Goal: Task Accomplishment & Management: Use online tool/utility

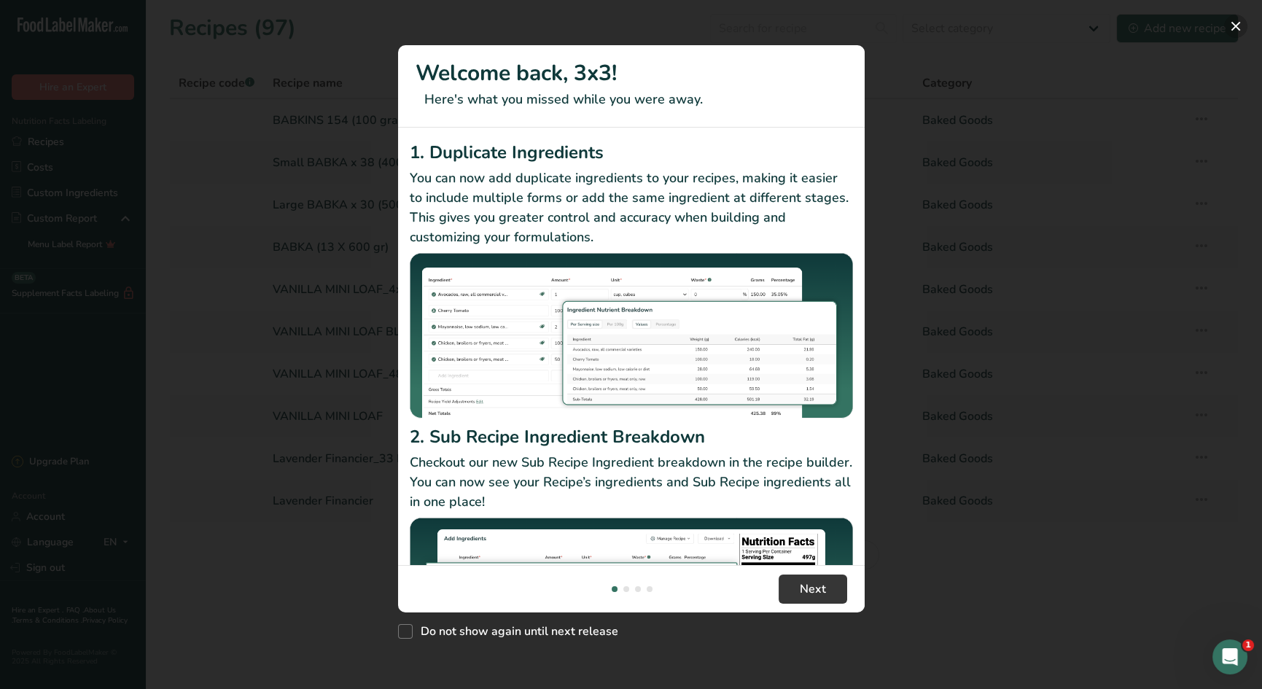
drag, startPoint x: 1234, startPoint y: 24, endPoint x: 1205, endPoint y: 20, distance: 29.5
click at [1232, 23] on button "New Features" at bounding box center [1235, 26] width 23 height 23
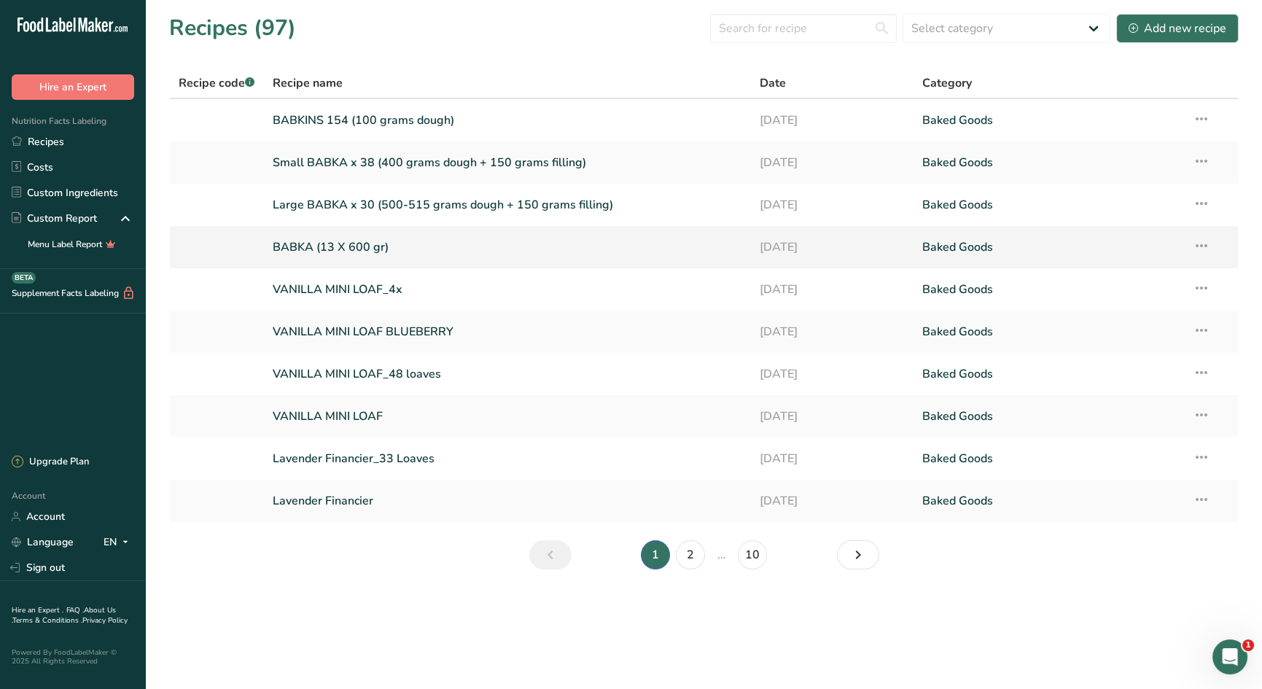
click at [373, 245] on link "BABKA (13 X 600 gr)" at bounding box center [508, 247] width 470 height 31
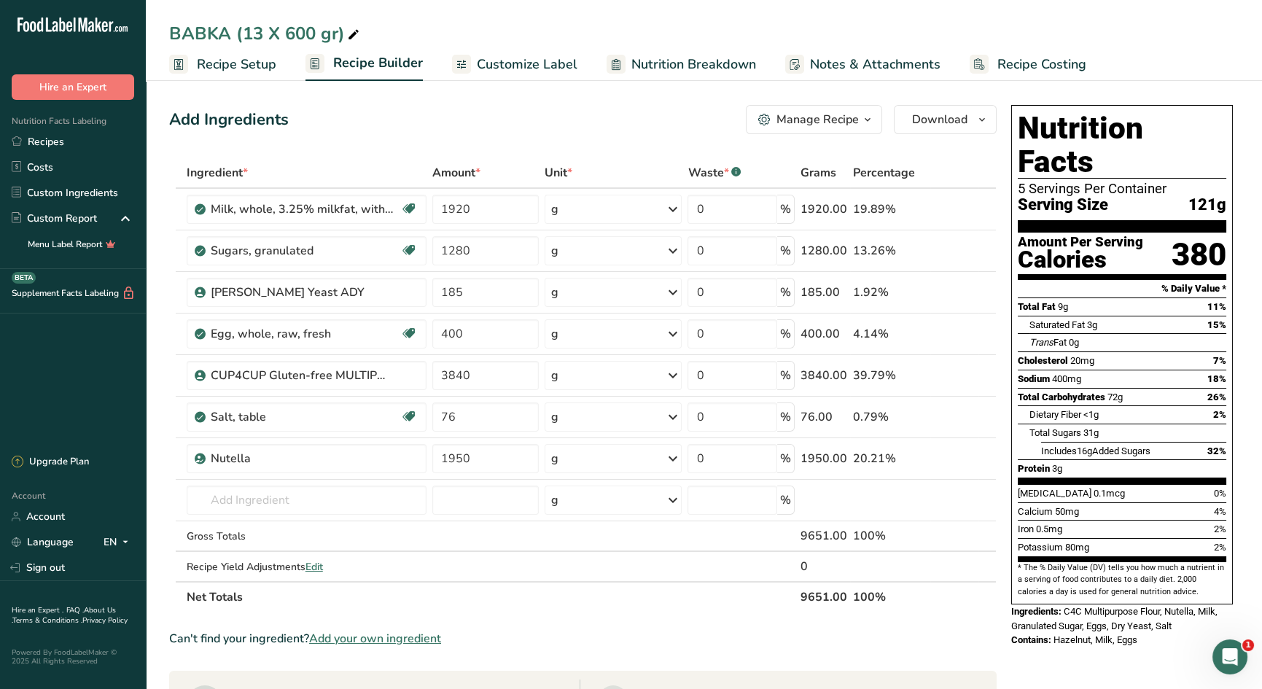
scroll to position [2, 0]
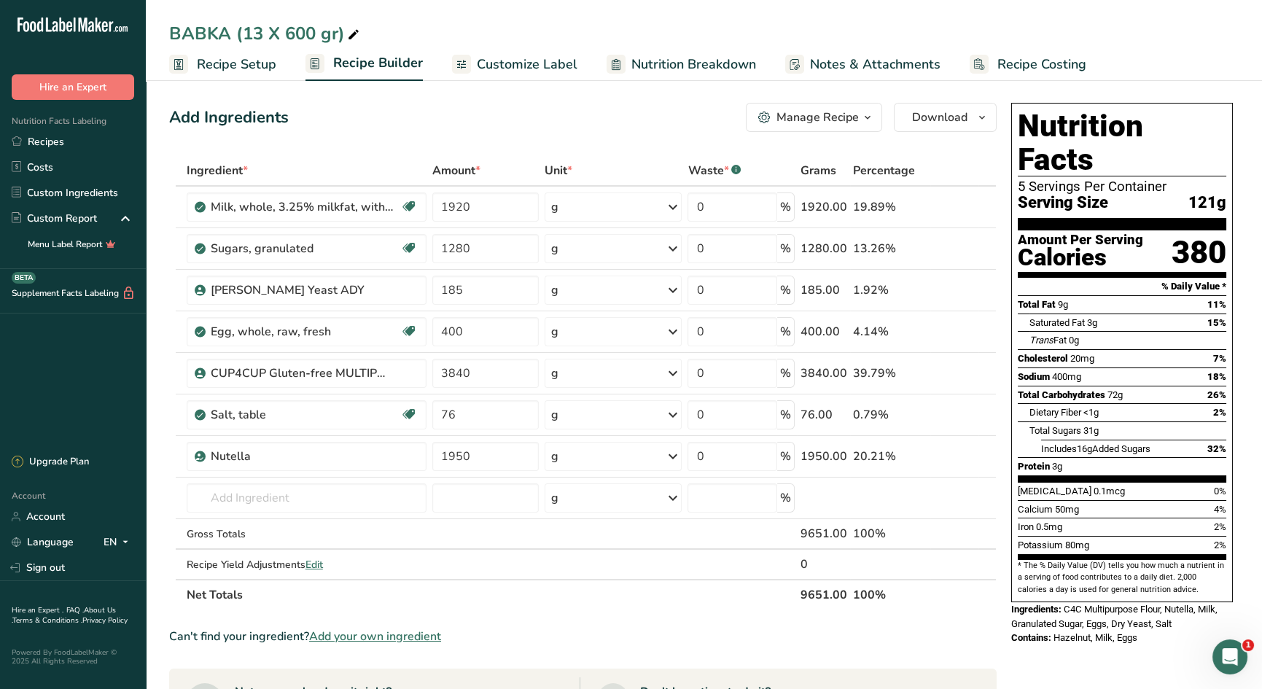
click at [1009, 66] on span "Recipe Costing" at bounding box center [1041, 65] width 89 height 20
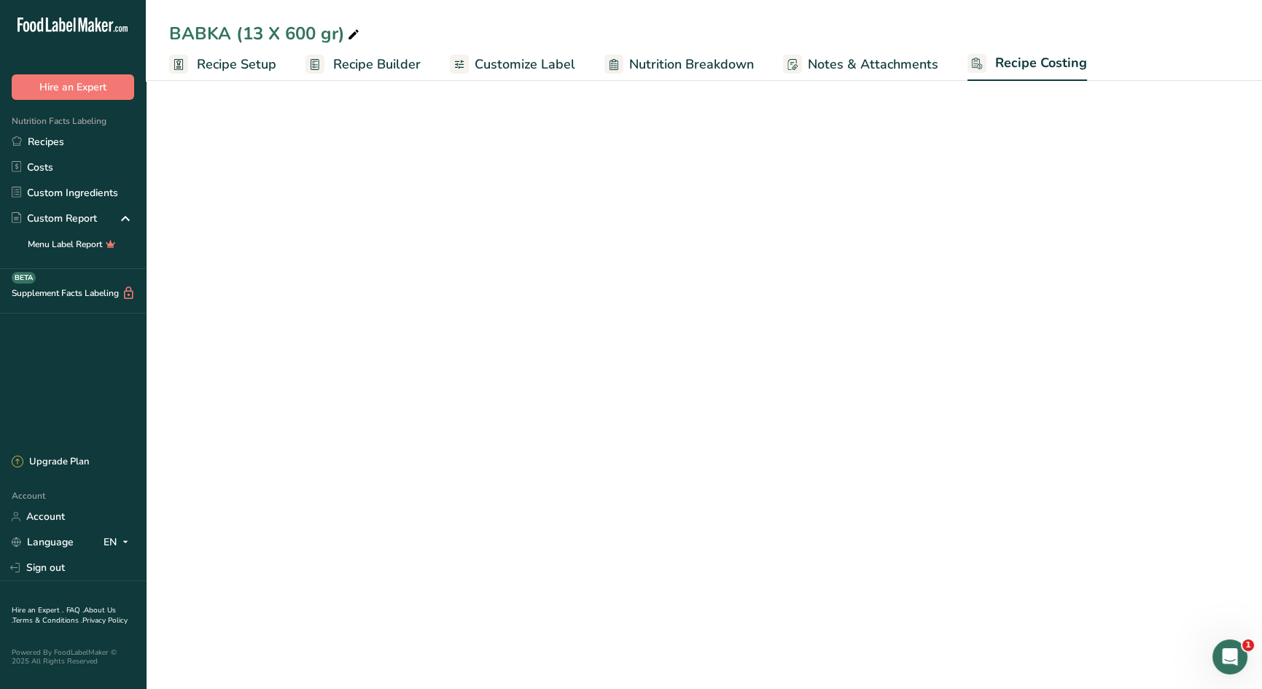
select select "12"
select select "5"
select select "12"
select select "5"
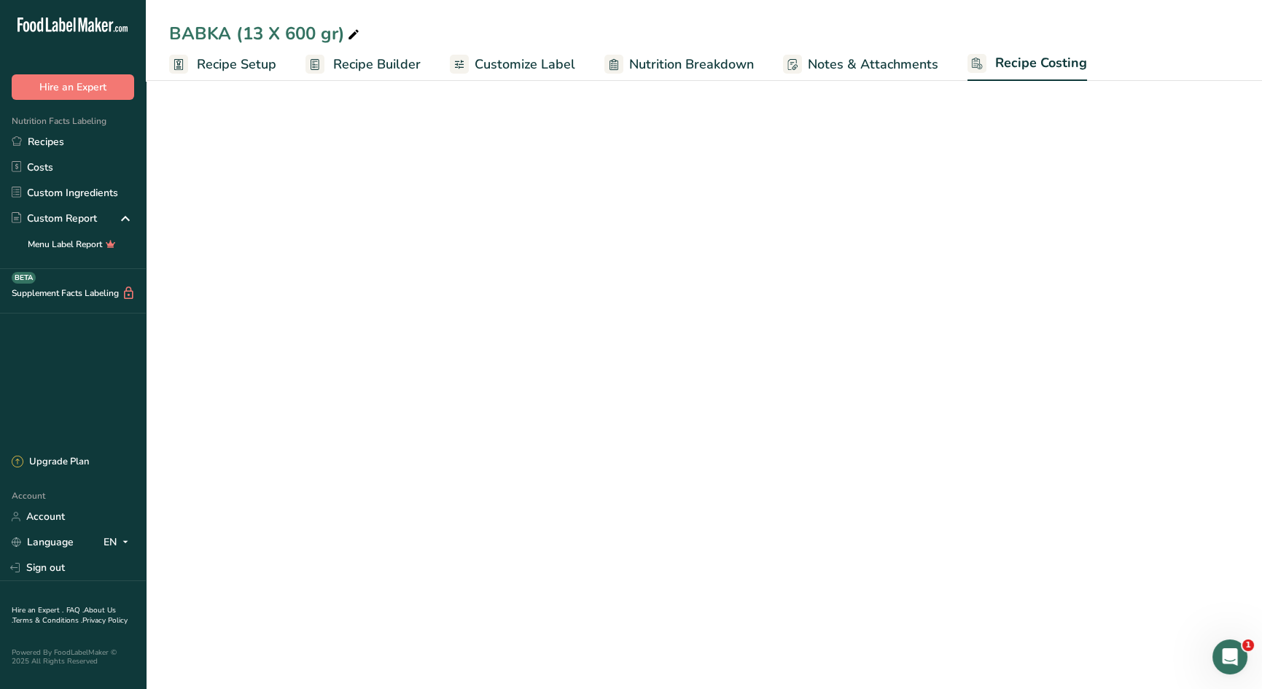
select select "12"
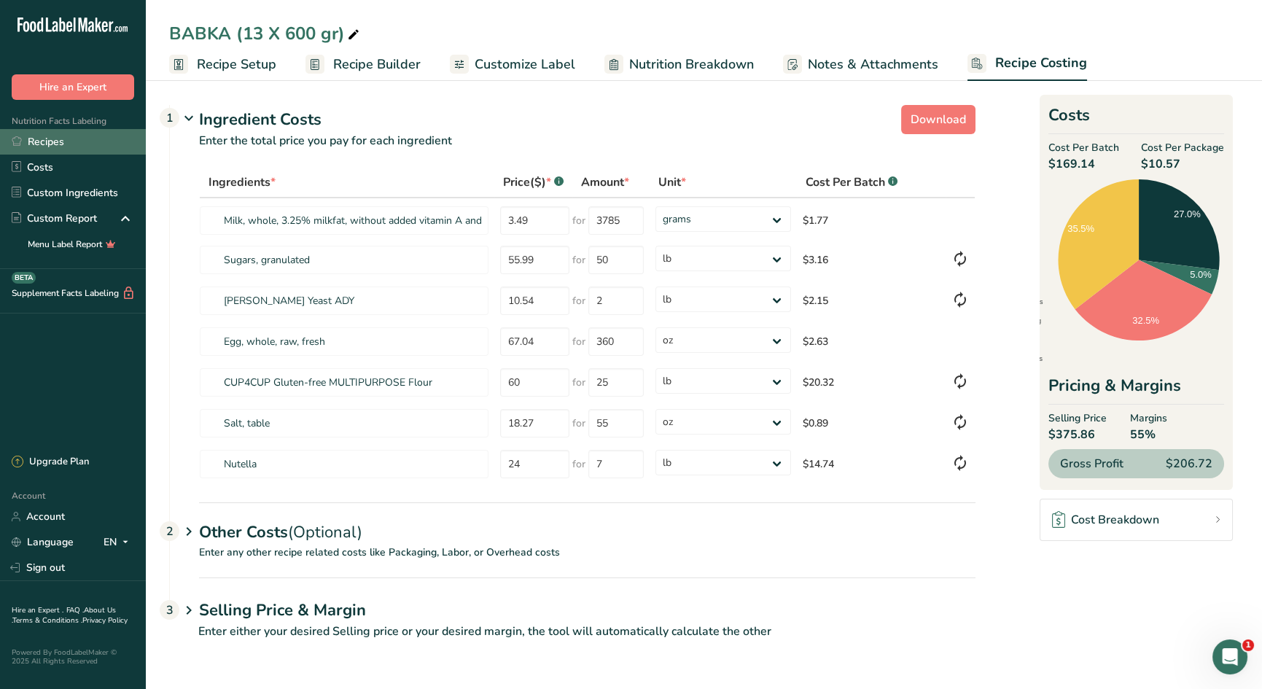
click at [45, 136] on link "Recipes" at bounding box center [73, 142] width 146 height 26
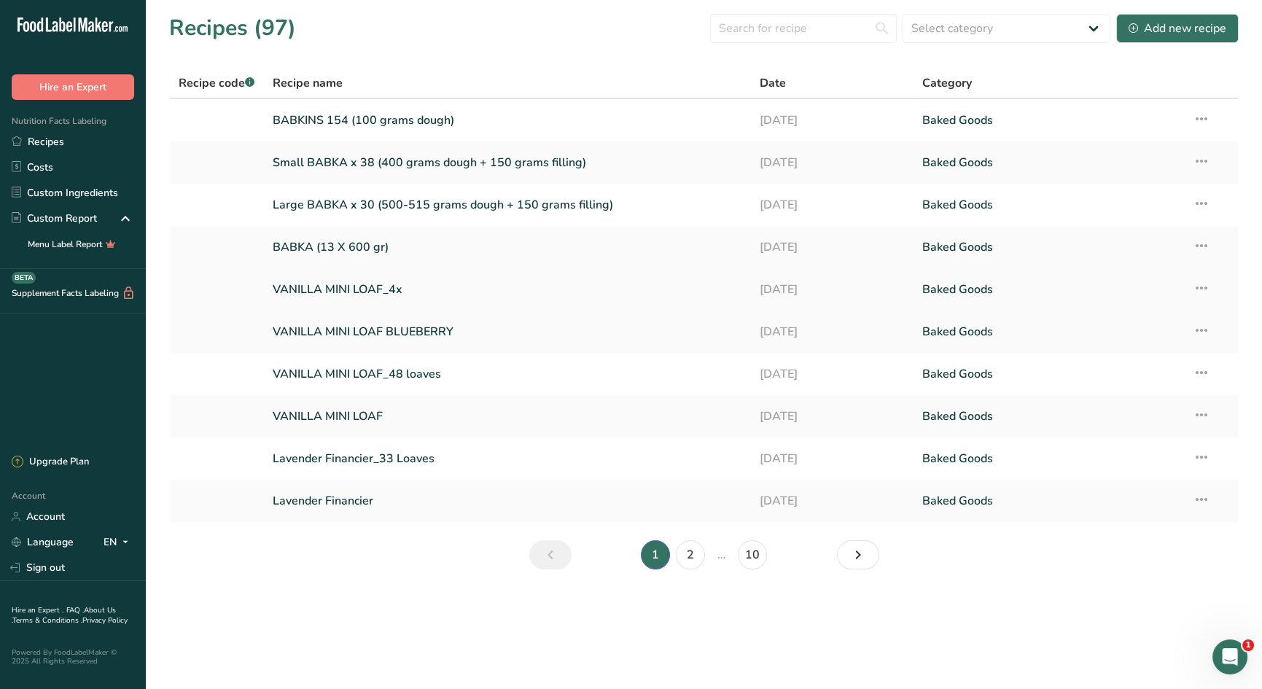
drag, startPoint x: 411, startPoint y: 252, endPoint x: 491, endPoint y: 276, distance: 82.8
click at [412, 252] on link "BABKA (13 X 600 gr)" at bounding box center [508, 247] width 470 height 31
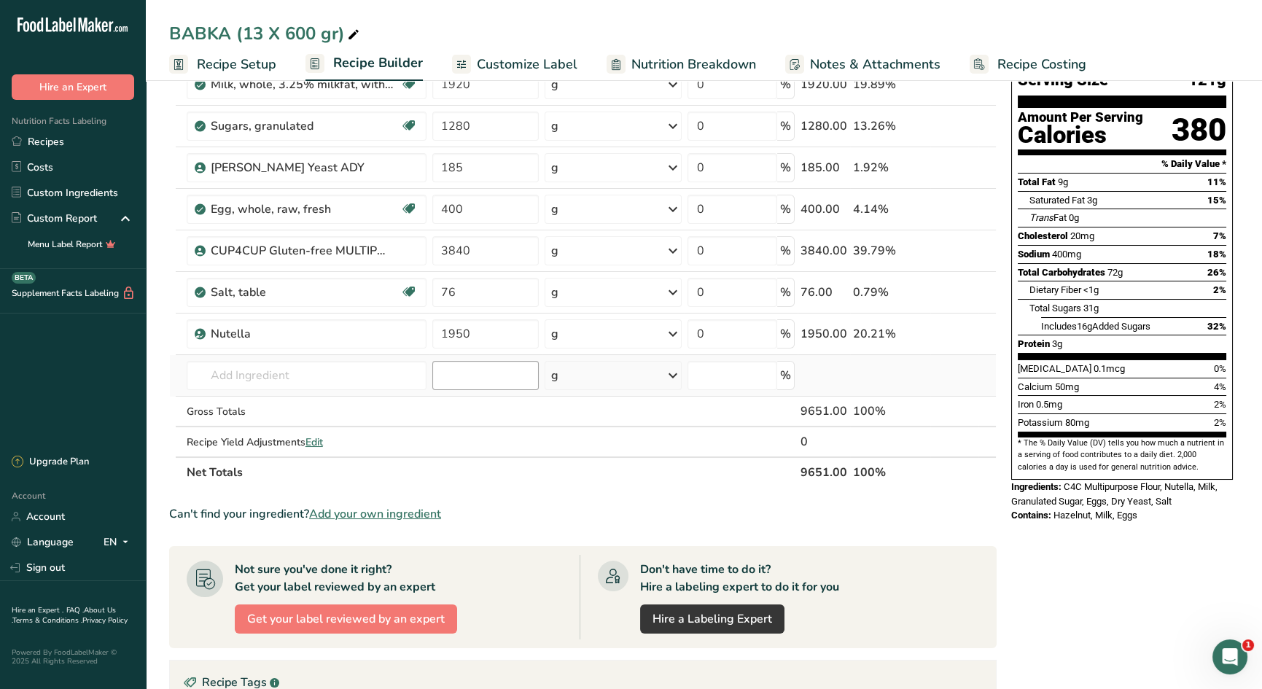
scroll to position [125, 0]
click at [218, 65] on span "Recipe Setup" at bounding box center [236, 65] width 79 height 20
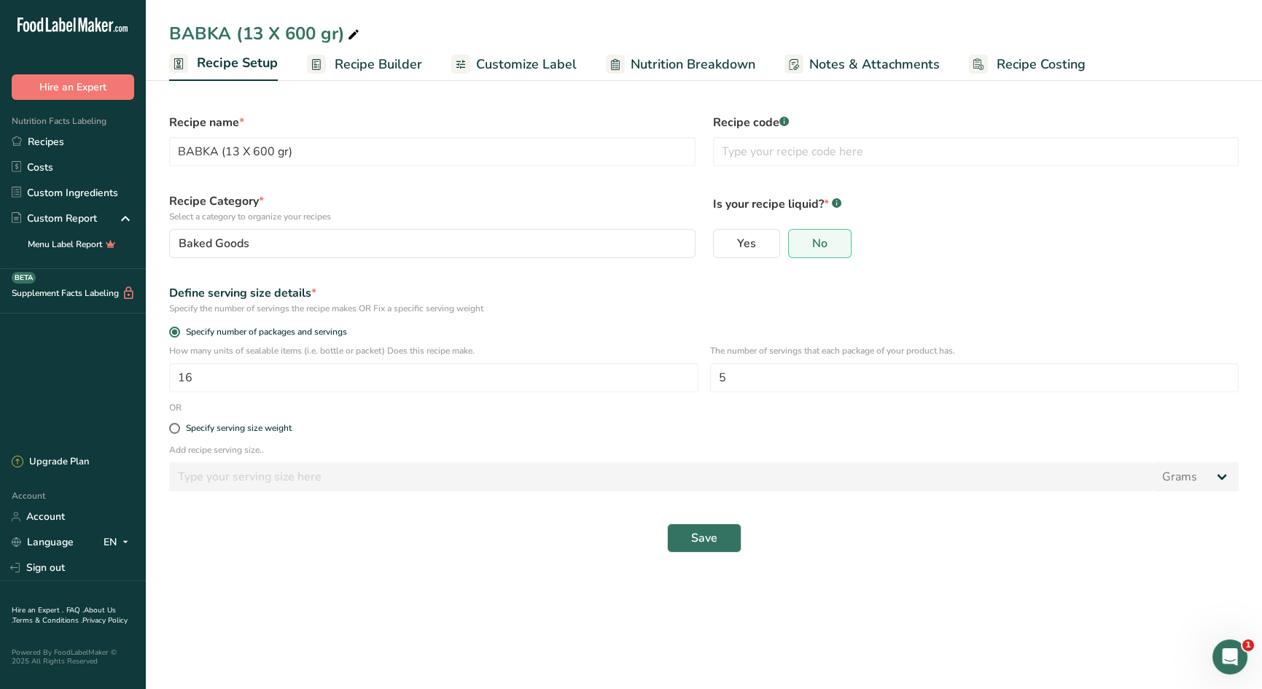
click at [351, 64] on span "Recipe Builder" at bounding box center [378, 65] width 87 height 20
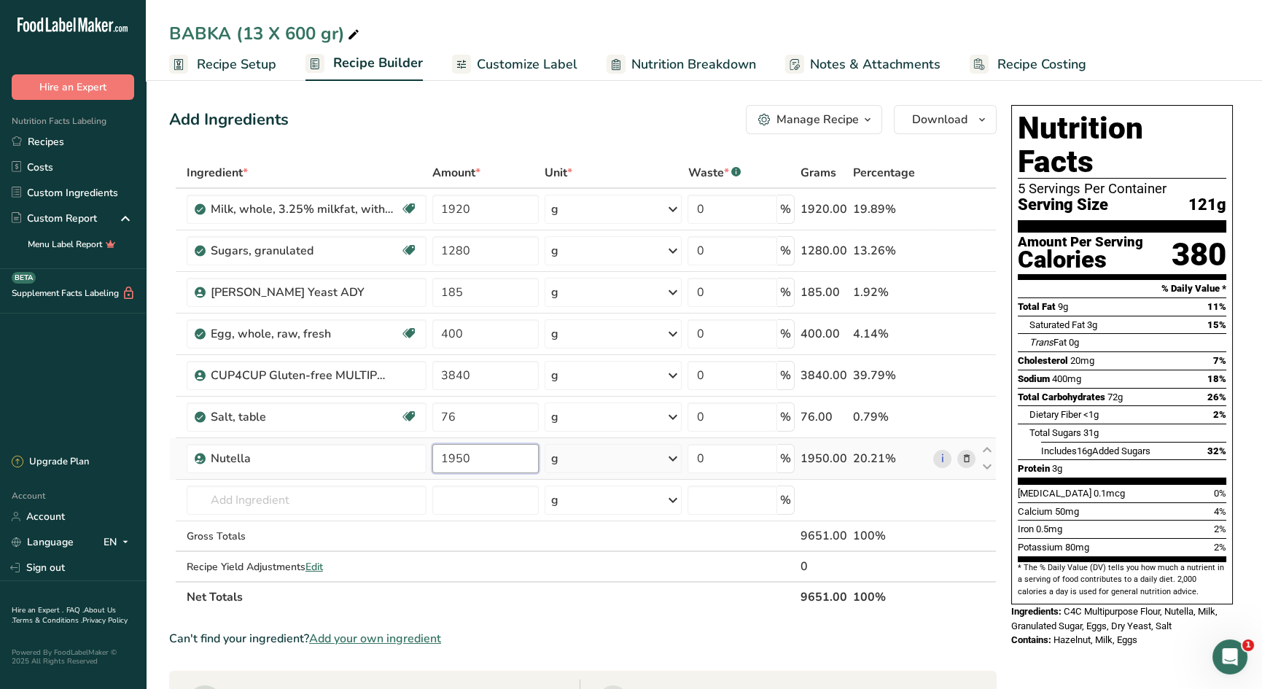
drag, startPoint x: 507, startPoint y: 464, endPoint x: 374, endPoint y: 438, distance: 136.0
click at [371, 438] on tr "Nutella 1950 g Weight Units g kg mg See more Volume Units l Volume units requir…" at bounding box center [583, 459] width 826 height 42
type input "1950"
drag, startPoint x: 229, startPoint y: 57, endPoint x: 280, endPoint y: 147, distance: 103.2
click at [229, 57] on span "Recipe Setup" at bounding box center [236, 65] width 79 height 20
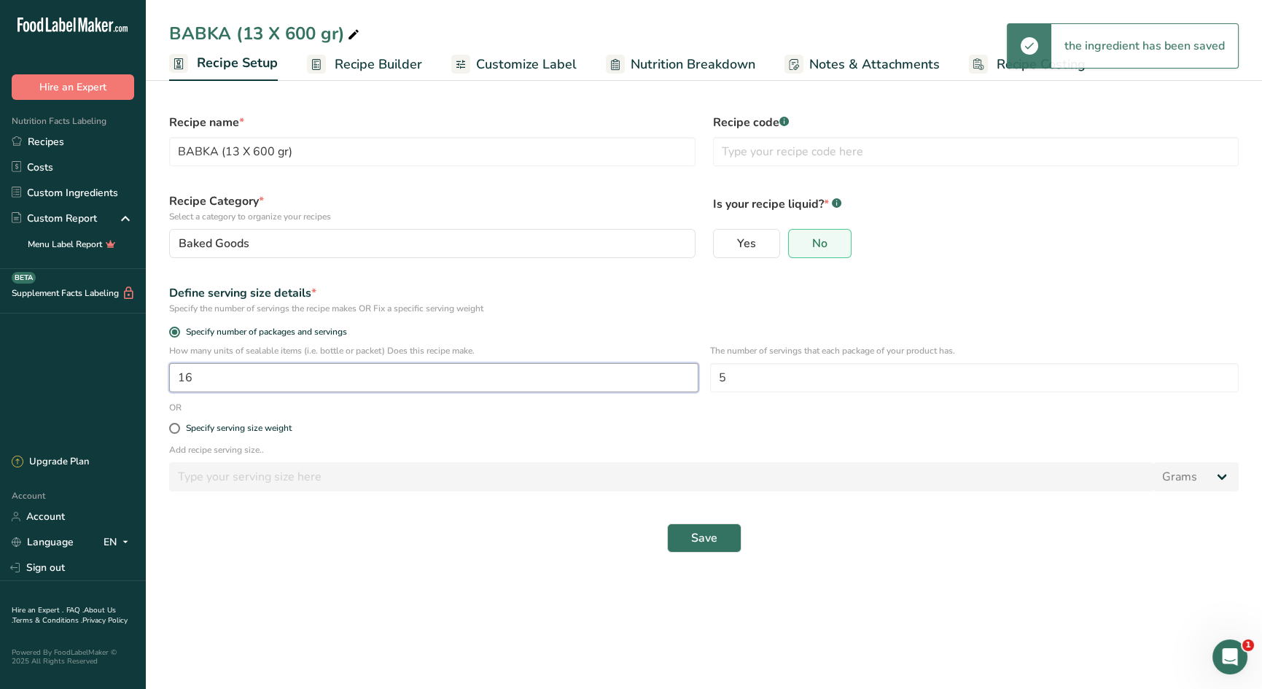
drag, startPoint x: 211, startPoint y: 377, endPoint x: 182, endPoint y: 373, distance: 29.5
click at [182, 373] on input "16" at bounding box center [433, 377] width 529 height 29
type input "12"
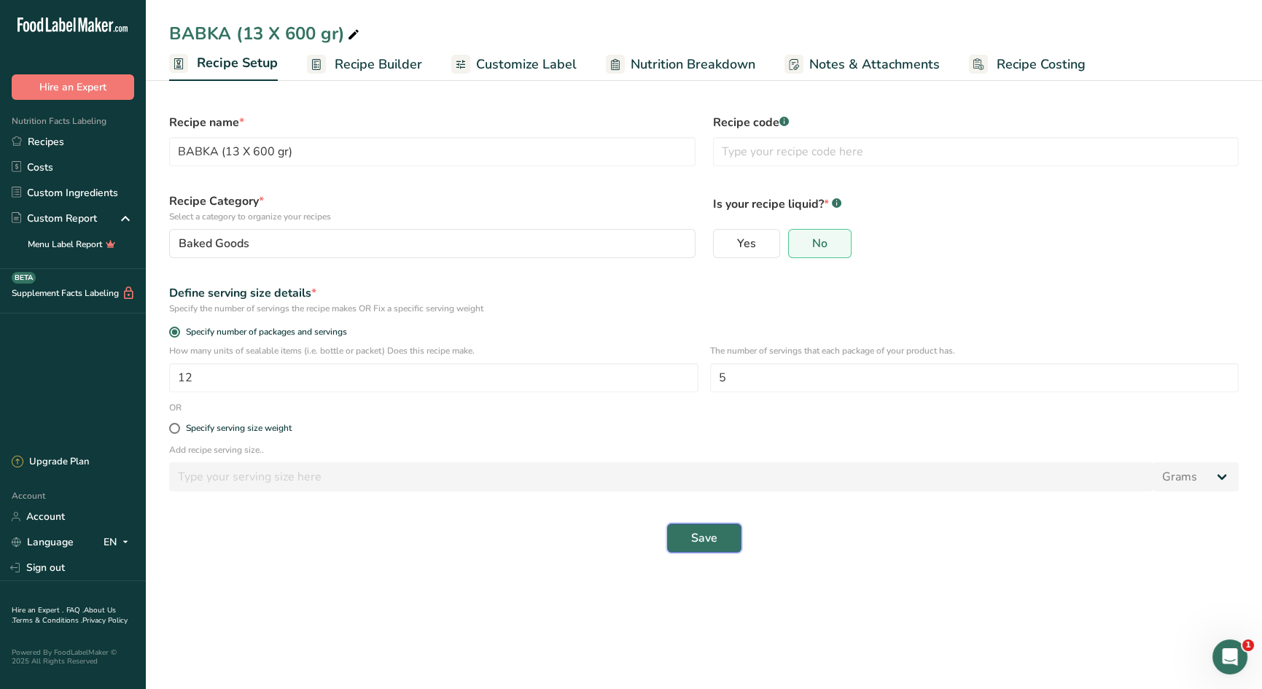
click at [705, 537] on span "Save" at bounding box center [704, 537] width 26 height 17
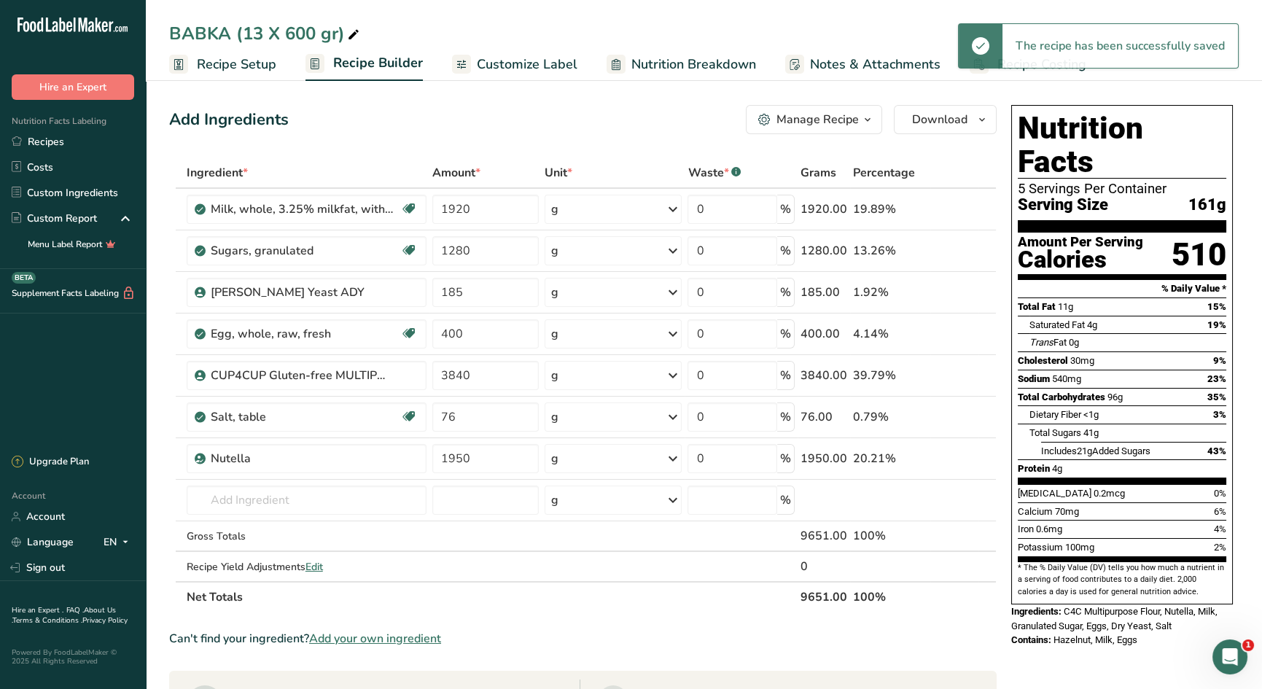
click at [990, 82] on section "Add Ingredients Manage Recipe Delete Recipe Duplicate Recipe Scale Recipe Save …" at bounding box center [704, 588] width 1116 height 1024
drag, startPoint x: 1032, startPoint y: 67, endPoint x: 1056, endPoint y: 94, distance: 36.1
click at [1032, 66] on span "Recipe Costing" at bounding box center [1041, 65] width 89 height 20
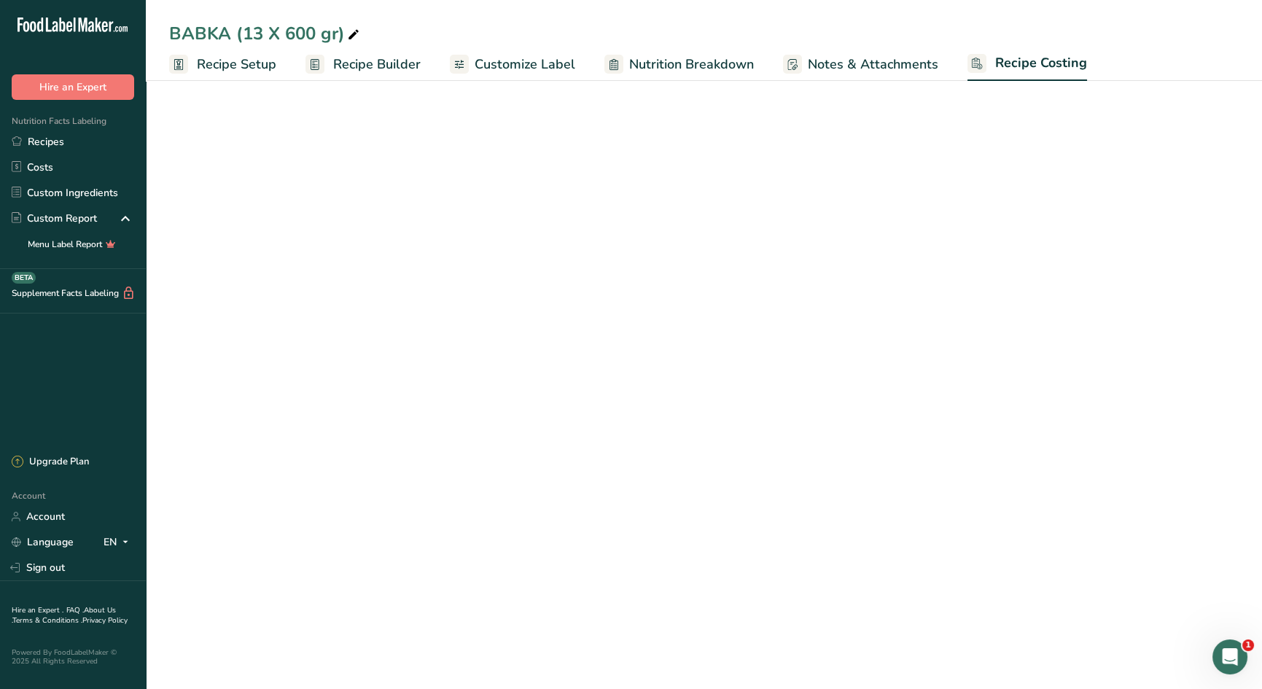
select select "12"
select select "5"
select select "12"
select select "5"
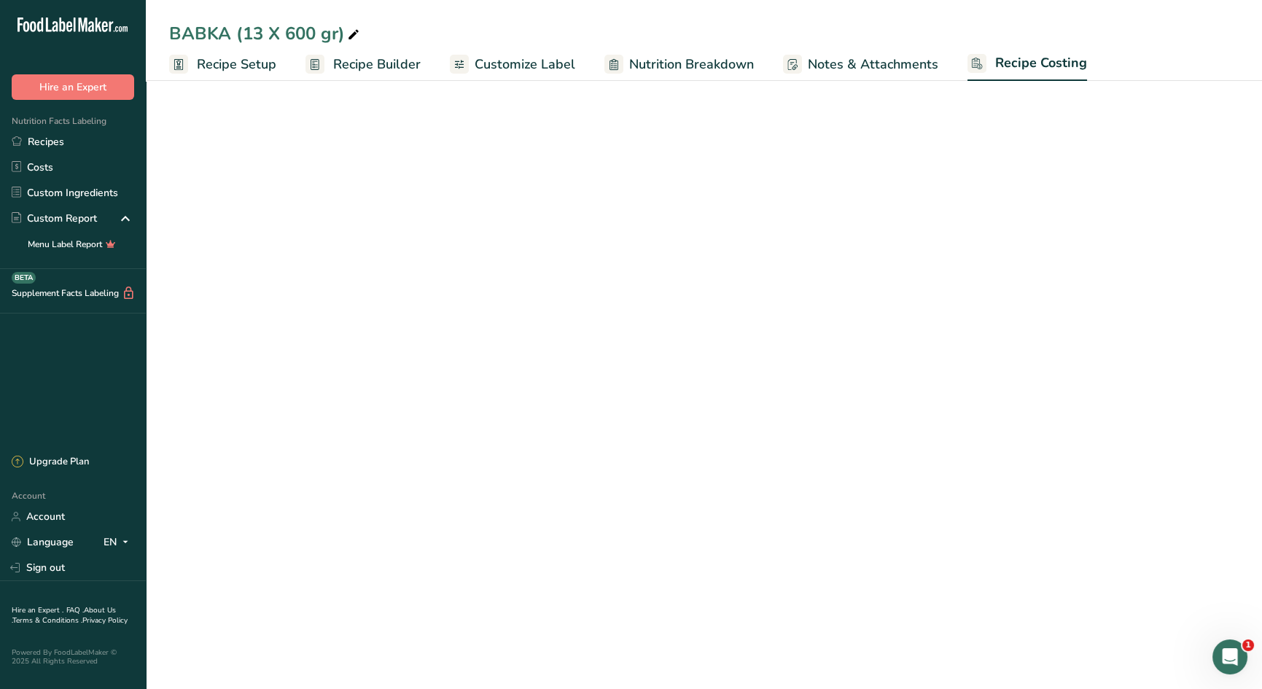
select select "12"
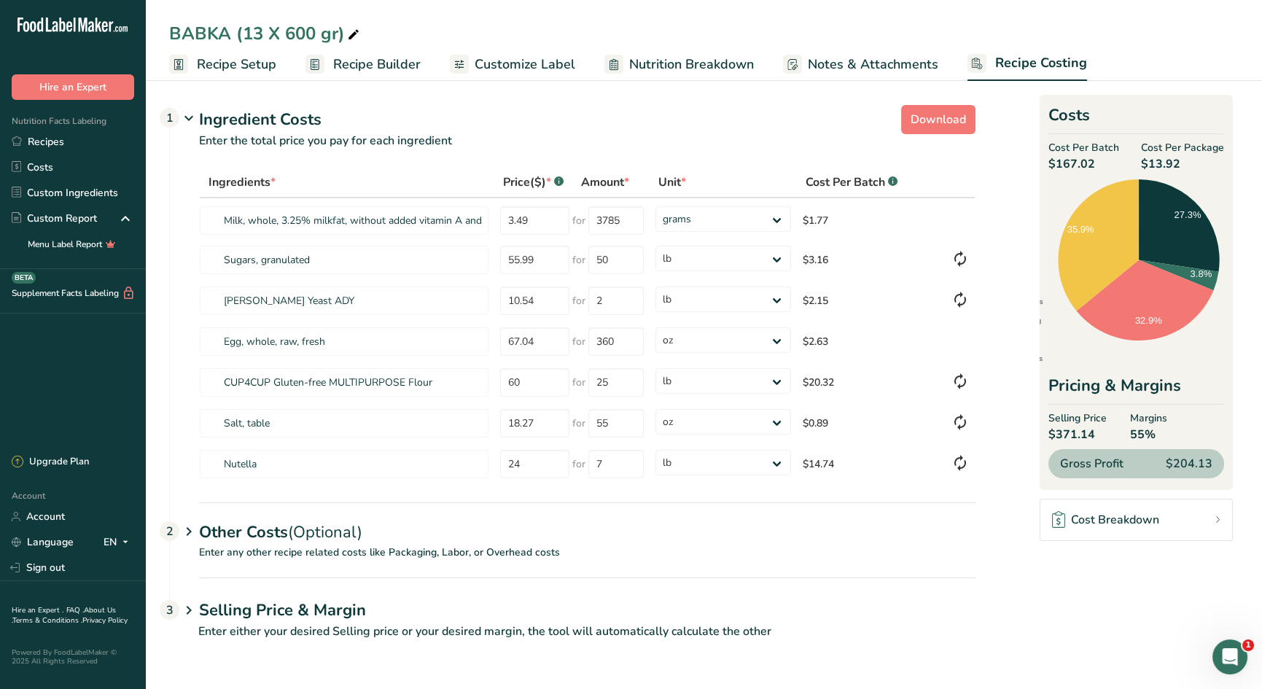
click at [307, 609] on h1 "Selling Price & Margin" at bounding box center [587, 611] width 776 height 24
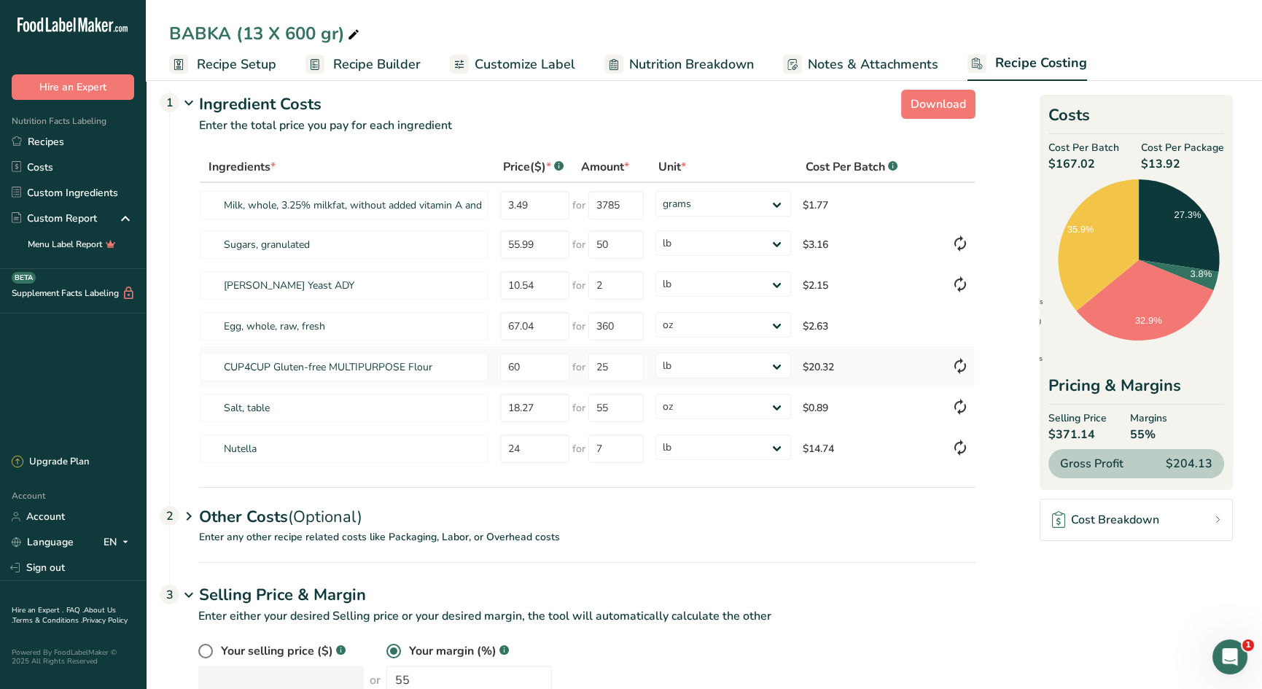
scroll to position [61, 0]
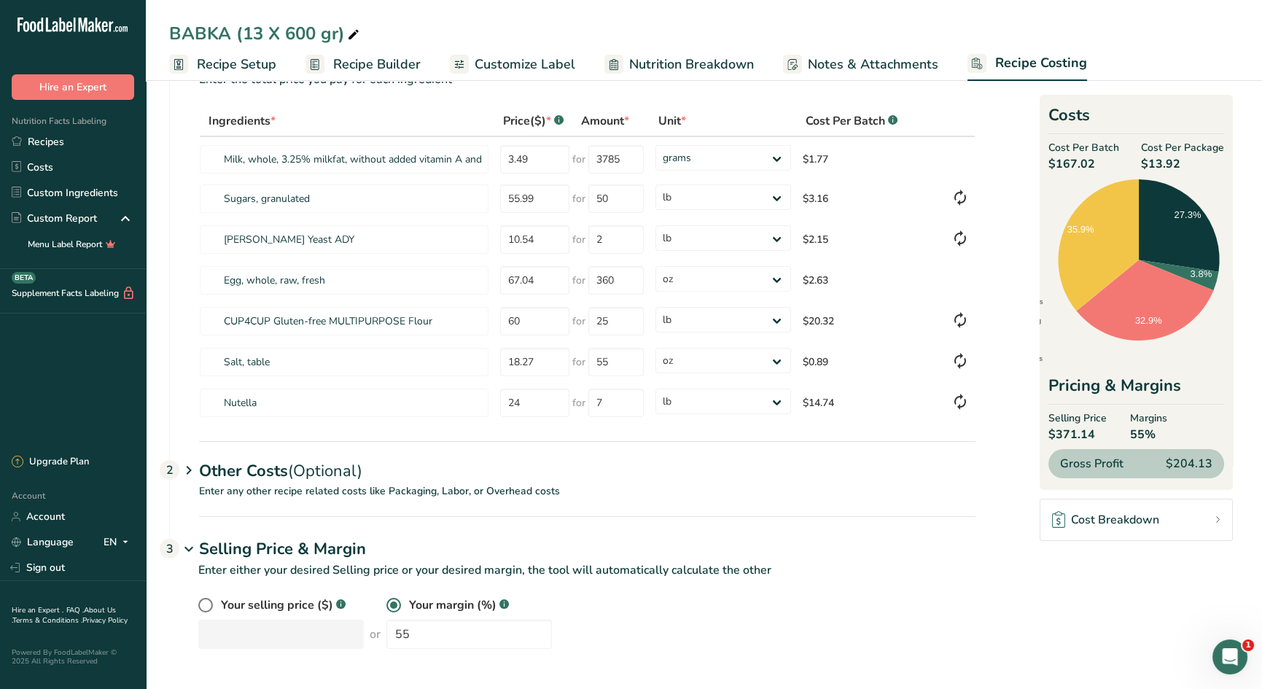
click at [237, 475] on div "Other Costs (Optional) 2" at bounding box center [587, 462] width 776 height 42
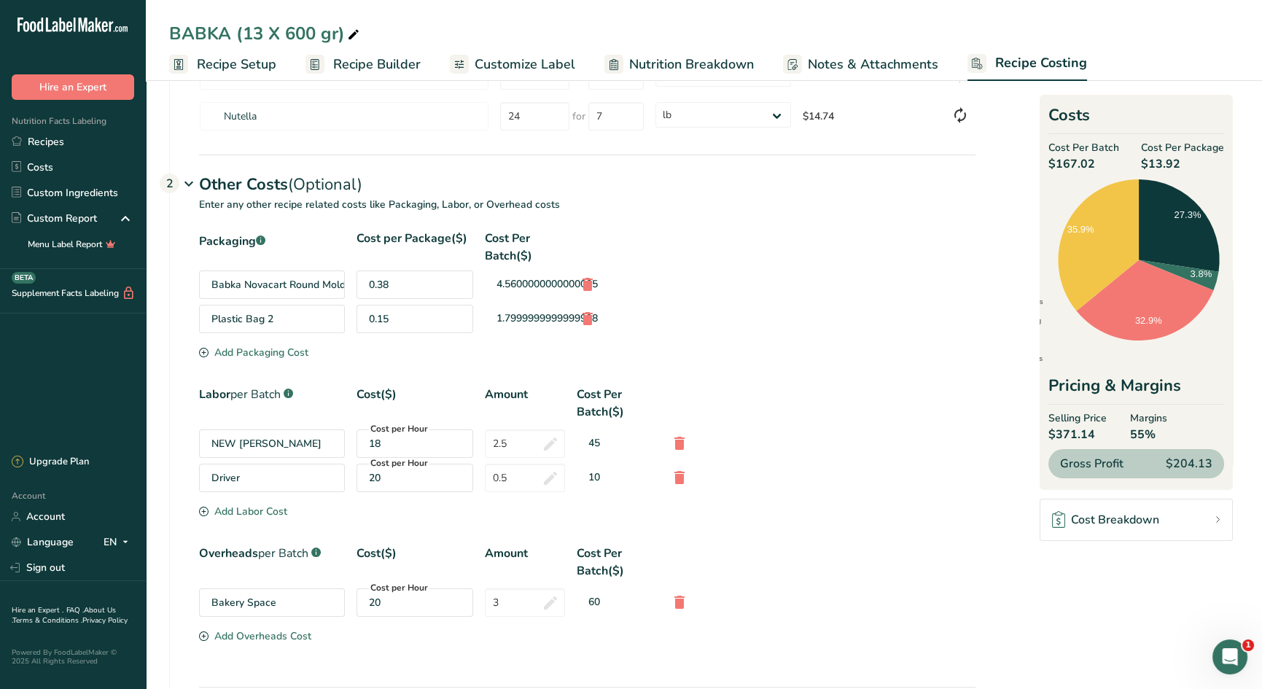
scroll to position [361, 0]
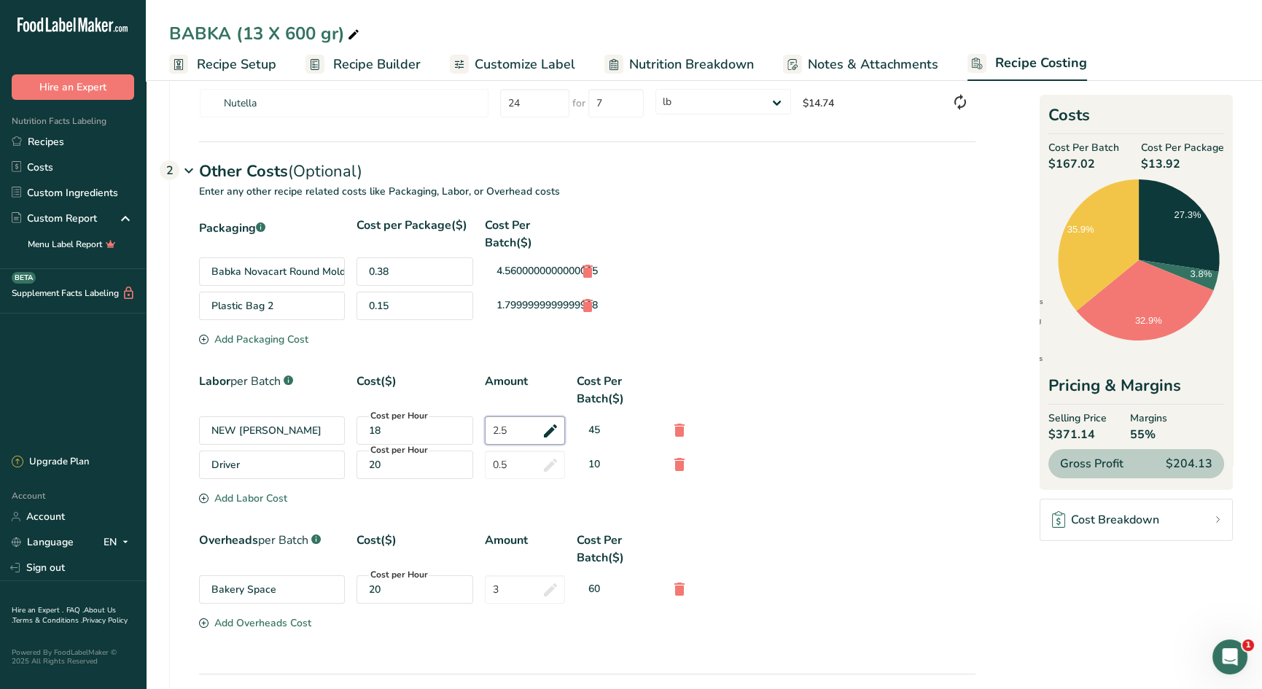
drag, startPoint x: 522, startPoint y: 433, endPoint x: 477, endPoint y: 432, distance: 45.2
click at [478, 425] on div "NEW NATALIA RATE Cost per Hour 18 2.5 45" at bounding box center [587, 430] width 776 height 28
type input "3"
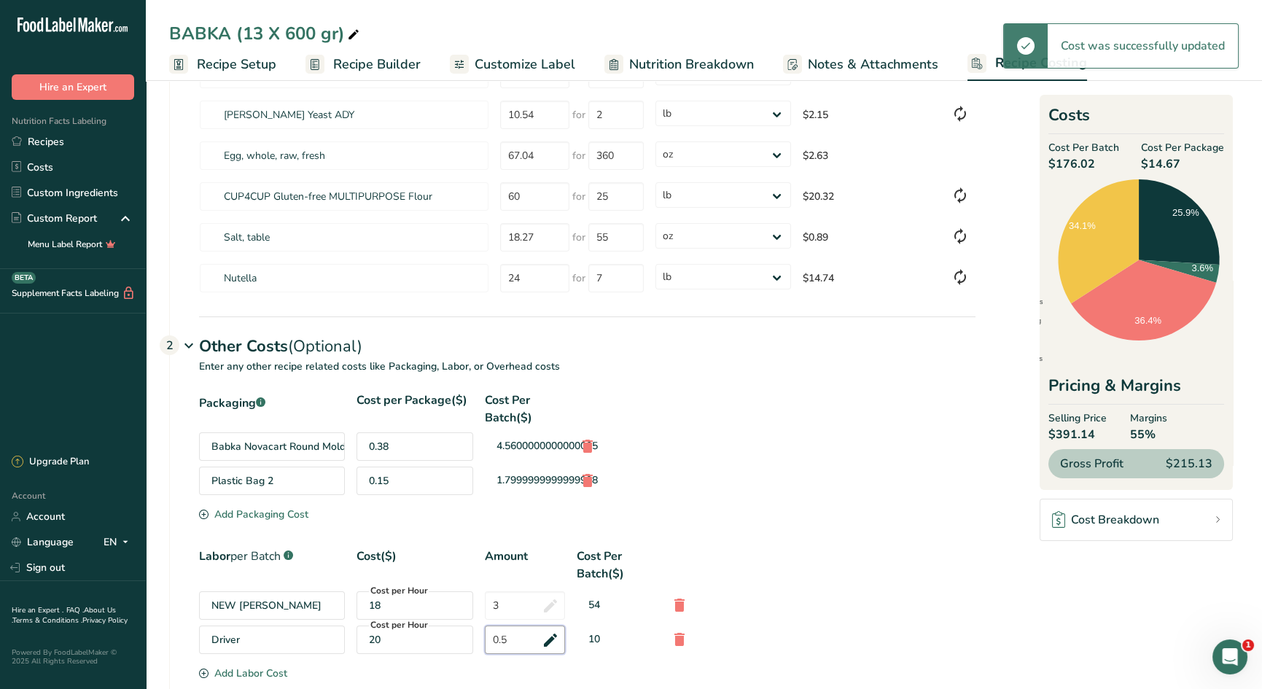
scroll to position [0, 0]
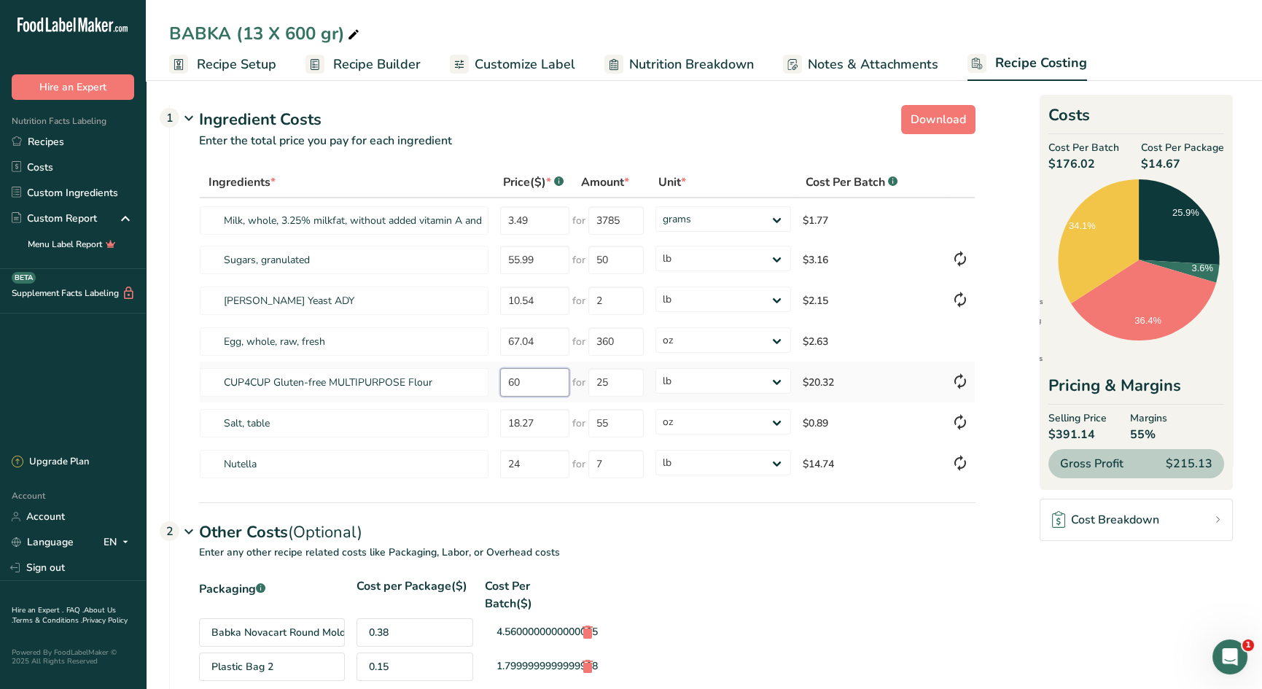
drag, startPoint x: 543, startPoint y: 383, endPoint x: 491, endPoint y: 375, distance: 52.4
click at [492, 375] on tr "CUP4CUP Gluten-free MULTIPURPOSE Flour 60 for 25 grams kg mg mcg lb oz $20.32" at bounding box center [587, 382] width 775 height 41
type input "105"
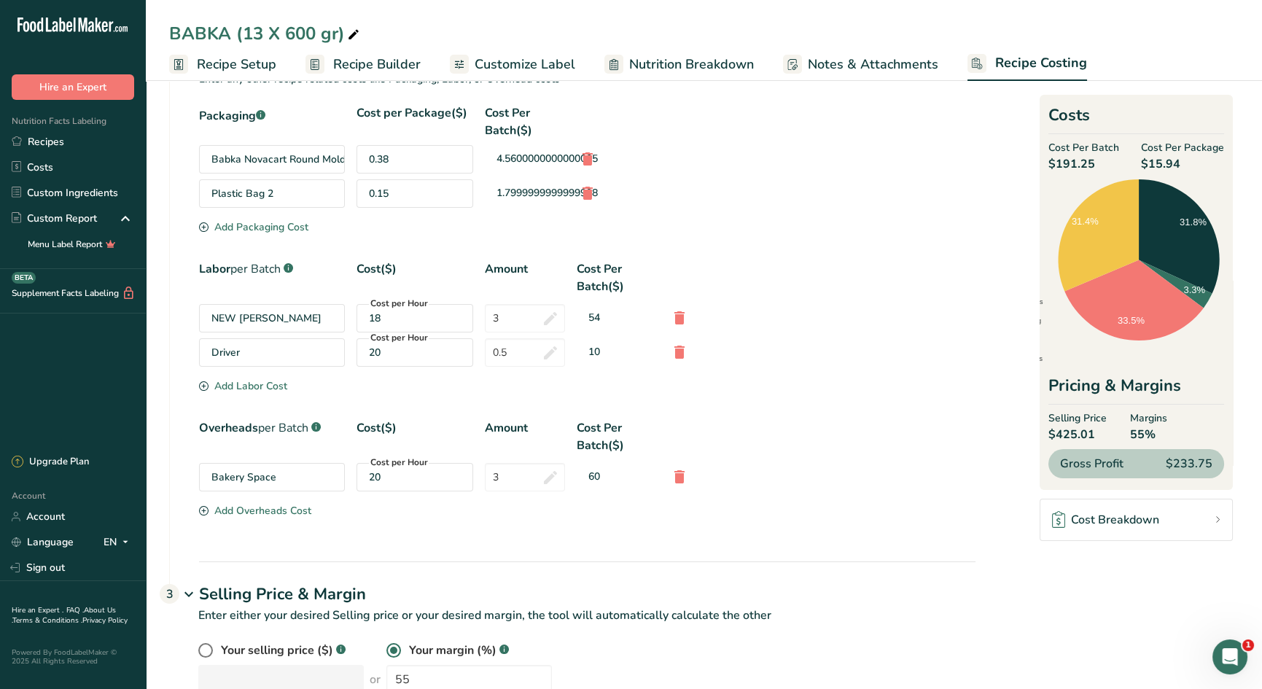
scroll to position [518, 0]
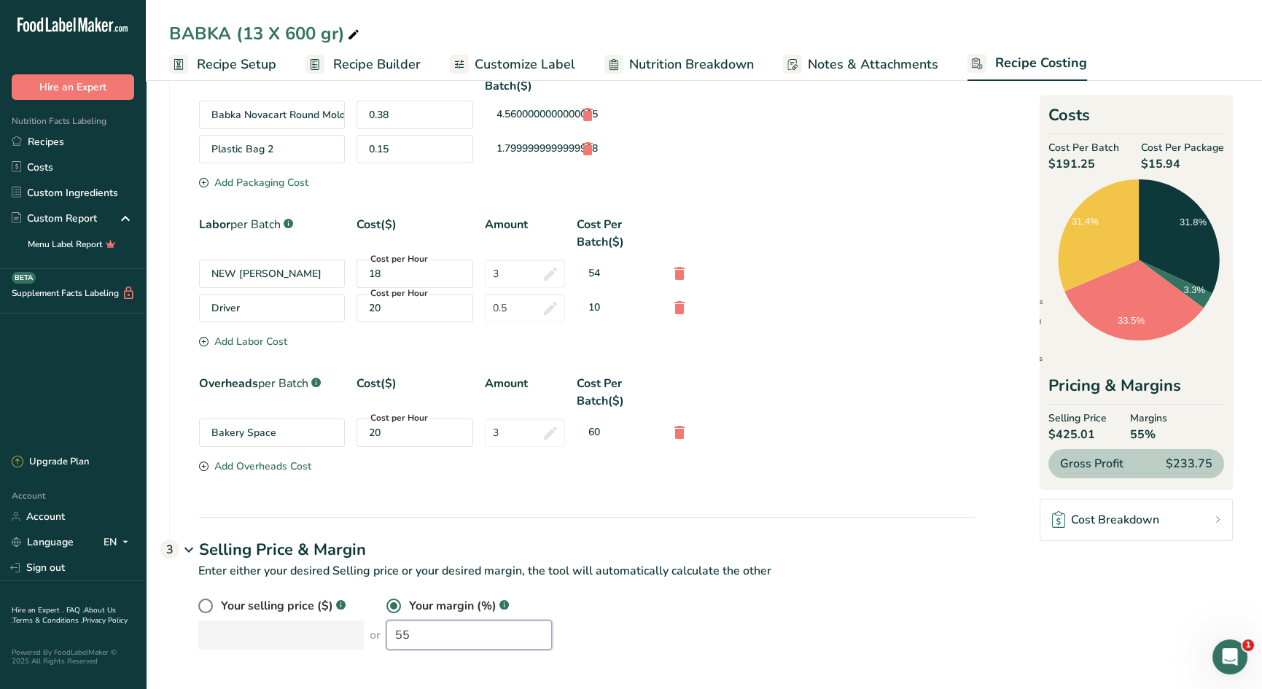
click at [340, 621] on div "Your selling price ($) .a-a{fill:#347362;}.b-a{fill:#fff;} or Your margin (%) .…" at bounding box center [586, 623] width 777 height 52
drag, startPoint x: 405, startPoint y: 634, endPoint x: 349, endPoint y: 625, distance: 56.1
click at [350, 625] on div "Your selling price ($) .a-a{fill:#347362;}.b-a{fill:#fff;} or Your margin (%) .…" at bounding box center [586, 623] width 777 height 52
click at [340, 620] on div "Your selling price ($) .a-a{fill:#347362;}.b-a{fill:#fff;} or Your margin (%) .…" at bounding box center [586, 623] width 777 height 52
drag, startPoint x: 400, startPoint y: 634, endPoint x: 295, endPoint y: 609, distance: 108.4
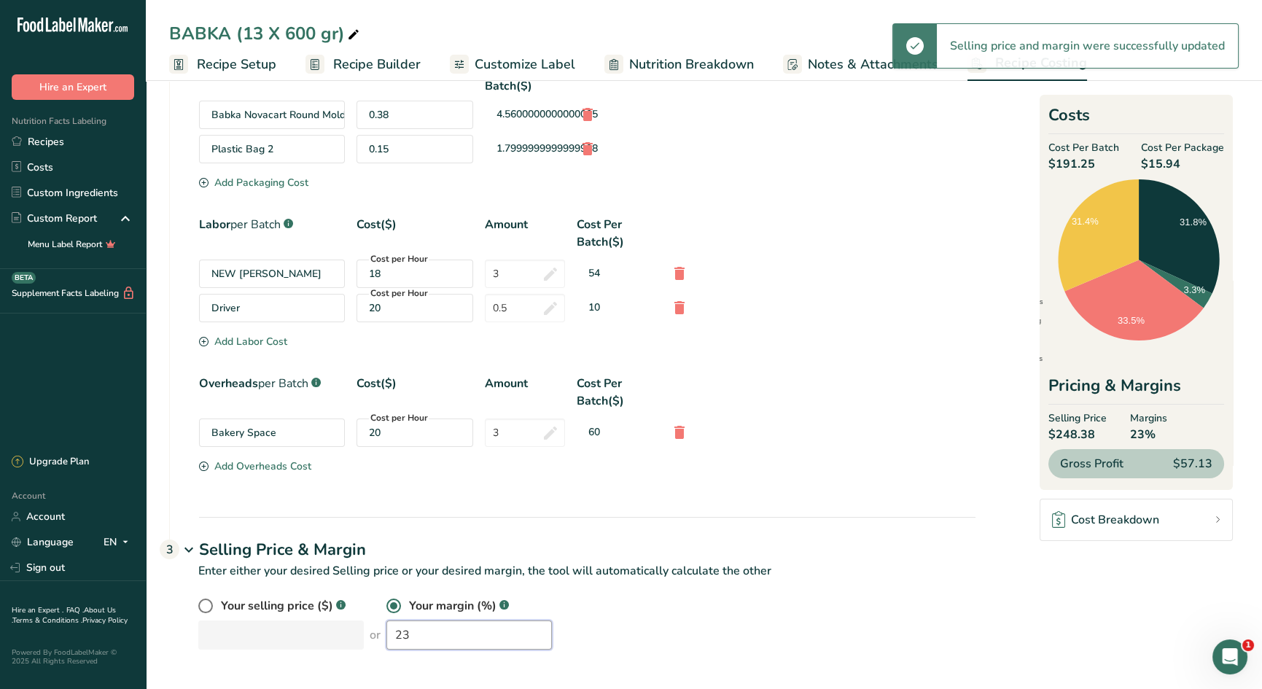
click at [299, 612] on div "Your selling price ($) .a-a{fill:#347362;}.b-a{fill:#fff;} or Your margin (%) .…" at bounding box center [586, 623] width 777 height 52
drag, startPoint x: 418, startPoint y: 640, endPoint x: 346, endPoint y: 620, distance: 75.5
click at [347, 621] on div "Your selling price ($) .a-a{fill:#347362;}.b-a{fill:#fff;} or Your margin (%) .…" at bounding box center [586, 623] width 777 height 52
drag, startPoint x: 409, startPoint y: 638, endPoint x: 354, endPoint y: 618, distance: 59.0
click at [354, 618] on div "Your selling price ($) .a-a{fill:#347362;}.b-a{fill:#fff;} or Your margin (%) .…" at bounding box center [586, 623] width 777 height 52
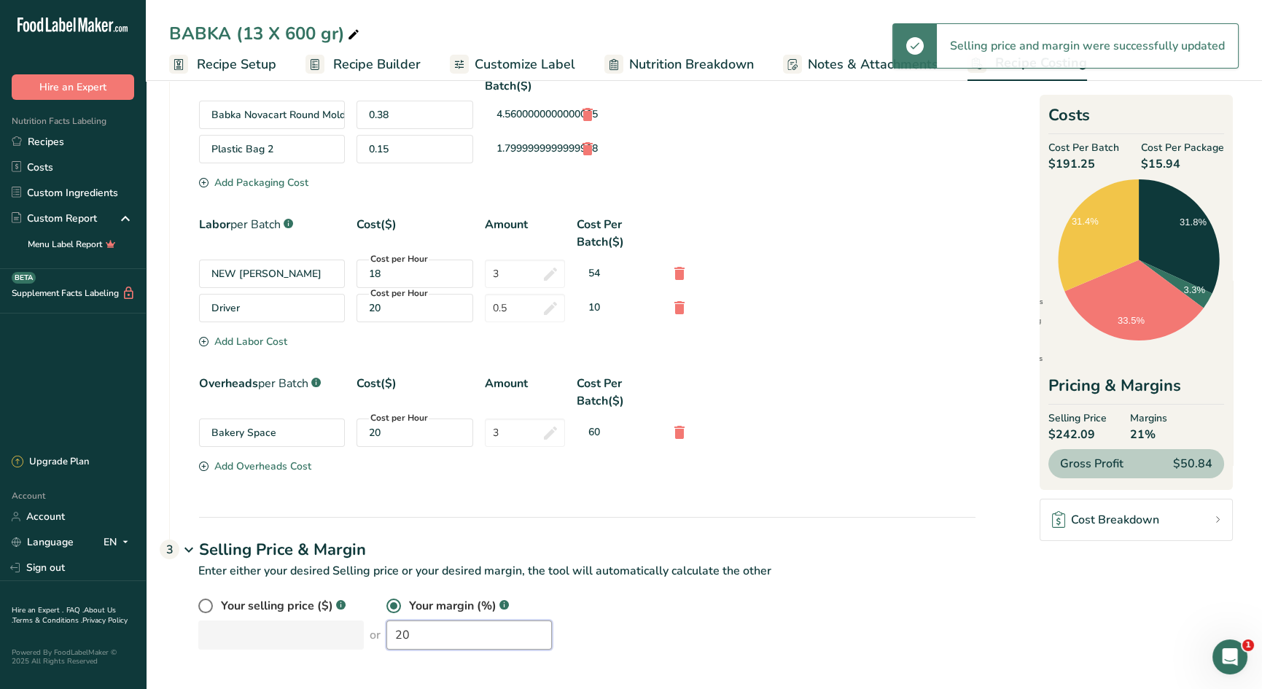
type input "20"
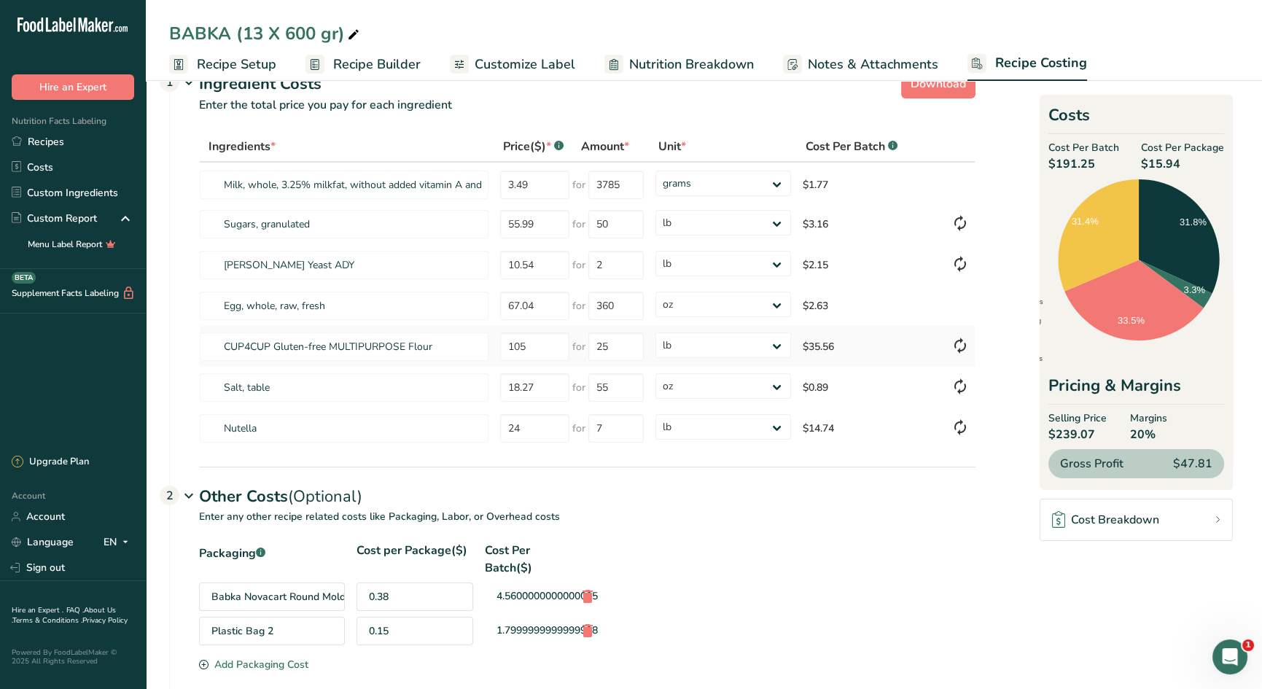
scroll to position [0, 0]
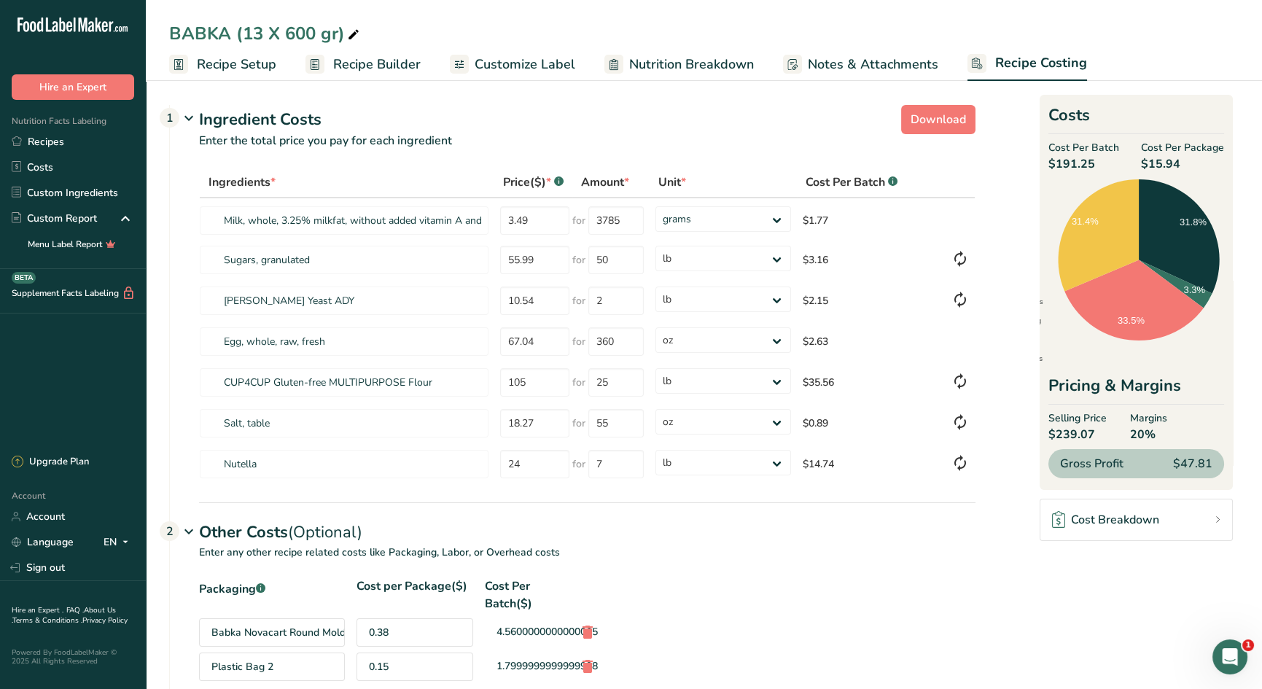
click at [240, 66] on span "Recipe Setup" at bounding box center [236, 65] width 79 height 20
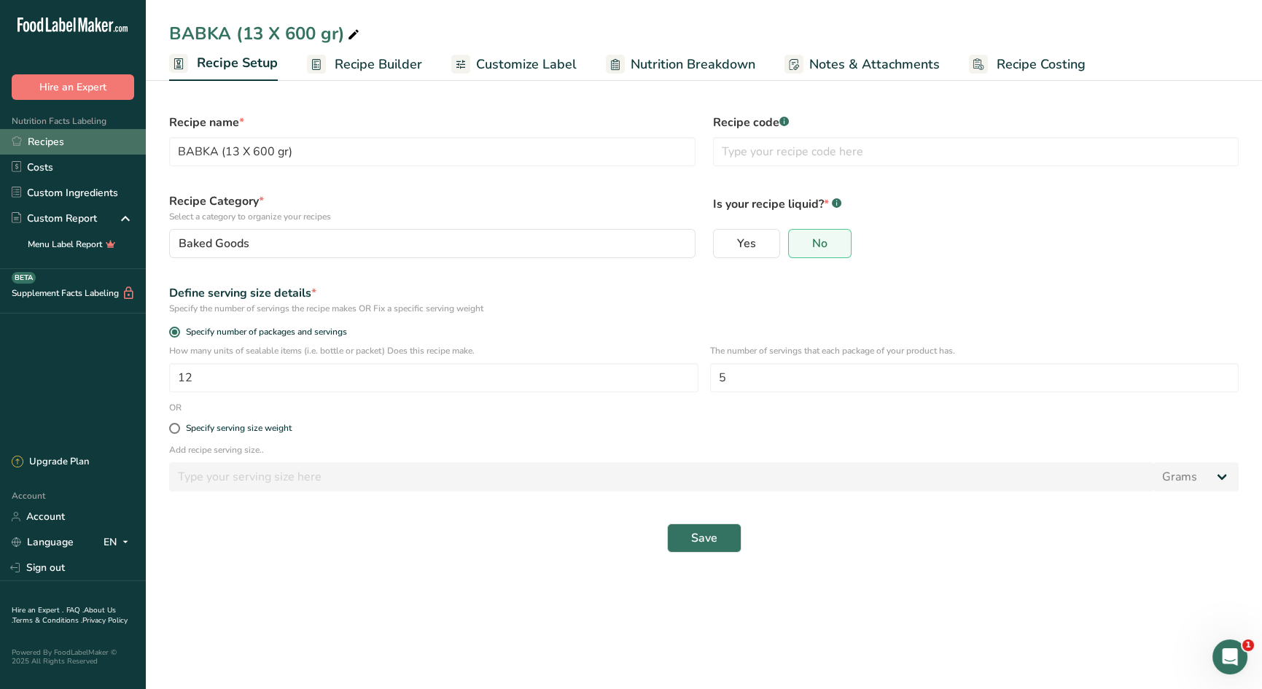
click at [52, 147] on link "Recipes" at bounding box center [73, 142] width 146 height 26
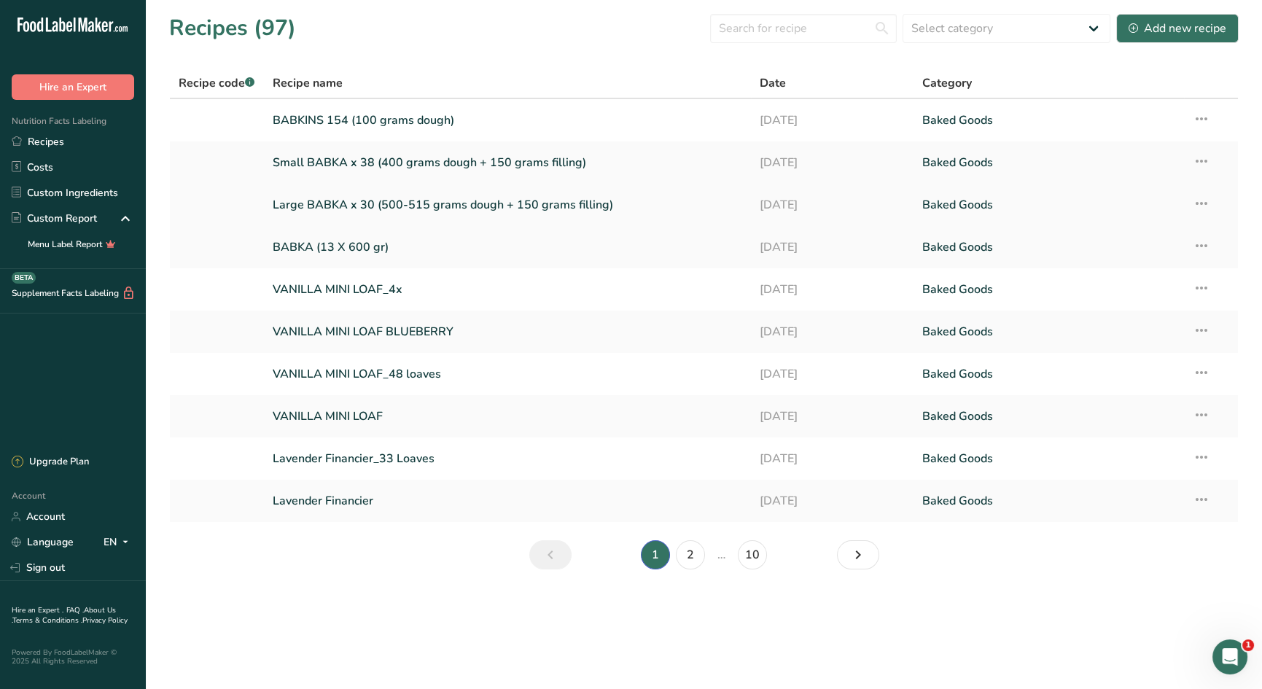
click at [413, 201] on link "Large BABKA x 30 (500-515 grams dough + 150 grams filling)" at bounding box center [508, 205] width 470 height 31
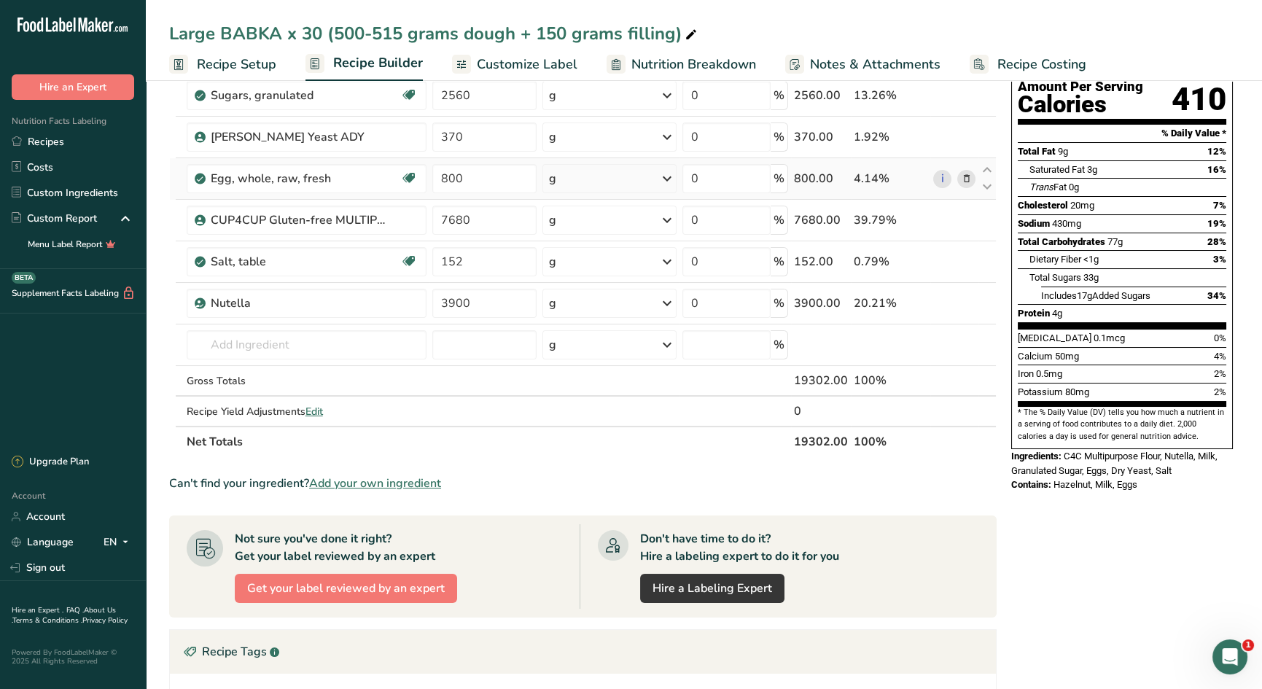
scroll to position [160, 0]
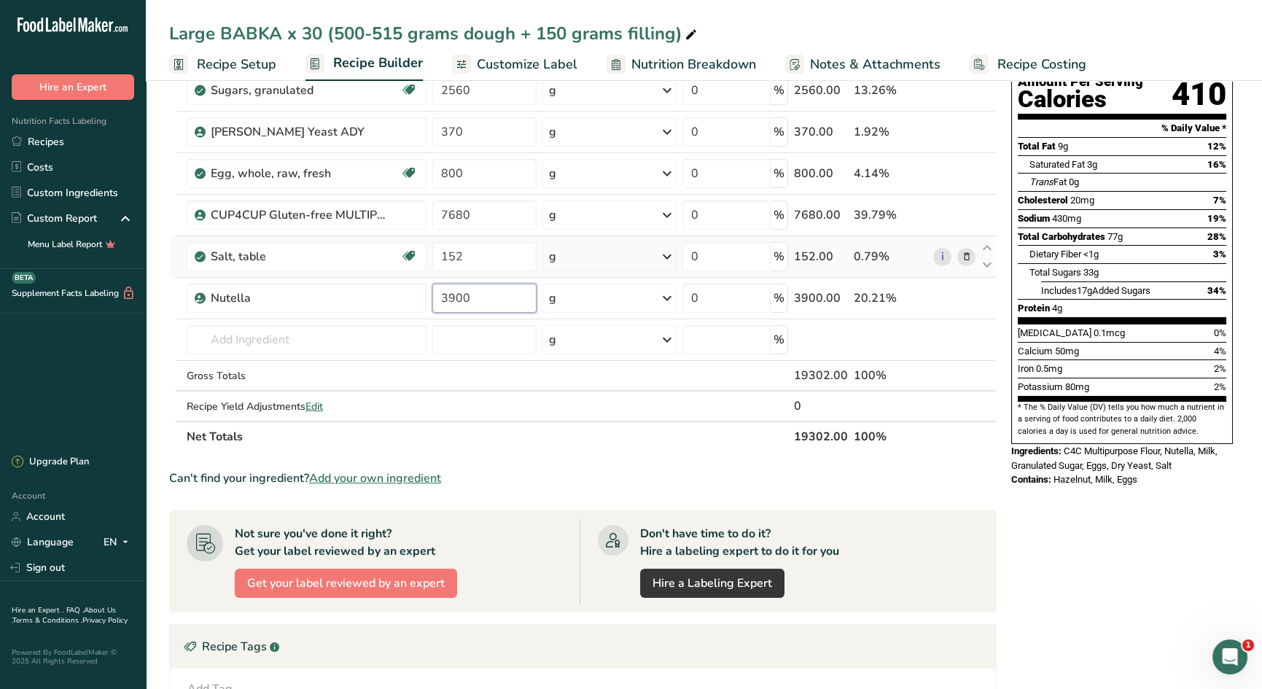
drag, startPoint x: 495, startPoint y: 300, endPoint x: 381, endPoint y: 273, distance: 116.9
click at [383, 274] on tbody "Milk, whole, 3.25% milkfat, without added vitamin A and [MEDICAL_DATA] Gluten f…" at bounding box center [583, 224] width 826 height 392
type input "3900"
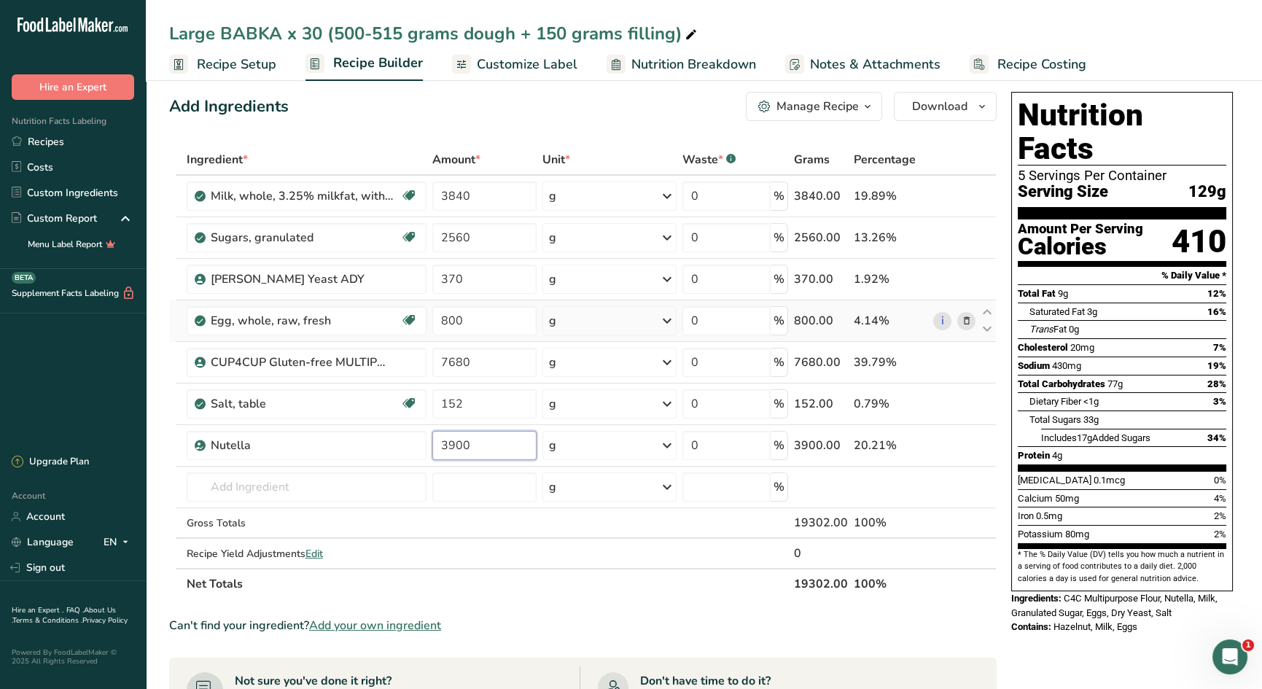
scroll to position [0, 0]
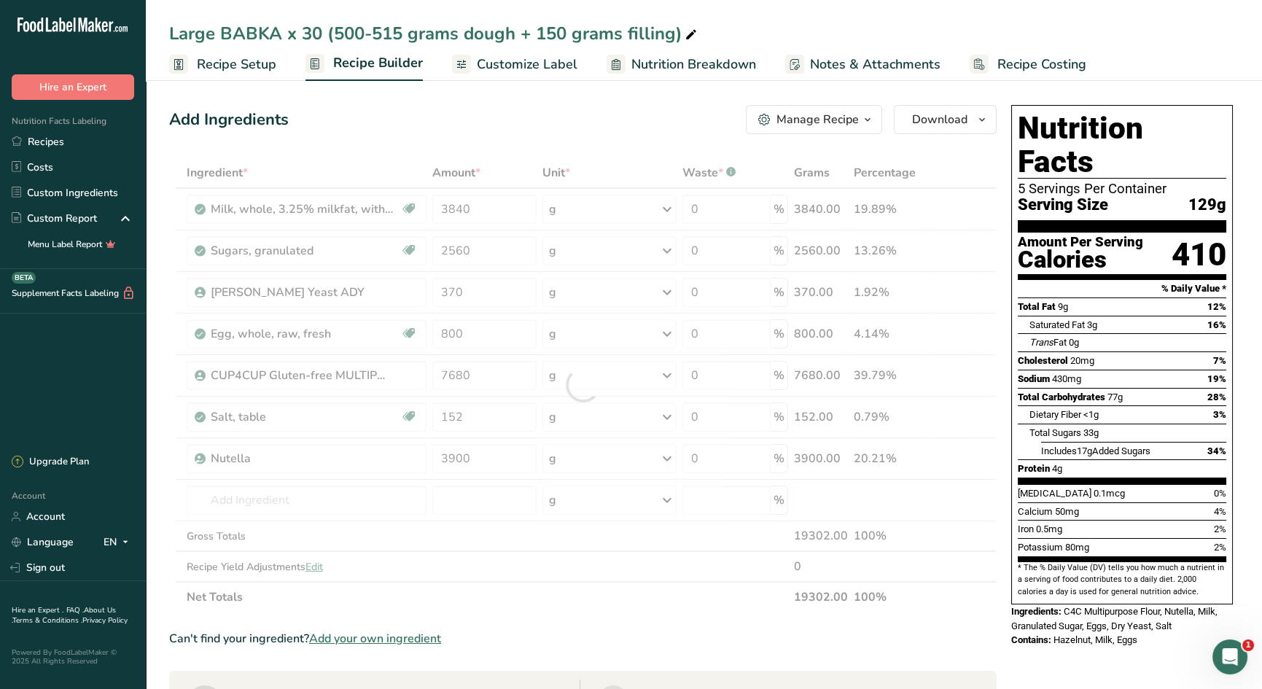
click at [228, 56] on span "Recipe Setup" at bounding box center [236, 65] width 79 height 20
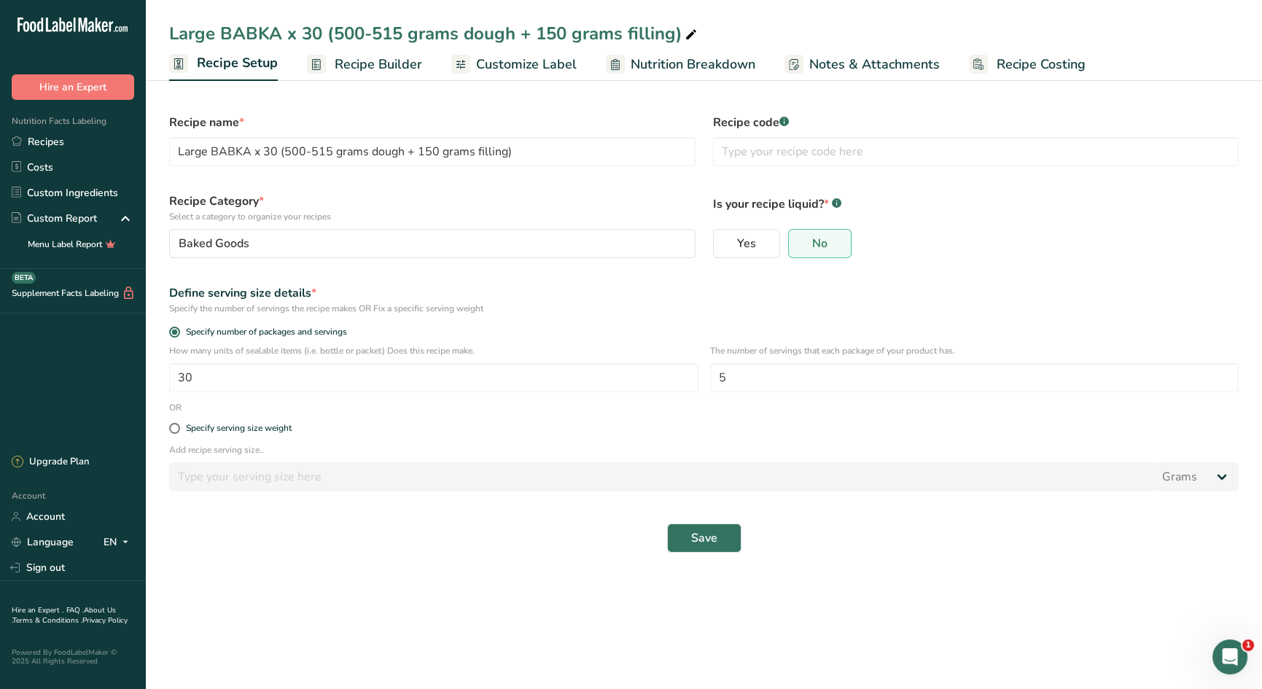
click at [1031, 70] on span "Recipe Costing" at bounding box center [1041, 65] width 89 height 20
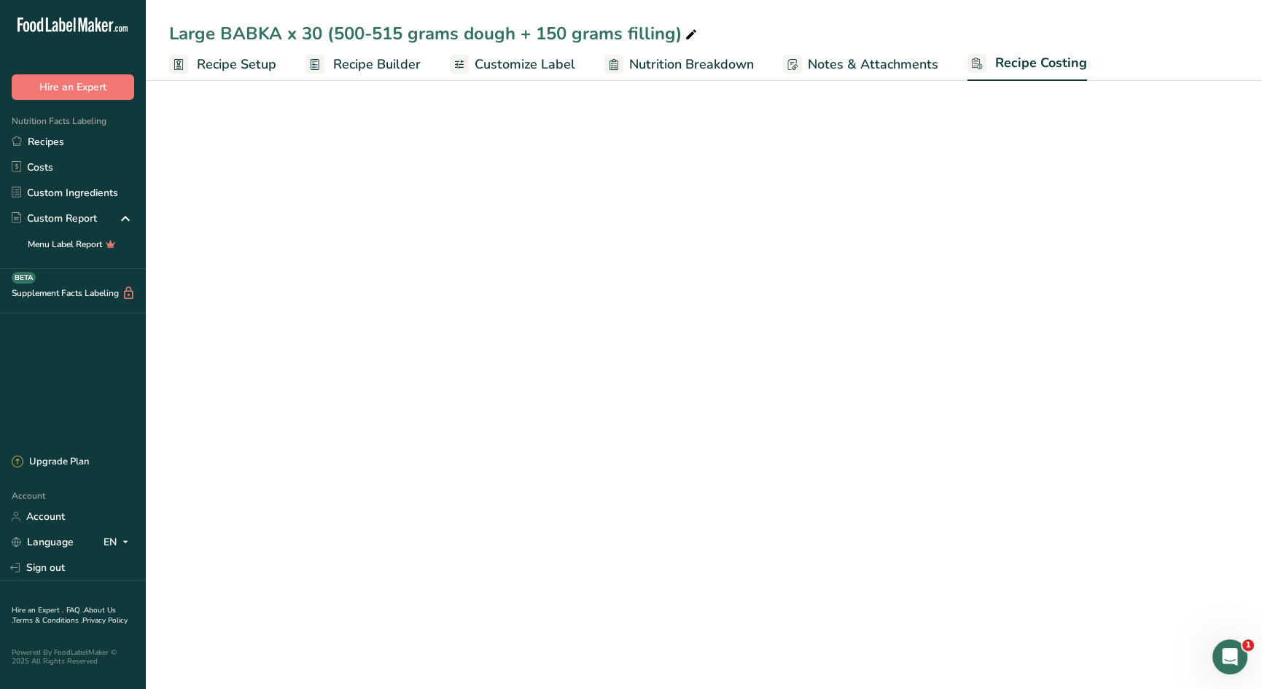
select select "12"
select select "5"
select select "12"
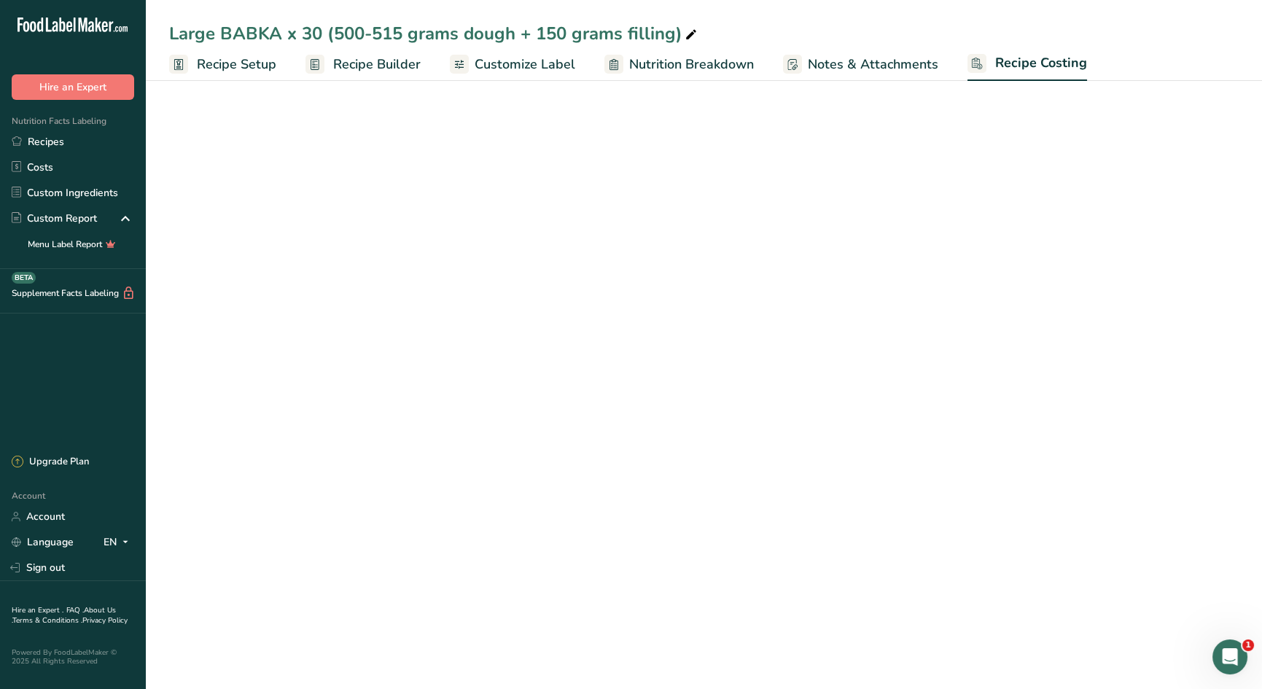
select select "12"
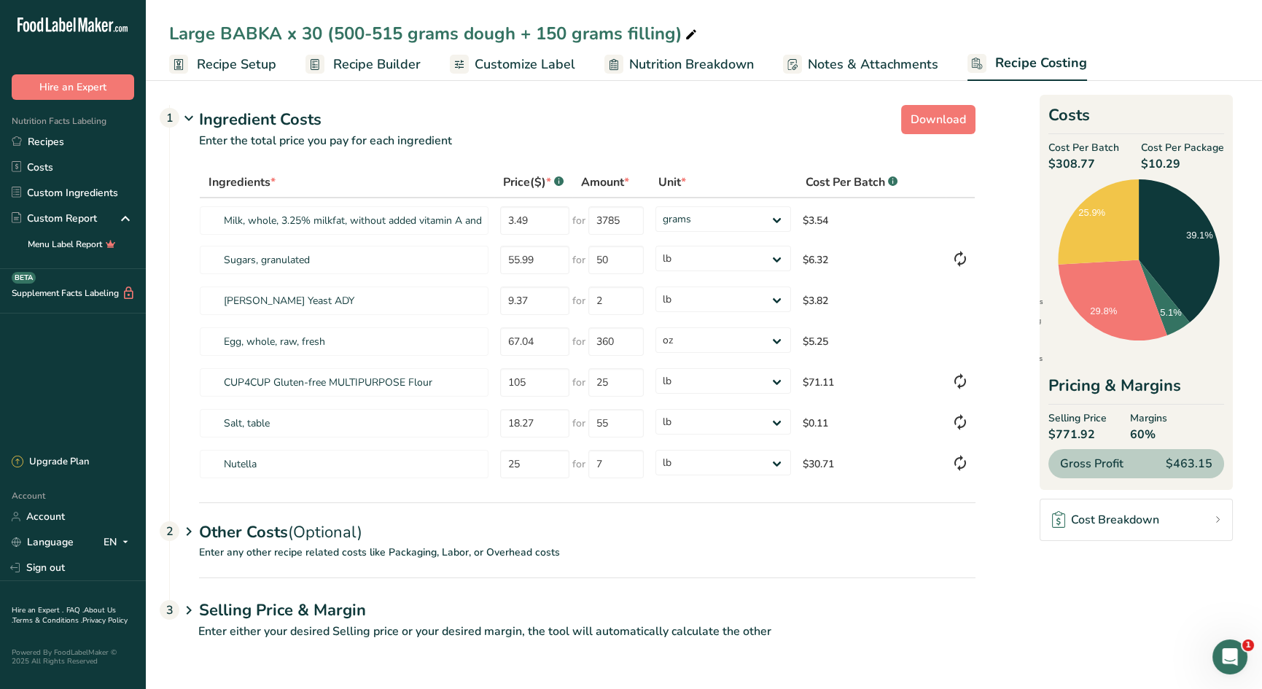
drag, startPoint x: 312, startPoint y: 532, endPoint x: 569, endPoint y: 604, distance: 266.4
click at [312, 532] on span "(Optional)" at bounding box center [325, 532] width 74 height 22
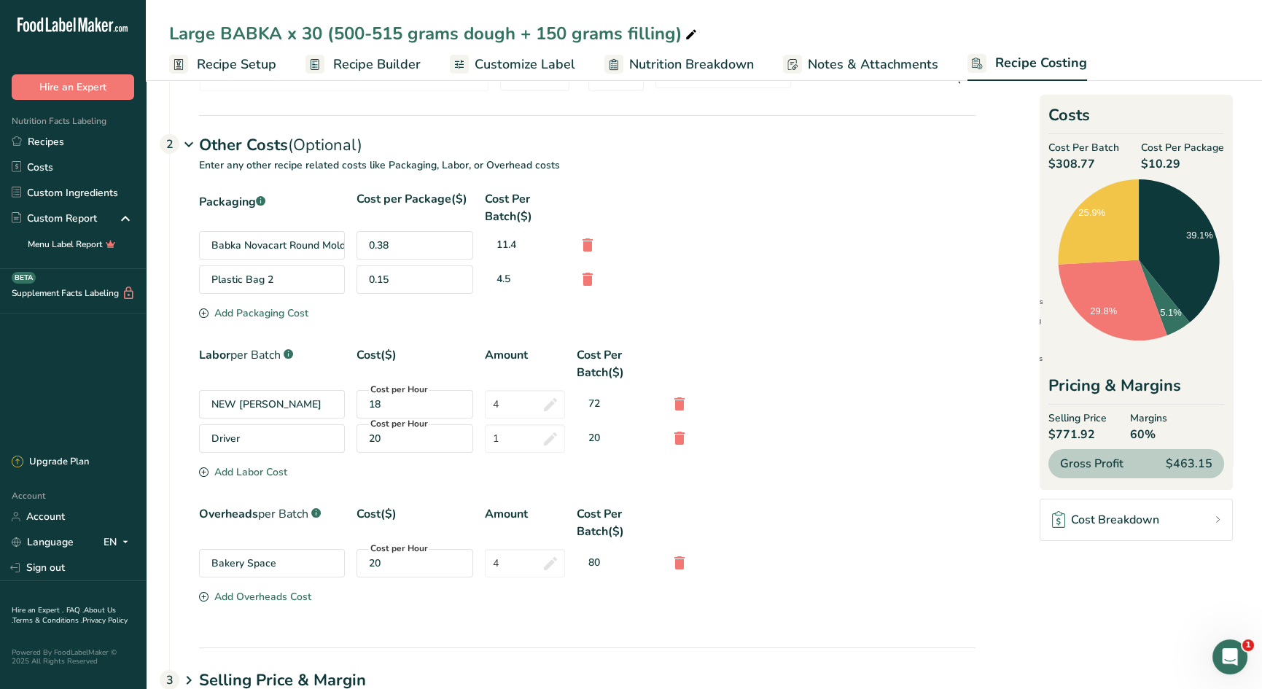
scroll to position [448, 0]
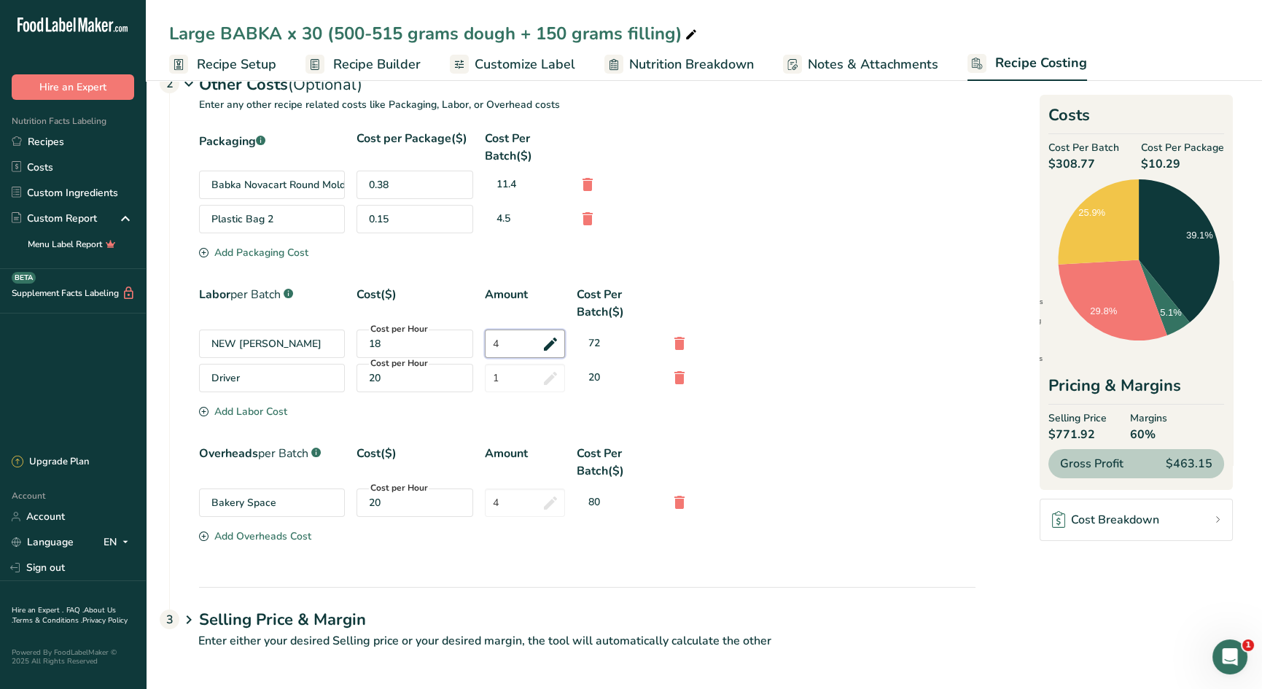
click at [511, 339] on input "4" at bounding box center [525, 344] width 80 height 28
type input "5"
drag, startPoint x: 507, startPoint y: 505, endPoint x: 472, endPoint y: 502, distance: 35.2
click at [472, 502] on div "Packaging .a-a{fill:#347362;}.b-a{fill:#fff;} Cost per Package($) Cost Per Batc…" at bounding box center [587, 338] width 776 height 416
type input "4"
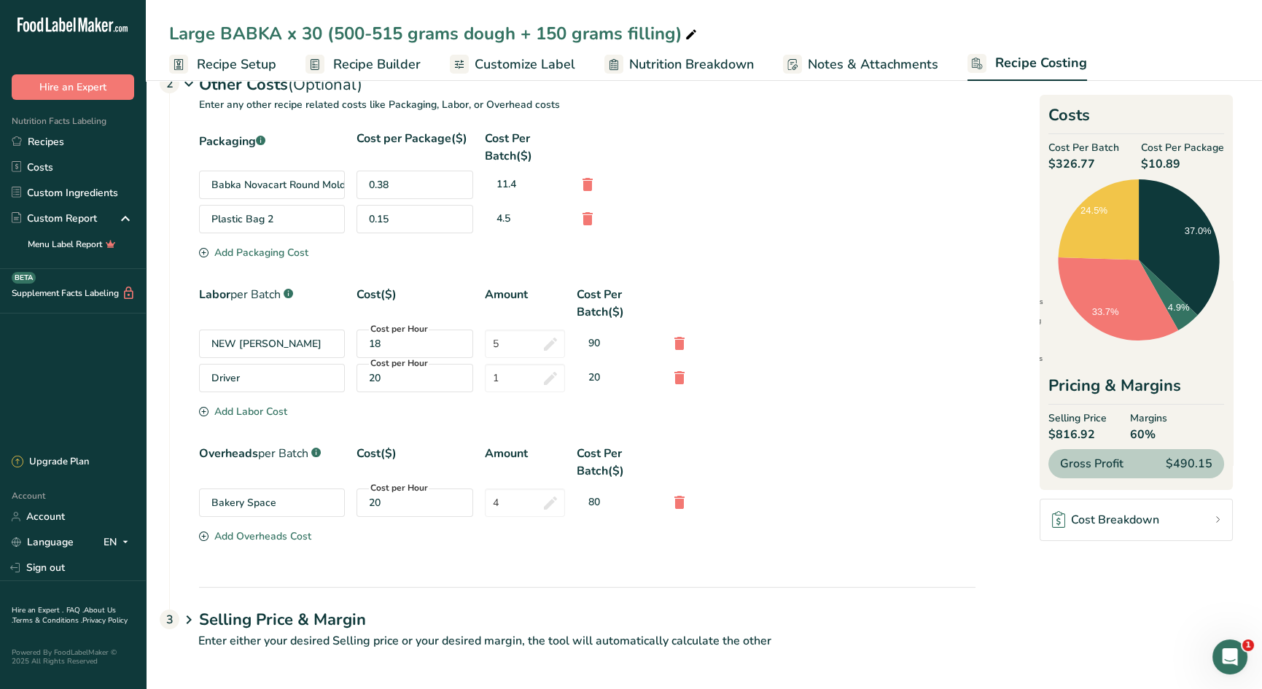
click at [327, 618] on h1 "Selling Price & Margin" at bounding box center [587, 620] width 776 height 24
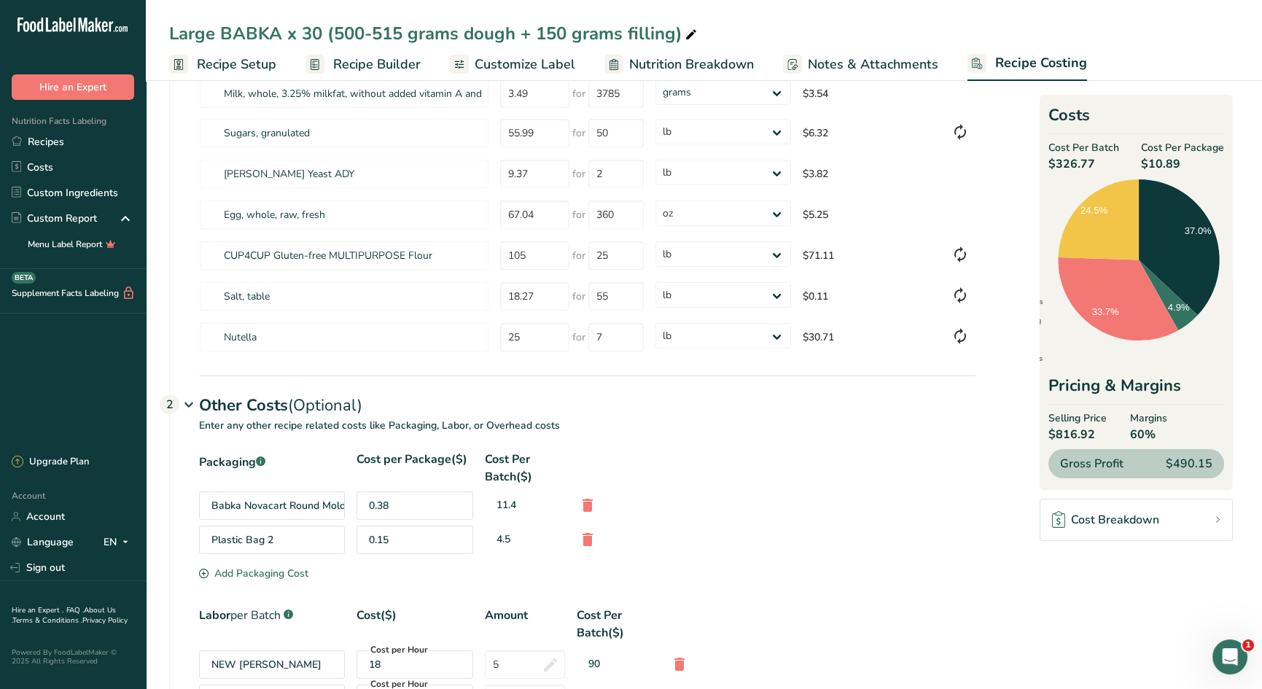
scroll to position [0, 0]
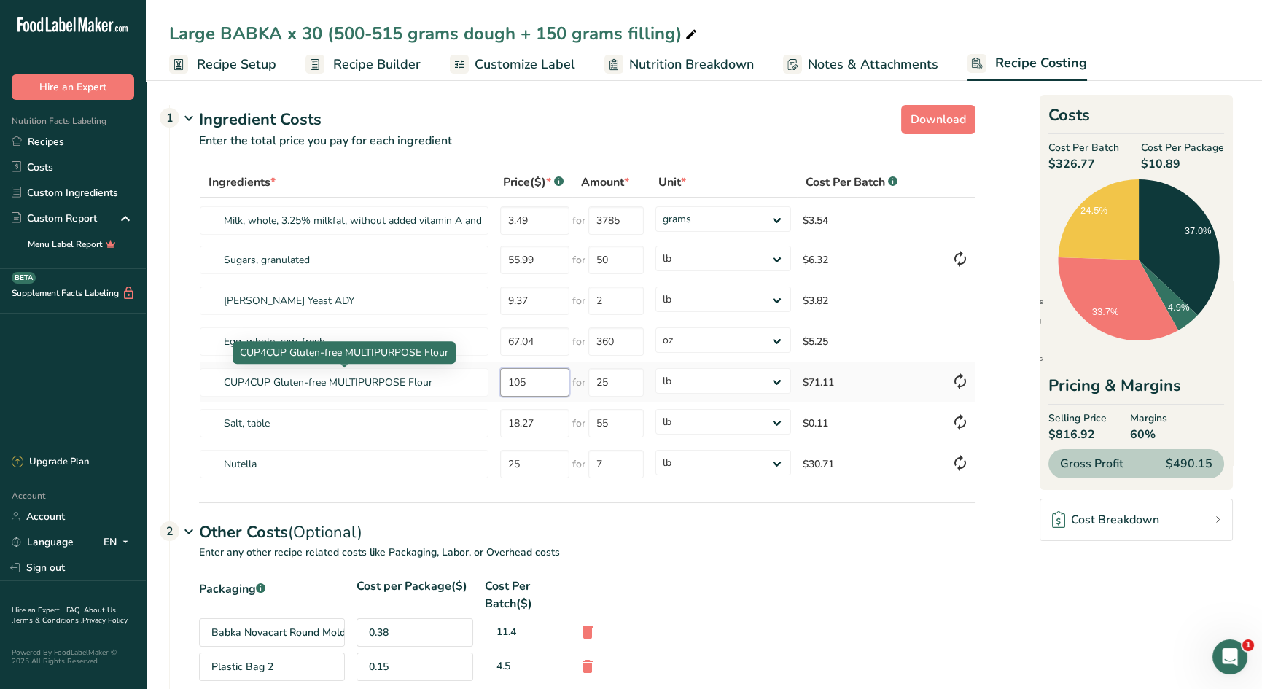
click at [437, 370] on tr "CUP4CUP Gluten-free MULTIPURPOSE Flour 105 for 25 grams kg mg mcg lb oz $71.11" at bounding box center [587, 382] width 775 height 41
type input "6"
type input "5"
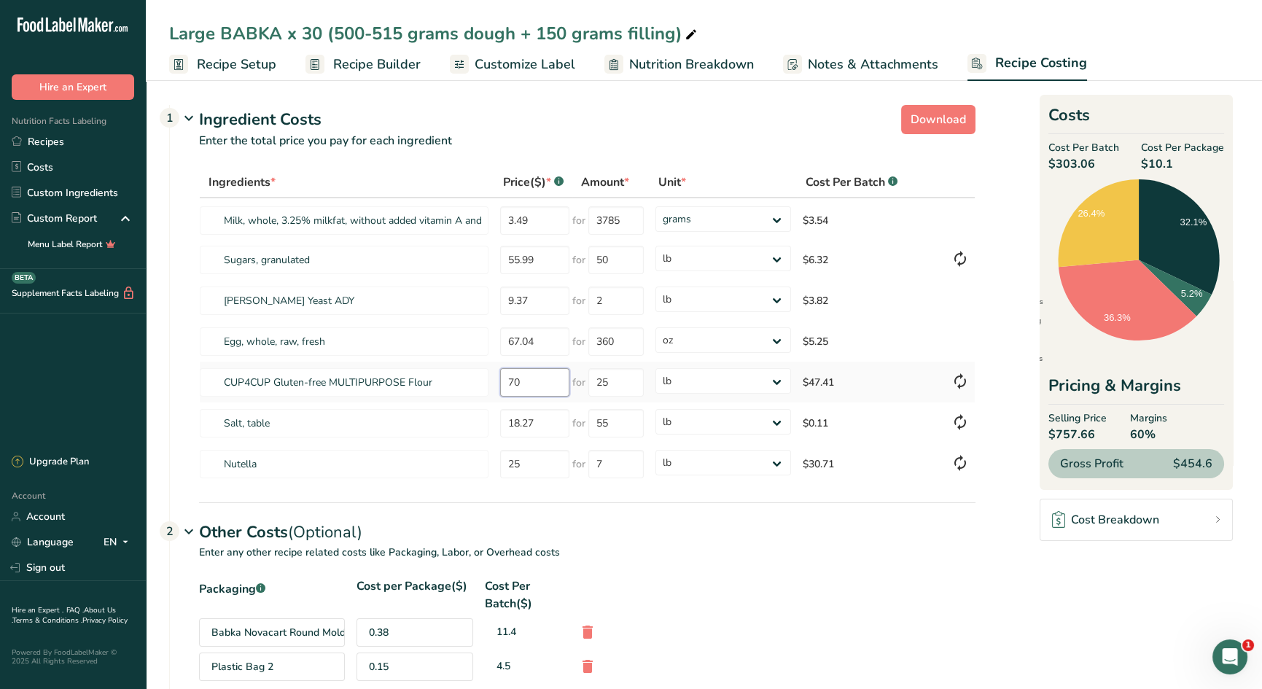
drag, startPoint x: 521, startPoint y: 383, endPoint x: 480, endPoint y: 367, distance: 44.5
click at [480, 367] on tr "CUP4CUP Gluten-free MULTIPURPOSE Flour 70 for 25 grams kg mg mcg lb oz $47.41" at bounding box center [587, 382] width 775 height 41
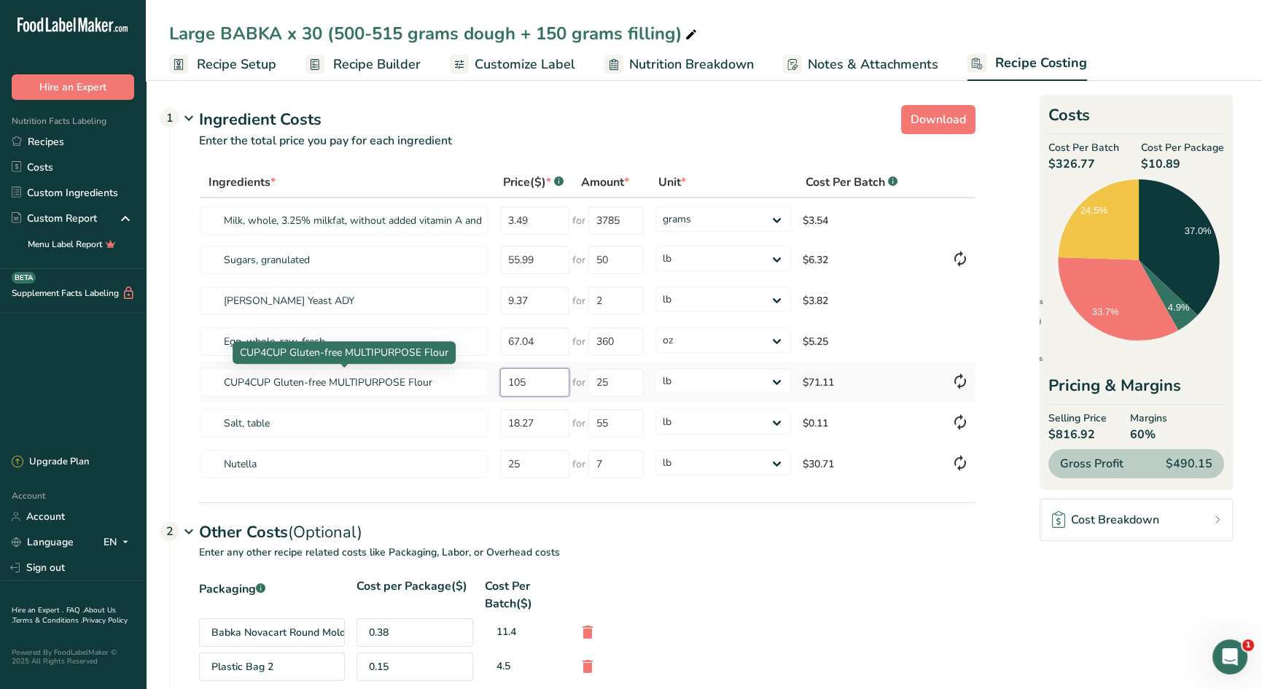
click at [480, 372] on tr "CUP4CUP Gluten-free MULTIPURPOSE Flour 105 for 25 grams kg mg mcg lb oz $71.11" at bounding box center [587, 382] width 775 height 41
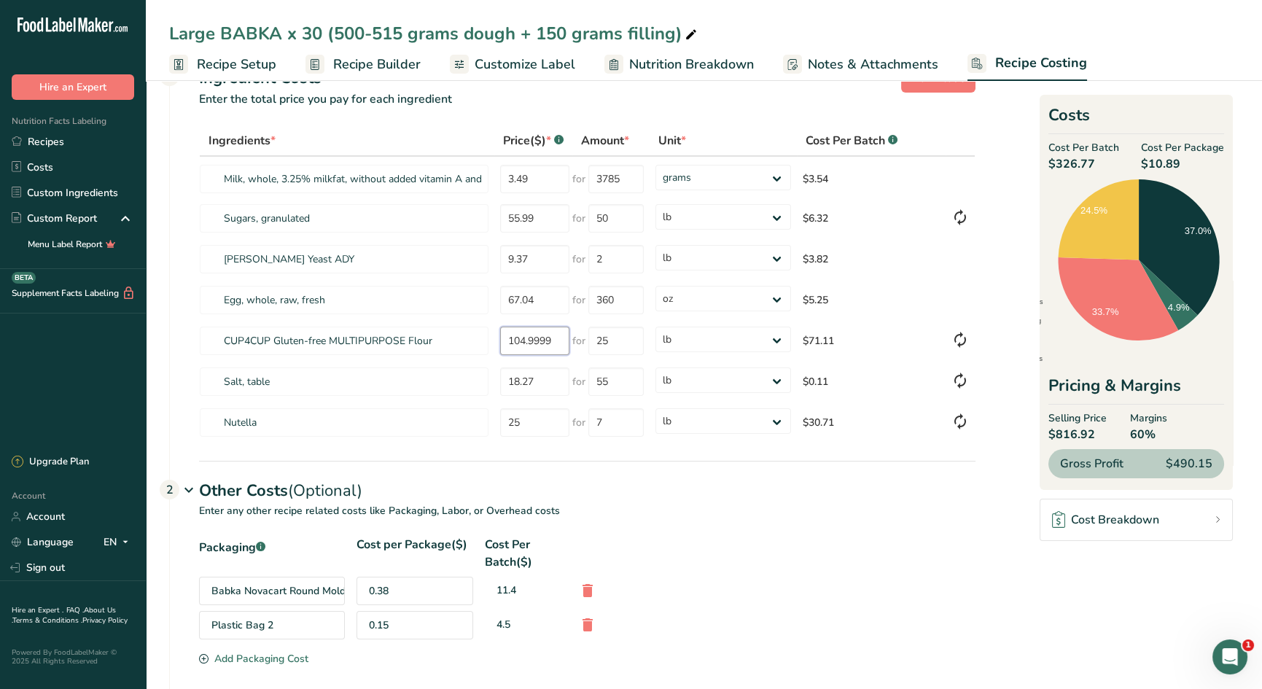
scroll to position [49, 0]
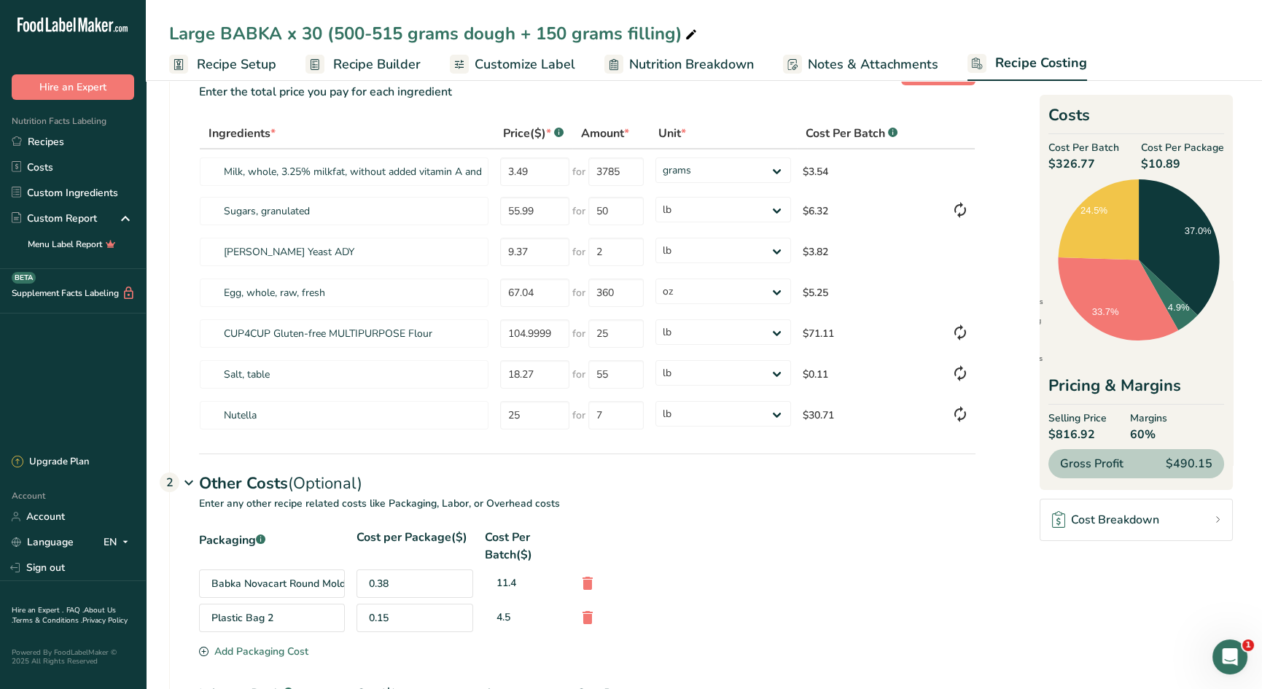
click at [655, 483] on div "Other Costs (Optional) 2" at bounding box center [587, 474] width 776 height 42
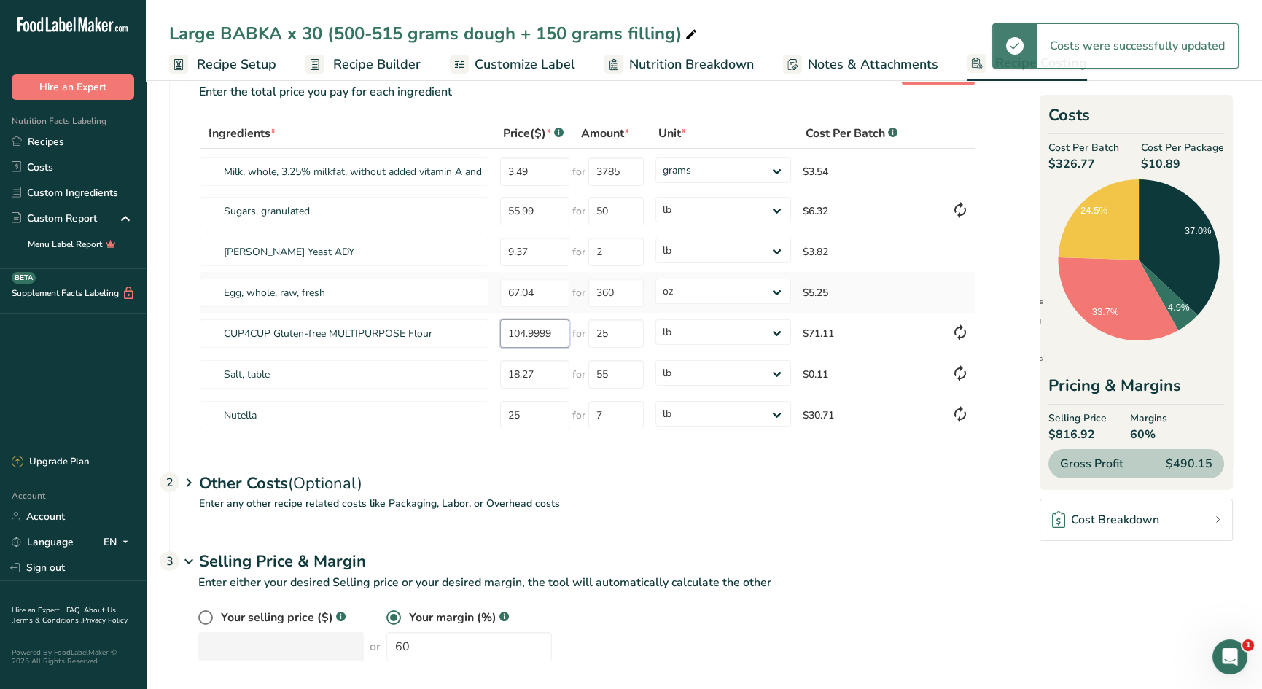
drag, startPoint x: 553, startPoint y: 338, endPoint x: 436, endPoint y: 309, distance: 120.1
click at [437, 309] on tbody "Milk, whole, 3.25% milkfat, without added vitamin A and [MEDICAL_DATA] 3.49 for…" at bounding box center [587, 292] width 775 height 286
type input "105"
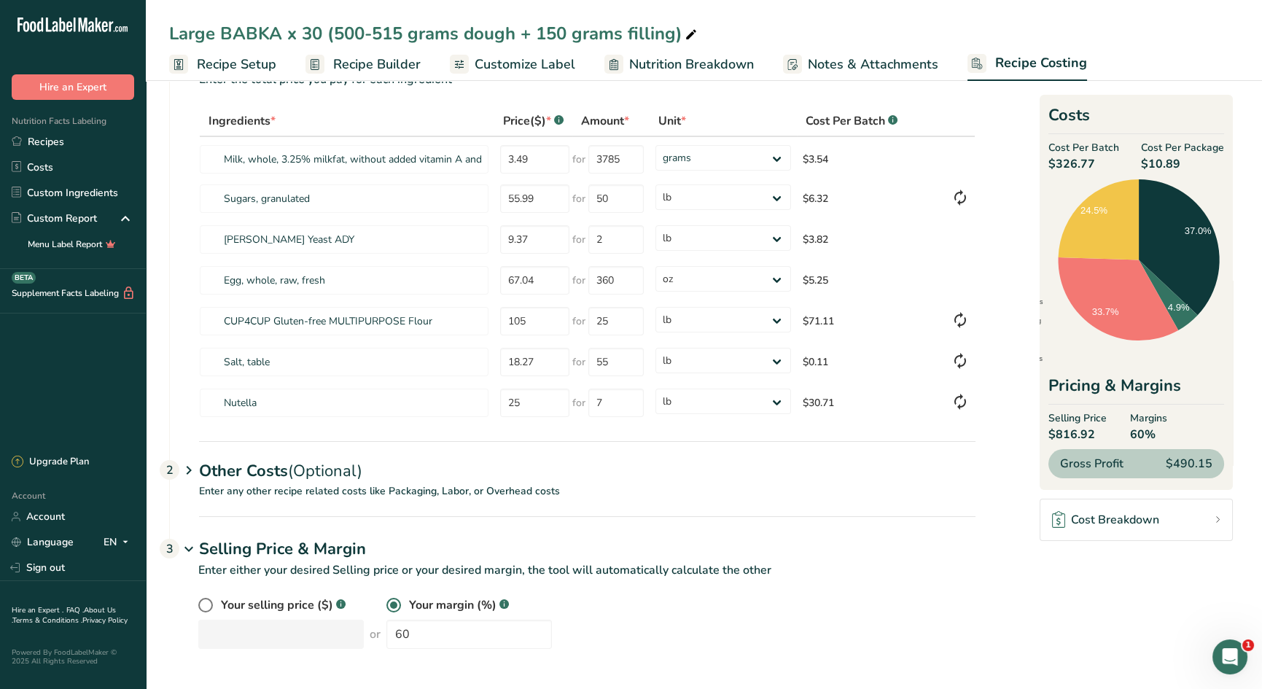
click at [619, 647] on div "Your selling price ($) .a-a{fill:#347362;}.b-a{fill:#fff;} or Your margin (%) .…" at bounding box center [586, 622] width 777 height 52
drag, startPoint x: 416, startPoint y: 638, endPoint x: 359, endPoint y: 627, distance: 57.2
click at [360, 628] on div "Your selling price ($) .a-a{fill:#347362;}.b-a{fill:#fff;} or Your margin (%) .…" at bounding box center [586, 622] width 777 height 52
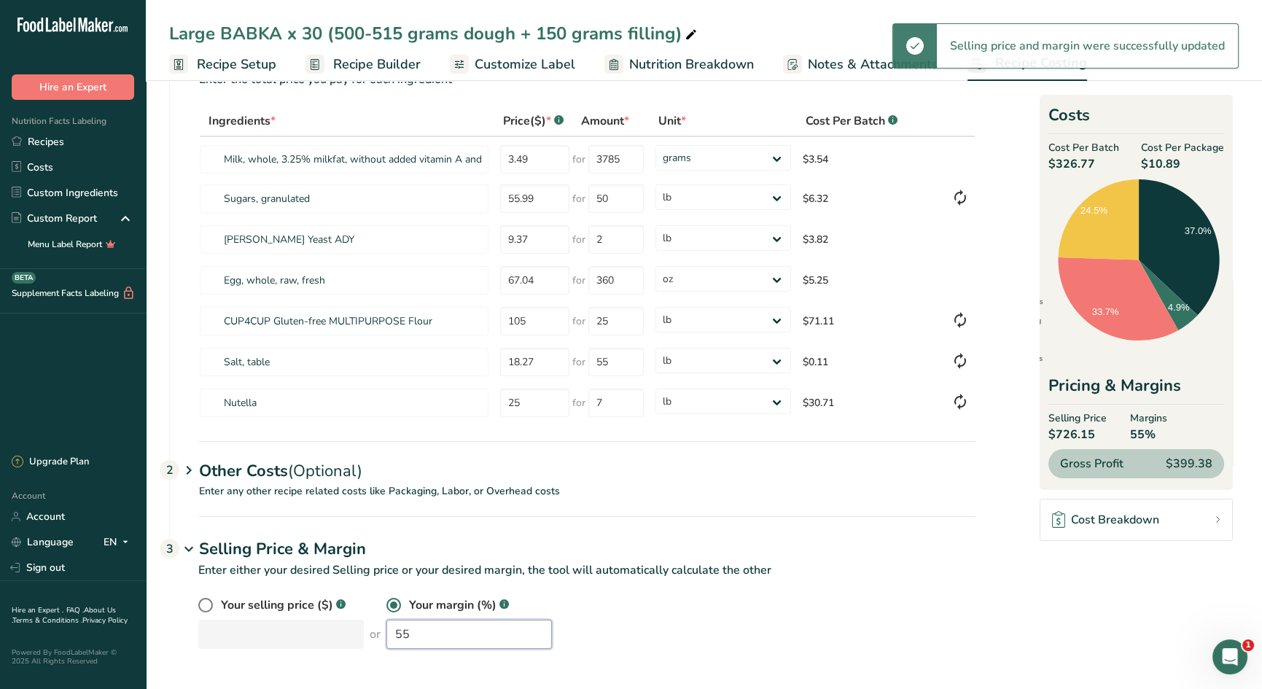
drag, startPoint x: 405, startPoint y: 632, endPoint x: 367, endPoint y: 628, distance: 38.8
click at [386, 628] on input "55" at bounding box center [468, 634] width 165 height 29
click at [338, 625] on div "Your selling price ($) .a-a{fill:#347362;}.b-a{fill:#fff;} or Your margin (%) .…" at bounding box center [586, 622] width 777 height 52
type input "58"
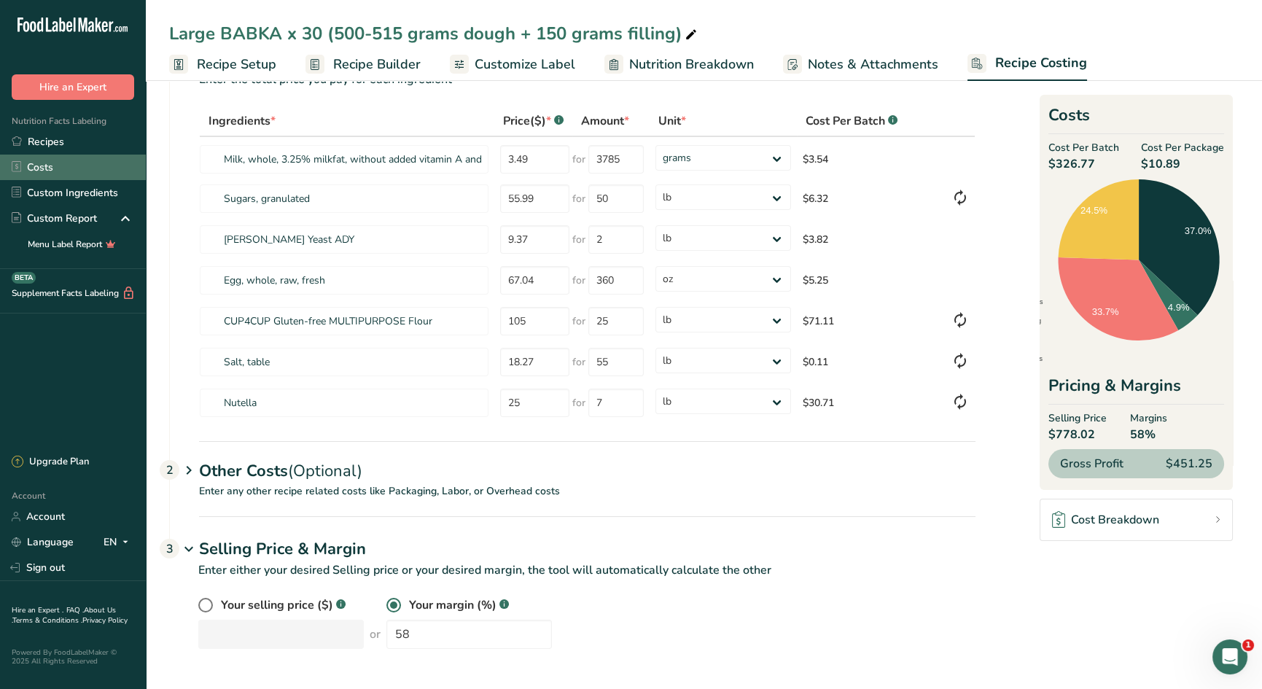
click at [42, 166] on link "Costs" at bounding box center [73, 168] width 146 height 26
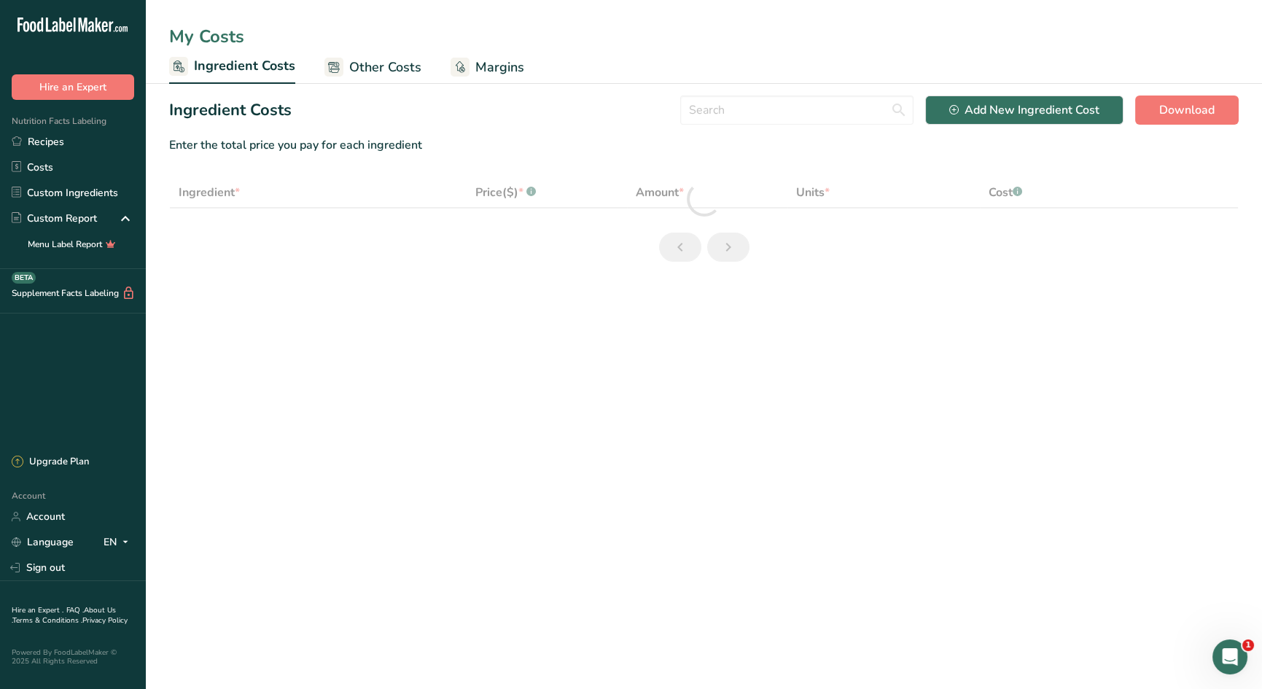
select select "12"
select select "5"
select select "12"
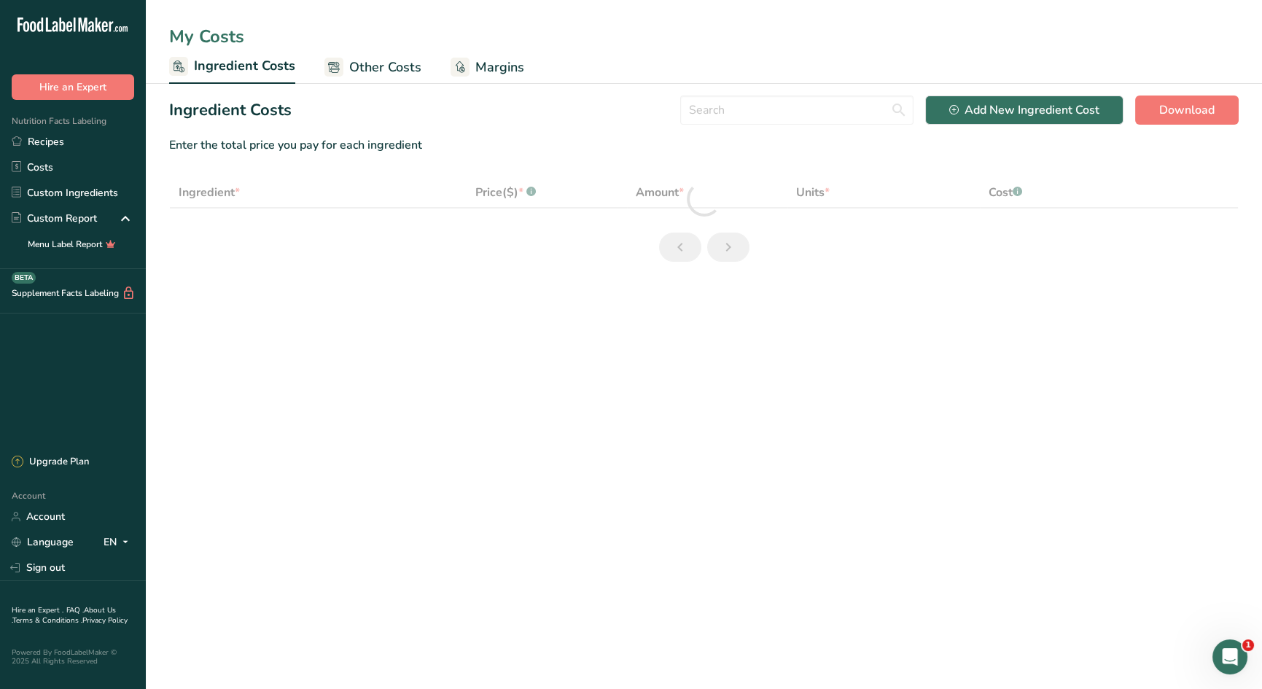
select select "5"
select select "12"
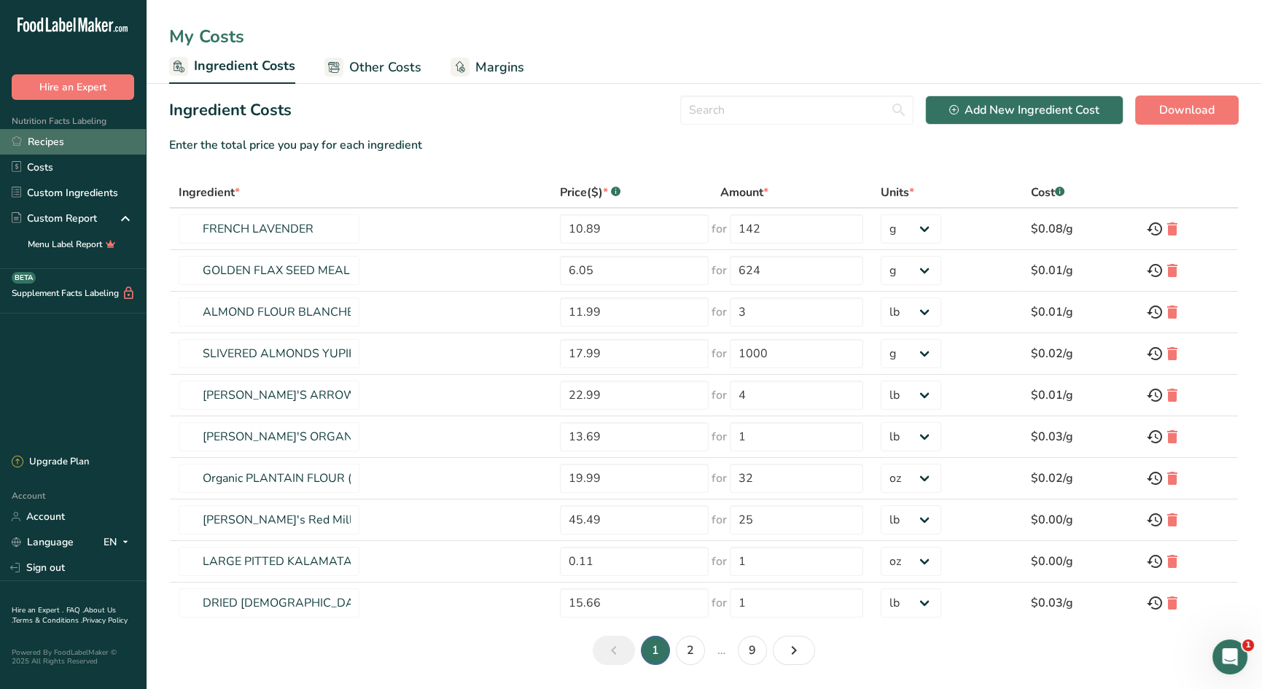
click at [57, 141] on link "Recipes" at bounding box center [73, 142] width 146 height 26
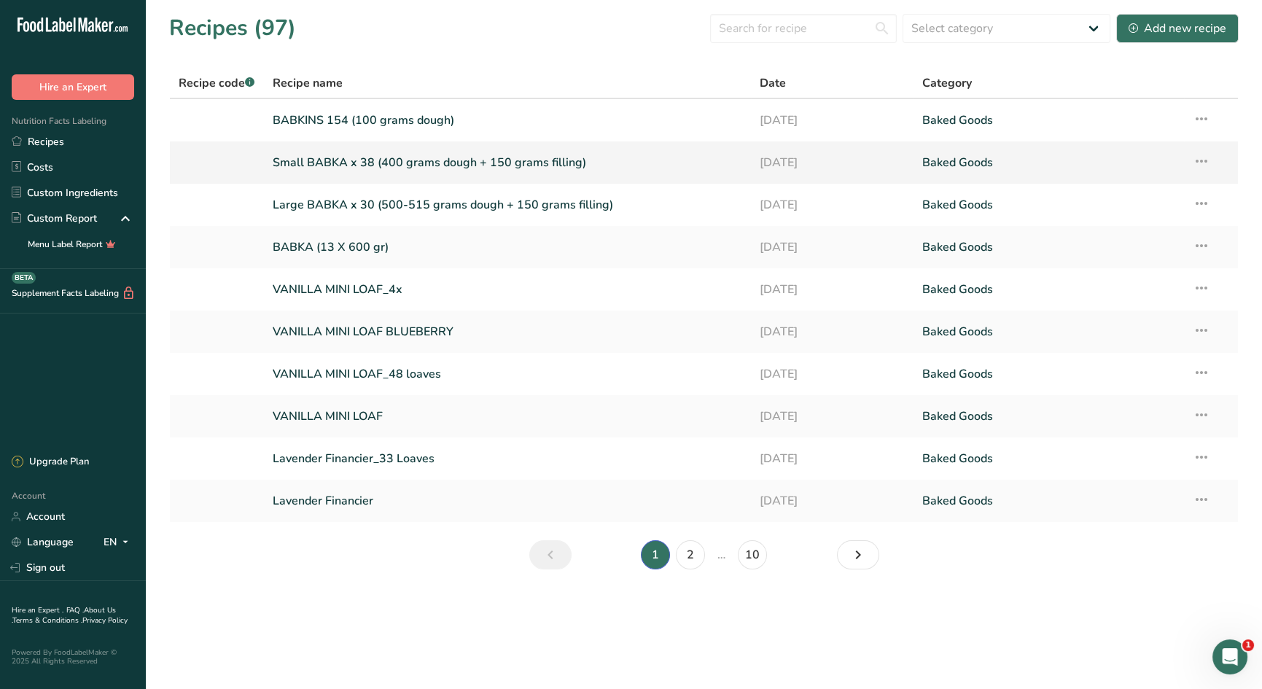
click at [348, 164] on link "Small BABKA x 38 (400 grams dough + 150 grams filling)" at bounding box center [508, 162] width 470 height 31
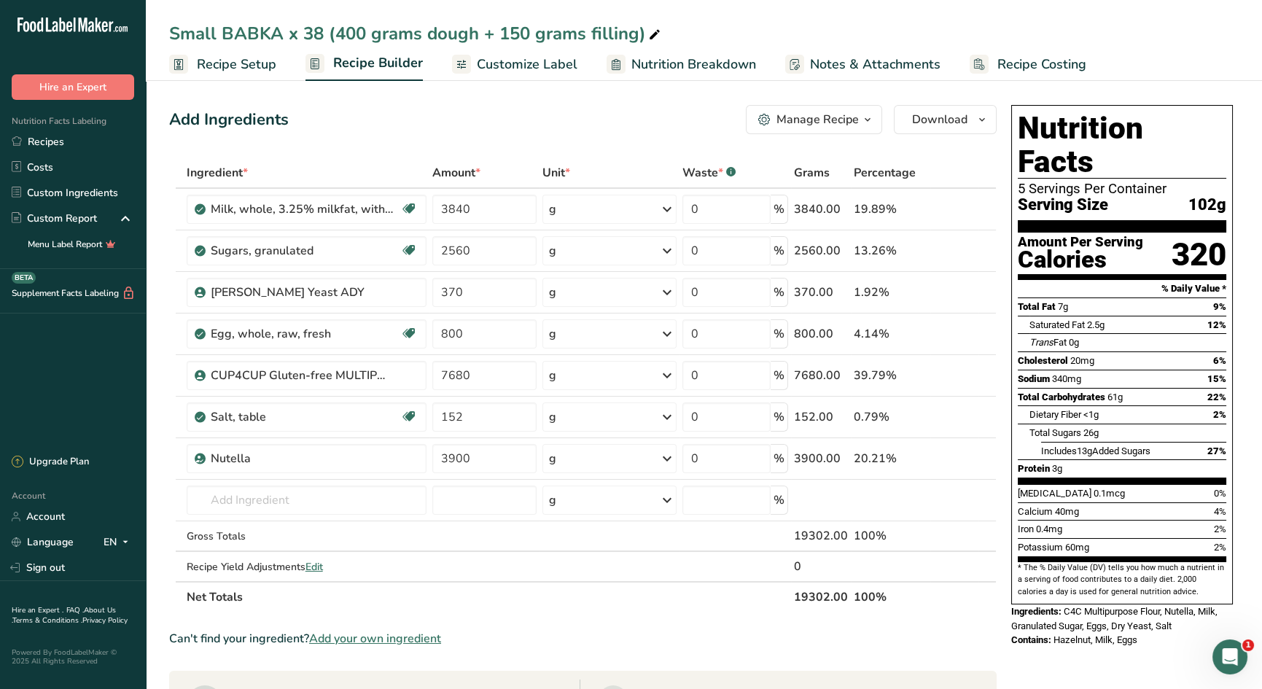
click at [1023, 69] on span "Recipe Costing" at bounding box center [1041, 65] width 89 height 20
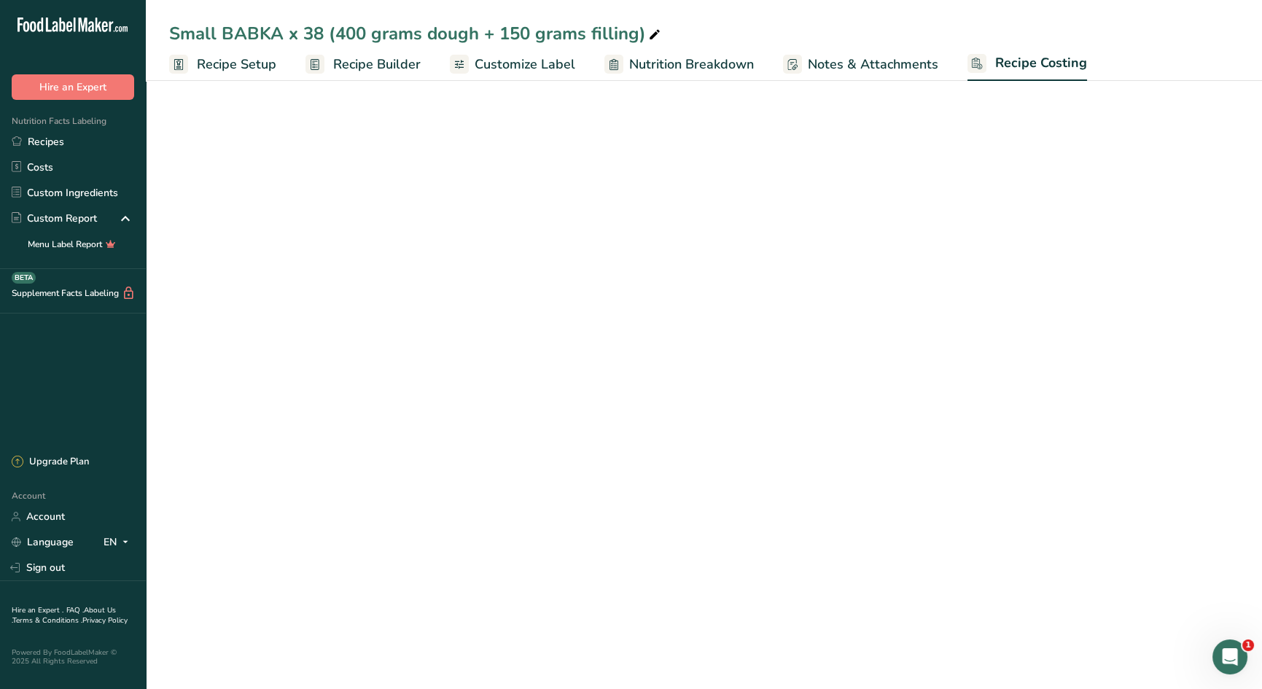
select select "12"
select select "5"
select select "12"
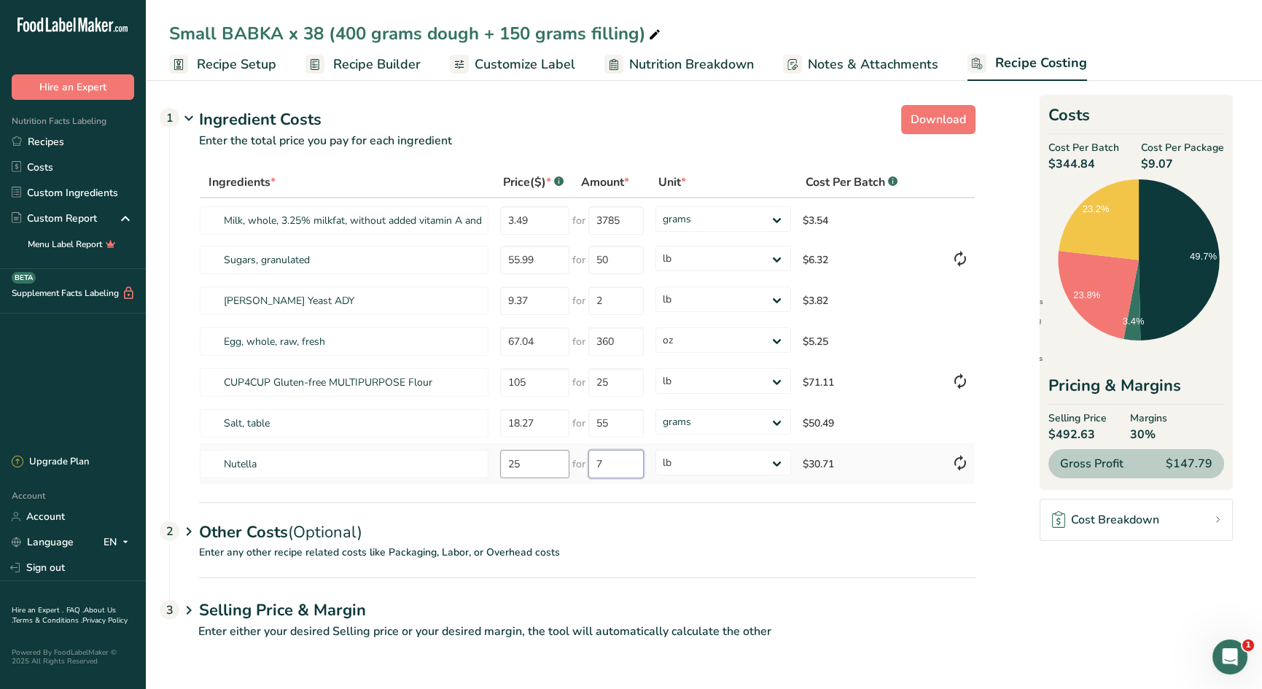
drag, startPoint x: 630, startPoint y: 467, endPoint x: 561, endPoint y: 456, distance: 69.3
click at [559, 458] on tr "Nutella 25 for 7 grams kg mg mcg lb oz $30.71" at bounding box center [587, 463] width 775 height 41
type input "7"
click at [229, 68] on span "Recipe Setup" at bounding box center [236, 65] width 79 height 20
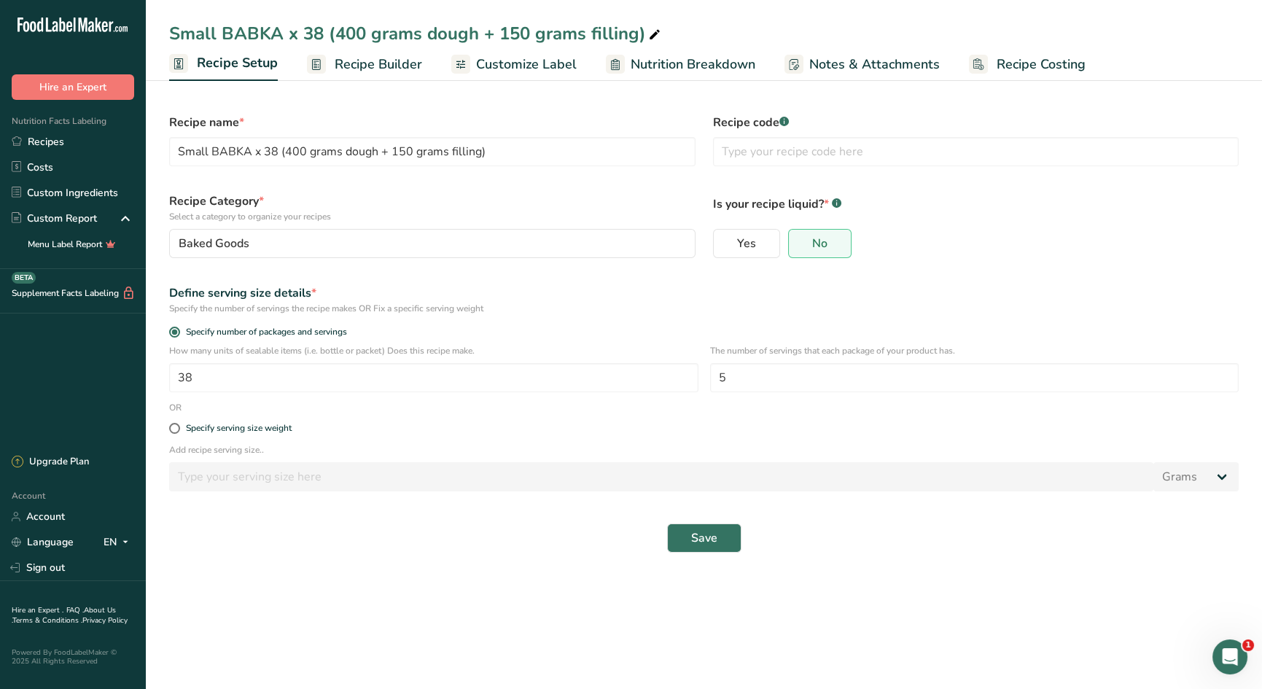
click at [352, 61] on span "Recipe Builder" at bounding box center [378, 65] width 87 height 20
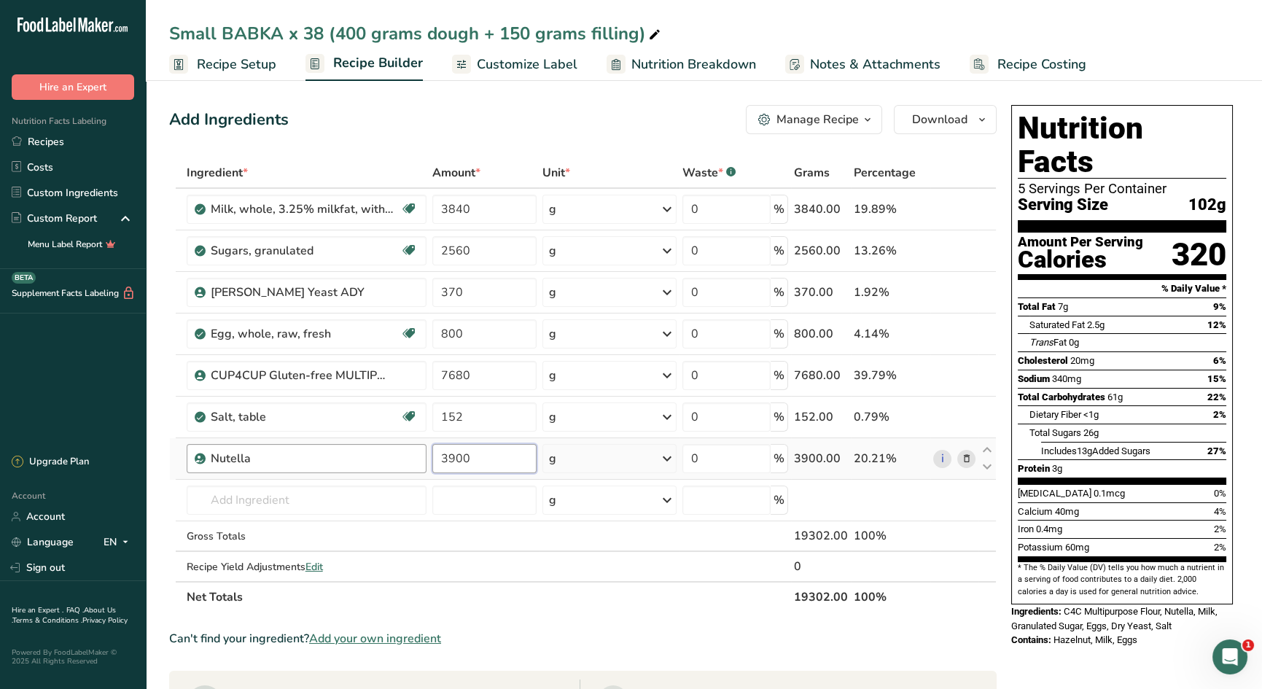
drag, startPoint x: 484, startPoint y: 458, endPoint x: 400, endPoint y: 445, distance: 84.9
click at [400, 445] on tr "Nutella 3900 g Weight Units g kg mg See more Volume Units l Volume units requir…" at bounding box center [583, 459] width 826 height 42
type input "3900"
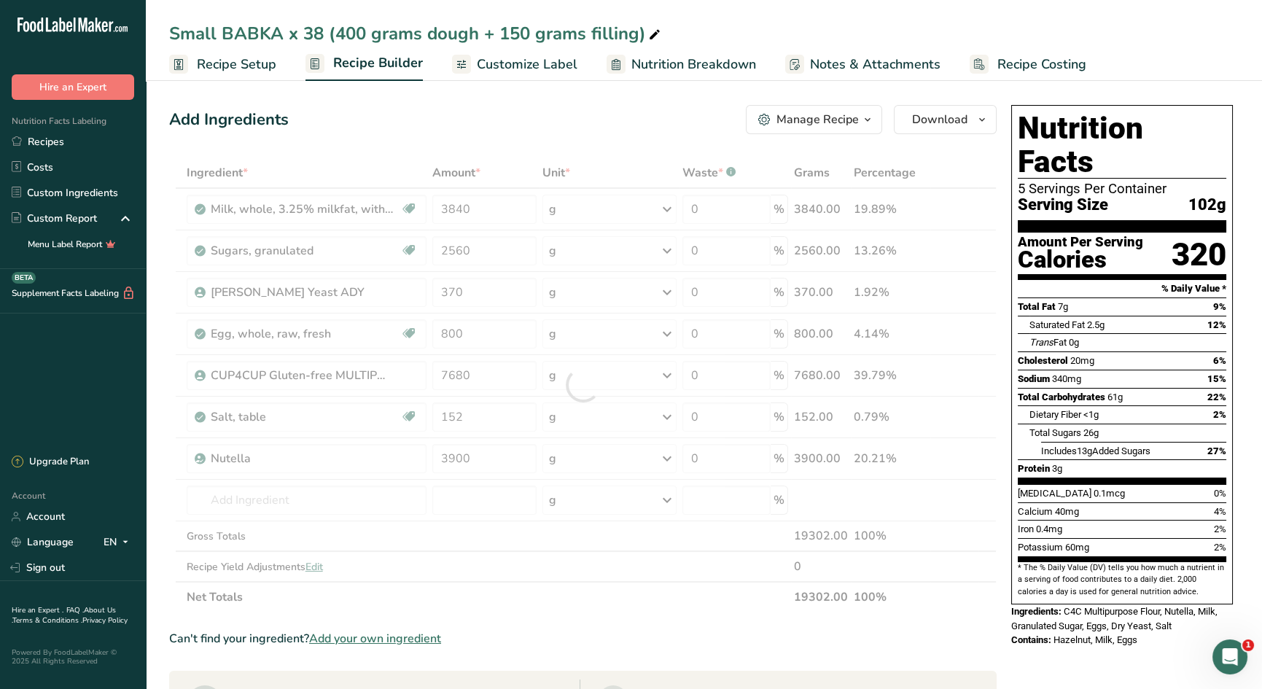
click at [227, 69] on span "Recipe Setup" at bounding box center [236, 65] width 79 height 20
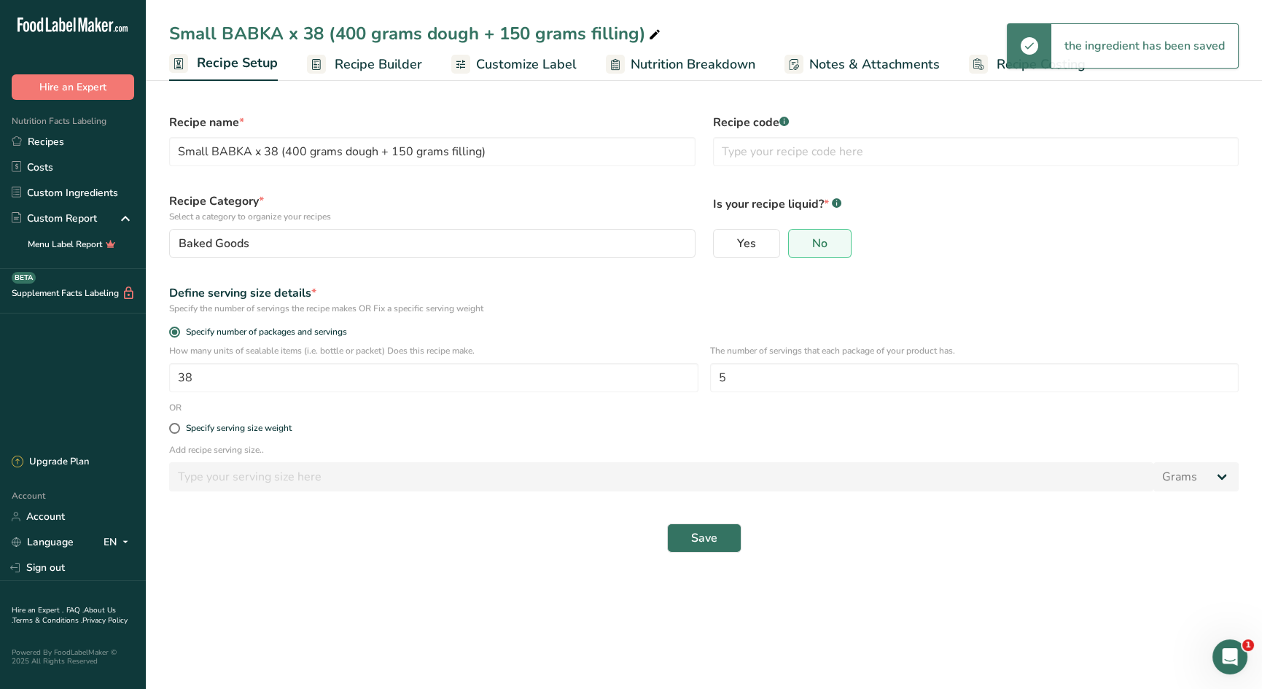
drag, startPoint x: 994, startPoint y: 64, endPoint x: 997, endPoint y: 72, distance: 8.3
click at [997, 64] on span "Recipe Costing" at bounding box center [1041, 65] width 89 height 20
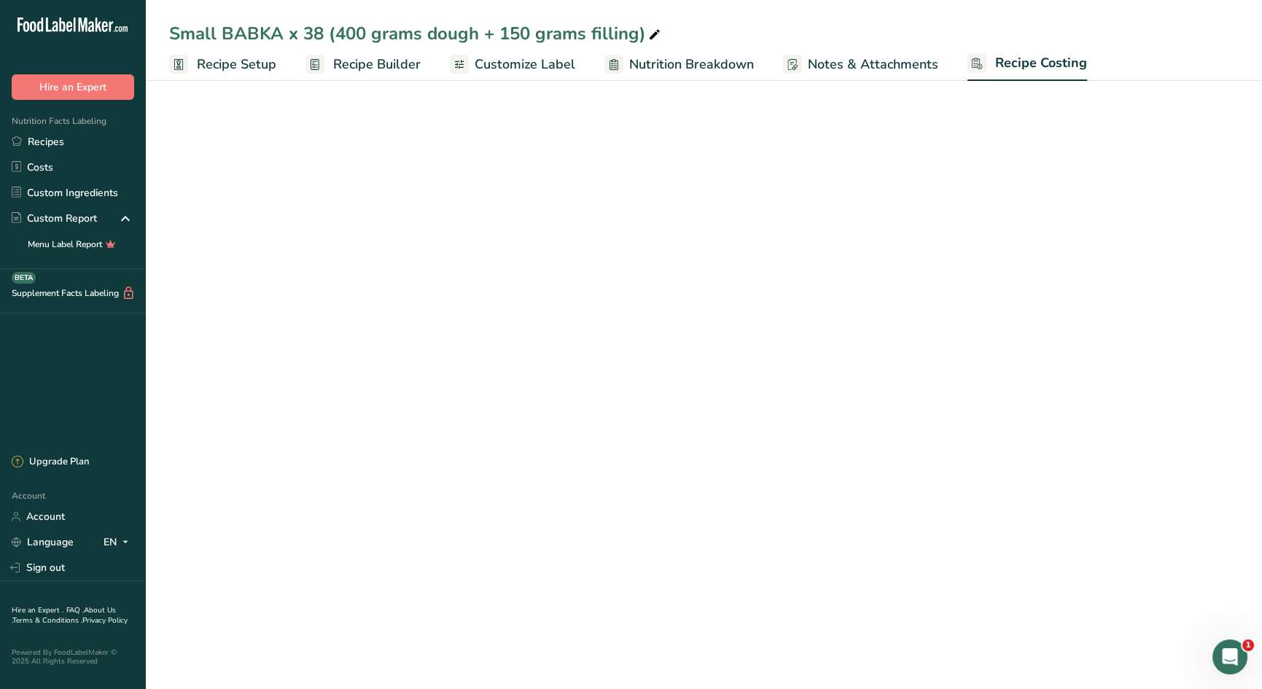
select select "12"
select select "5"
select select "12"
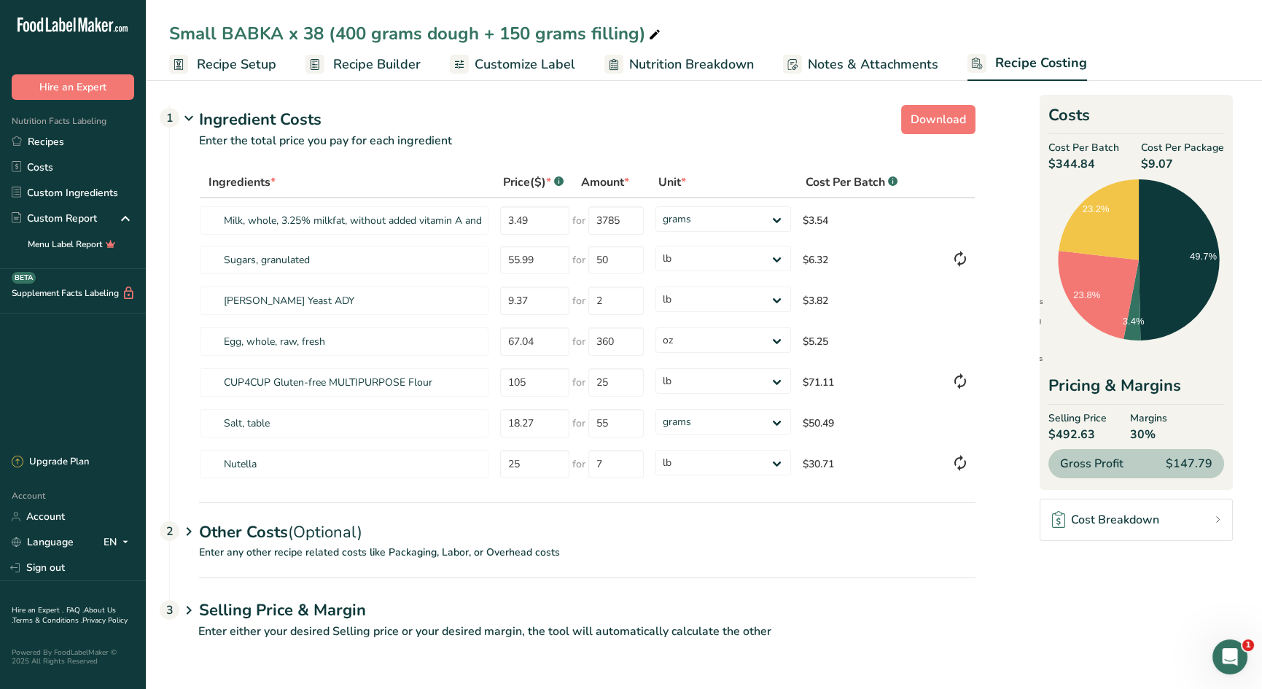
drag, startPoint x: 223, startPoint y: 533, endPoint x: 324, endPoint y: 540, distance: 100.8
click at [223, 533] on div "Other Costs (Optional) 2" at bounding box center [587, 523] width 776 height 42
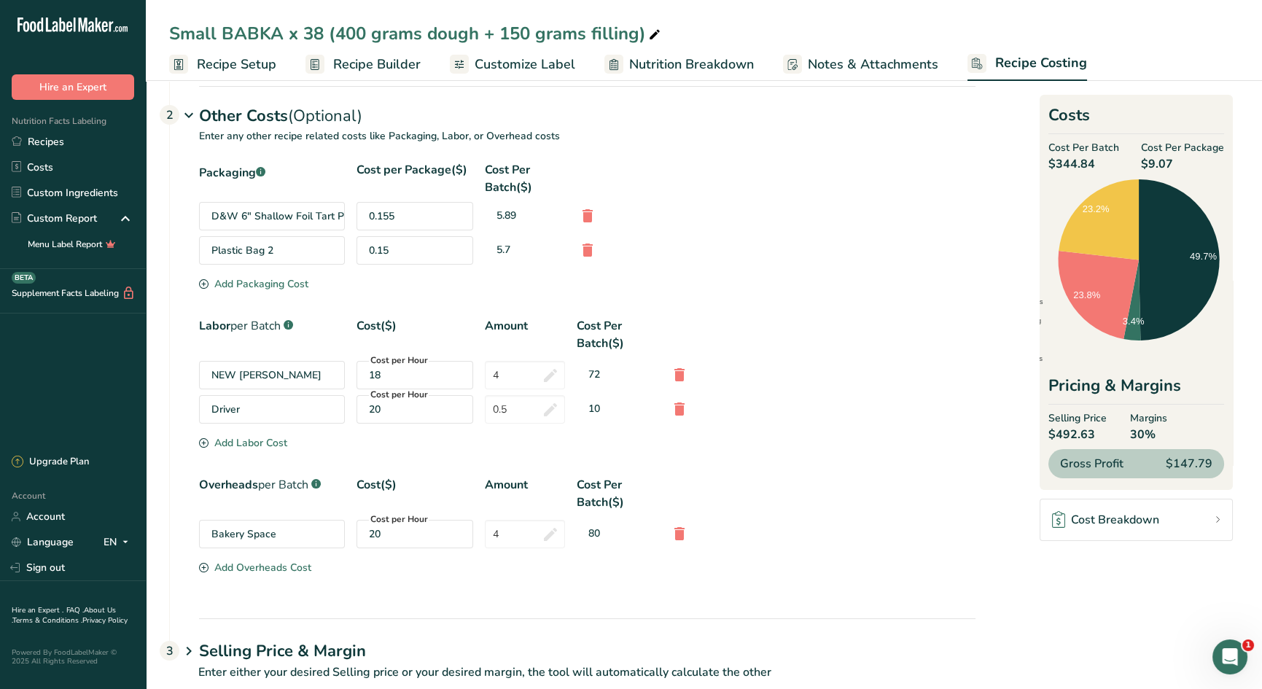
scroll to position [421, 0]
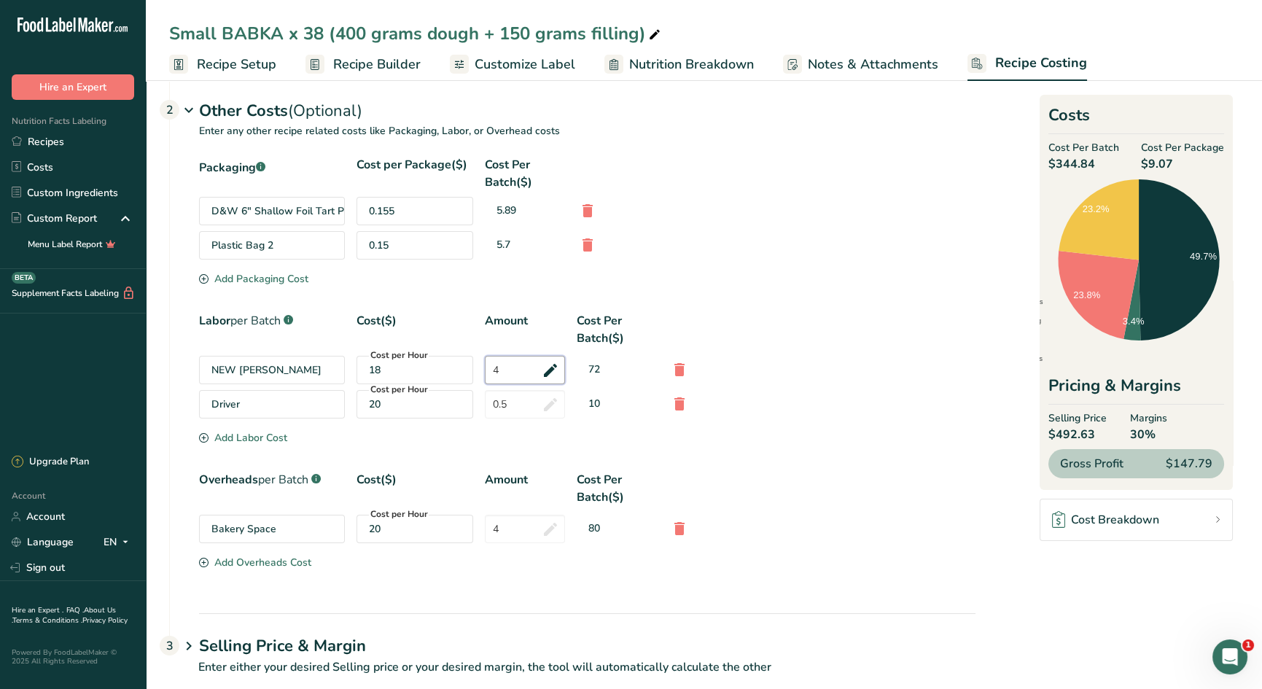
drag, startPoint x: 507, startPoint y: 370, endPoint x: 461, endPoint y: 366, distance: 46.1
click at [461, 366] on div "NEW NATALIA RATE Cost per Hour 18 4 72" at bounding box center [587, 370] width 776 height 28
type input "5"
drag, startPoint x: 485, startPoint y: 526, endPoint x: 469, endPoint y: 525, distance: 16.1
click at [469, 525] on div "Bakery Space Cost per Hour 20 4 80" at bounding box center [587, 529] width 776 height 28
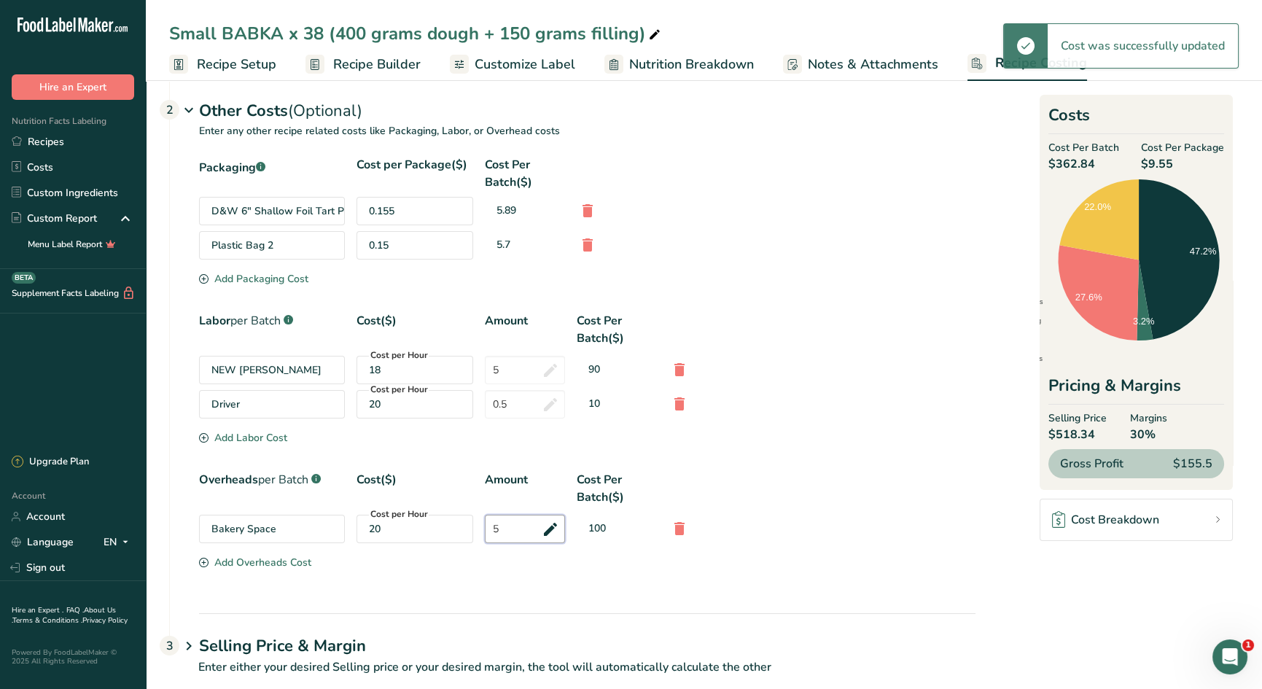
type input "5"
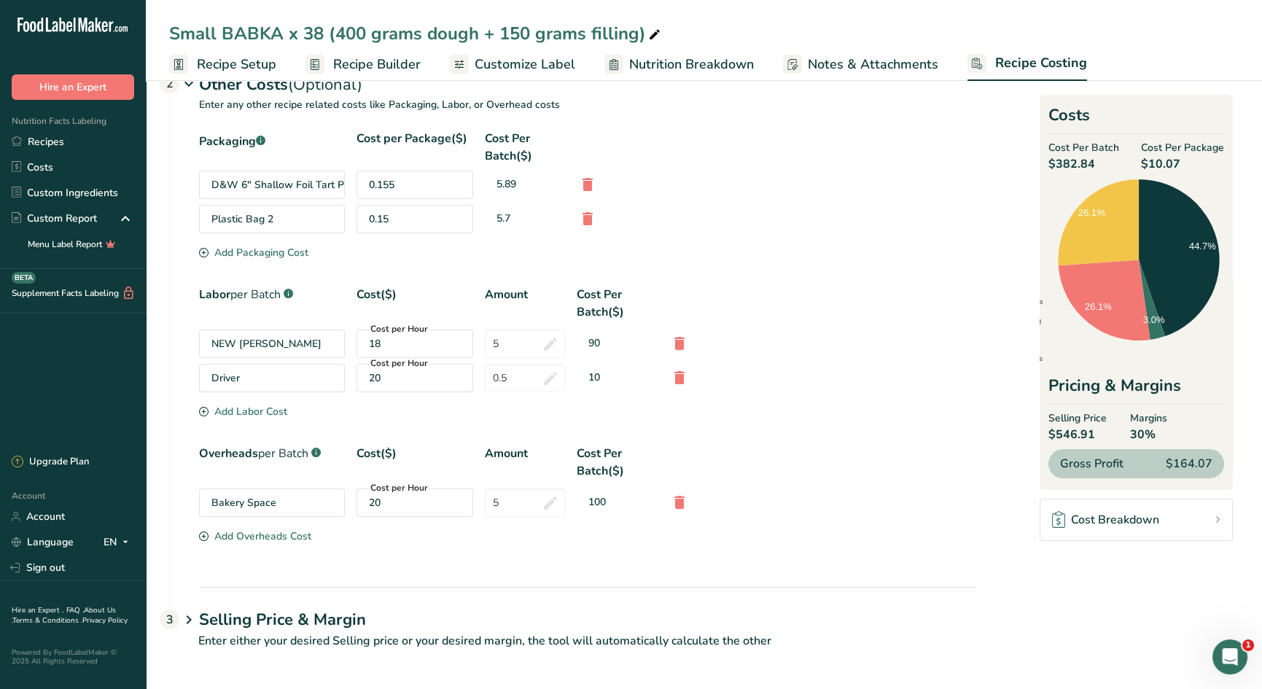
drag, startPoint x: 322, startPoint y: 615, endPoint x: 343, endPoint y: 626, distance: 24.1
click at [321, 615] on h1 "Selling Price & Margin" at bounding box center [587, 620] width 776 height 24
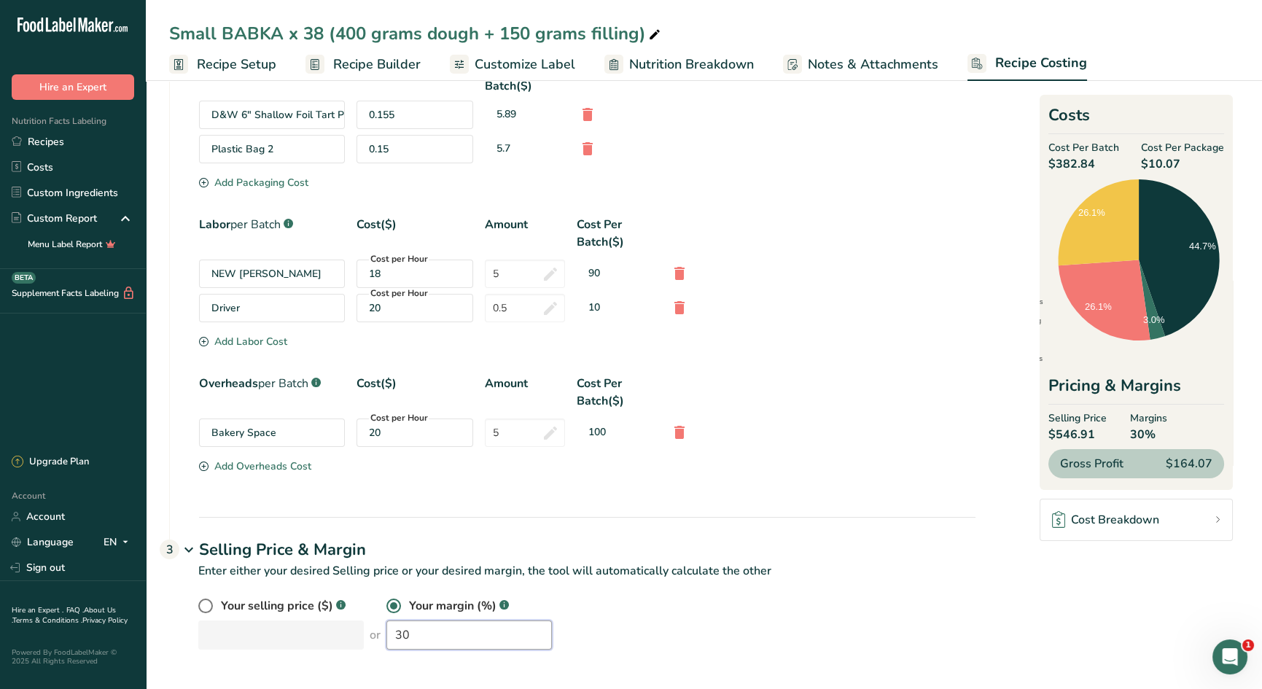
click at [343, 626] on div "Your selling price ($) .a-a{fill:#347362;}.b-a{fill:#fff;} or Your margin (%) .…" at bounding box center [586, 623] width 777 height 52
drag, startPoint x: 409, startPoint y: 640, endPoint x: 370, endPoint y: 632, distance: 39.5
click at [386, 633] on input "60" at bounding box center [468, 634] width 165 height 29
type input "58"
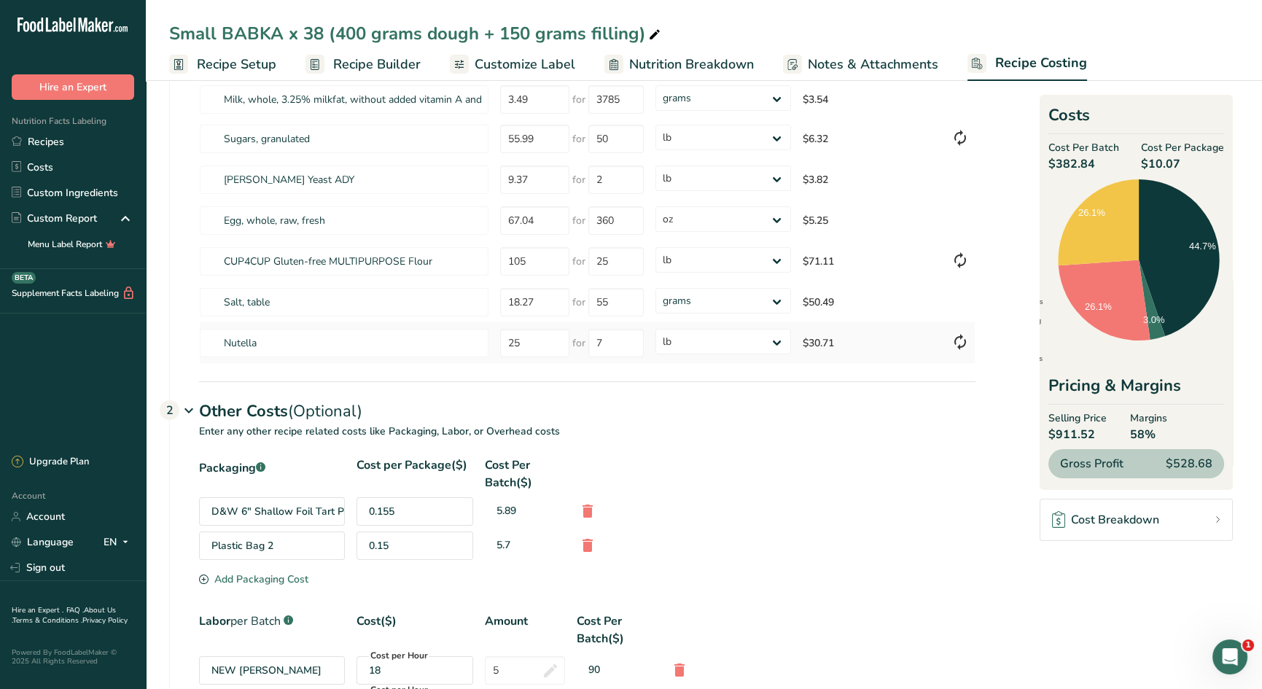
scroll to position [346, 0]
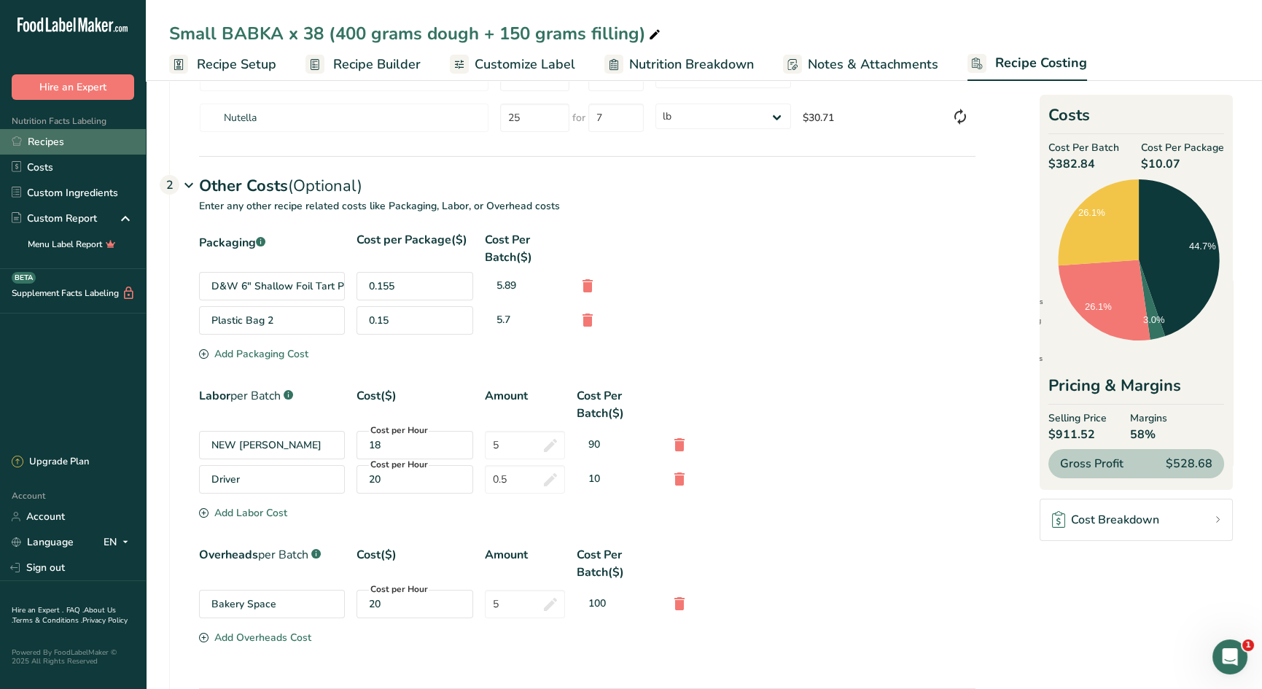
click at [65, 141] on link "Recipes" at bounding box center [73, 142] width 146 height 26
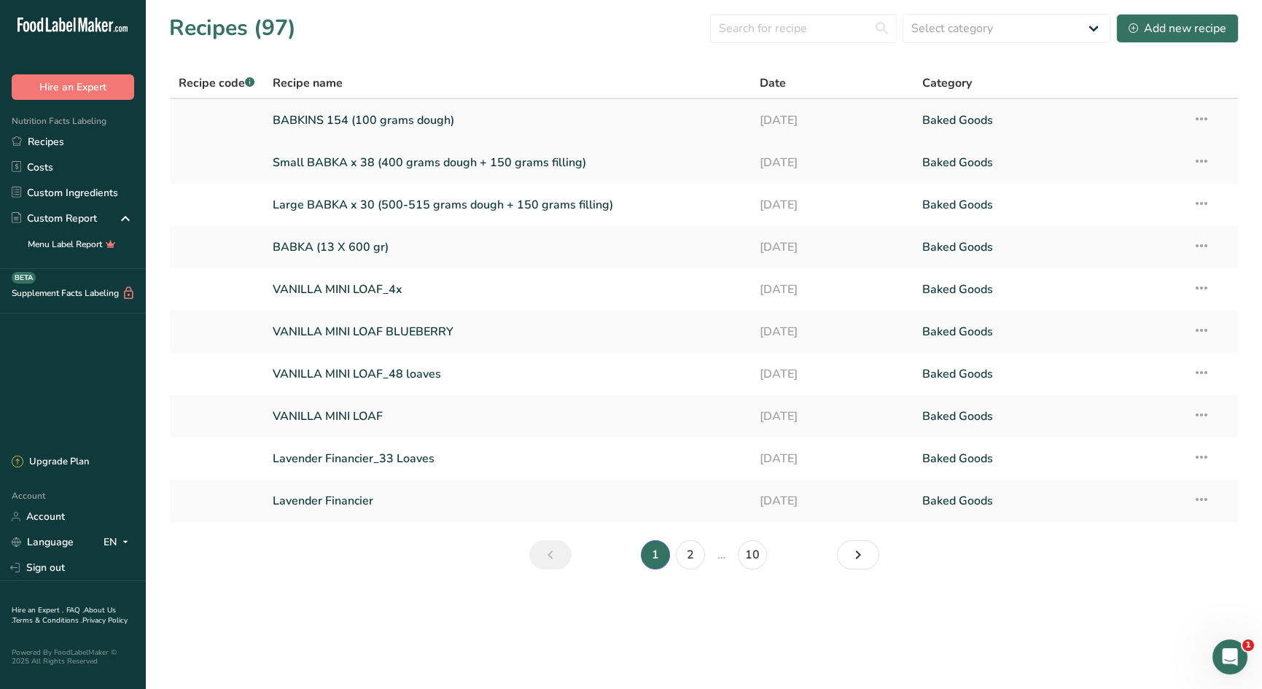
drag, startPoint x: 311, startPoint y: 118, endPoint x: 374, endPoint y: 138, distance: 66.4
click at [311, 118] on link "BABKINS 154 (100 grams dough)" at bounding box center [508, 120] width 470 height 31
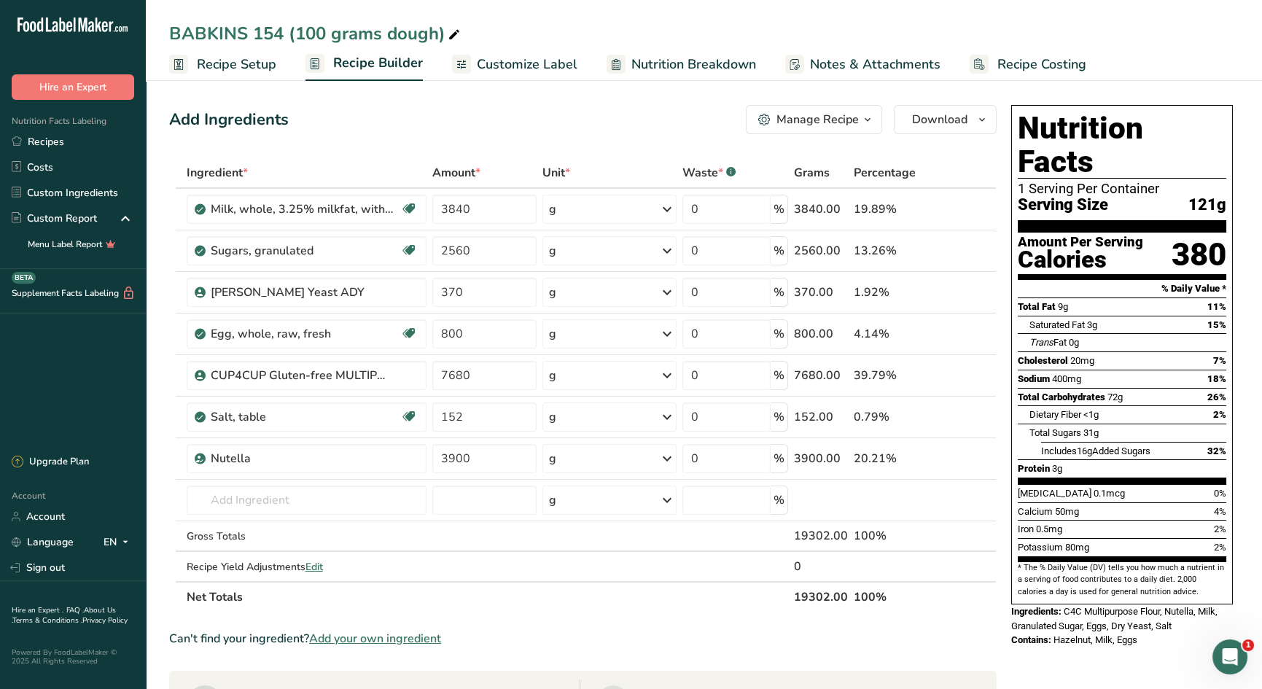
drag, startPoint x: 241, startPoint y: 69, endPoint x: 426, endPoint y: 168, distance: 210.4
click at [241, 69] on span "Recipe Setup" at bounding box center [236, 65] width 79 height 20
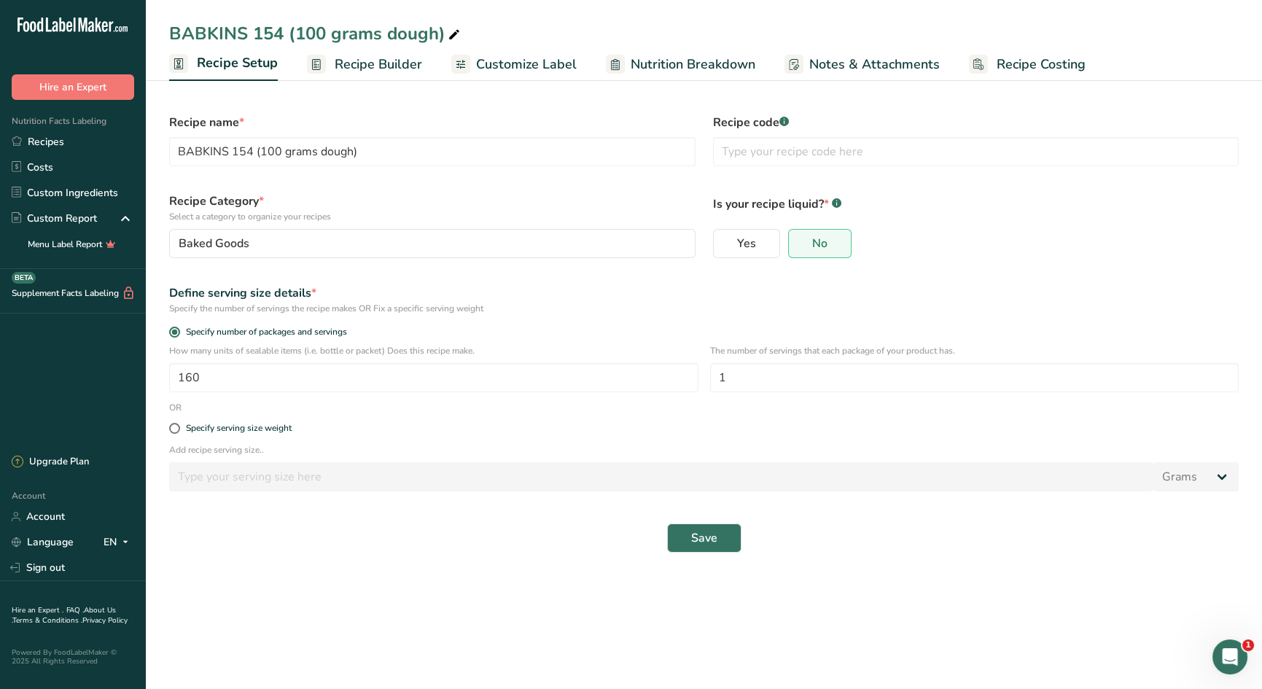
click at [377, 67] on span "Recipe Builder" at bounding box center [378, 65] width 87 height 20
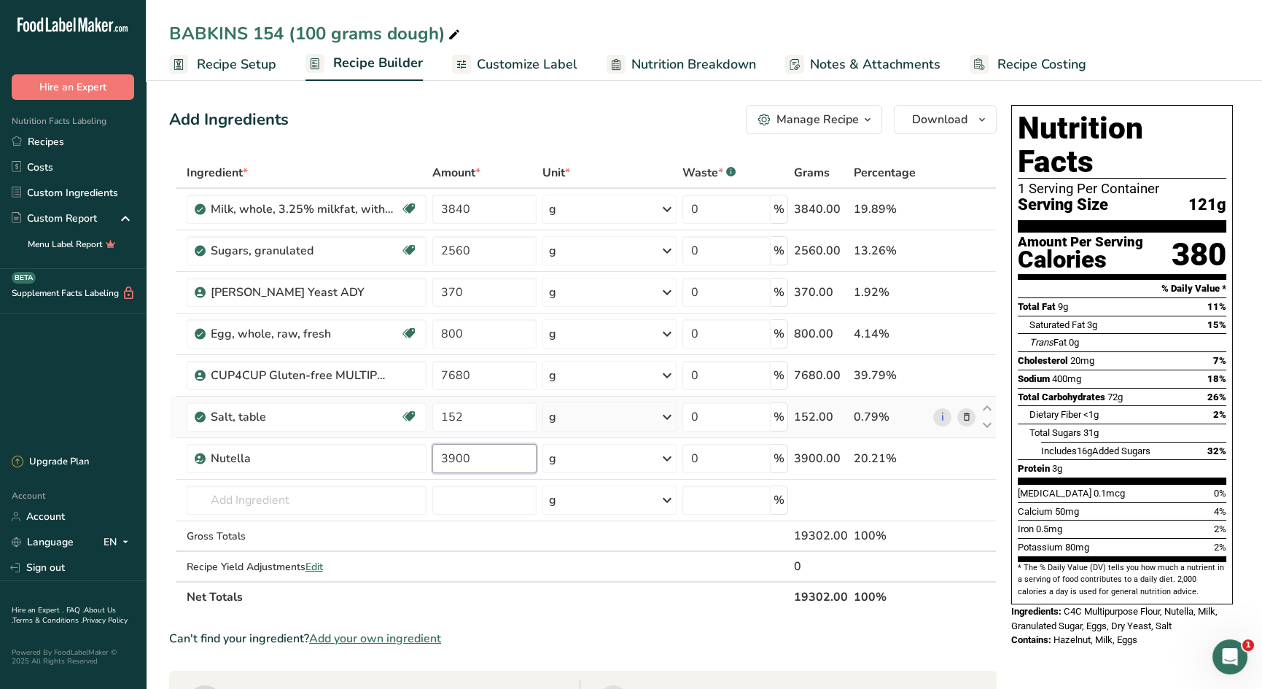
drag, startPoint x: 475, startPoint y: 459, endPoint x: 245, endPoint y: 431, distance: 232.1
click at [253, 432] on tbody "Milk, whole, 3.25% milkfat, without added vitamin A and [MEDICAL_DATA] Gluten f…" at bounding box center [583, 385] width 826 height 392
click at [219, 62] on span "Recipe Setup" at bounding box center [236, 65] width 79 height 20
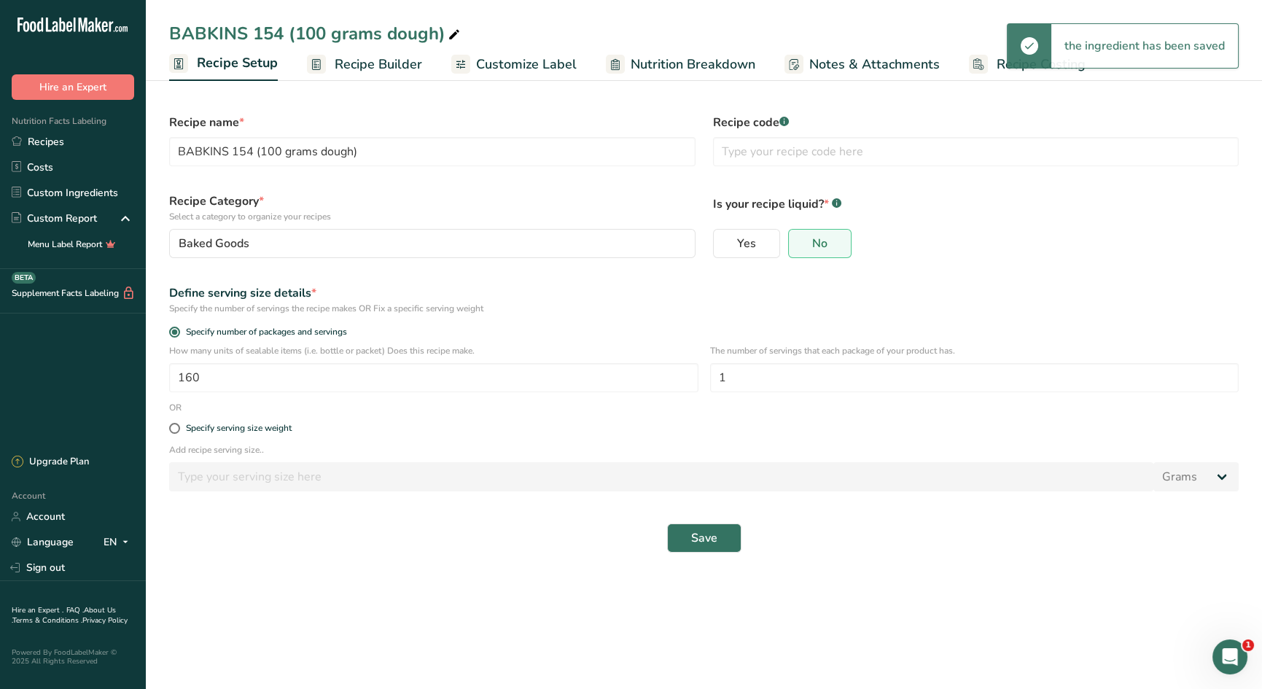
click at [349, 62] on span "Recipe Builder" at bounding box center [378, 65] width 87 height 20
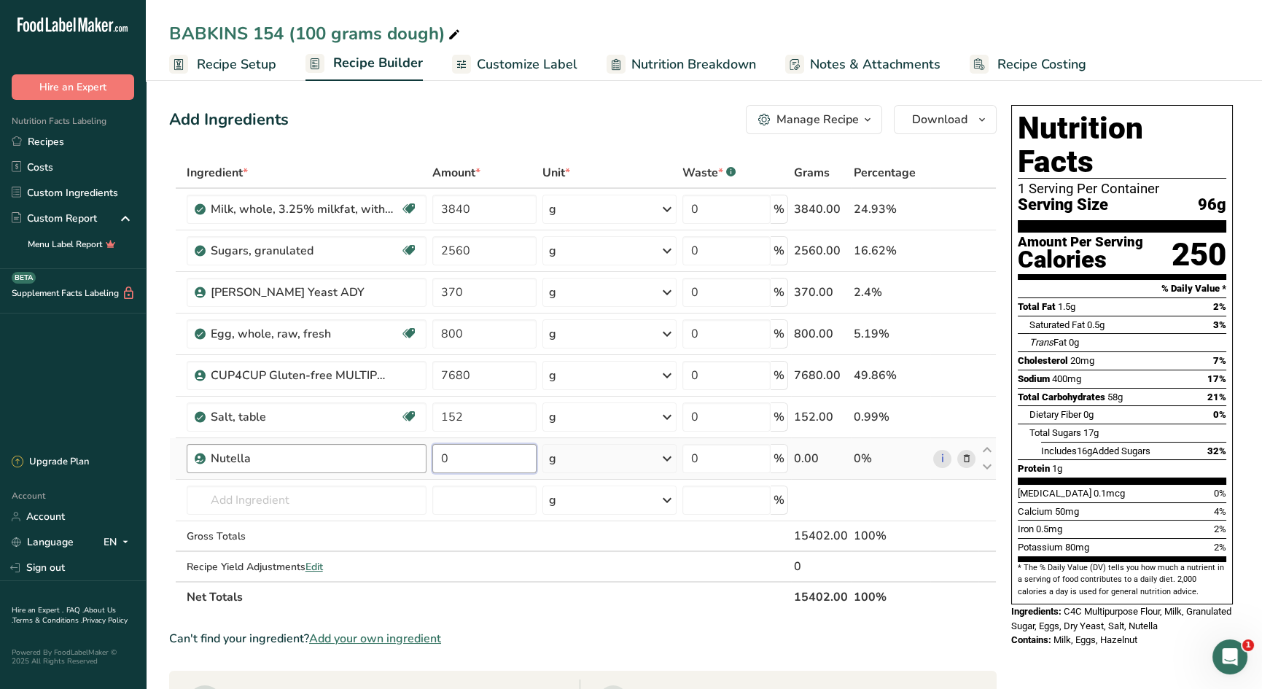
drag, startPoint x: 464, startPoint y: 459, endPoint x: 421, endPoint y: 454, distance: 43.3
click at [421, 451] on tr "Nutella 0 g Weight Units g kg mg See more Volume Units l Volume units require a…" at bounding box center [583, 459] width 826 height 42
click at [37, 138] on link "Recipes" at bounding box center [73, 142] width 146 height 26
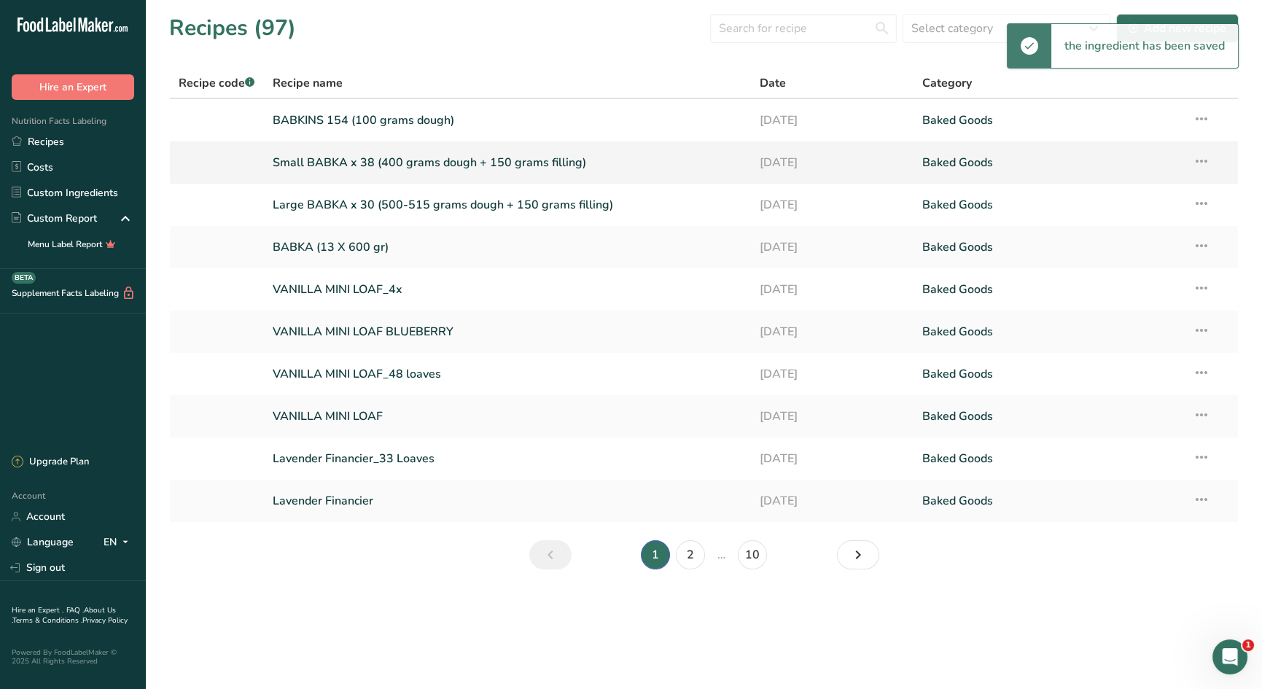
drag, startPoint x: 347, startPoint y: 163, endPoint x: 371, endPoint y: 176, distance: 27.1
click at [347, 163] on link "Small BABKA x 38 (400 grams dough + 150 grams filling)" at bounding box center [508, 162] width 470 height 31
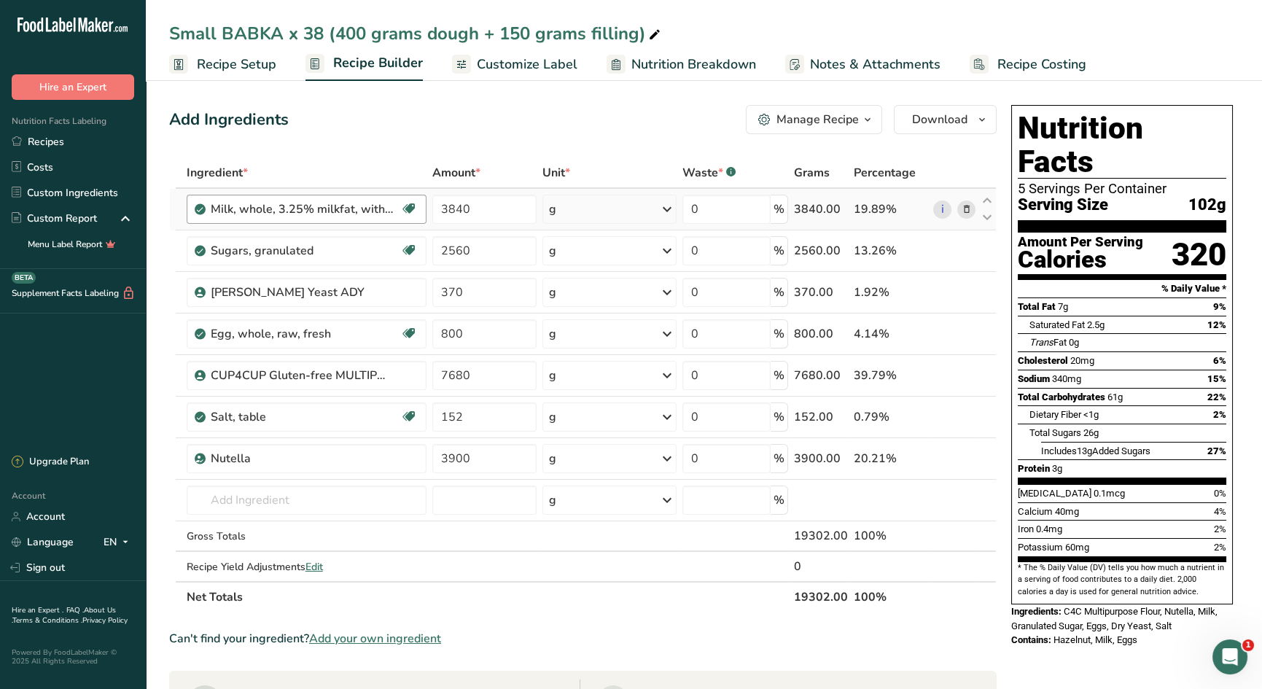
drag, startPoint x: 60, startPoint y: 143, endPoint x: 341, endPoint y: 218, distance: 291.3
click at [60, 143] on link "Recipes" at bounding box center [73, 142] width 146 height 26
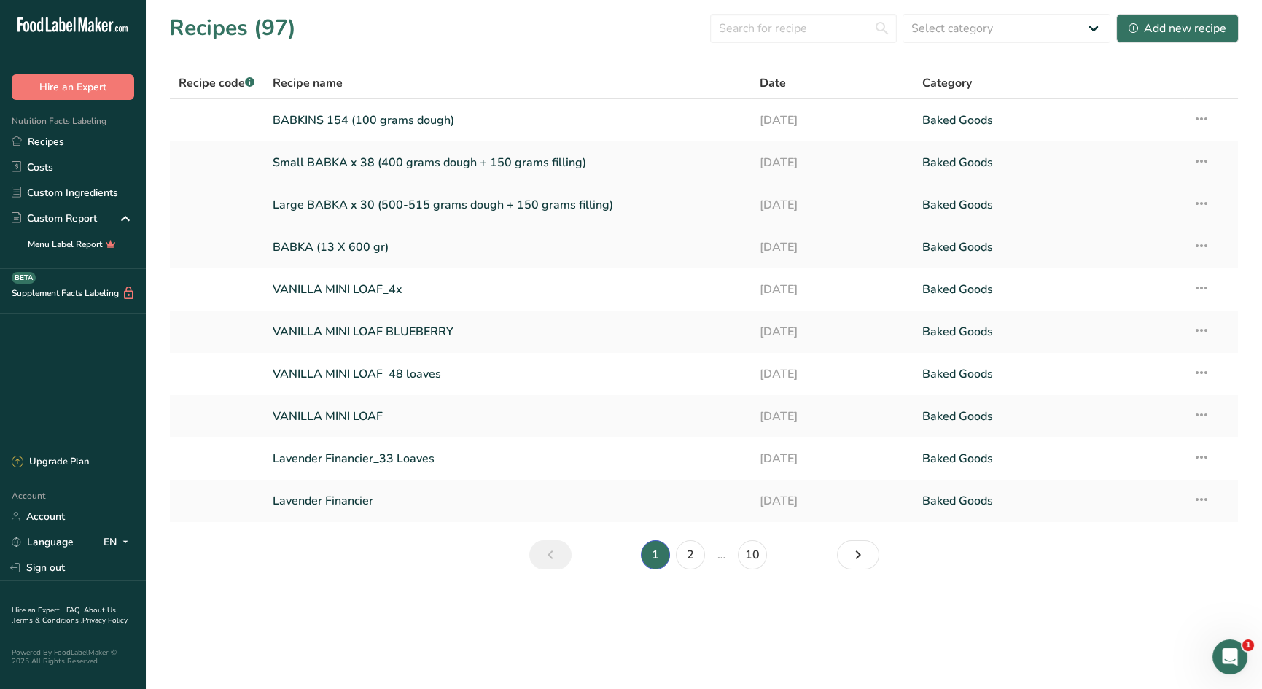
drag, startPoint x: 357, startPoint y: 117, endPoint x: 472, endPoint y: 196, distance: 139.5
click at [357, 117] on link "BABKINS 154 (100 grams dough)" at bounding box center [508, 120] width 470 height 31
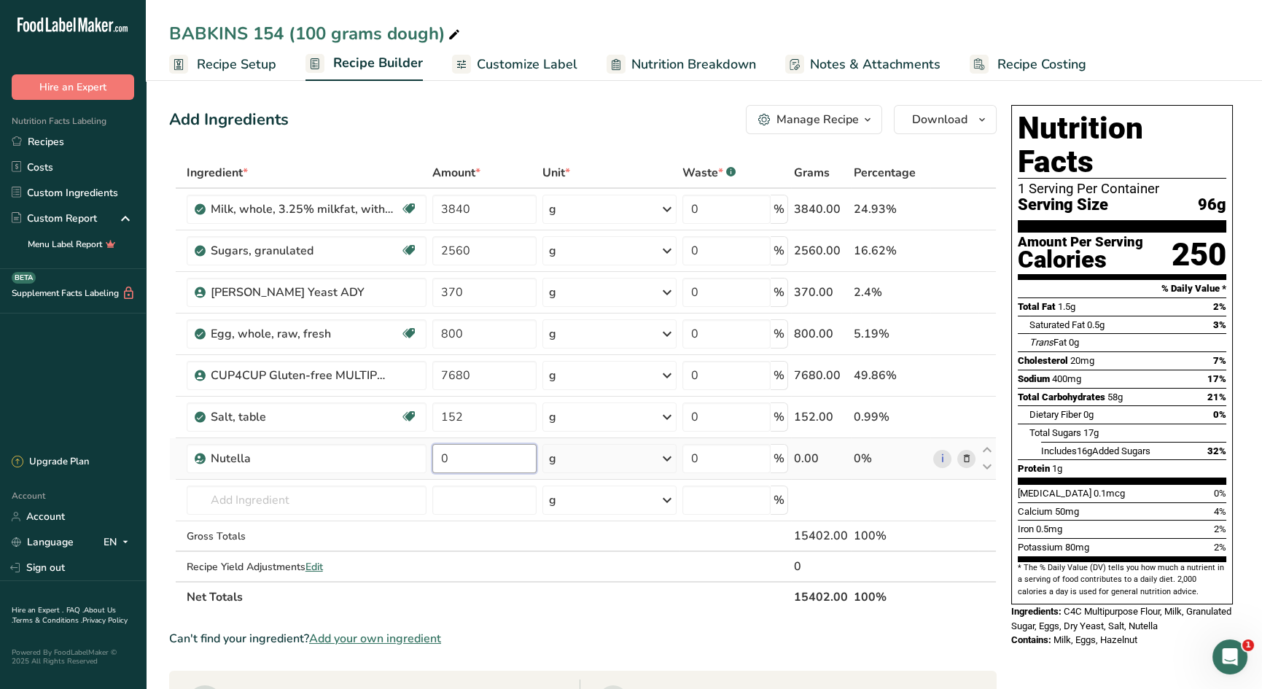
drag, startPoint x: 484, startPoint y: 461, endPoint x: 364, endPoint y: 440, distance: 122.1
click at [364, 440] on tr "Nutella 0 g Weight Units g kg mg See more Volume Units l Volume units require a…" at bounding box center [583, 459] width 826 height 42
type input "3900"
drag, startPoint x: 217, startPoint y: 66, endPoint x: 545, endPoint y: 195, distance: 352.8
click at [217, 66] on span "Recipe Setup" at bounding box center [236, 65] width 79 height 20
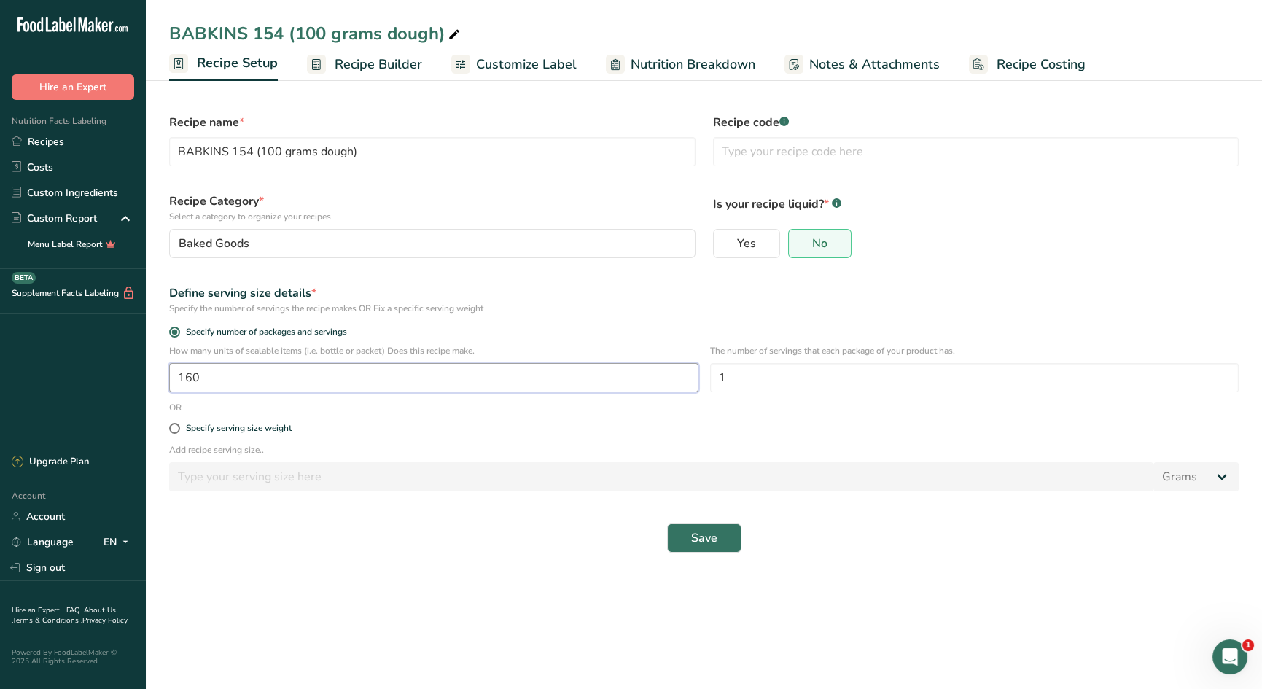
click at [230, 383] on input "160" at bounding box center [433, 377] width 529 height 29
type input "162"
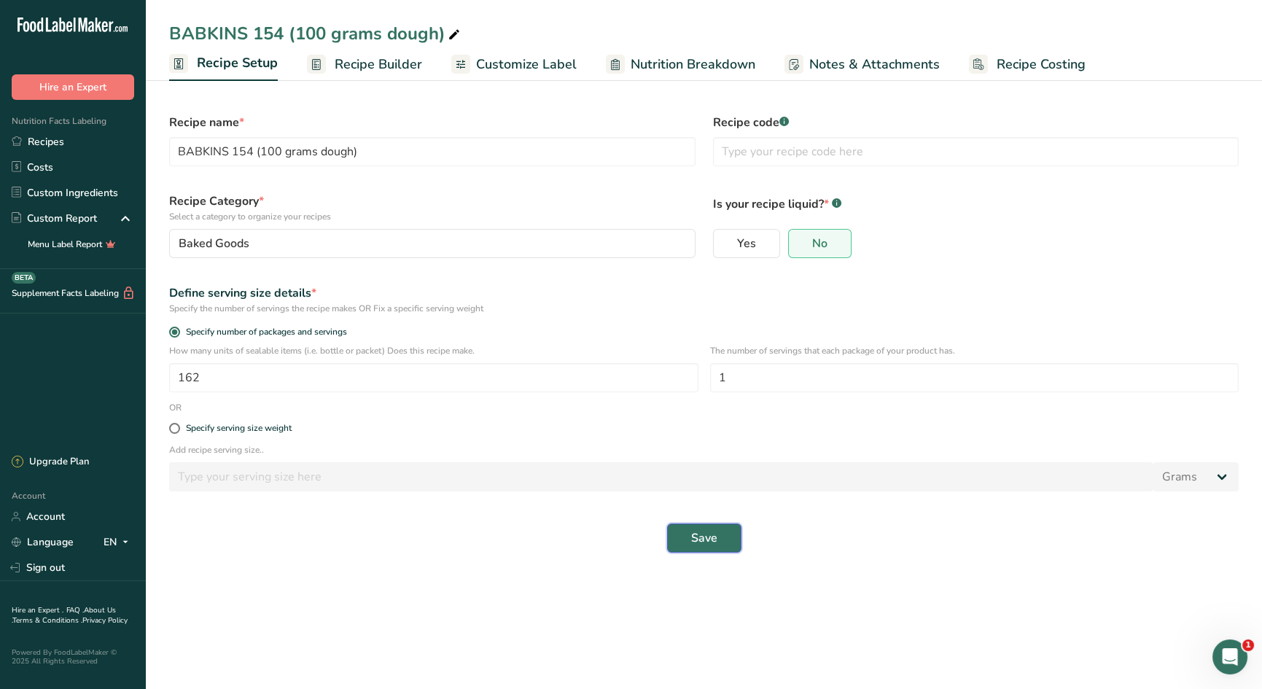
drag, startPoint x: 722, startPoint y: 540, endPoint x: 768, endPoint y: 566, distance: 52.3
click at [722, 540] on button "Save" at bounding box center [704, 537] width 74 height 29
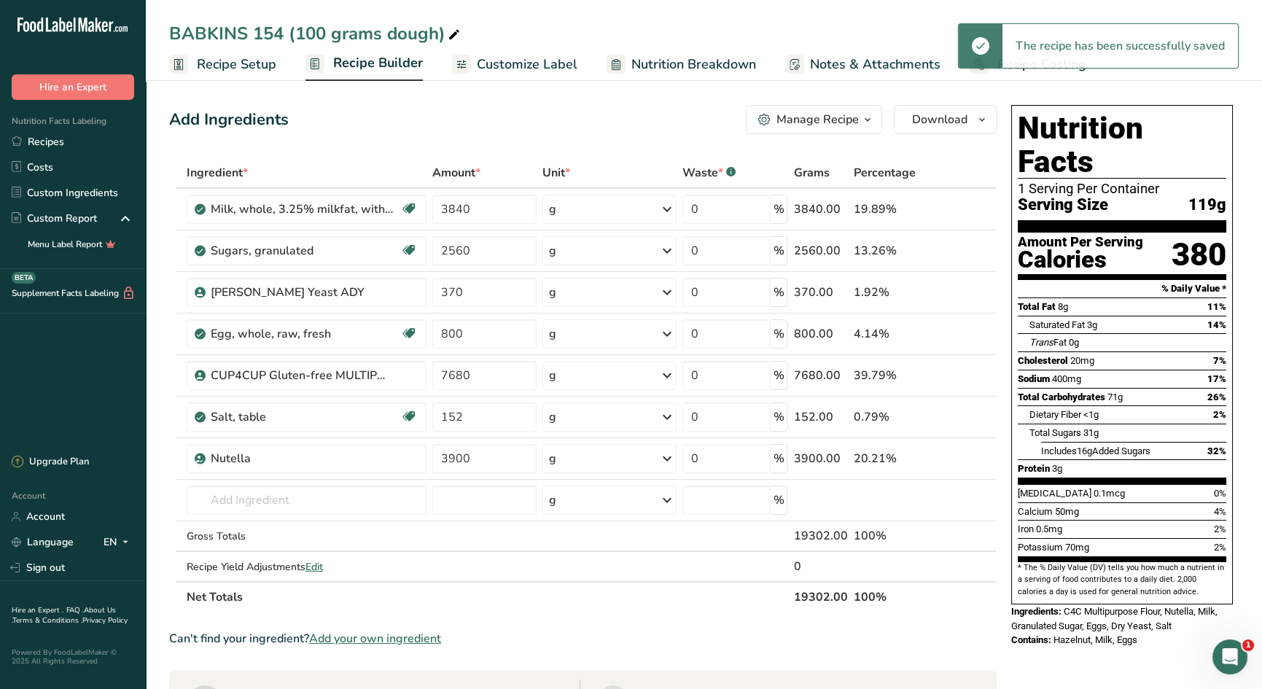
click at [377, 59] on span "Recipe Builder" at bounding box center [378, 63] width 90 height 20
click at [243, 60] on span "Recipe Setup" at bounding box center [236, 65] width 79 height 20
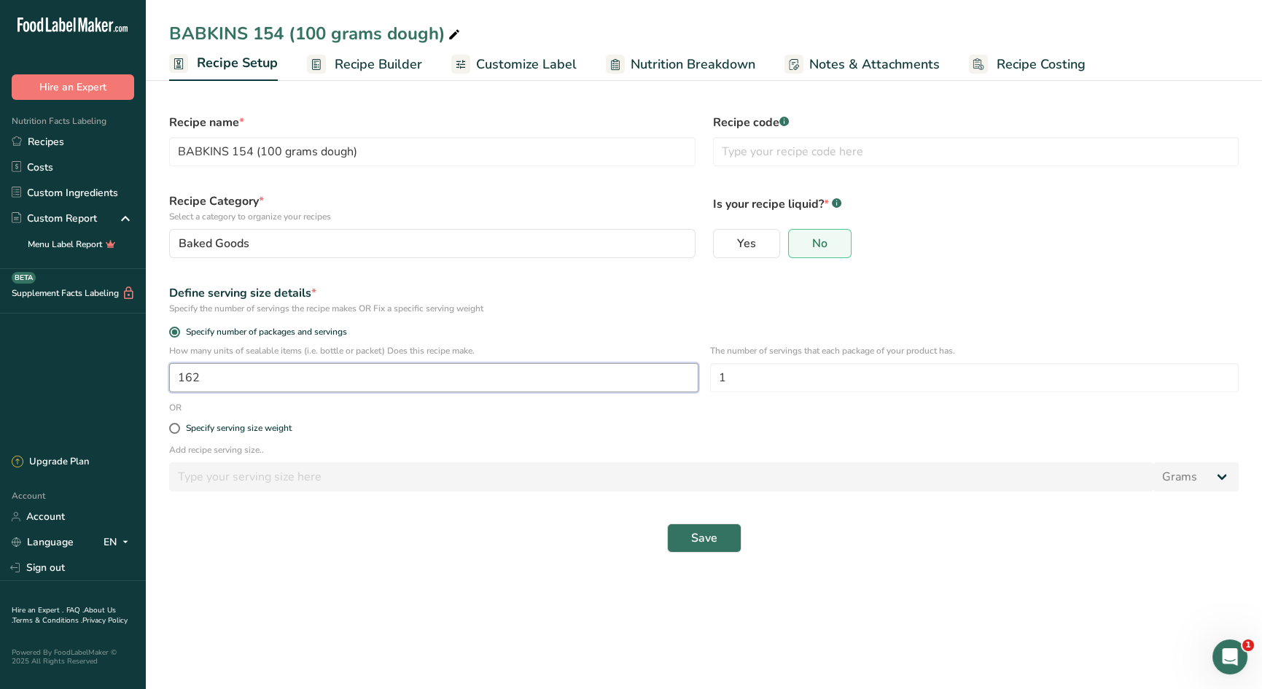
click at [217, 381] on input "162" at bounding box center [433, 377] width 529 height 29
type input "160"
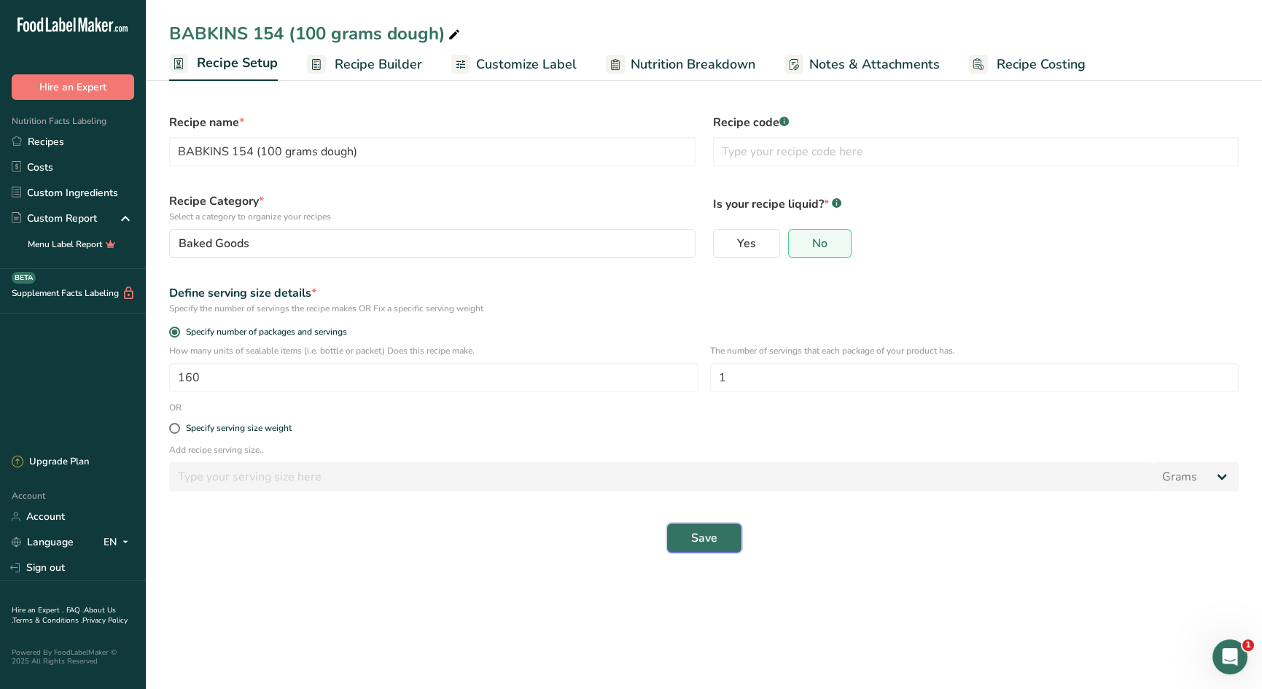
drag, startPoint x: 700, startPoint y: 542, endPoint x: 710, endPoint y: 542, distance: 10.2
click at [700, 542] on span "Save" at bounding box center [704, 537] width 26 height 17
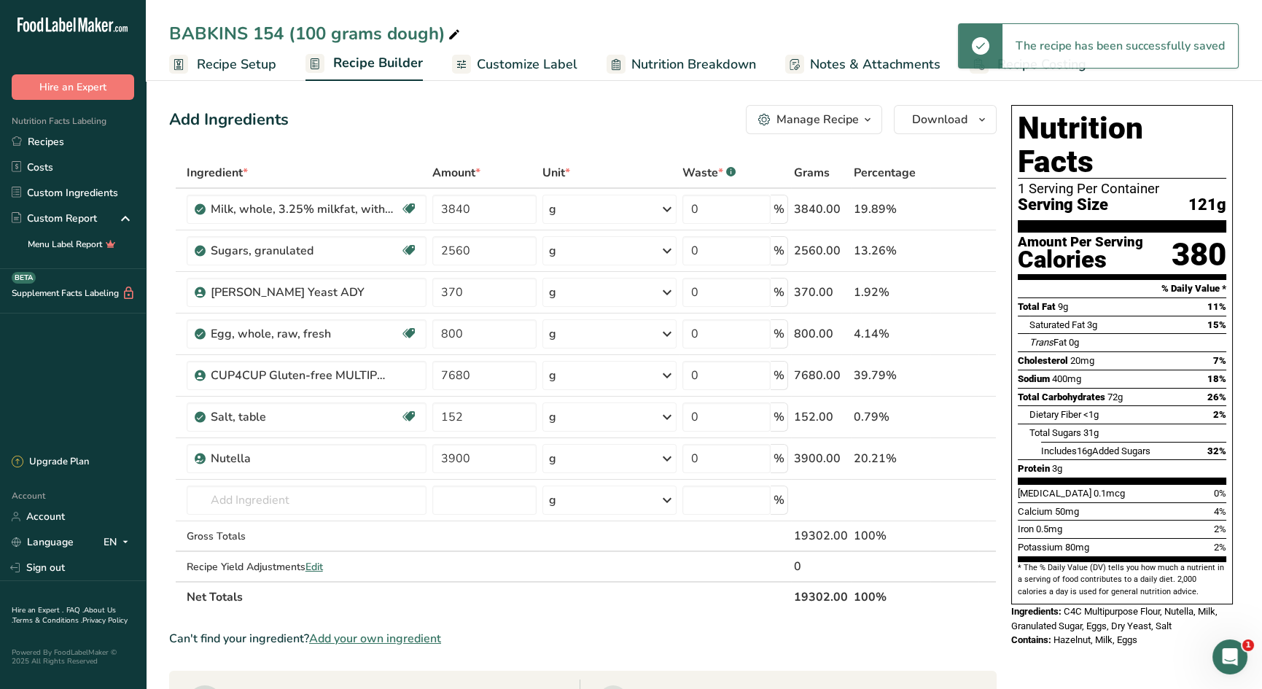
drag, startPoint x: 218, startPoint y: 71, endPoint x: 237, endPoint y: 135, distance: 66.2
click at [218, 71] on span "Recipe Setup" at bounding box center [236, 65] width 79 height 20
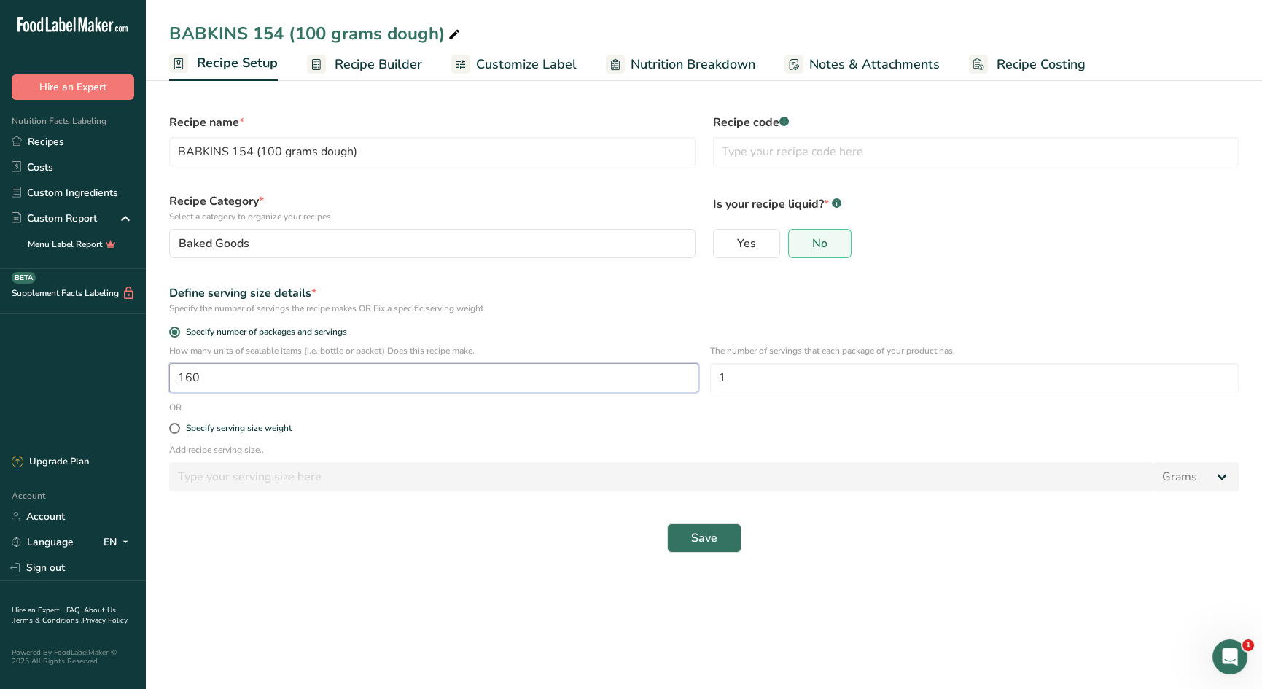
click at [223, 378] on input "160" at bounding box center [433, 377] width 529 height 29
type input "161"
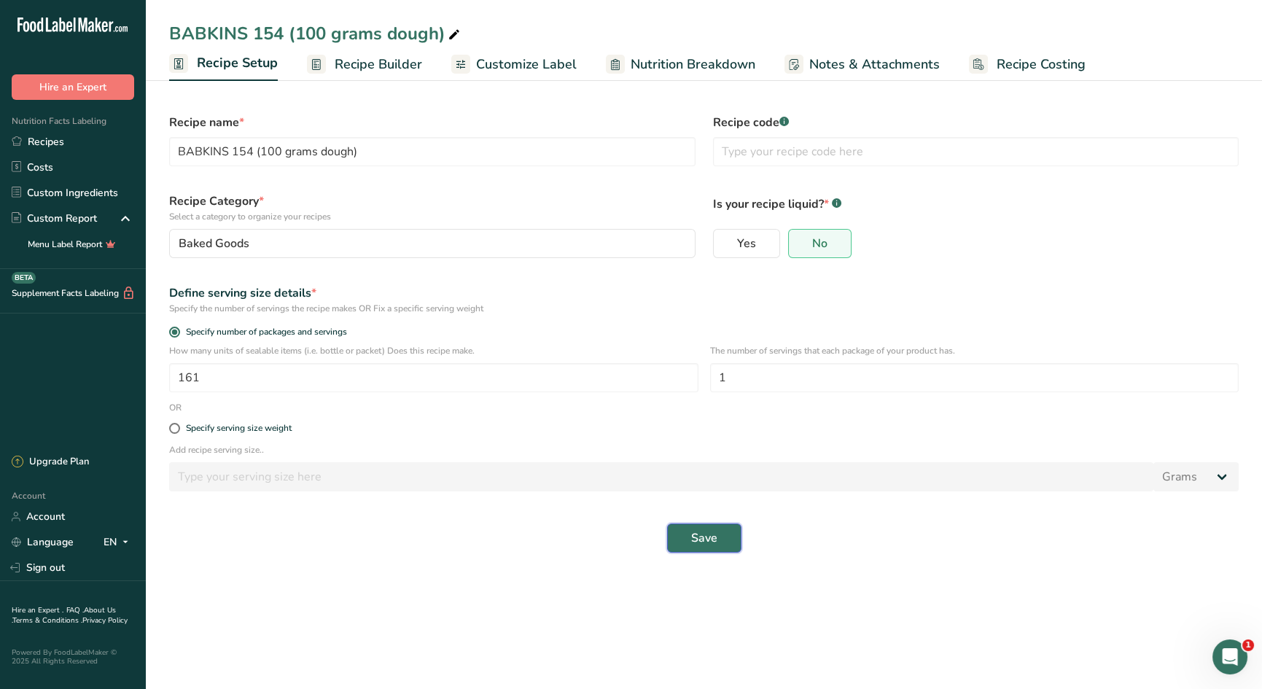
drag, startPoint x: 704, startPoint y: 542, endPoint x: 790, endPoint y: 510, distance: 92.1
click at [704, 542] on span "Save" at bounding box center [704, 537] width 26 height 17
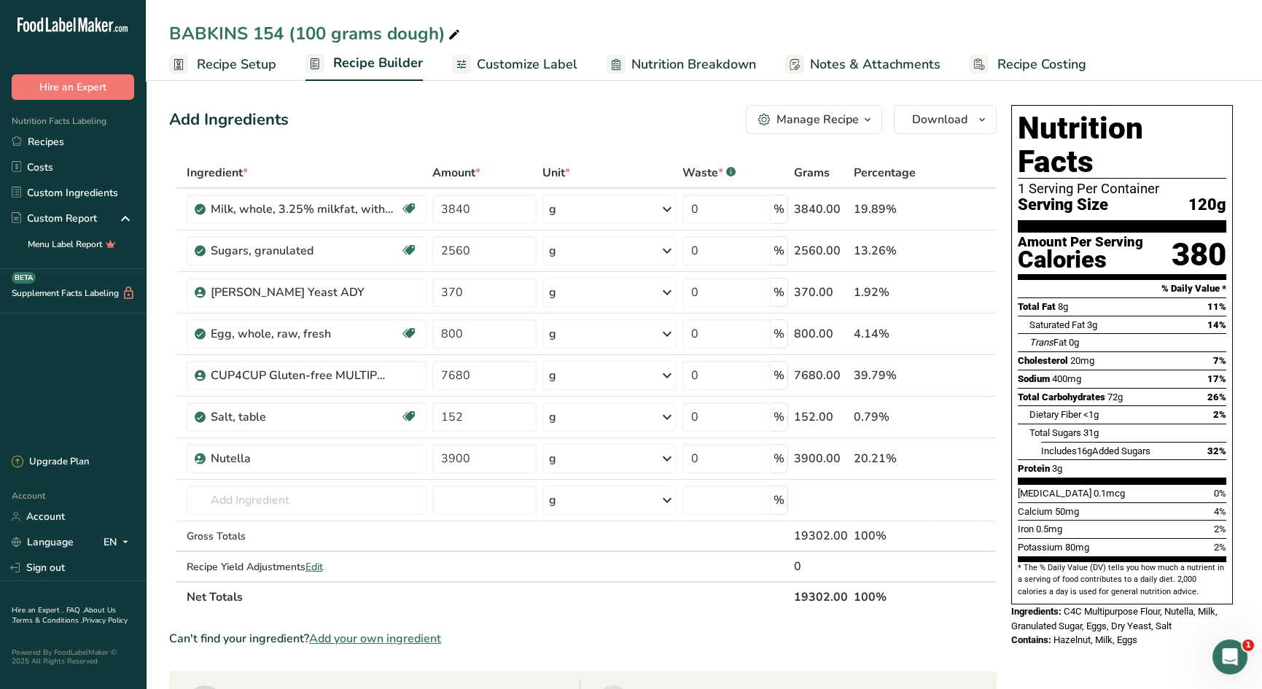
click at [249, 60] on span "Recipe Setup" at bounding box center [236, 65] width 79 height 20
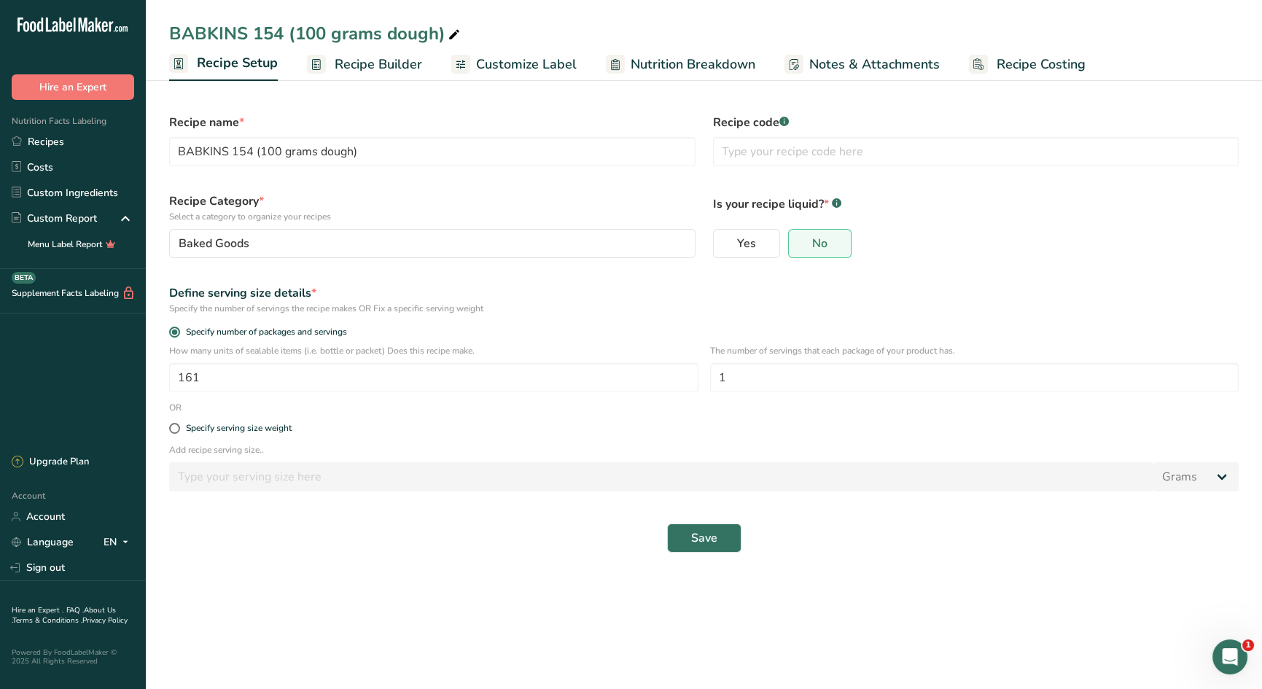
drag, startPoint x: 1029, startPoint y: 66, endPoint x: 1020, endPoint y: 63, distance: 9.9
click at [1029, 66] on span "Recipe Costing" at bounding box center [1041, 65] width 89 height 20
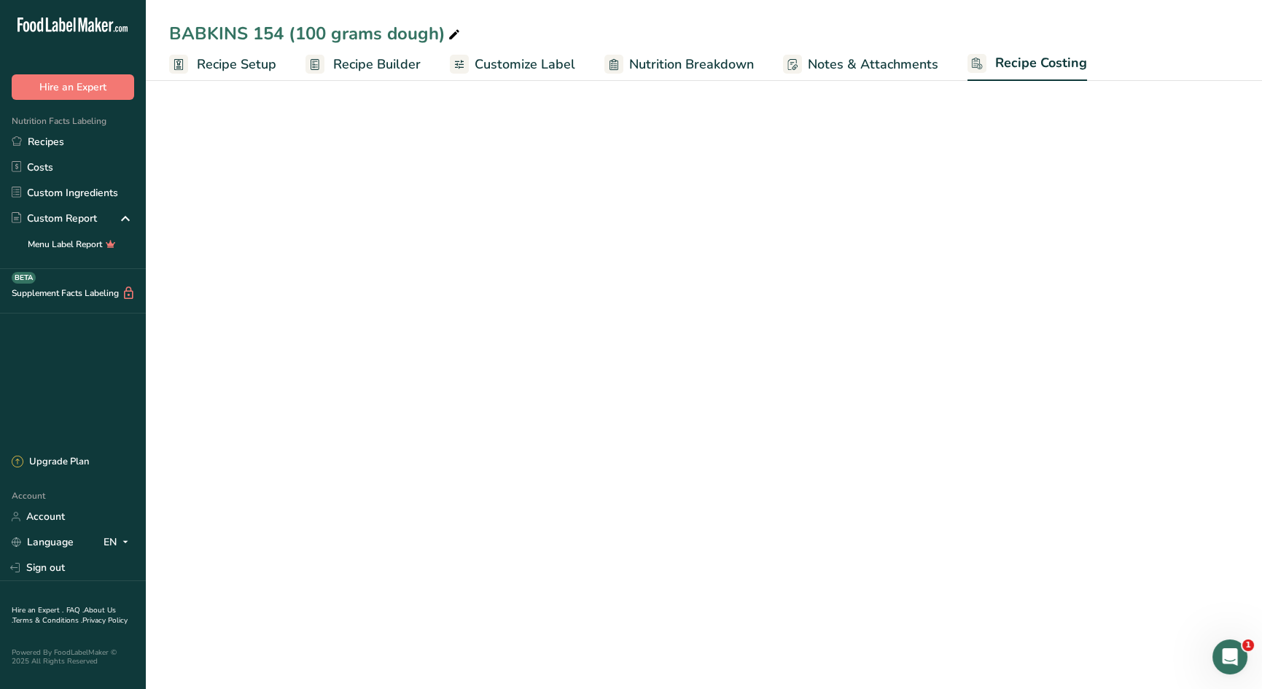
select select "12"
select select "5"
select select "12"
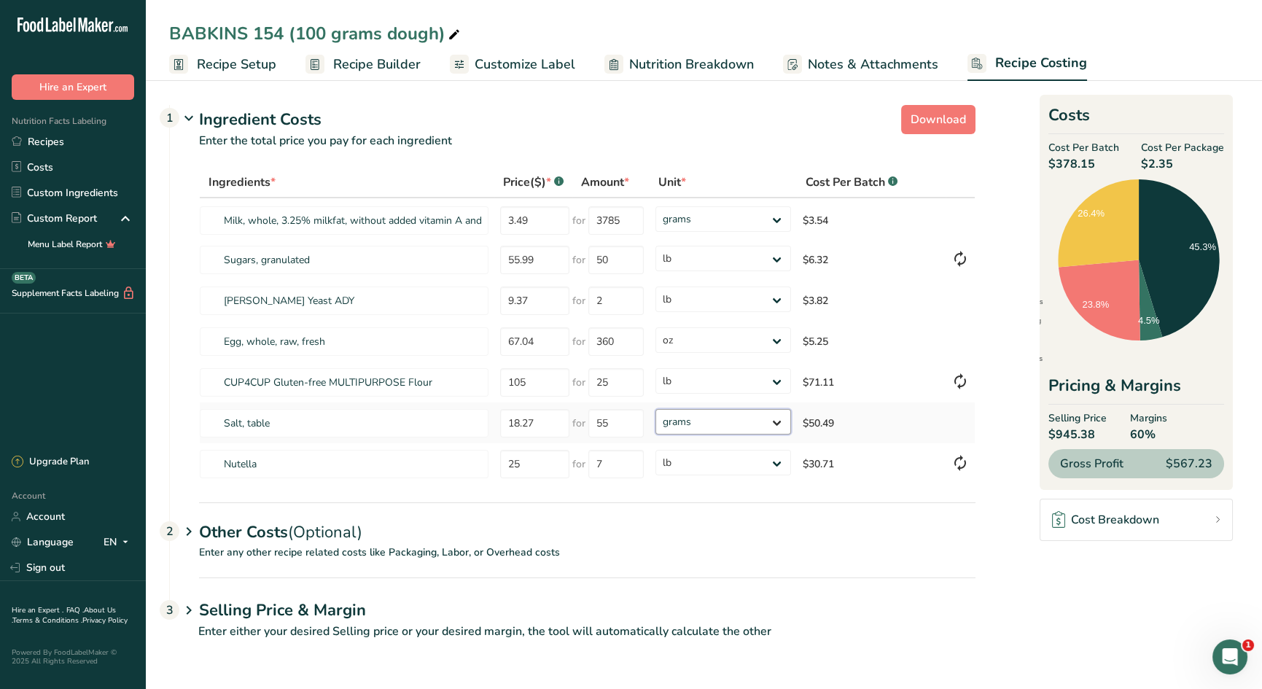
click at [704, 426] on select "grams kg mg mcg lb oz" at bounding box center [723, 422] width 136 height 26
select select "12"
click at [745, 499] on div "Ingredients * Price($) * .a-a{fill:#347362;}.b-a{fill:#fff;} Amount * Unit * Co…" at bounding box center [573, 334] width 806 height 335
click at [244, 521] on div "Other Costs (Optional) 2" at bounding box center [587, 523] width 776 height 42
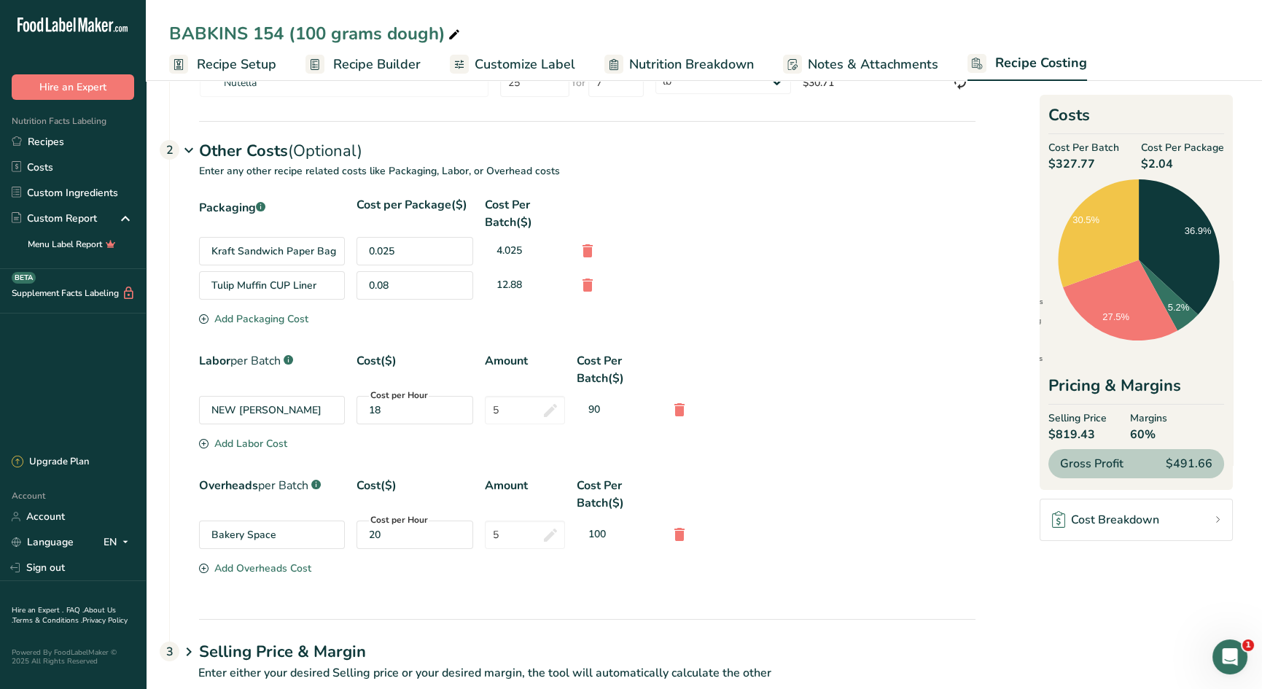
scroll to position [413, 0]
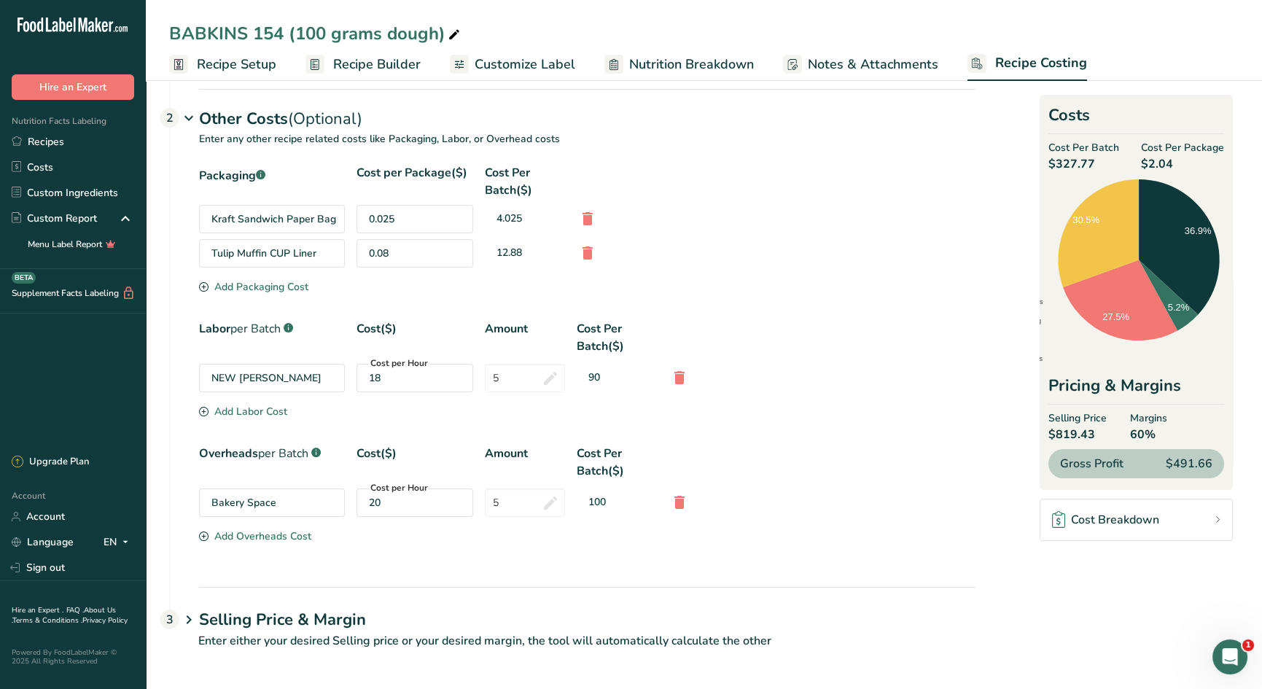
click at [281, 621] on h1 "Selling Price & Margin" at bounding box center [587, 620] width 776 height 24
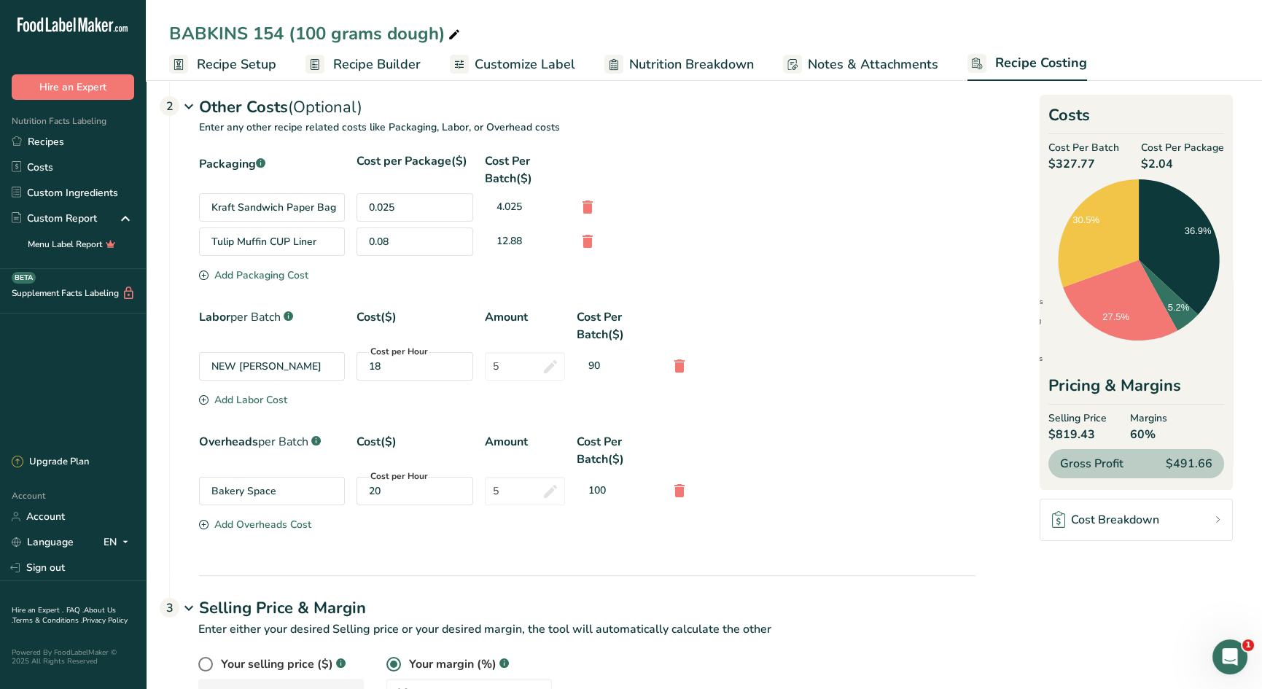
scroll to position [405, 0]
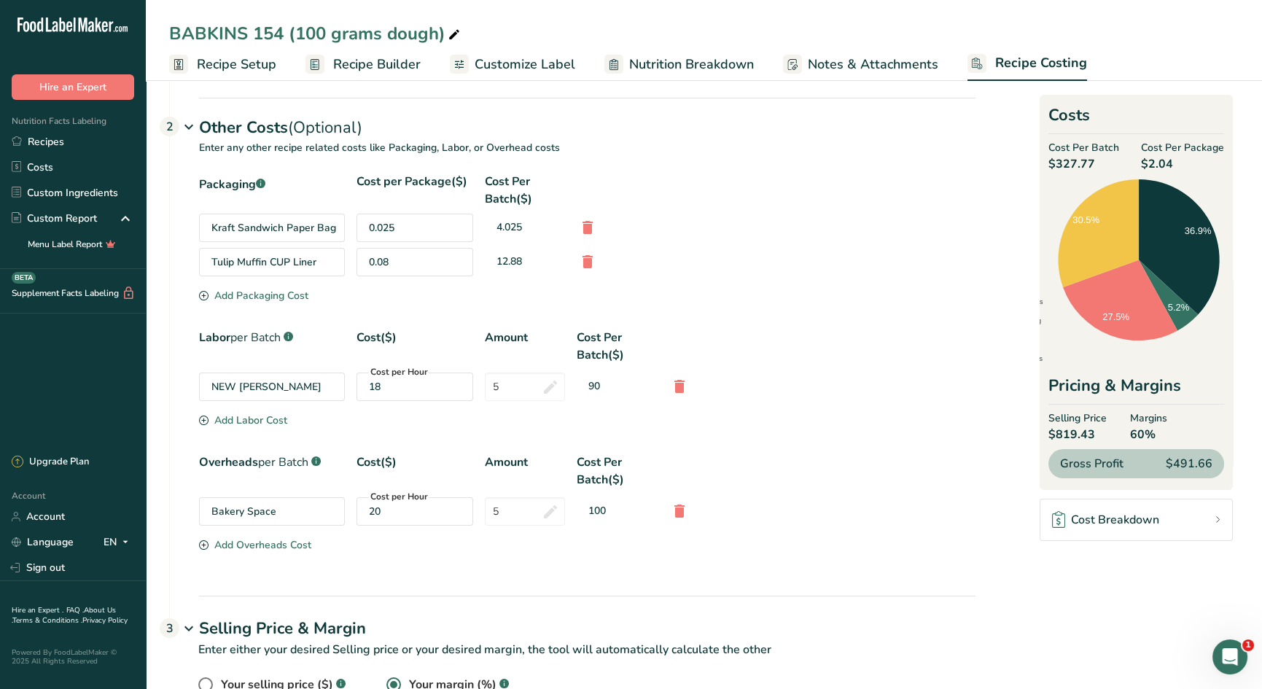
click at [265, 30] on div "BABKINS 154 (100 grams dough)" at bounding box center [316, 33] width 294 height 26
click at [279, 32] on input "BABKINS 154 (100 grams dough)" at bounding box center [704, 33] width 1070 height 26
type input "BABKINS 161 (100 grams dough)"
click at [741, 219] on div "Kraft Sandwich Paper Bag 0.025 4.025" at bounding box center [587, 228] width 776 height 28
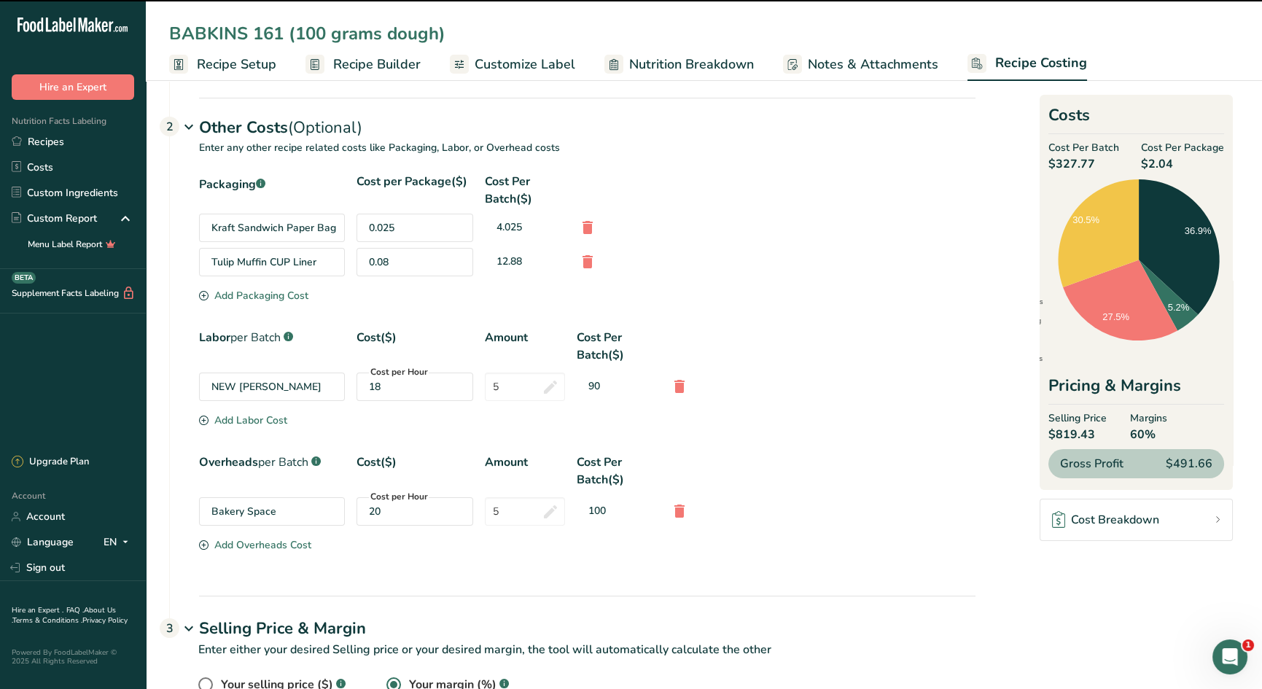
click at [235, 66] on span "Recipe Setup" at bounding box center [236, 65] width 79 height 20
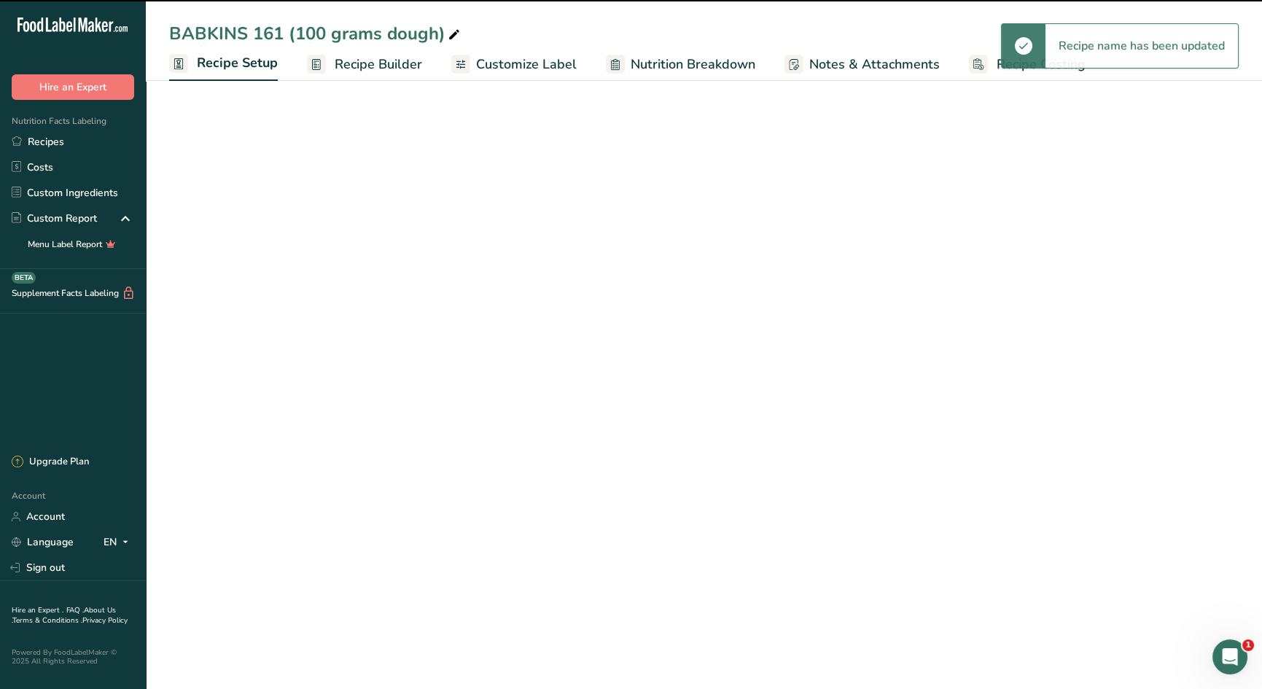
click at [235, 61] on span "Recipe Setup" at bounding box center [237, 63] width 81 height 20
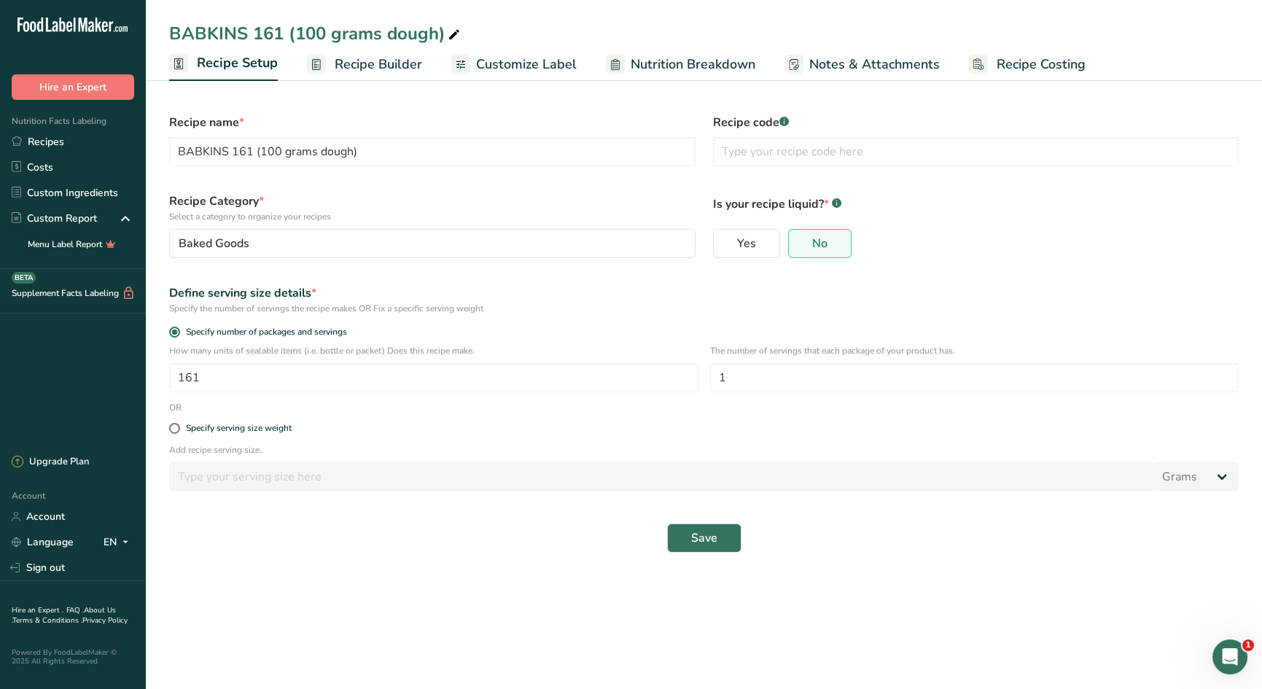
drag, startPoint x: 1037, startPoint y: 66, endPoint x: 1050, endPoint y: 91, distance: 27.7
click at [1037, 66] on span "Recipe Costing" at bounding box center [1041, 65] width 89 height 20
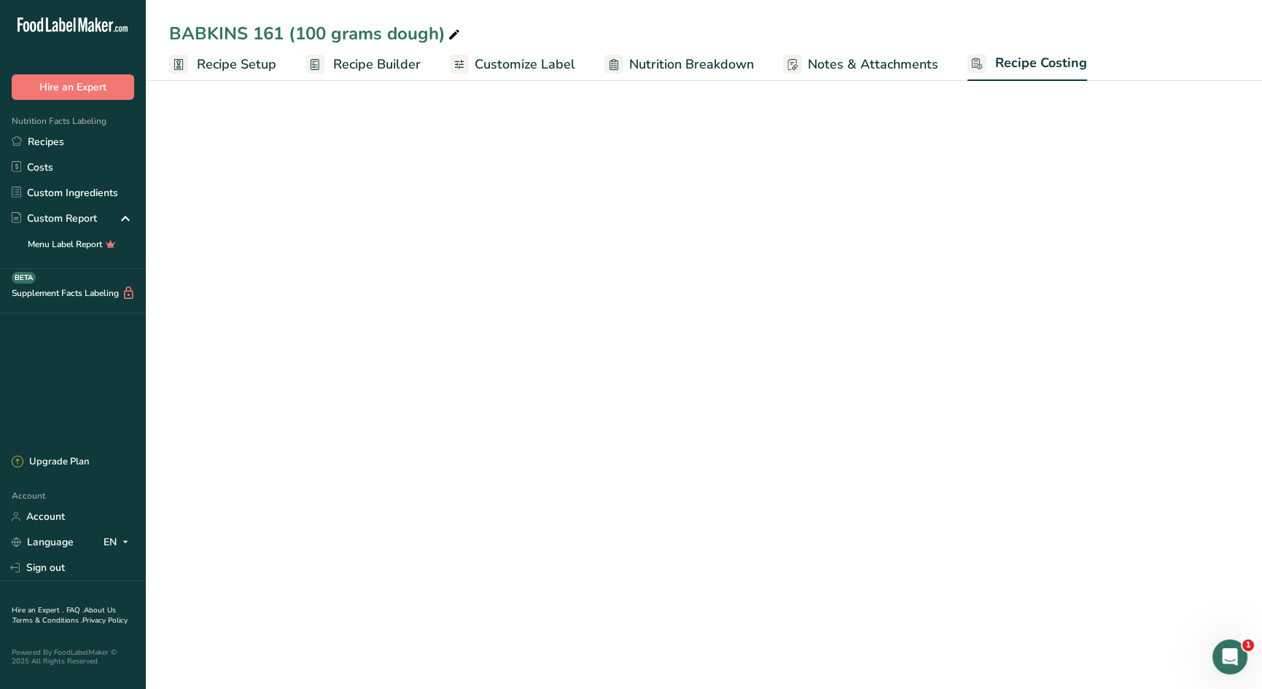
select select "12"
select select "5"
select select "12"
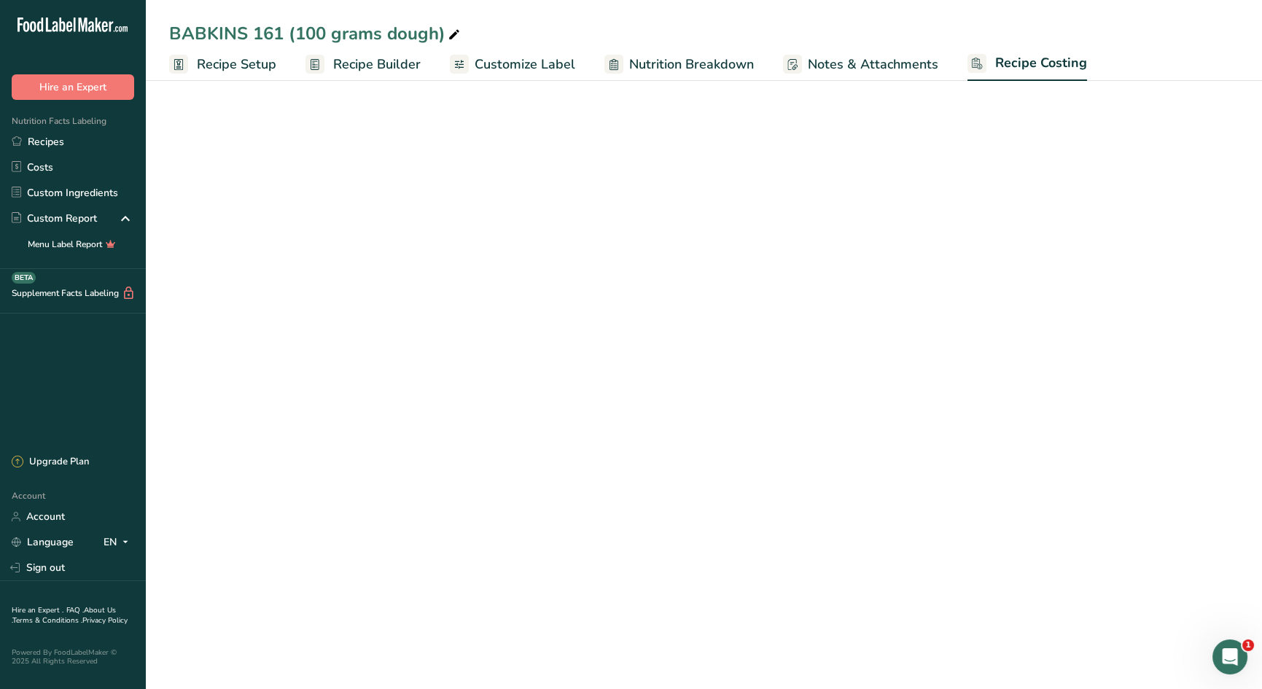
select select "12"
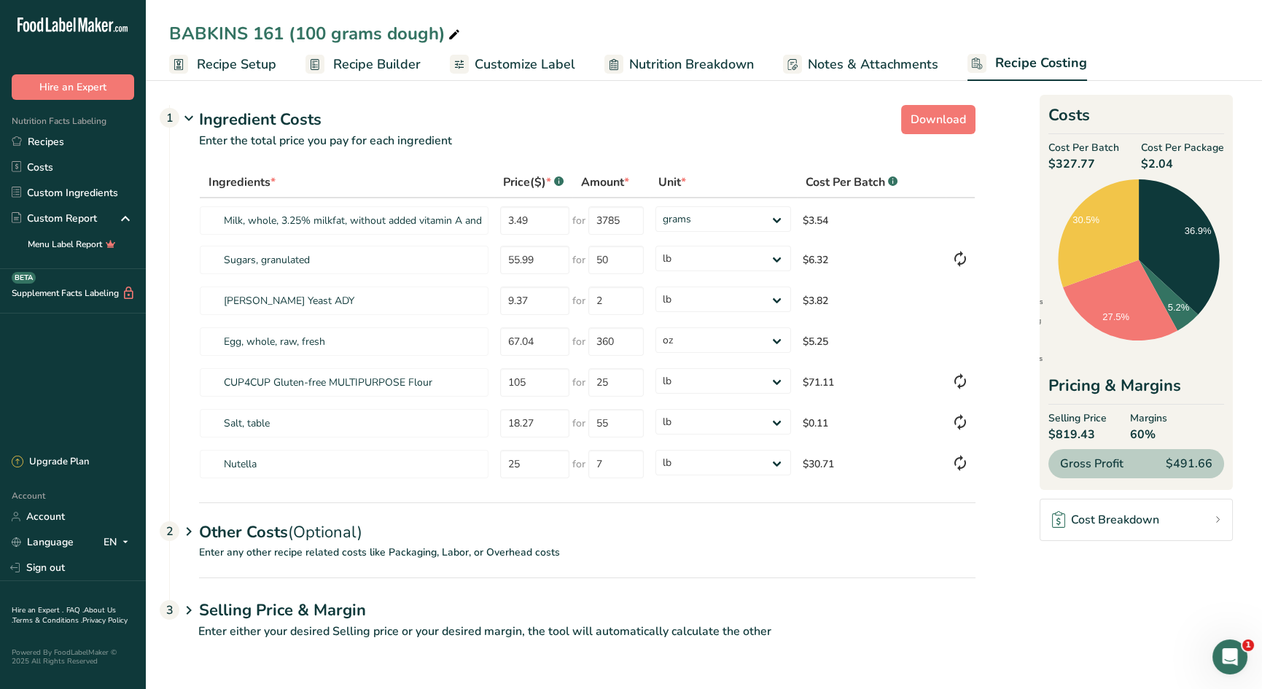
drag, startPoint x: 237, startPoint y: 620, endPoint x: 331, endPoint y: 612, distance: 94.5
click at [237, 620] on h1 "Selling Price & Margin" at bounding box center [587, 611] width 776 height 24
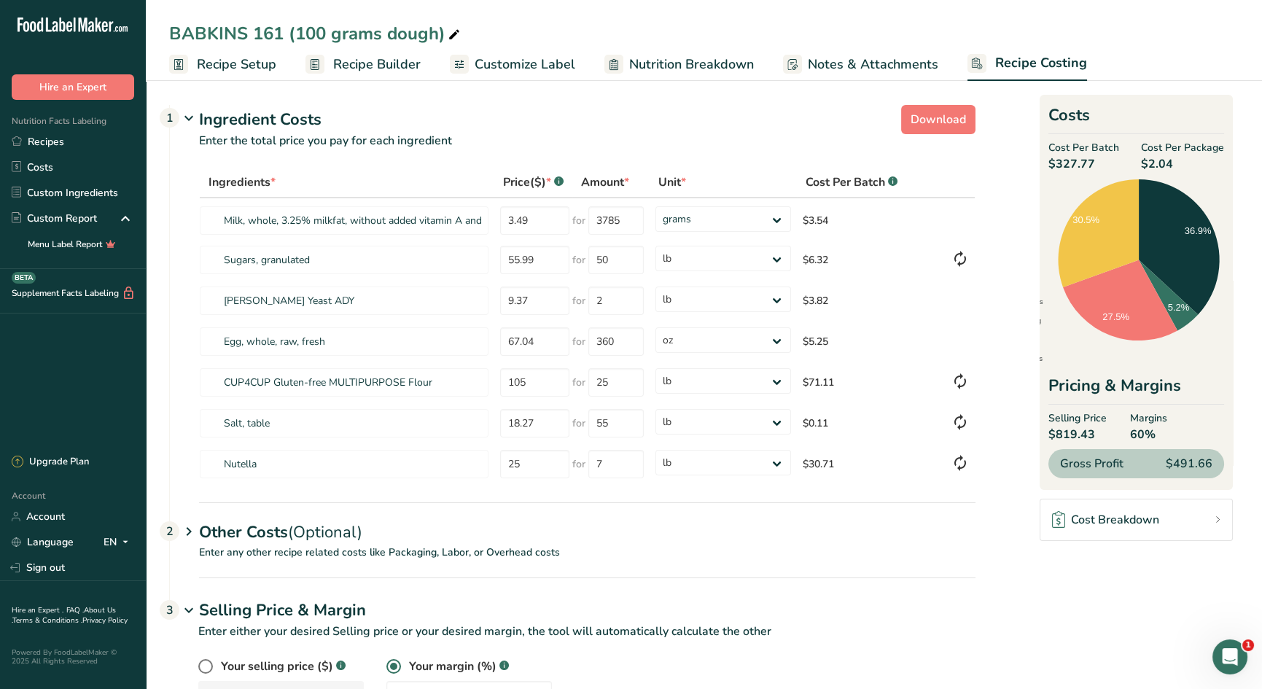
click at [276, 539] on div "Other Costs (Optional) 2" at bounding box center [587, 523] width 776 height 42
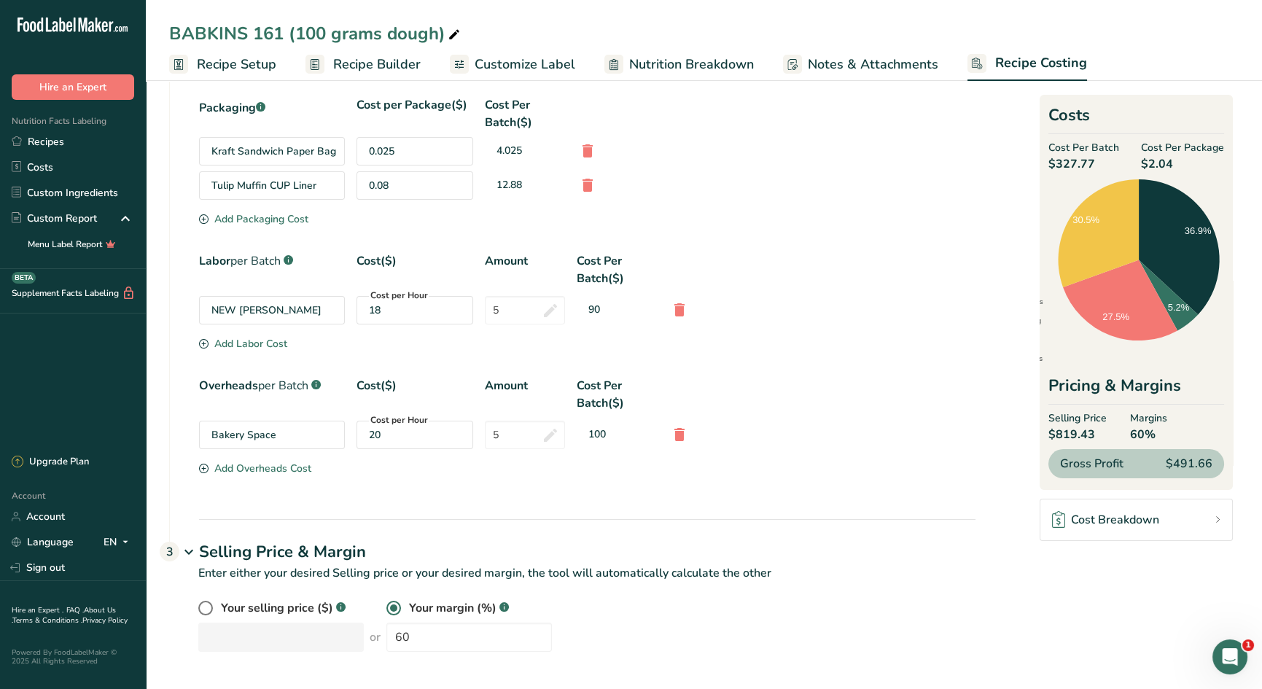
scroll to position [483, 0]
drag, startPoint x: 510, startPoint y: 311, endPoint x: 493, endPoint y: 309, distance: 17.6
click at [493, 309] on input "5" at bounding box center [525, 308] width 80 height 28
click at [649, 242] on div "Packaging .a-a{fill:#347362;}.b-a{fill:#fff;} Cost per Package($) Cost Per Batc…" at bounding box center [587, 285] width 776 height 382
drag, startPoint x: 393, startPoint y: 633, endPoint x: 367, endPoint y: 630, distance: 25.7
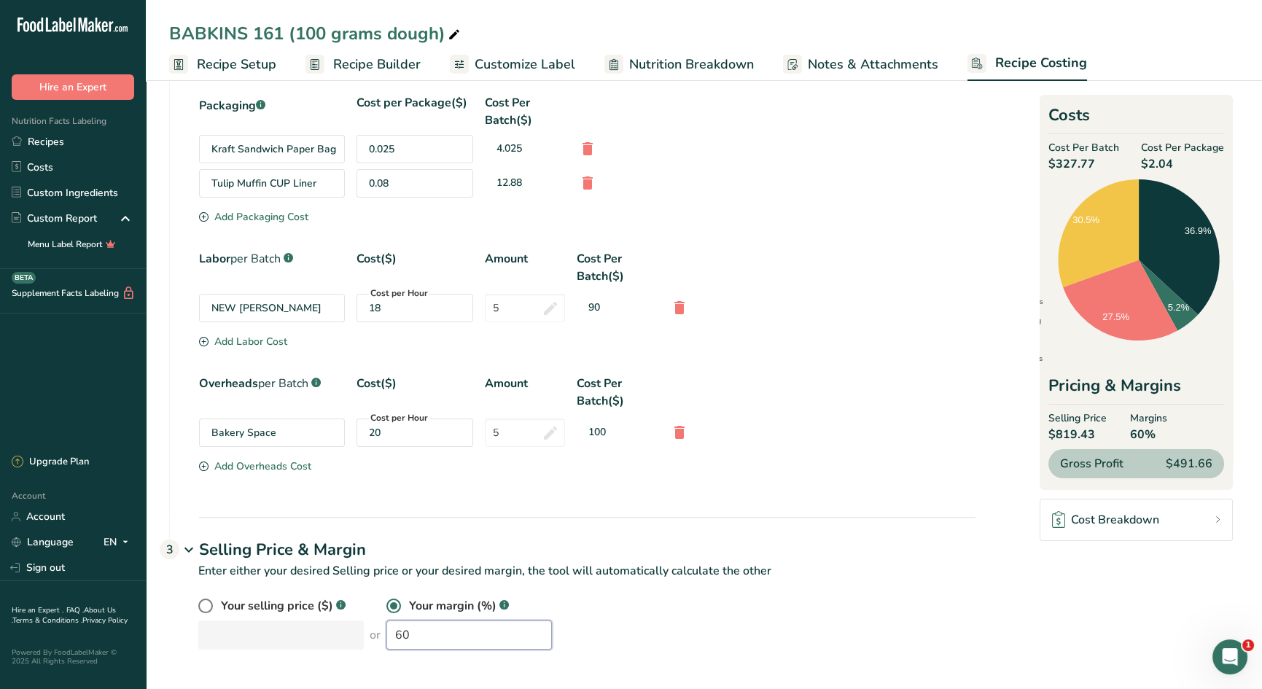
click at [386, 630] on input "60" at bounding box center [468, 634] width 165 height 29
drag, startPoint x: 398, startPoint y: 636, endPoint x: 350, endPoint y: 628, distance: 48.9
click at [351, 628] on div "Your selling price ($) .a-a{fill:#347362;}.b-a{fill:#fff;} or Your margin (%) .…" at bounding box center [586, 623] width 777 height 52
drag, startPoint x: 423, startPoint y: 634, endPoint x: 285, endPoint y: 603, distance: 141.2
click at [281, 604] on div "Your selling price ($) .a-a{fill:#347362;}.b-a{fill:#fff;} or Your margin (%) .…" at bounding box center [586, 623] width 777 height 52
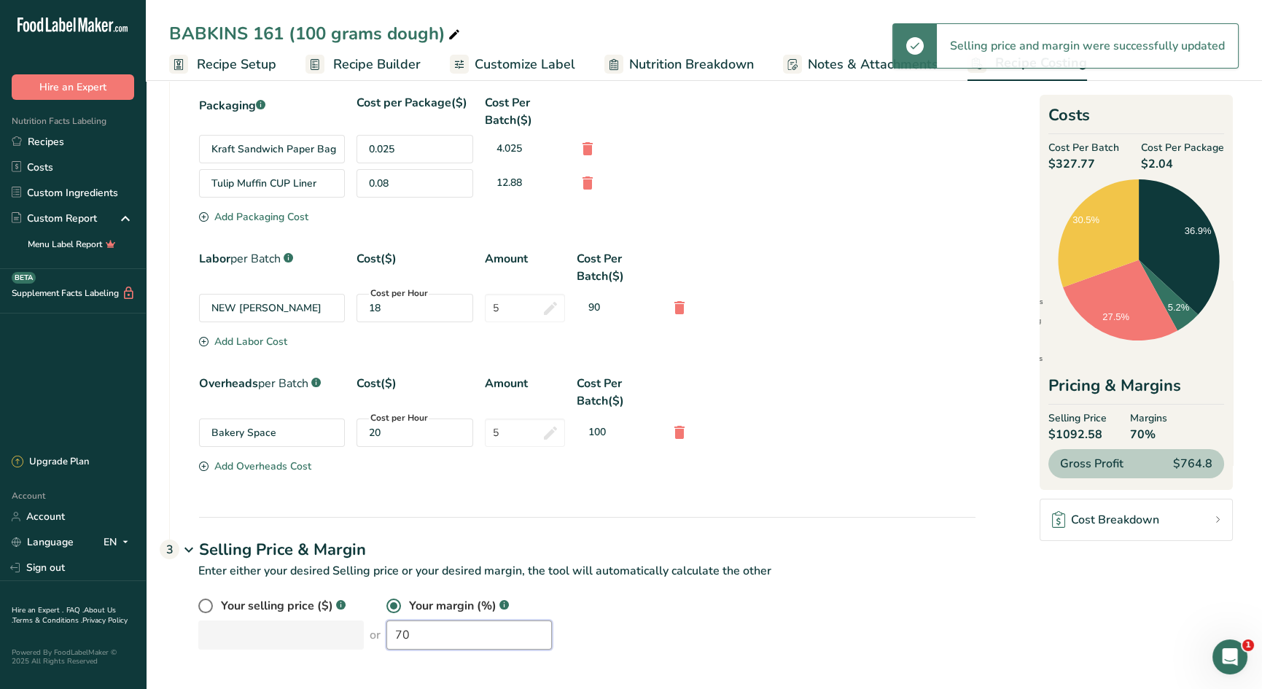
click at [338, 623] on div "Your selling price ($) .a-a{fill:#347362;}.b-a{fill:#fff;} or Your margin (%) .…" at bounding box center [586, 623] width 777 height 52
click at [343, 628] on div "Your selling price ($) .a-a{fill:#347362;}.b-a{fill:#fff;} or Your margin (%) .…" at bounding box center [586, 623] width 777 height 52
click at [410, 637] on input "65" at bounding box center [468, 634] width 165 height 29
click at [429, 634] on input "66" at bounding box center [468, 634] width 165 height 29
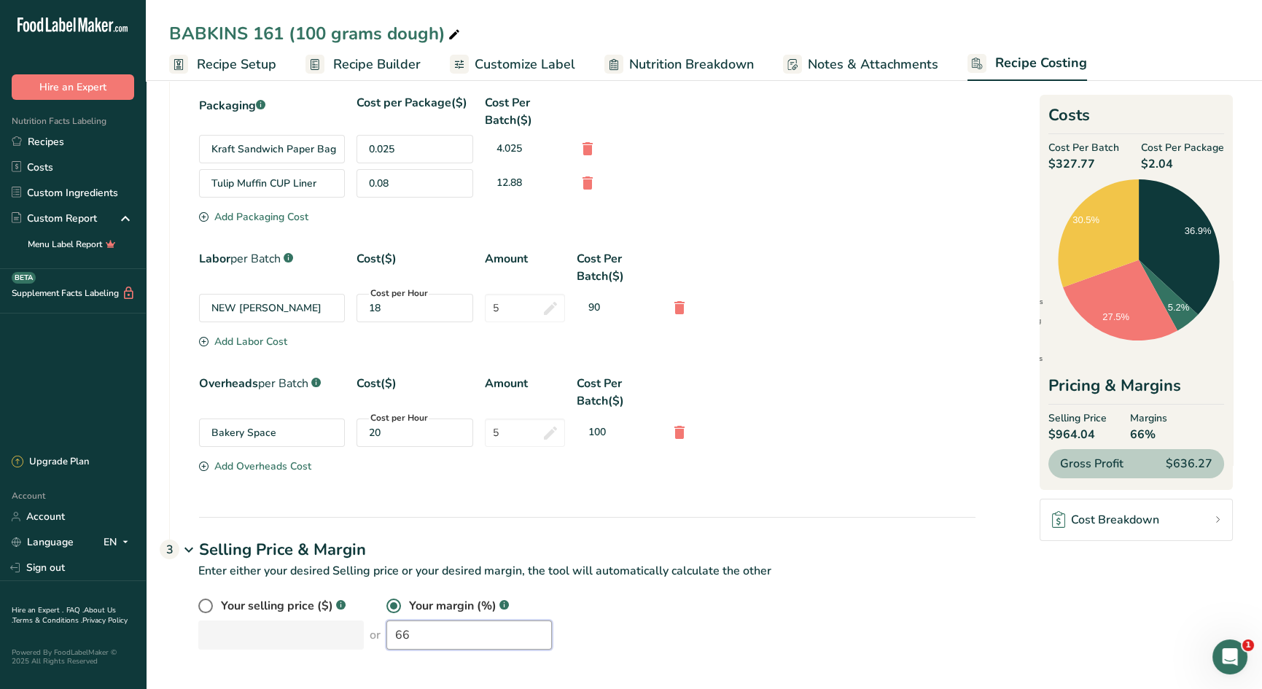
drag, startPoint x: 398, startPoint y: 632, endPoint x: 365, endPoint y: 627, distance: 33.2
click at [386, 628] on input "66" at bounding box center [468, 634] width 165 height 29
drag, startPoint x: 418, startPoint y: 635, endPoint x: 350, endPoint y: 620, distance: 69.4
click at [355, 621] on div "Your selling price ($) .a-a{fill:#347362;}.b-a{fill:#fff;} or Your margin (%) .…" at bounding box center [586, 623] width 777 height 52
drag, startPoint x: 429, startPoint y: 631, endPoint x: 328, endPoint y: 607, distance: 103.4
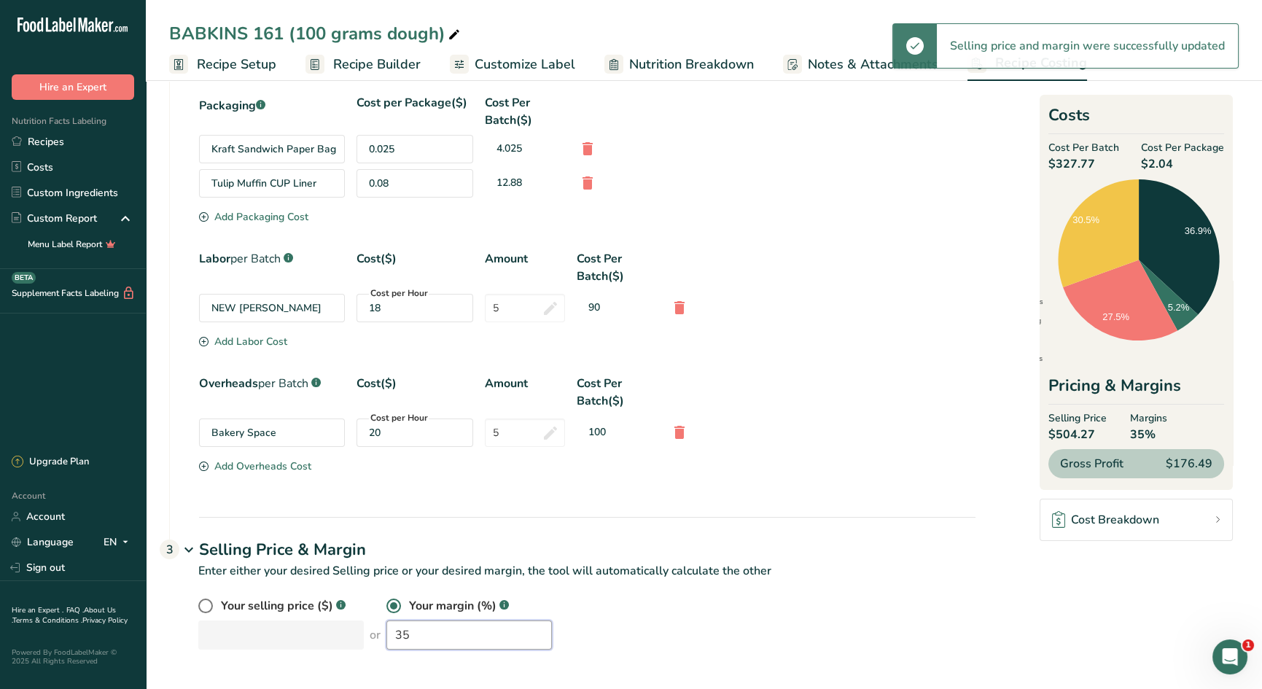
click at [328, 607] on div "Your selling price ($) .a-a{fill:#347362;}.b-a{fill:#fff;} or Your margin (%) .…" at bounding box center [586, 623] width 777 height 52
drag, startPoint x: 397, startPoint y: 637, endPoint x: 329, endPoint y: 615, distance: 72.2
click at [326, 615] on div "Your selling price ($) .a-a{fill:#347362;}.b-a{fill:#fff;} or Your margin (%) .…" at bounding box center [586, 623] width 777 height 52
drag, startPoint x: 396, startPoint y: 628, endPoint x: 319, endPoint y: 608, distance: 79.2
click at [335, 613] on div "Your selling price ($) .a-a{fill:#347362;}.b-a{fill:#fff;} or Your margin (%) .…" at bounding box center [586, 623] width 777 height 52
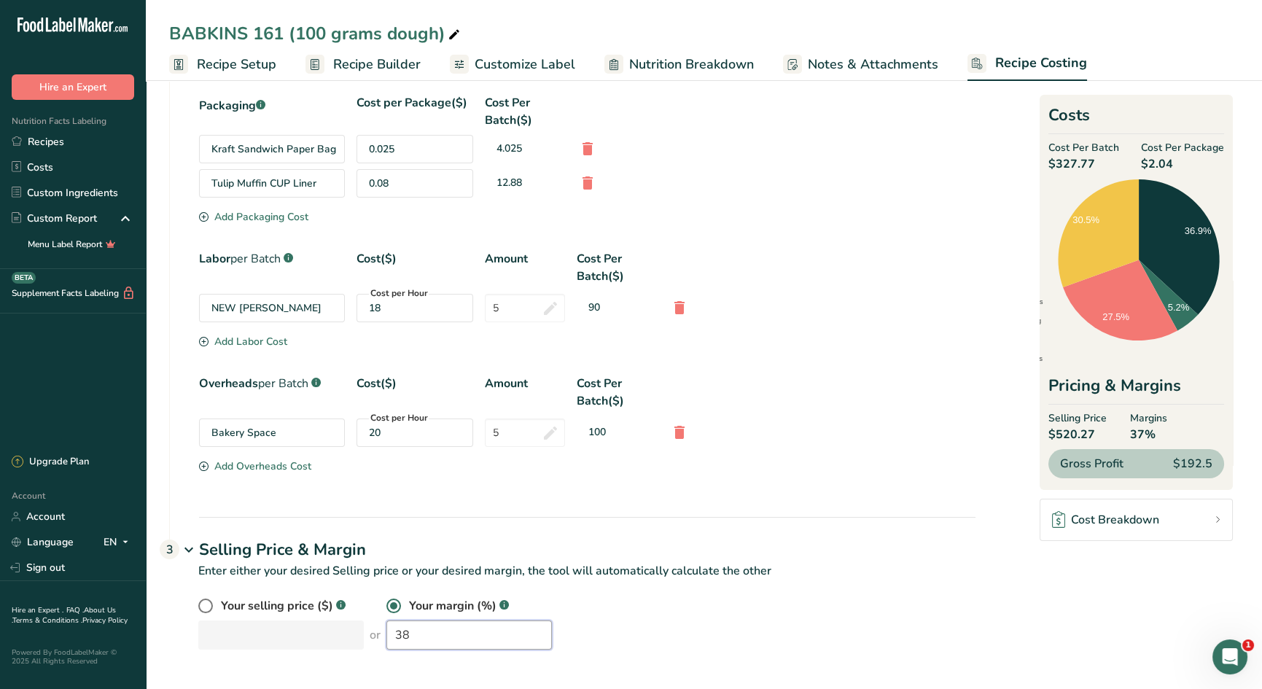
type input "38"
click at [409, 642] on input "38" at bounding box center [468, 634] width 165 height 29
click at [794, 504] on div "Packaging .a-a{fill:#347362;}.b-a{fill:#fff;} Cost per Package($) Cost Per Batc…" at bounding box center [573, 305] width 806 height 423
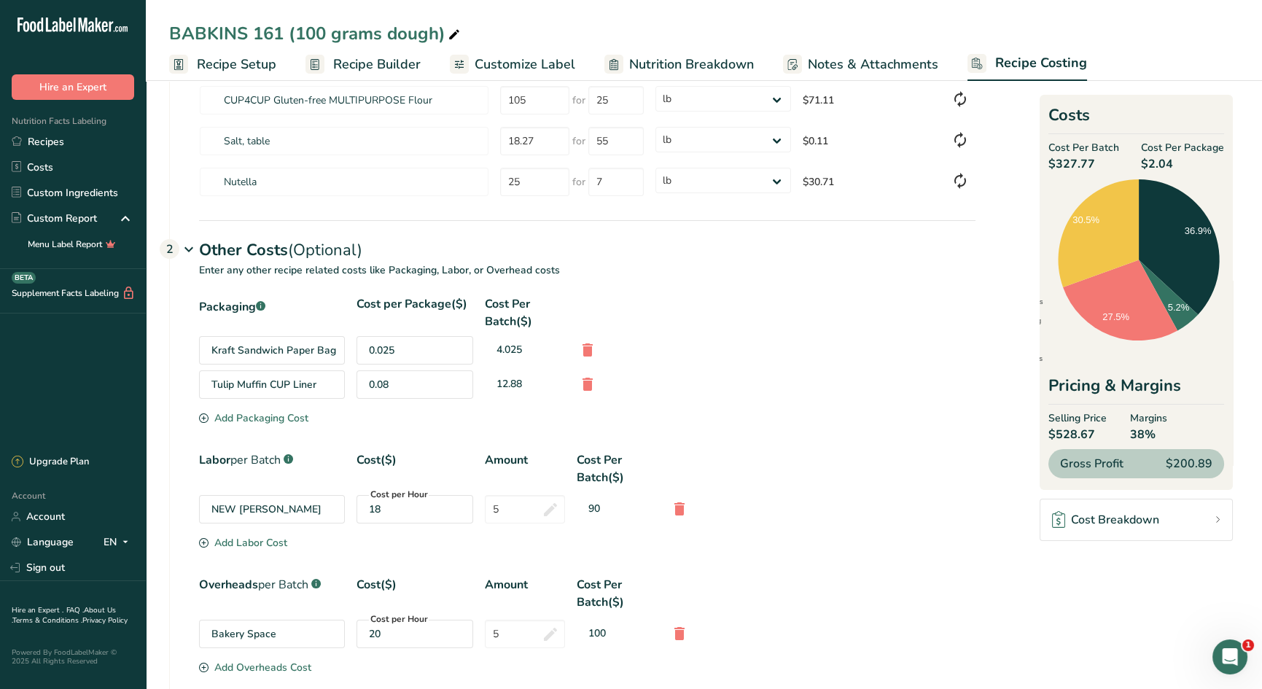
scroll to position [0, 0]
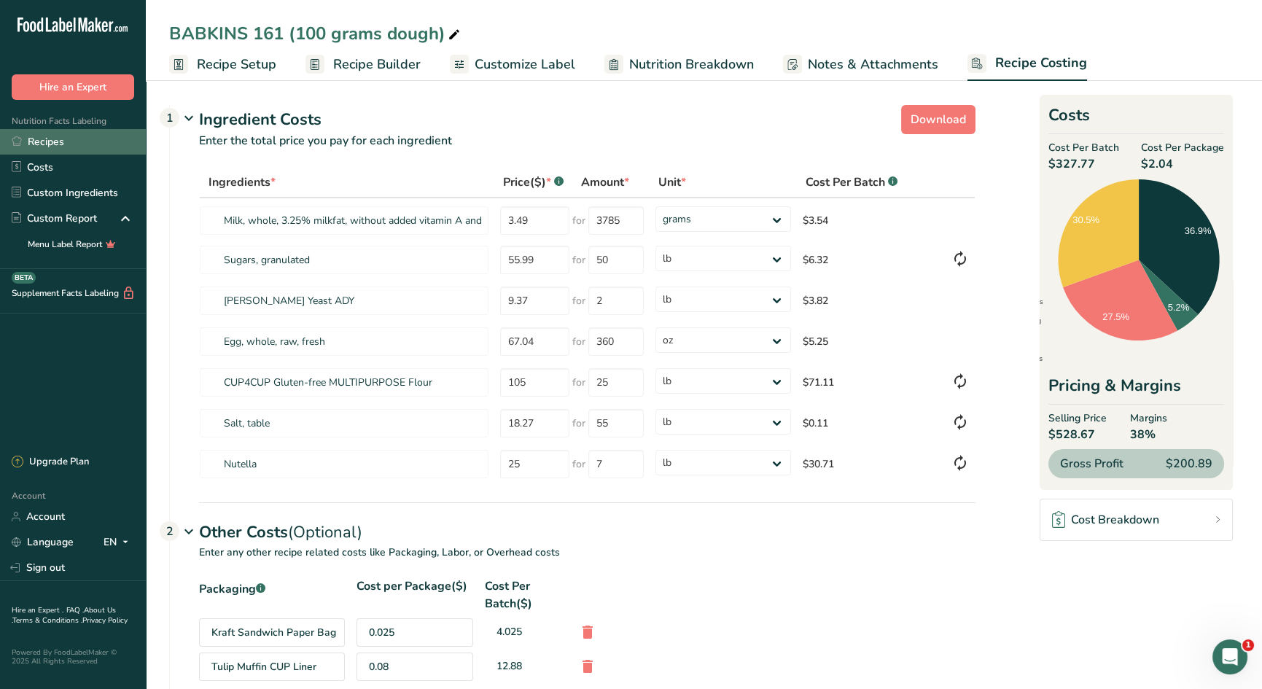
click at [26, 140] on link "Recipes" at bounding box center [73, 142] width 146 height 26
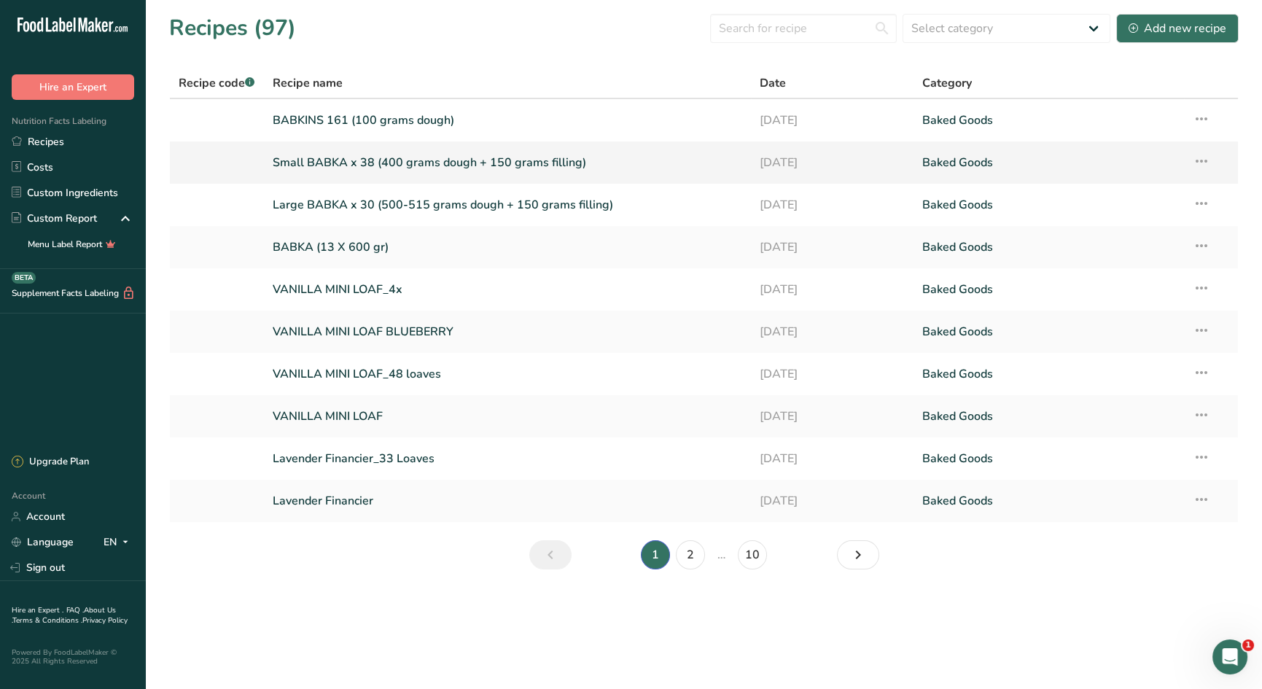
click at [307, 163] on link "Small BABKA x 38 (400 grams dough + 150 grams filling)" at bounding box center [508, 162] width 470 height 31
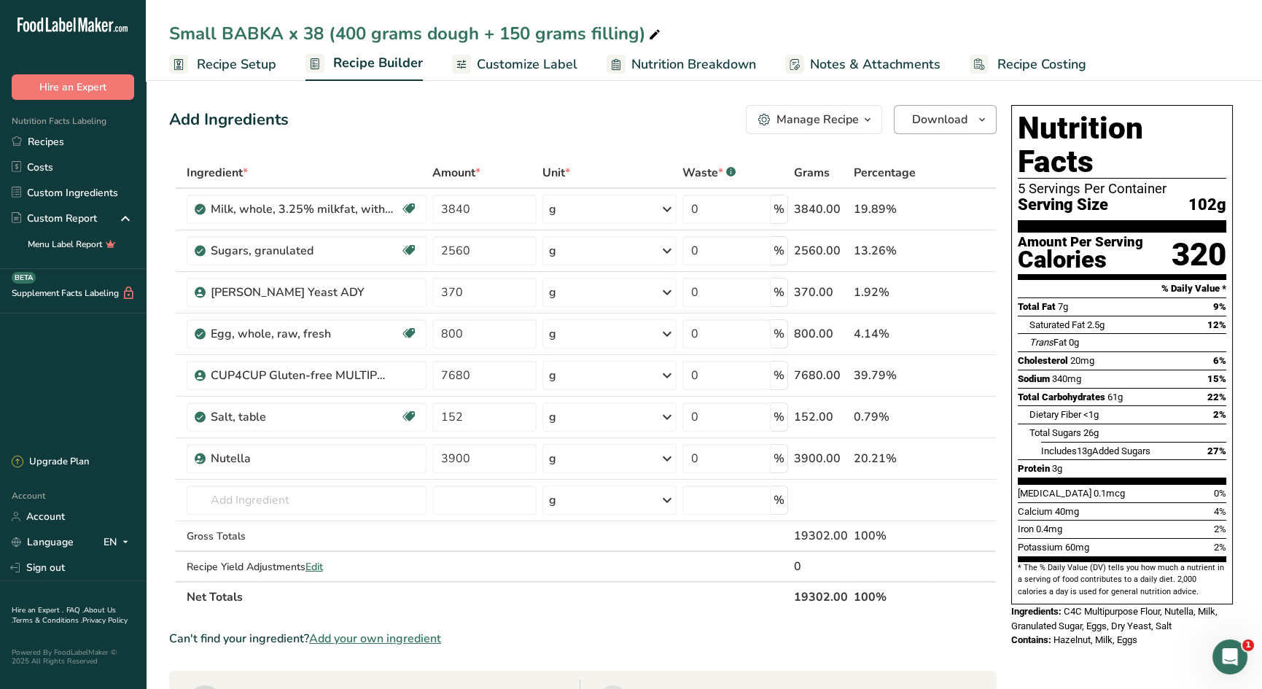
drag, startPoint x: 1024, startPoint y: 68, endPoint x: 920, endPoint y: 129, distance: 120.9
click at [1024, 68] on span "Recipe Costing" at bounding box center [1041, 65] width 89 height 20
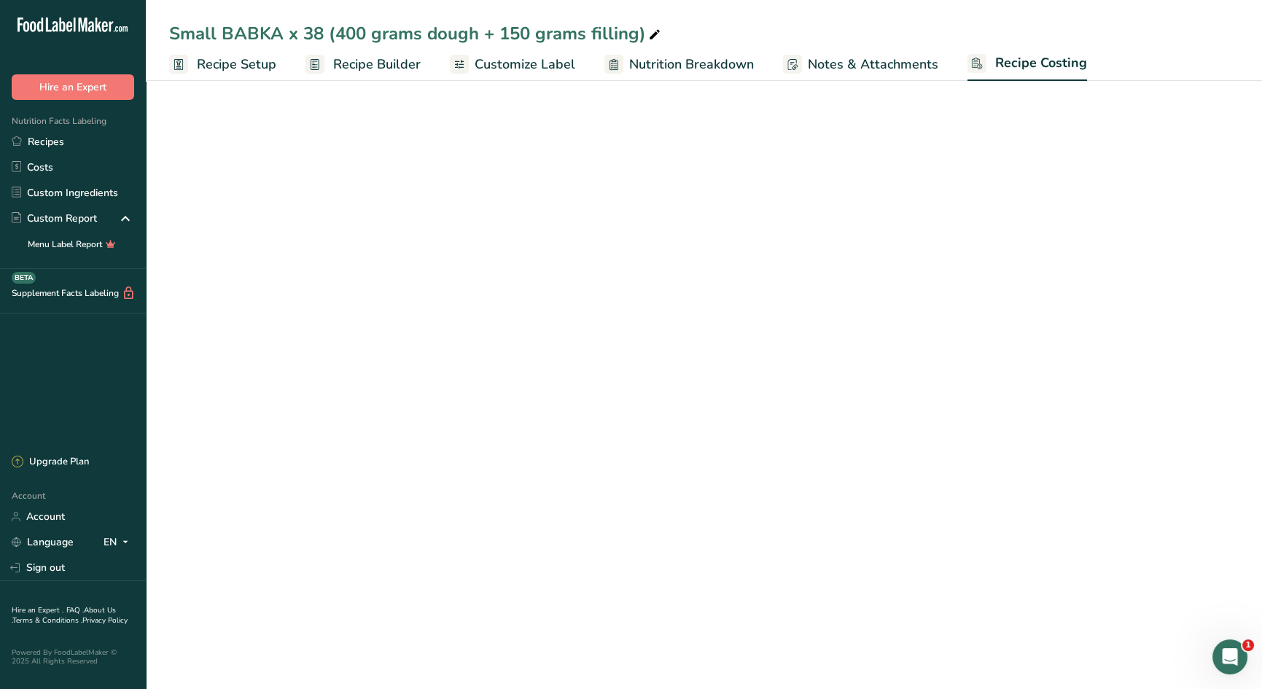
select select "12"
select select "5"
select select "12"
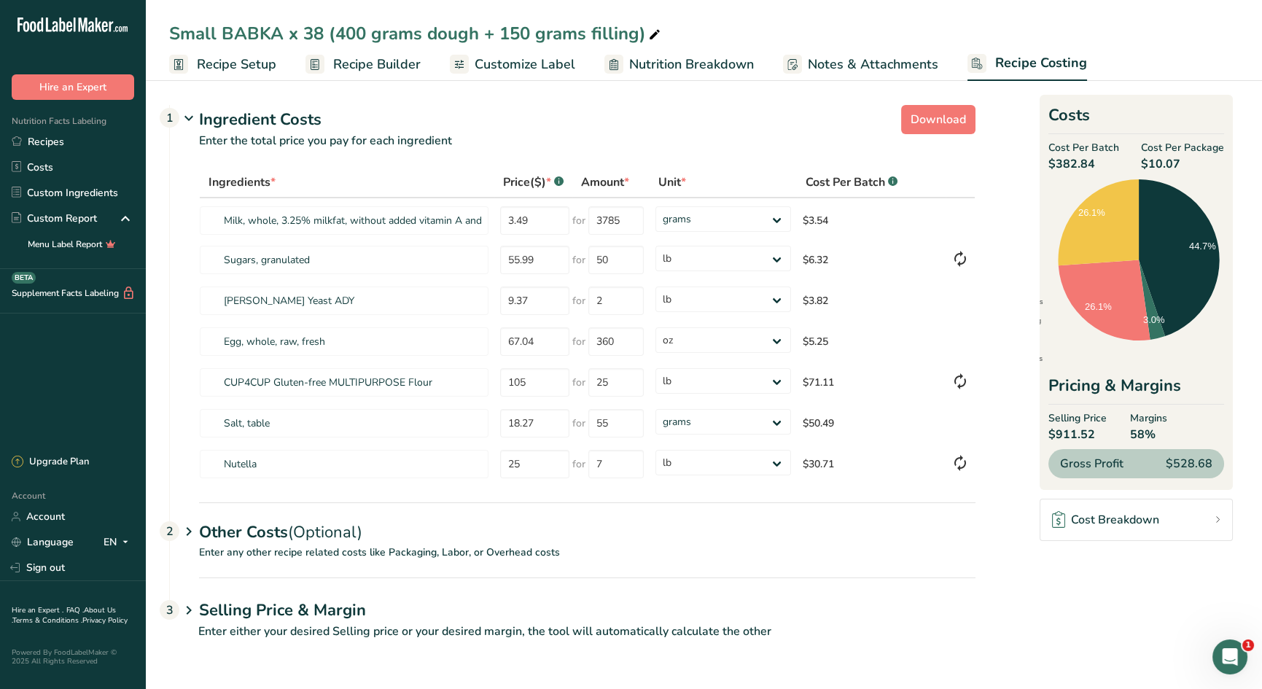
click at [267, 63] on span "Recipe Setup" at bounding box center [236, 65] width 79 height 20
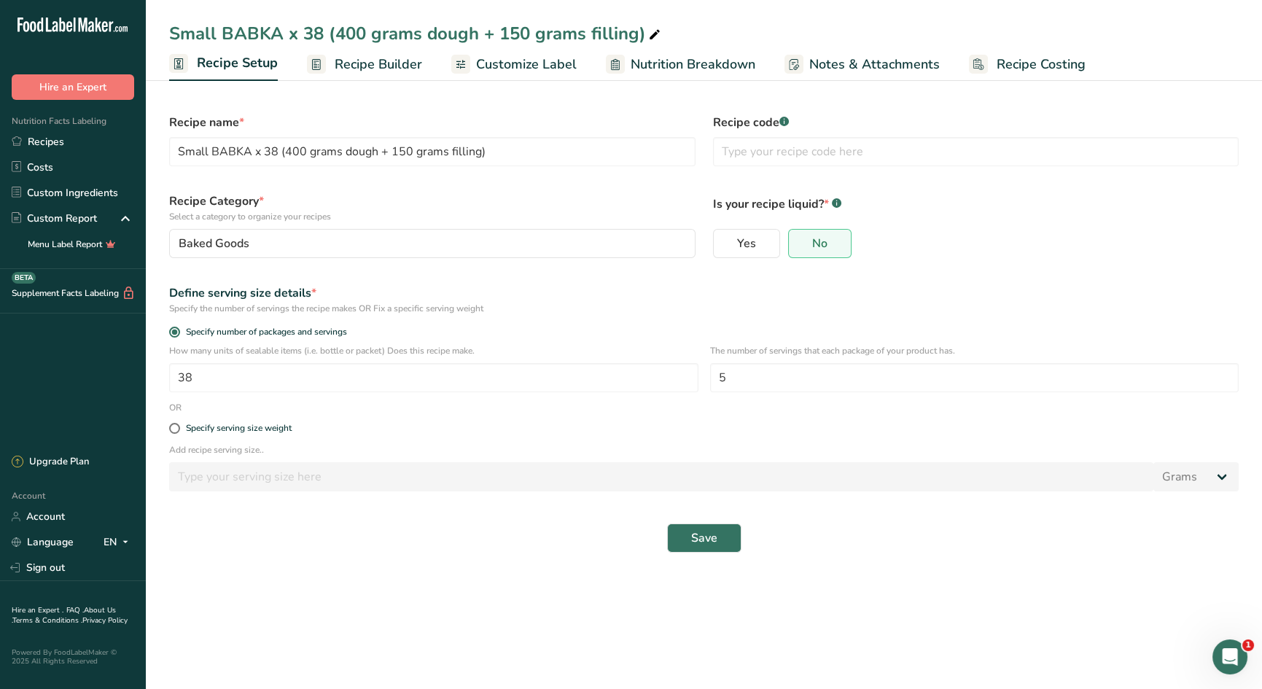
click at [353, 64] on span "Recipe Builder" at bounding box center [378, 65] width 87 height 20
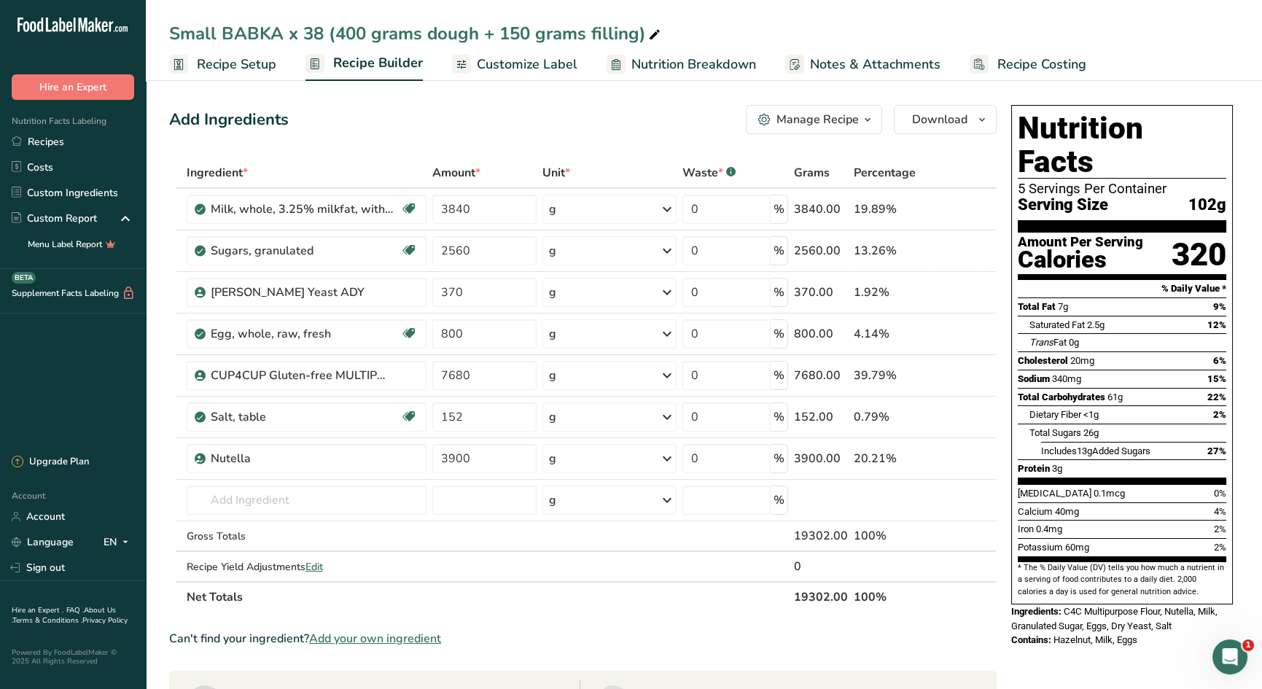
click at [811, 114] on div "Manage Recipe" at bounding box center [817, 119] width 82 height 17
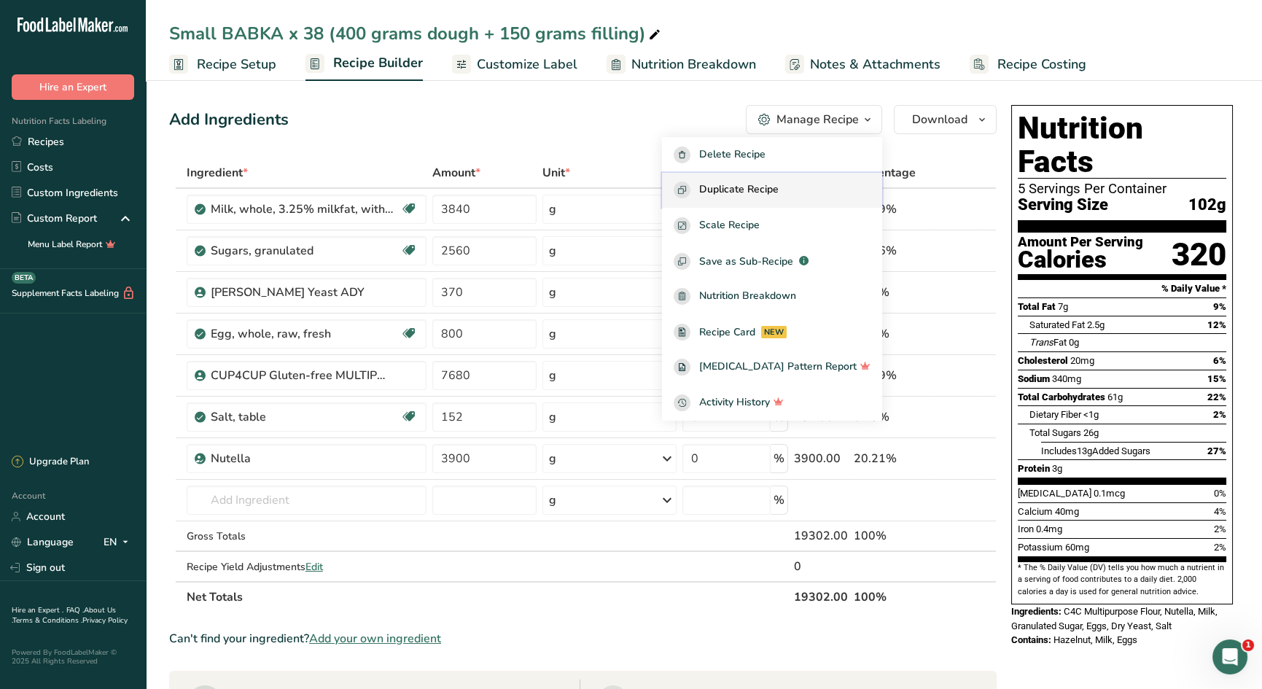
click at [795, 181] on button "Duplicate Recipe" at bounding box center [772, 191] width 220 height 36
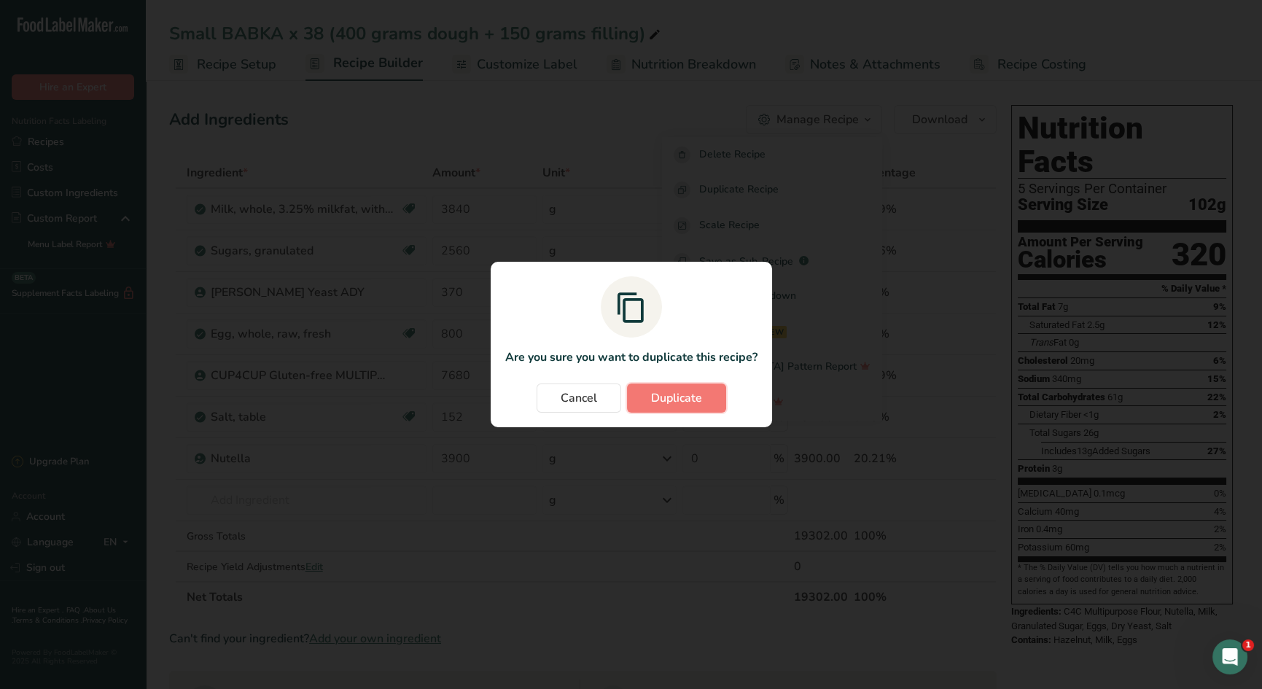
click at [693, 399] on span "Duplicate" at bounding box center [676, 397] width 51 height 17
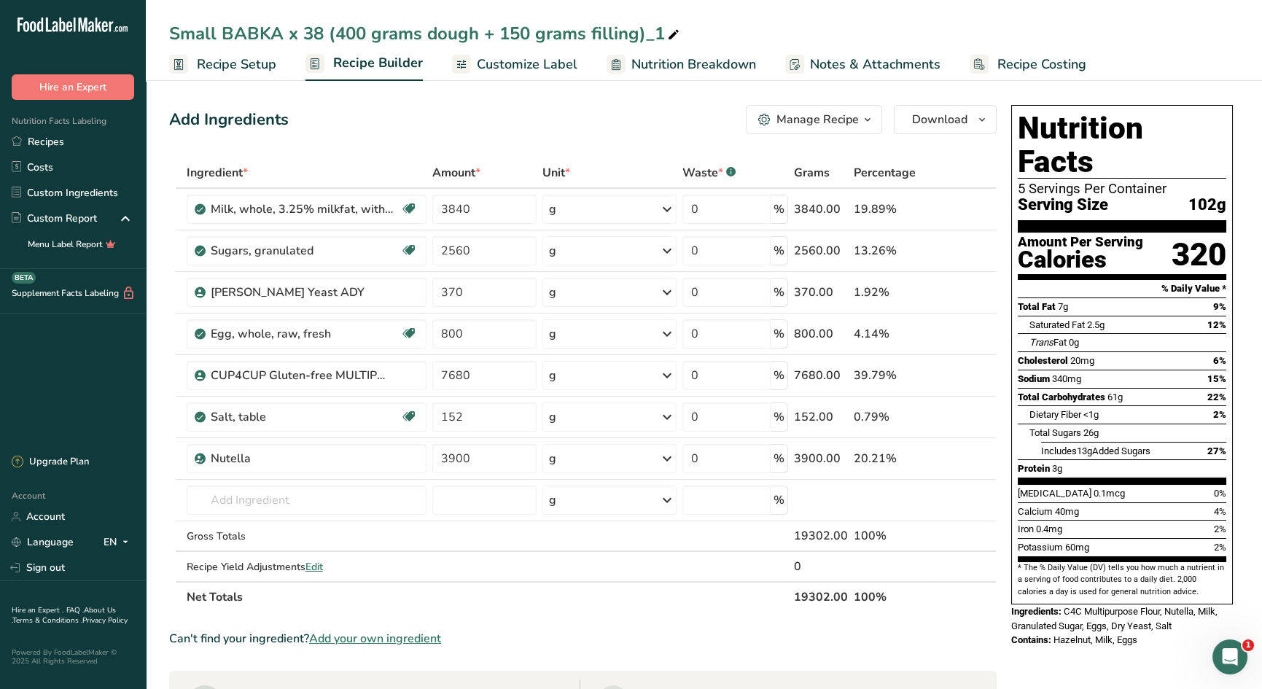
click at [677, 34] on span at bounding box center [673, 34] width 17 height 17
type input "Small BABKA x 38 (400 grams dough + 150 grams filling) Wholesale for FD"
drag, startPoint x: 1000, startPoint y: 64, endPoint x: 887, endPoint y: 106, distance: 120.7
click at [1000, 64] on span "Recipe Costing" at bounding box center [1041, 65] width 89 height 20
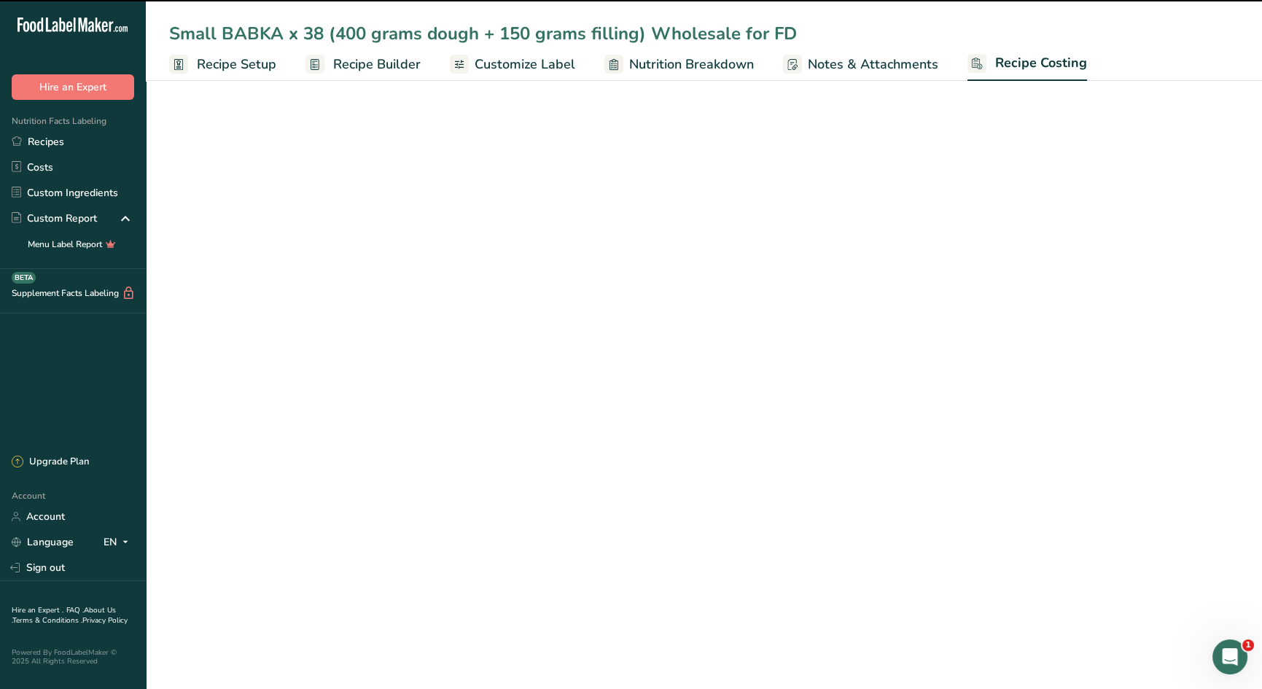
select select "12"
select select "5"
select select "12"
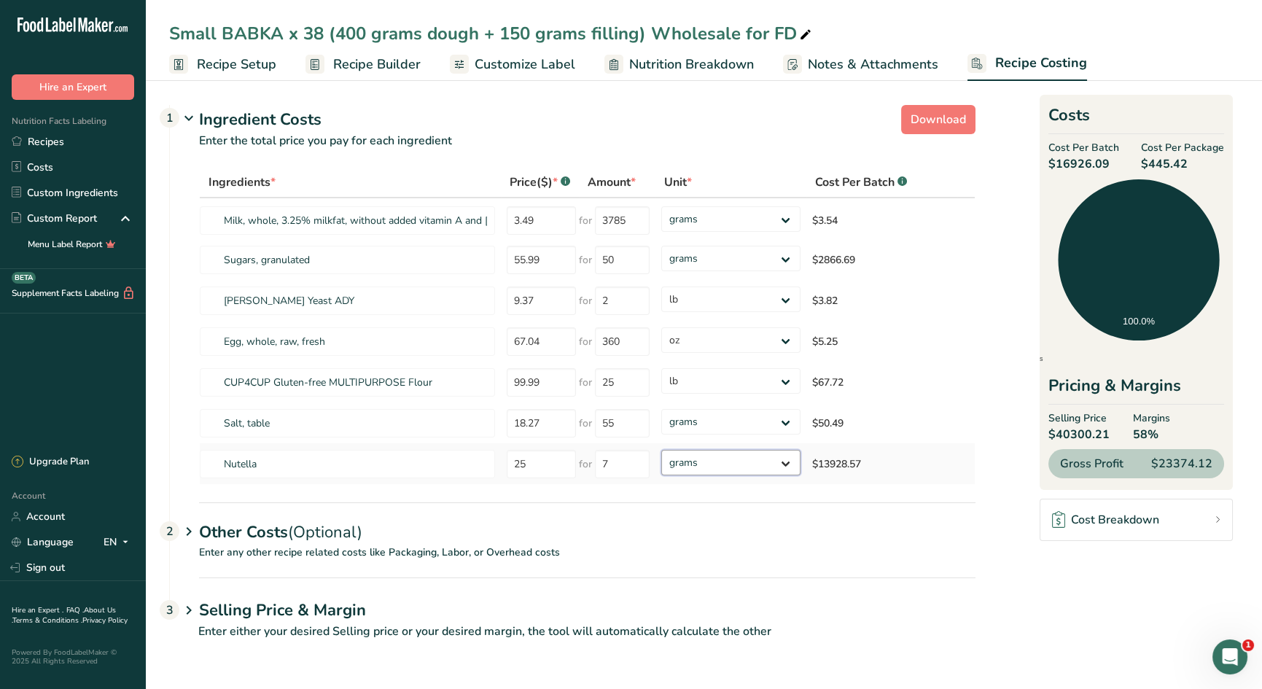
click at [745, 463] on select "grams kg mg mcg lb oz" at bounding box center [730, 463] width 139 height 26
select select "12"
click at [711, 425] on select "grams kg mg mcg lb oz" at bounding box center [730, 422] width 139 height 26
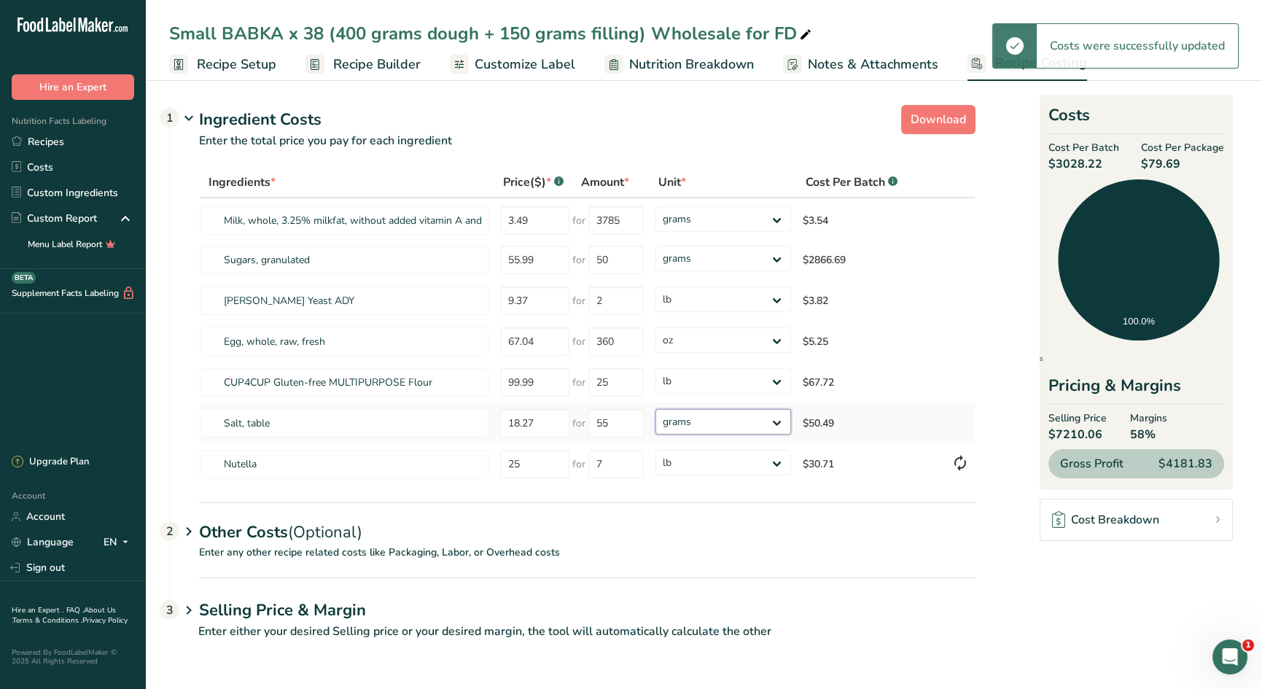
select select "12"
drag, startPoint x: 608, startPoint y: 461, endPoint x: 584, endPoint y: 453, distance: 25.6
click at [584, 453] on div "for 7" at bounding box center [607, 464] width 71 height 28
click at [696, 262] on select "grams kg mg mcg lb oz" at bounding box center [723, 259] width 136 height 26
type input "7"
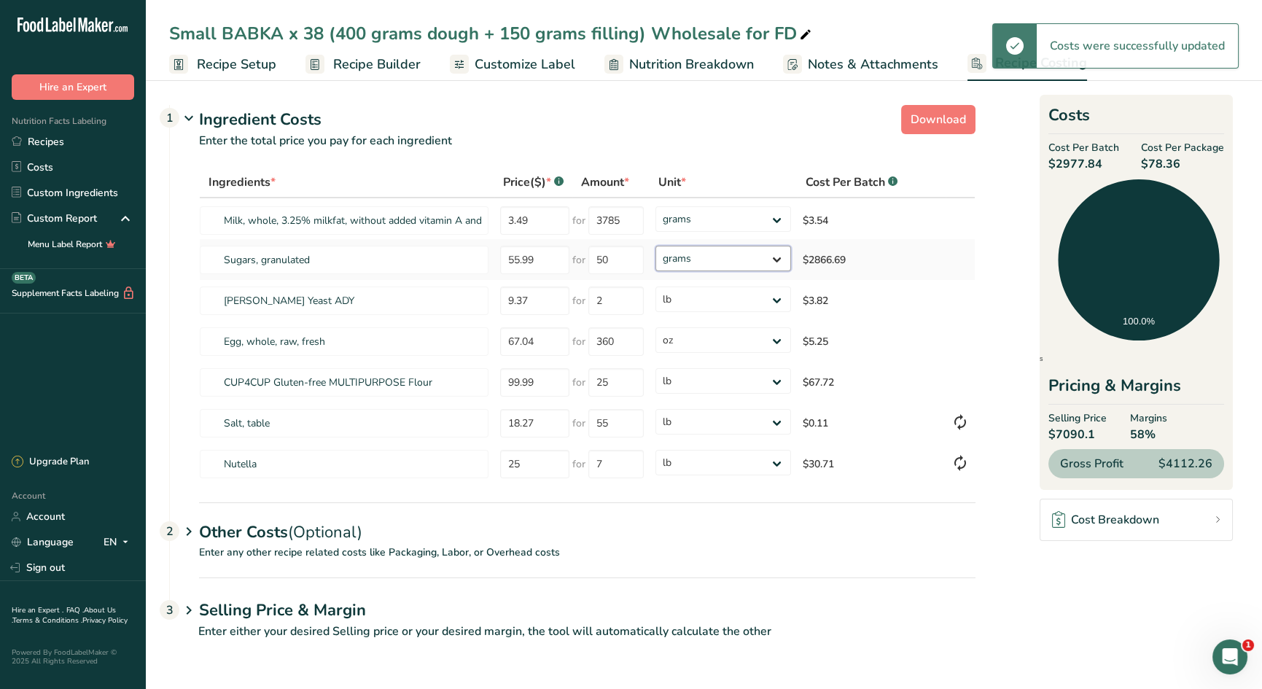
select select "12"
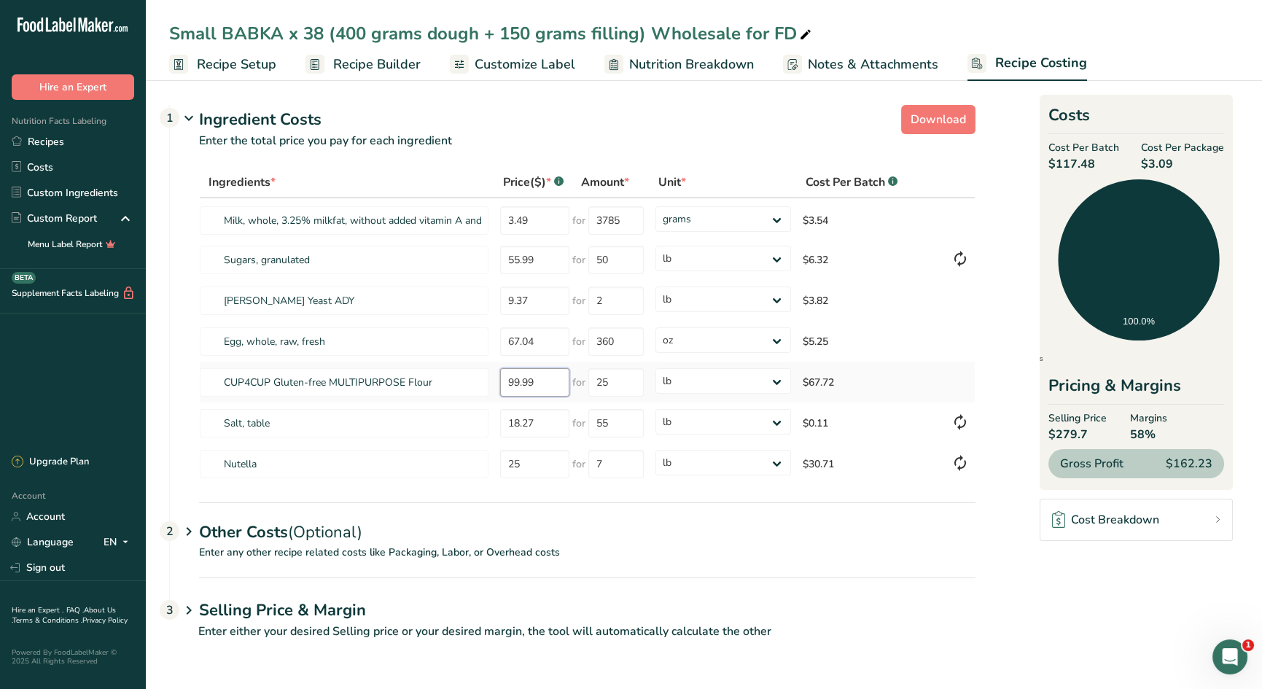
click at [480, 374] on tr "CUP4CUP Gluten-free MULTIPURPOSE Flour 99.99 for 25 grams kg mg mcg lb oz $67.72" at bounding box center [587, 382] width 775 height 41
click at [247, 532] on div "Other Costs (Optional) 2" at bounding box center [587, 523] width 776 height 42
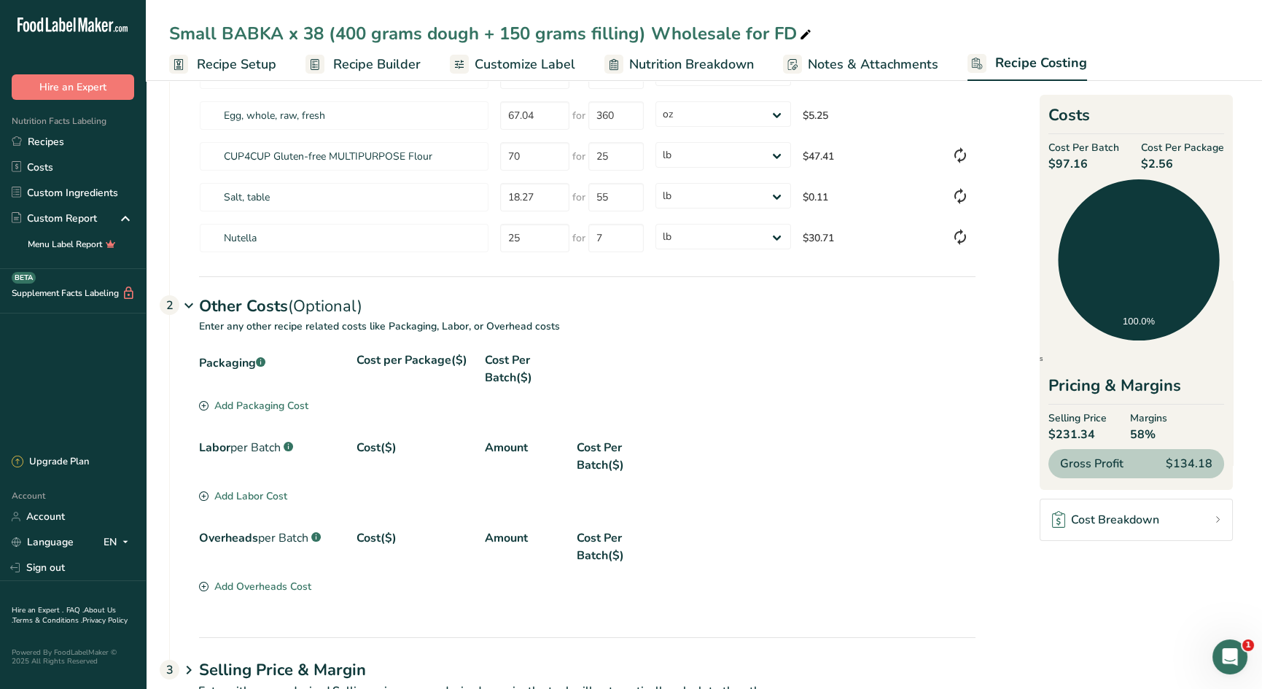
scroll to position [277, 0]
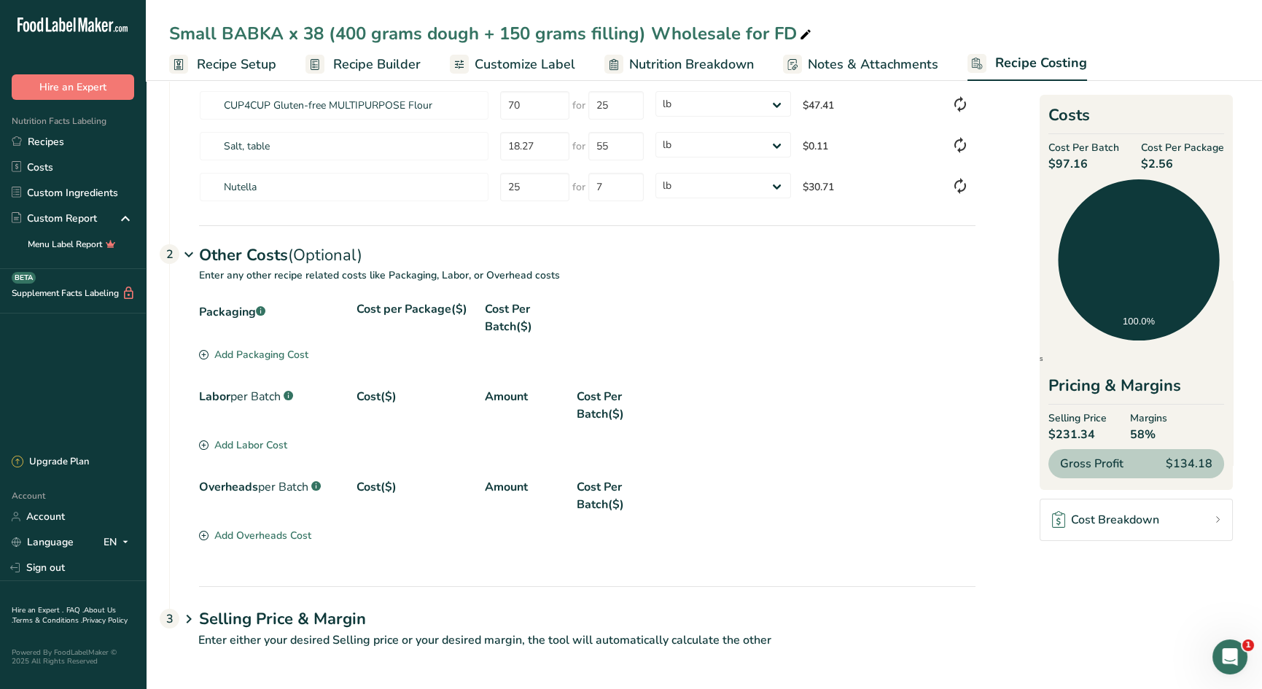
drag, startPoint x: 245, startPoint y: 618, endPoint x: 416, endPoint y: 607, distance: 171.7
click at [245, 618] on h1 "Selling Price & Margin" at bounding box center [587, 619] width 776 height 24
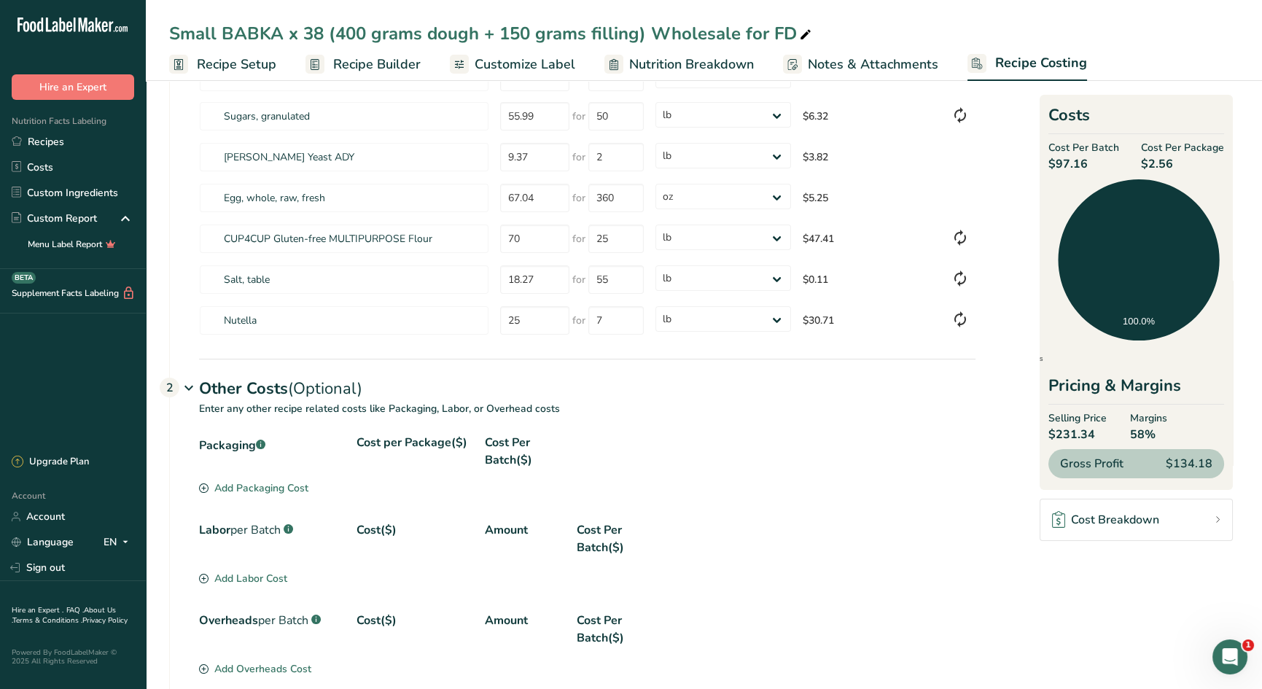
scroll to position [144, 0]
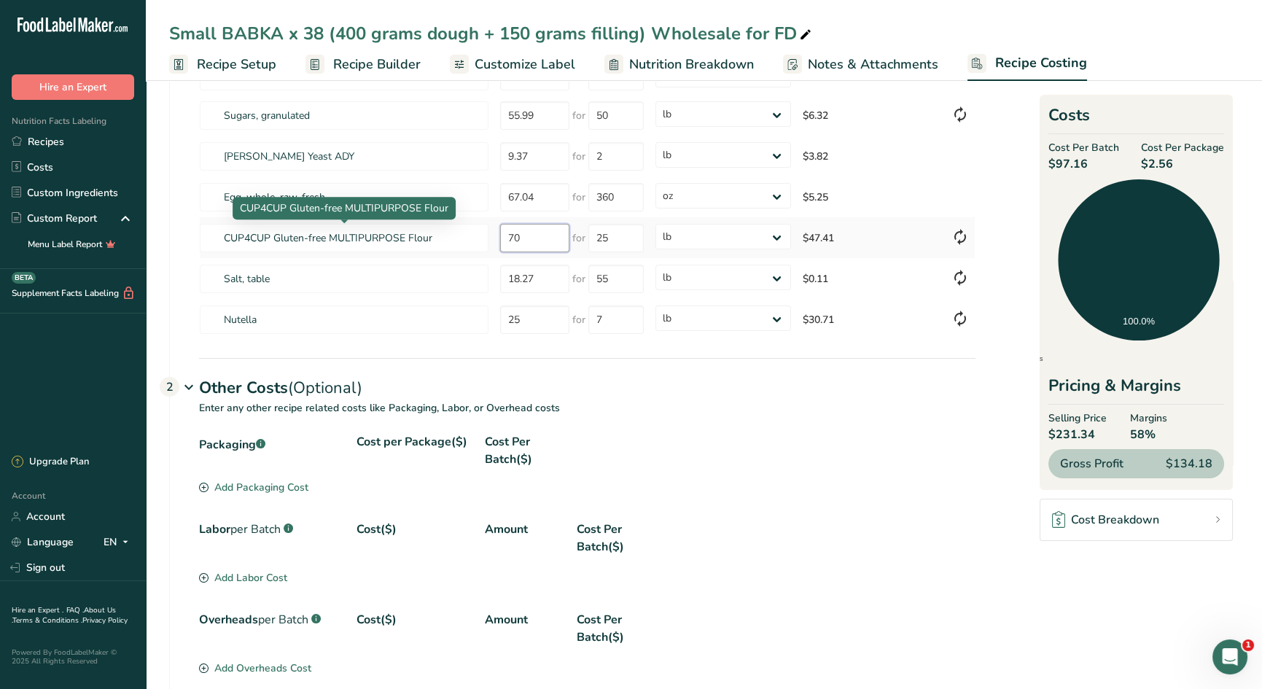
click at [476, 233] on tr "CUP4CUP Gluten-free MULTIPURPOSE Flour 70 for 25 grams kg mg mcg lb oz $47.41" at bounding box center [587, 237] width 775 height 41
type input "75"
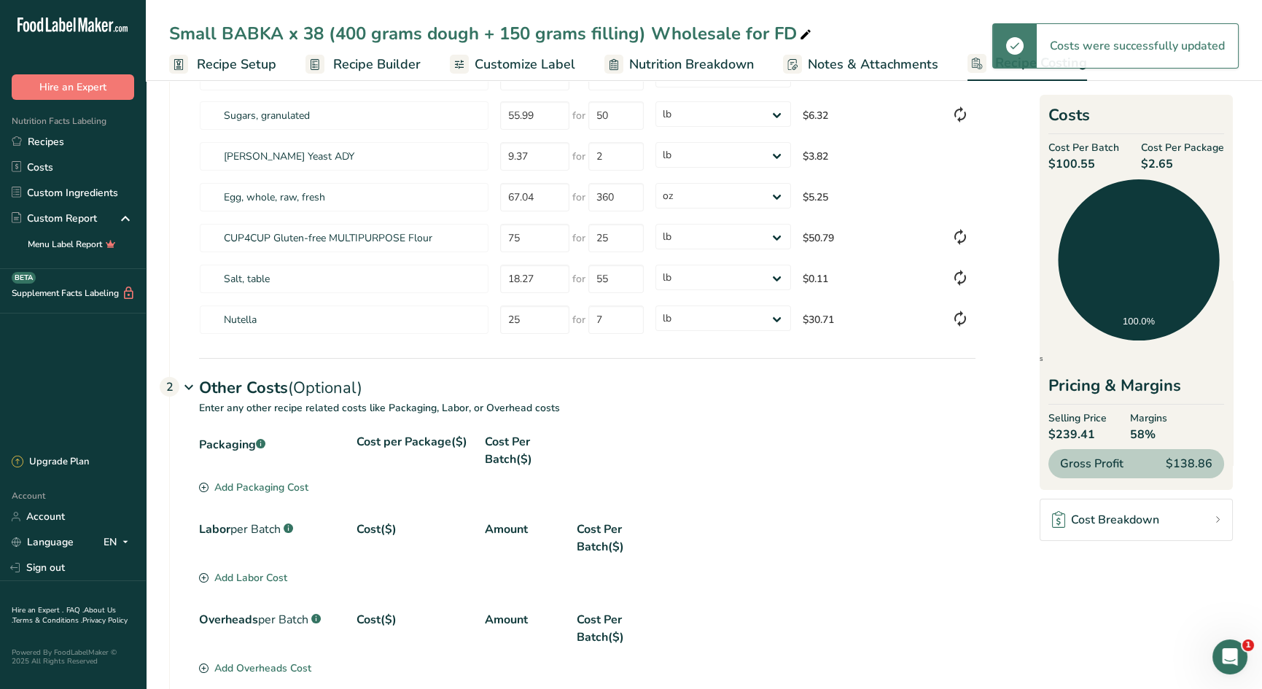
click at [238, 440] on div "Packaging .a-a{fill:#347362;}.b-a{fill:#fff;}" at bounding box center [272, 450] width 146 height 35
click at [233, 445] on div "Packaging .a-a{fill:#347362;}.b-a{fill:#fff;}" at bounding box center [272, 450] width 146 height 35
click at [238, 493] on div "Add Packaging Cost" at bounding box center [253, 487] width 109 height 15
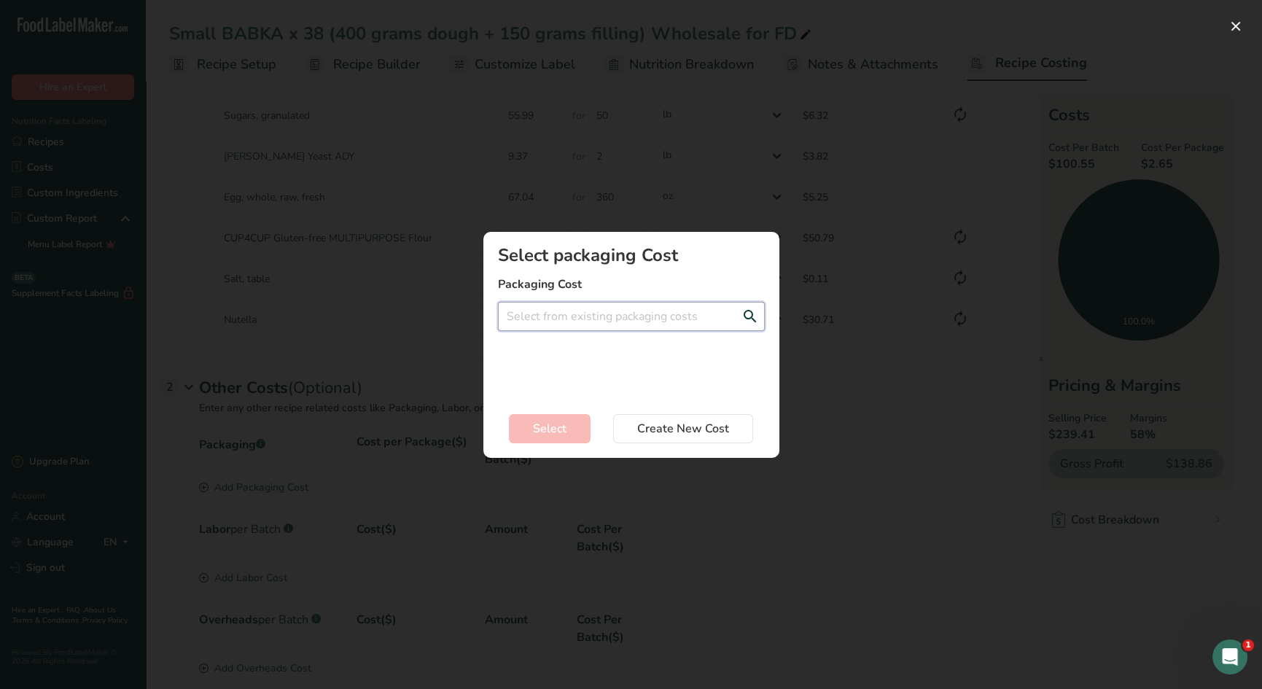
click at [569, 313] on input "Add New Recipe Cost Modal" at bounding box center [631, 316] width 267 height 29
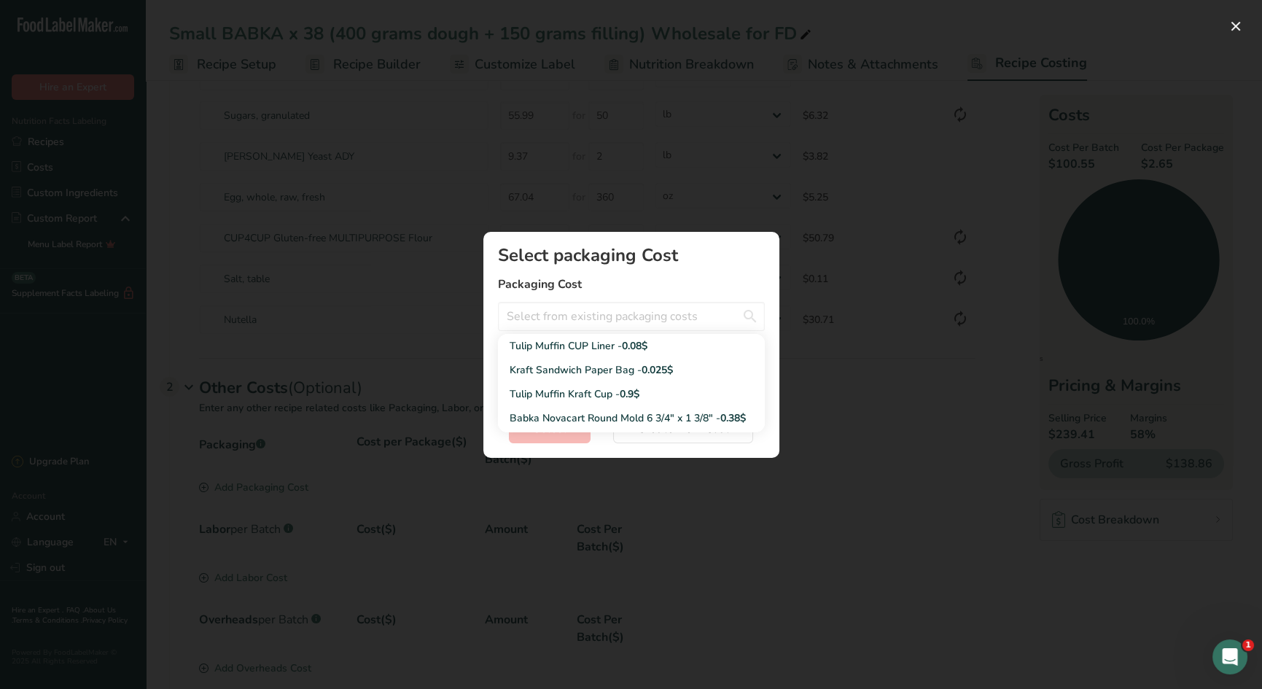
click at [575, 342] on div "Tulip Muffin CUP Liner - 0.08$" at bounding box center [620, 345] width 220 height 15
type input "Tulip Muffin CUP Liner - 0.08$"
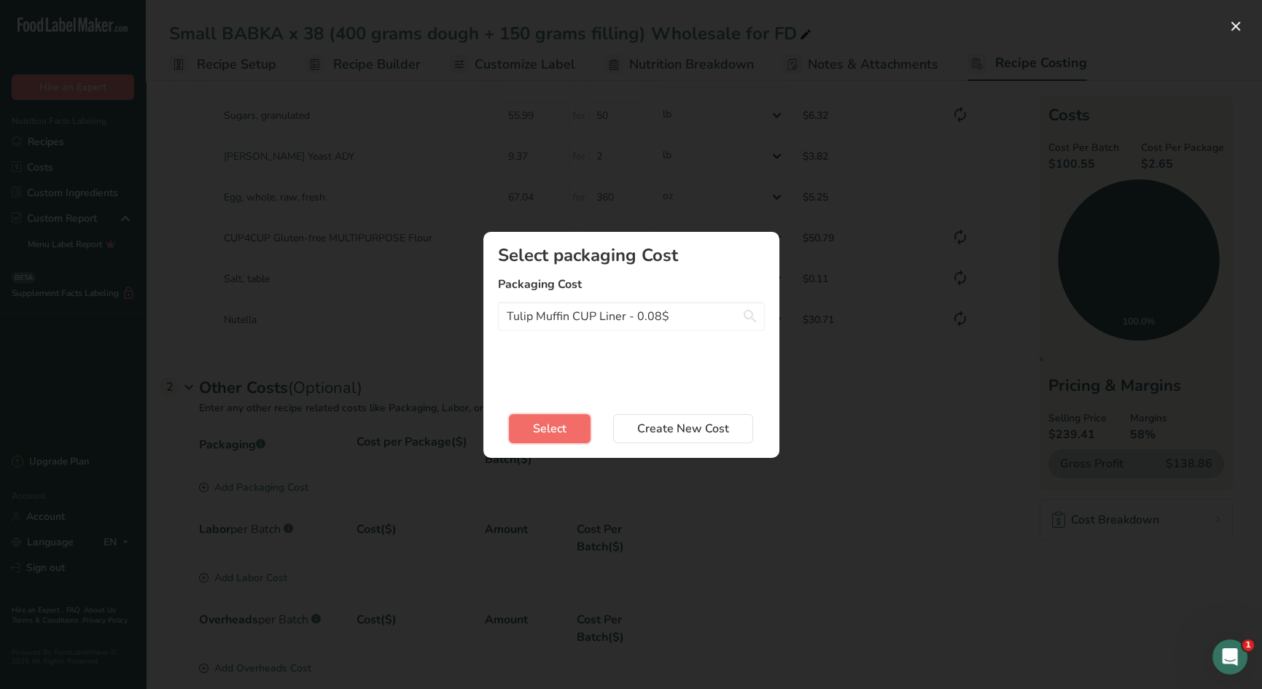
click at [564, 432] on span "Select" at bounding box center [550, 428] width 34 height 17
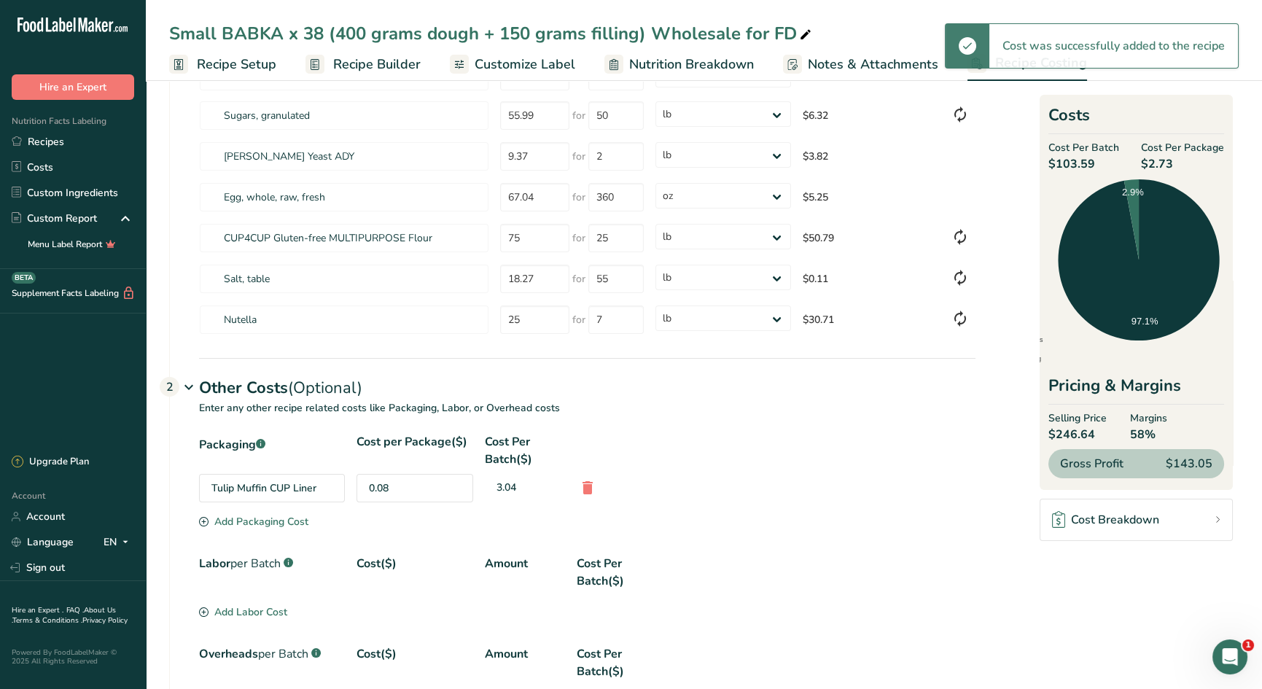
click at [234, 517] on div "Add Packaging Cost" at bounding box center [253, 521] width 109 height 15
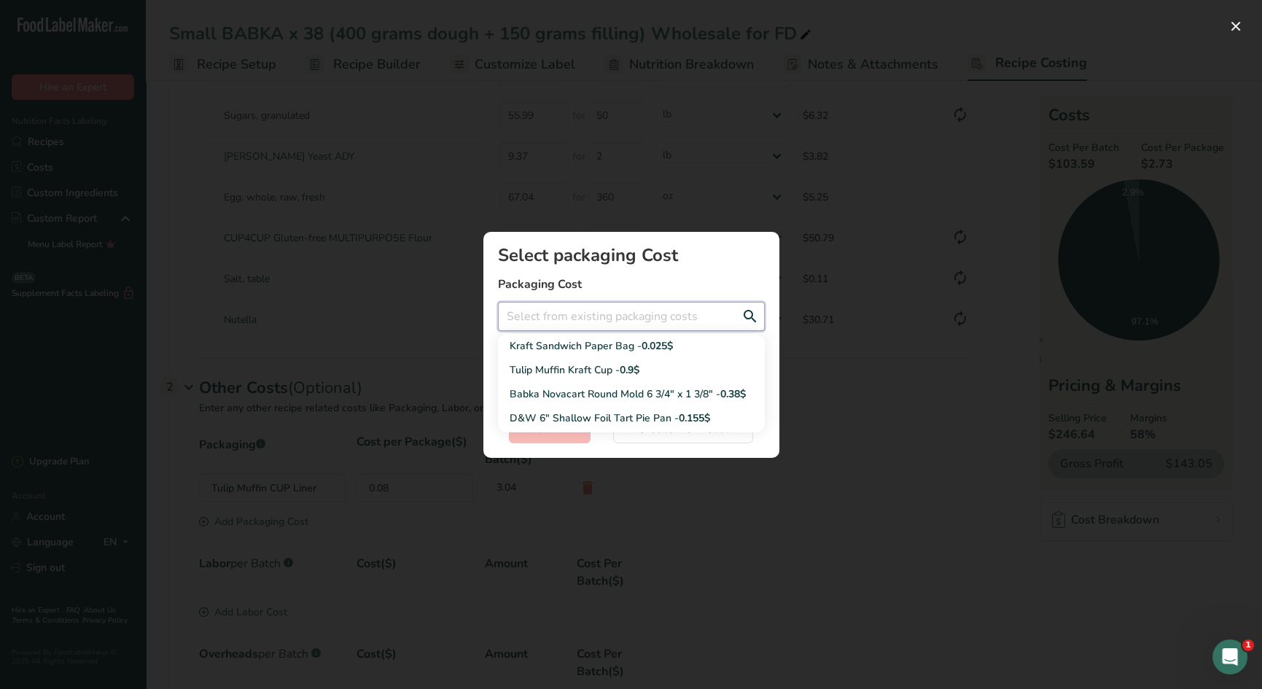
click at [565, 320] on input "Add New Recipe Cost Modal" at bounding box center [631, 316] width 267 height 29
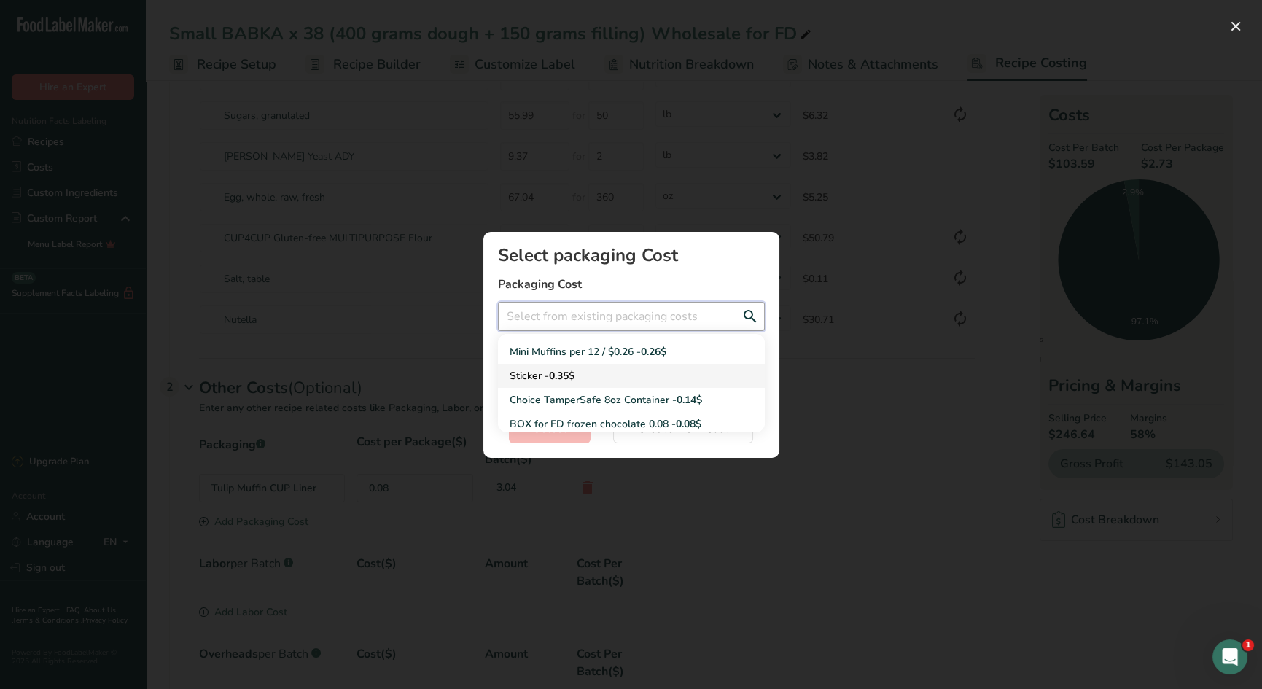
scroll to position [143, 0]
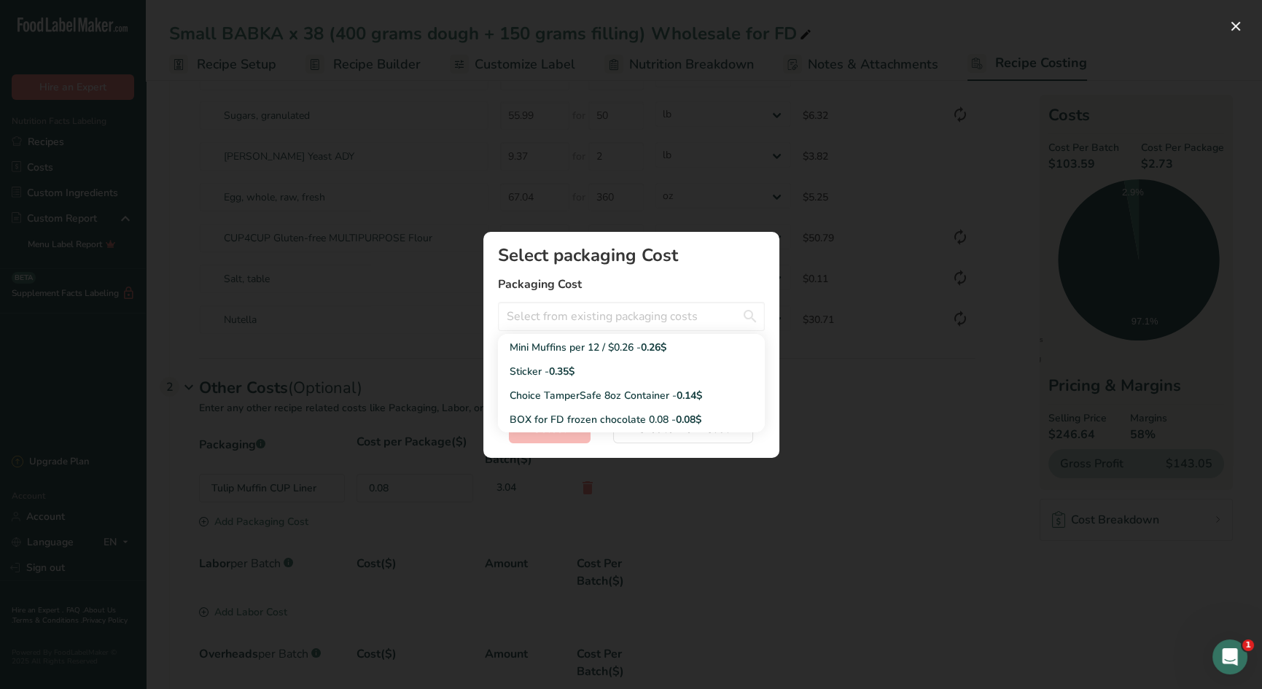
click at [957, 456] on div "Add New Recipe Cost Modal" at bounding box center [631, 344] width 1262 height 689
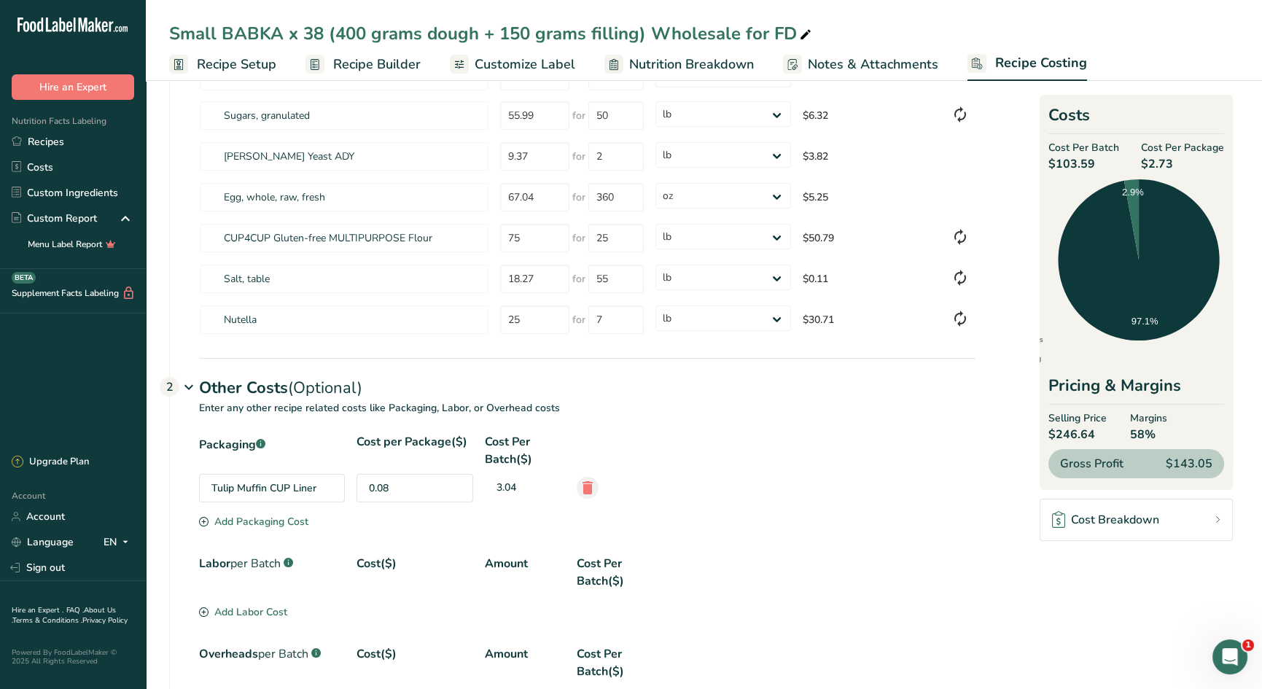
click at [588, 488] on icon at bounding box center [587, 488] width 17 height 26
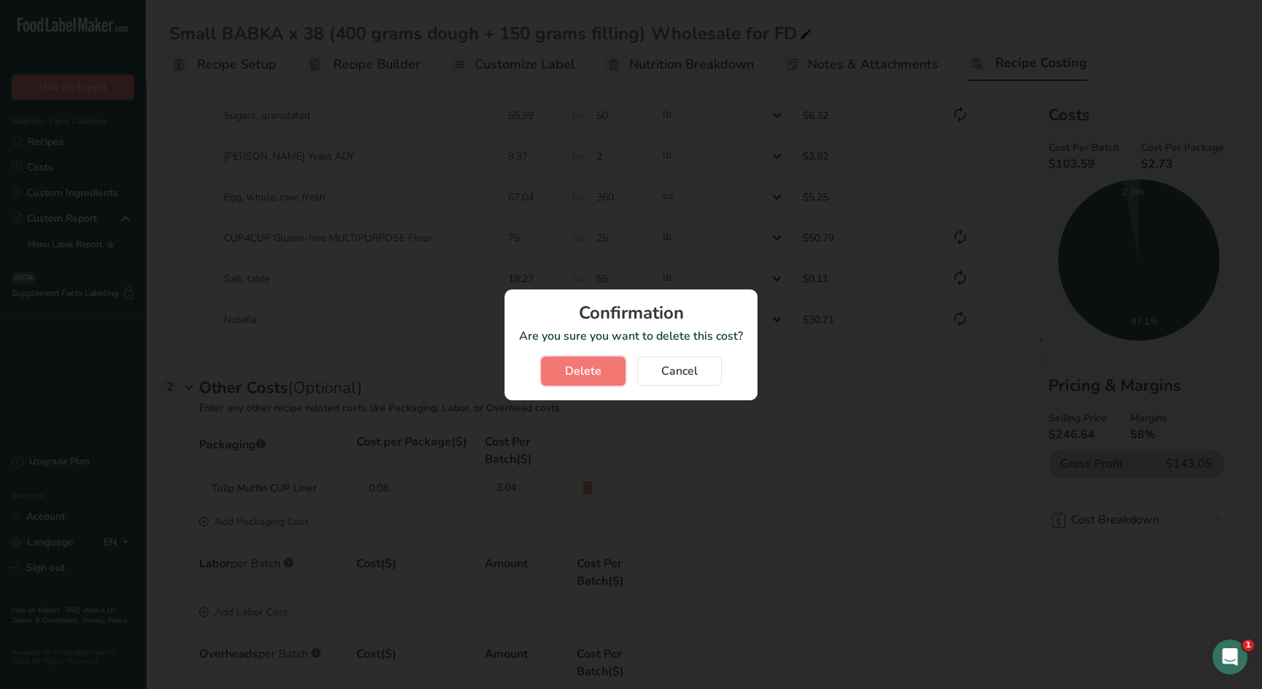
drag, startPoint x: 581, startPoint y: 362, endPoint x: 574, endPoint y: 362, distance: 7.3
click at [581, 362] on span "Delete" at bounding box center [583, 370] width 36 height 17
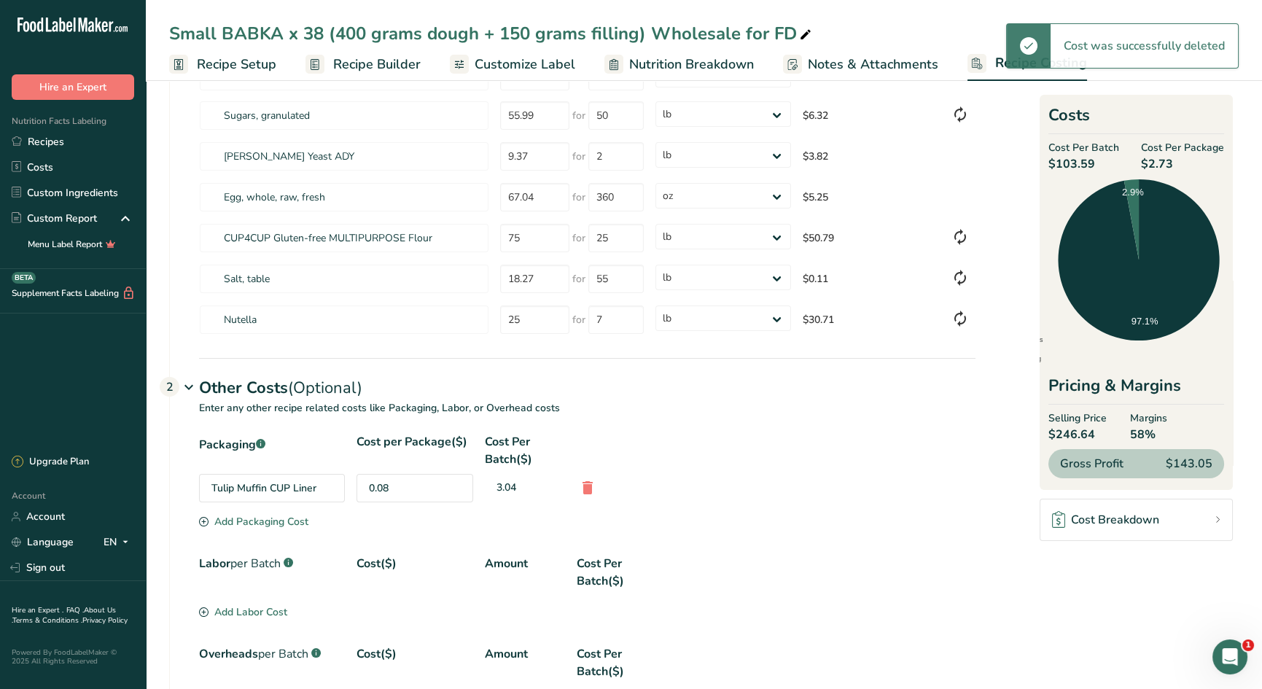
click at [279, 491] on div "Tulip Muffin CUP Liner" at bounding box center [272, 488] width 146 height 28
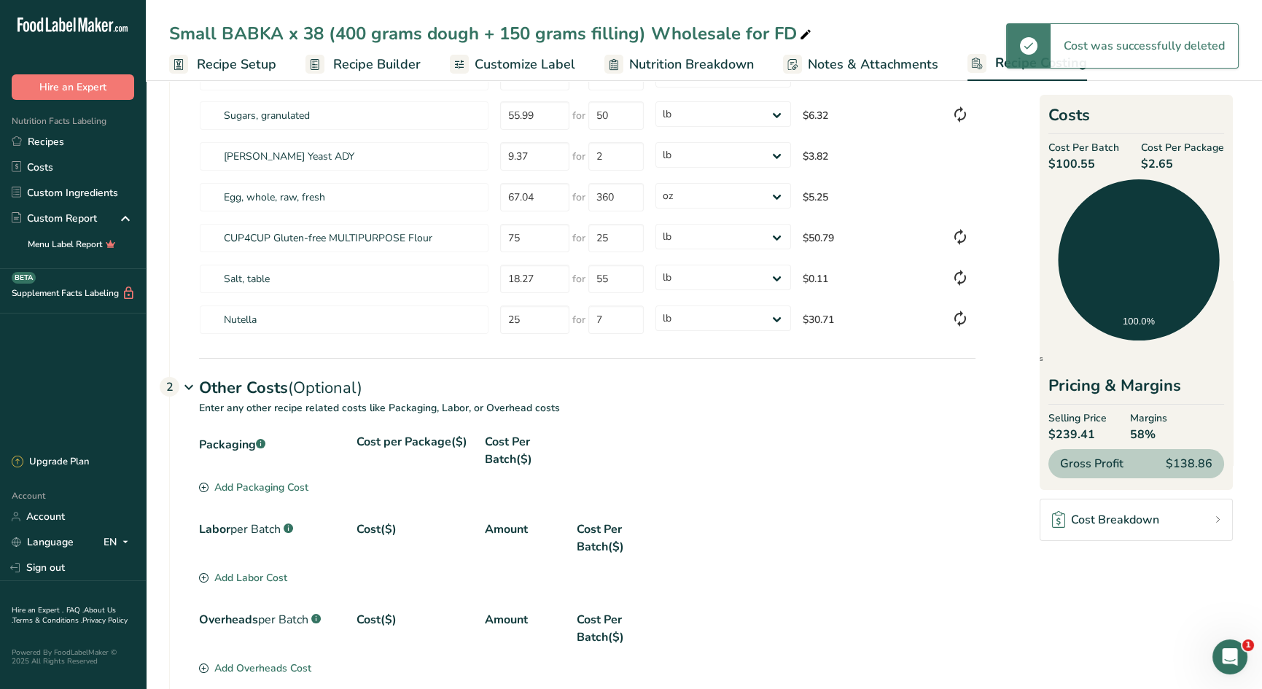
click at [278, 488] on div "Add Packaging Cost" at bounding box center [253, 487] width 109 height 15
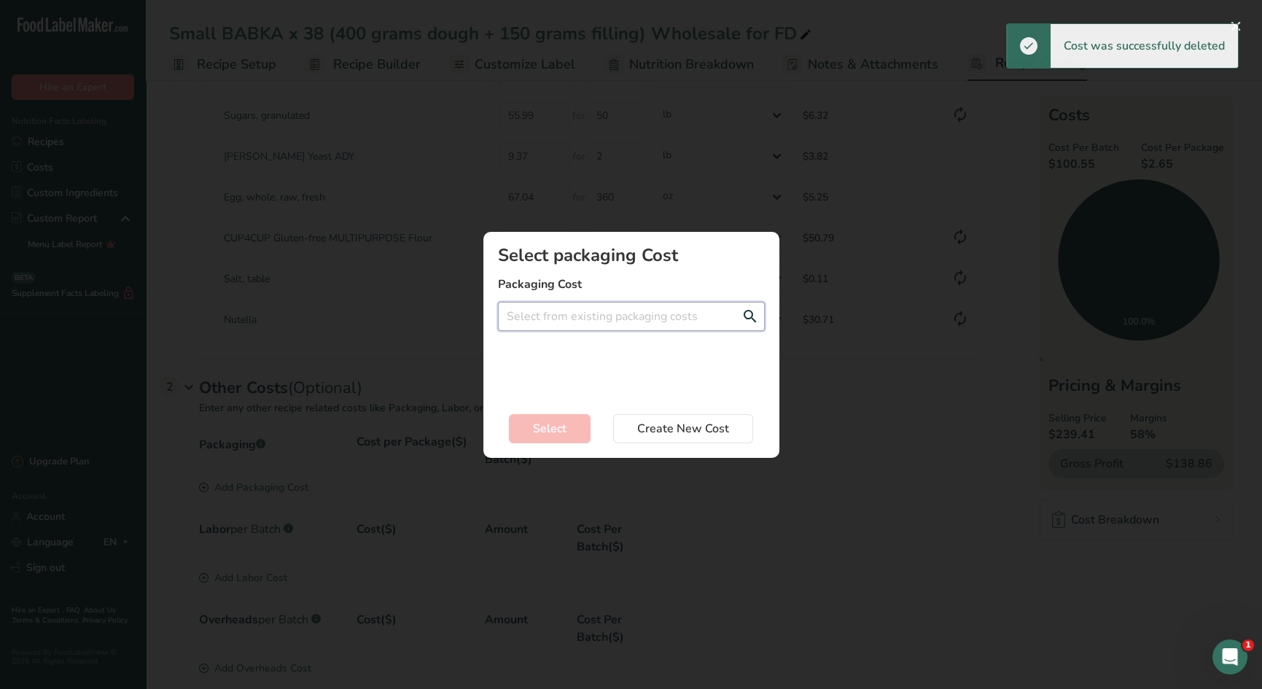
click at [554, 318] on input "Add New Recipe Cost Modal" at bounding box center [631, 316] width 267 height 29
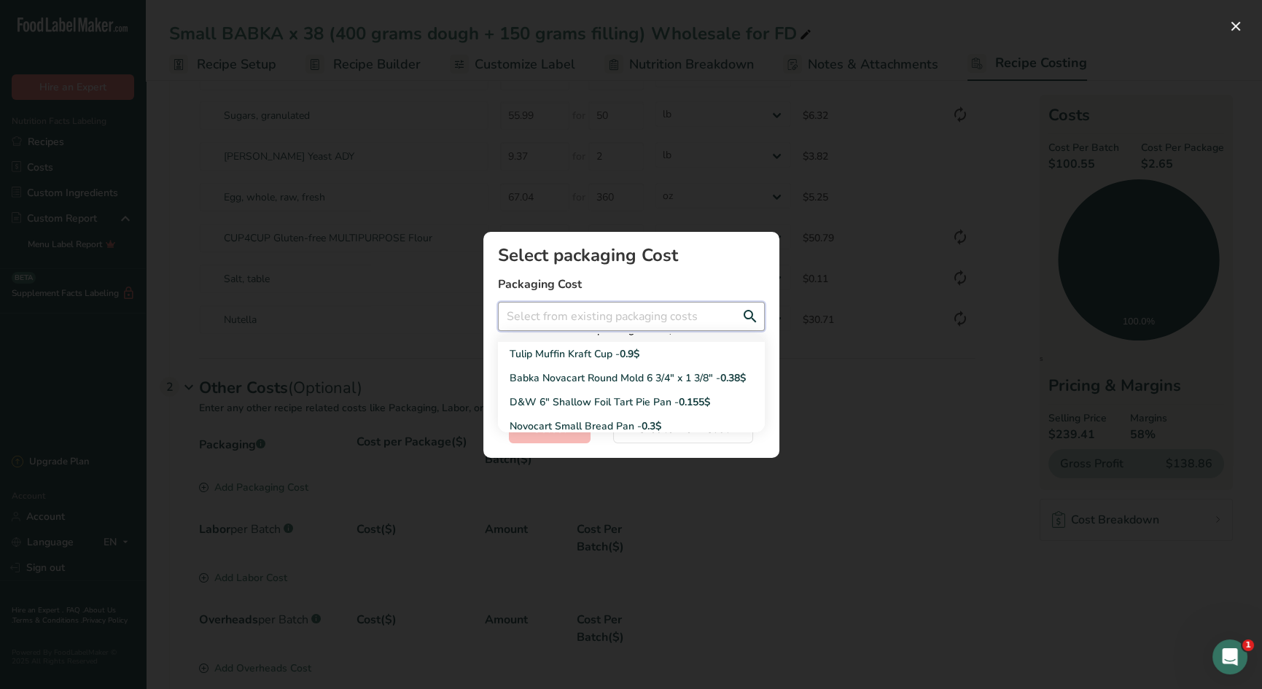
scroll to position [71, 0]
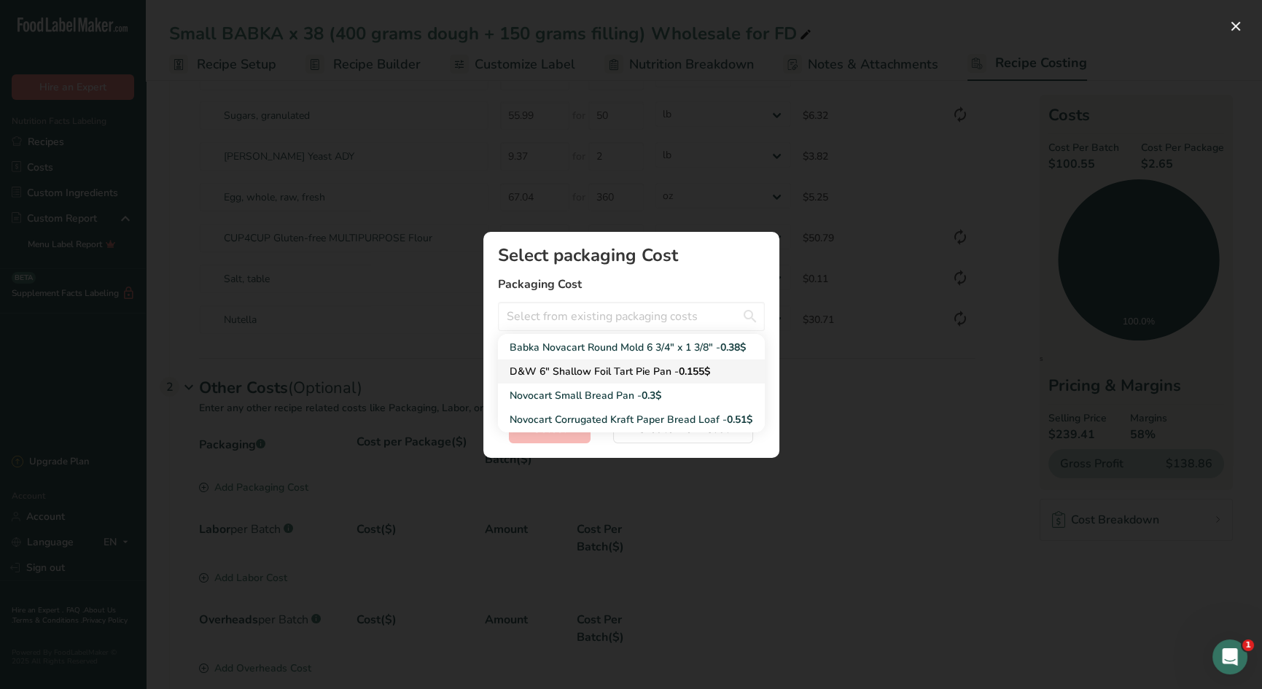
click at [558, 372] on div "D&W 6" Shallow Foil Tart Pie Pan - 0.155$" at bounding box center [620, 371] width 220 height 15
type input "D&W 6" Shallow Foil Tart Pie Pan - 0.155$"
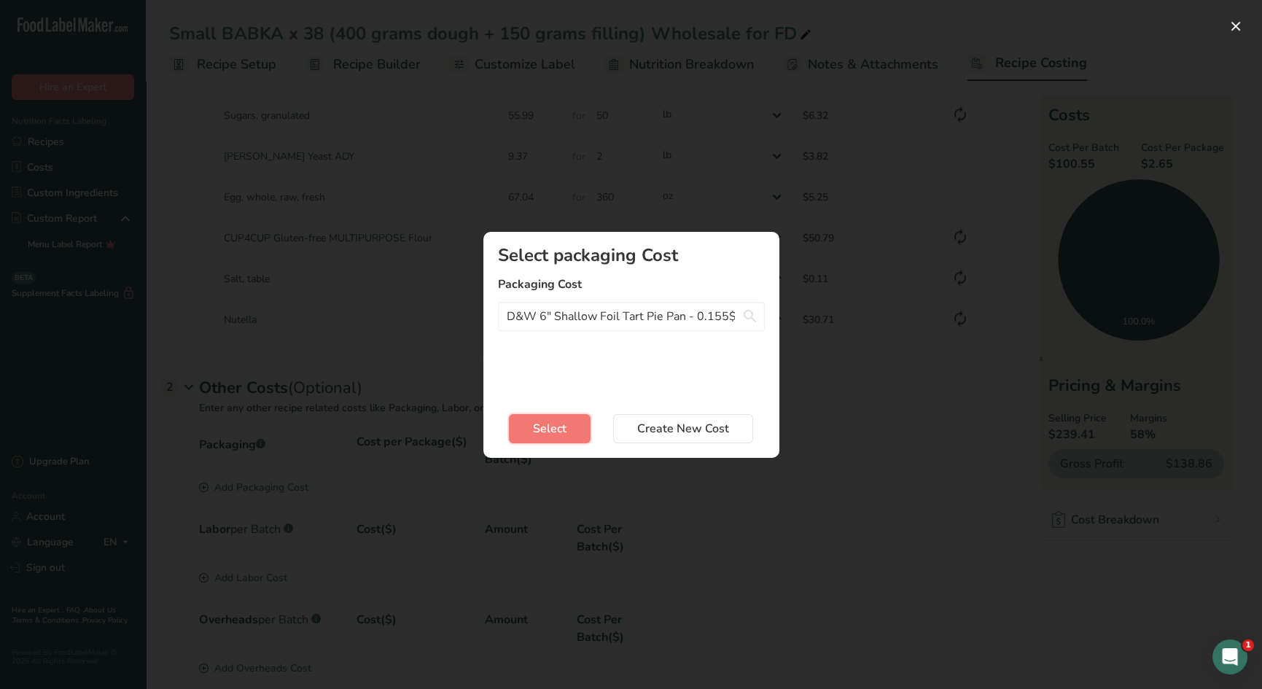
drag, startPoint x: 550, startPoint y: 428, endPoint x: 532, endPoint y: 424, distance: 18.6
click at [549, 428] on span "Select" at bounding box center [550, 428] width 34 height 17
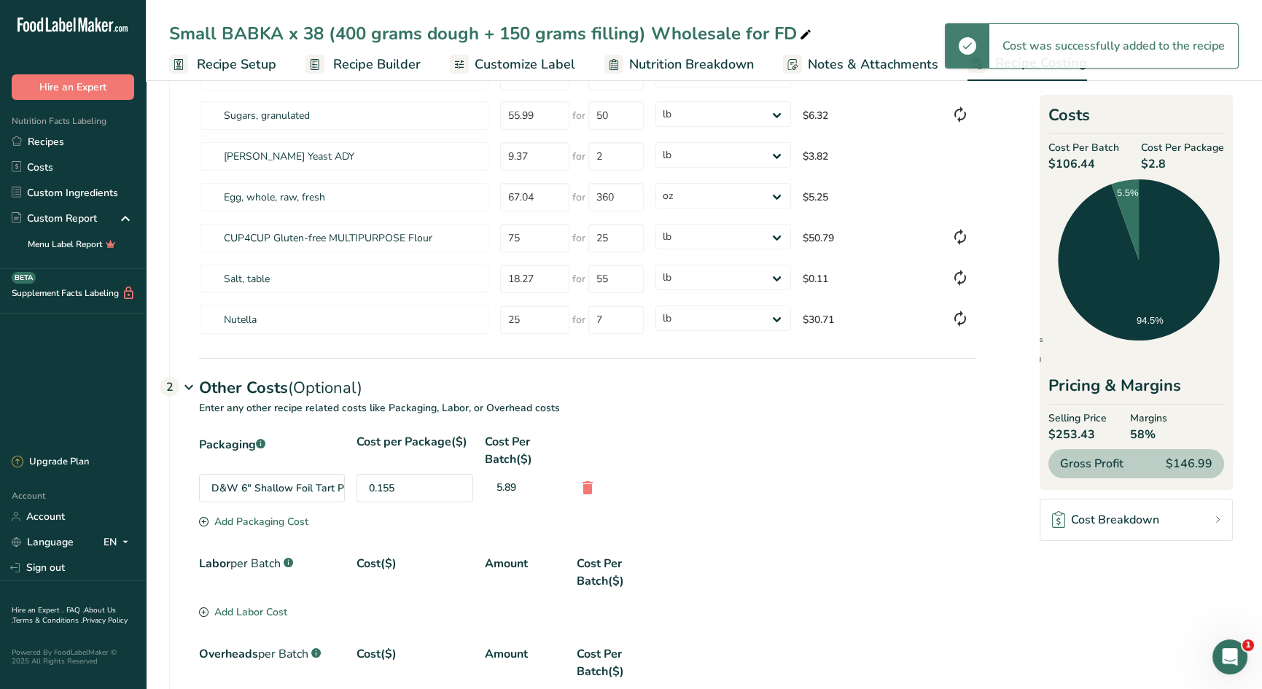
click at [242, 519] on div "Add Packaging Cost" at bounding box center [253, 521] width 109 height 15
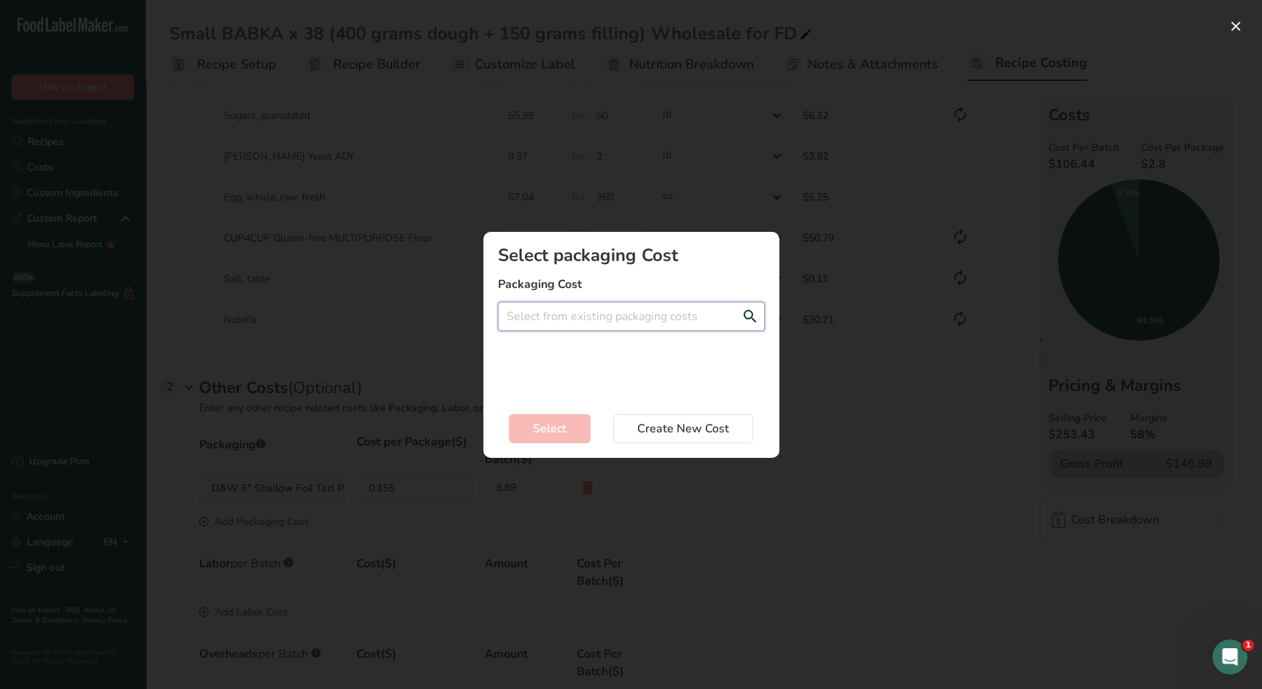
click at [546, 317] on input "Add New Recipe Cost Modal" at bounding box center [631, 316] width 267 height 29
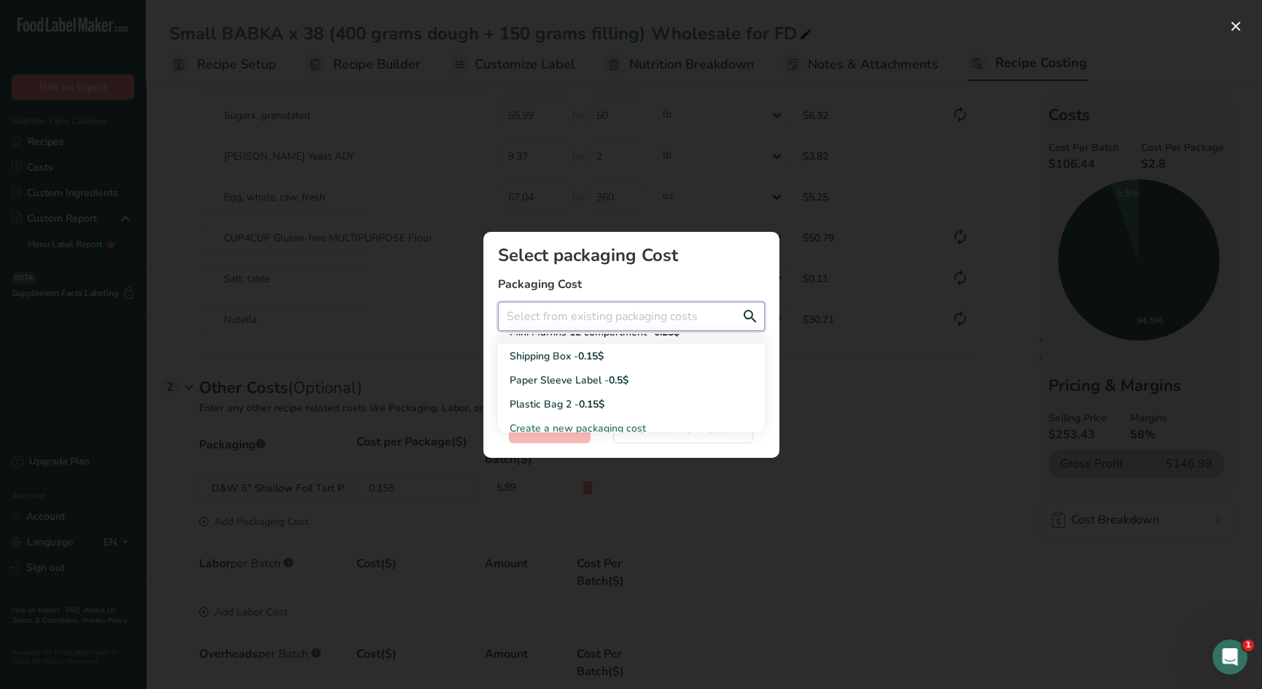
scroll to position [382, 0]
drag, startPoint x: 553, startPoint y: 394, endPoint x: 575, endPoint y: 400, distance: 22.5
click at [554, 394] on div "Plastic Bag 2 - 0.15$" at bounding box center [620, 396] width 220 height 15
type input "Plastic Bag 2 - 0.15$"
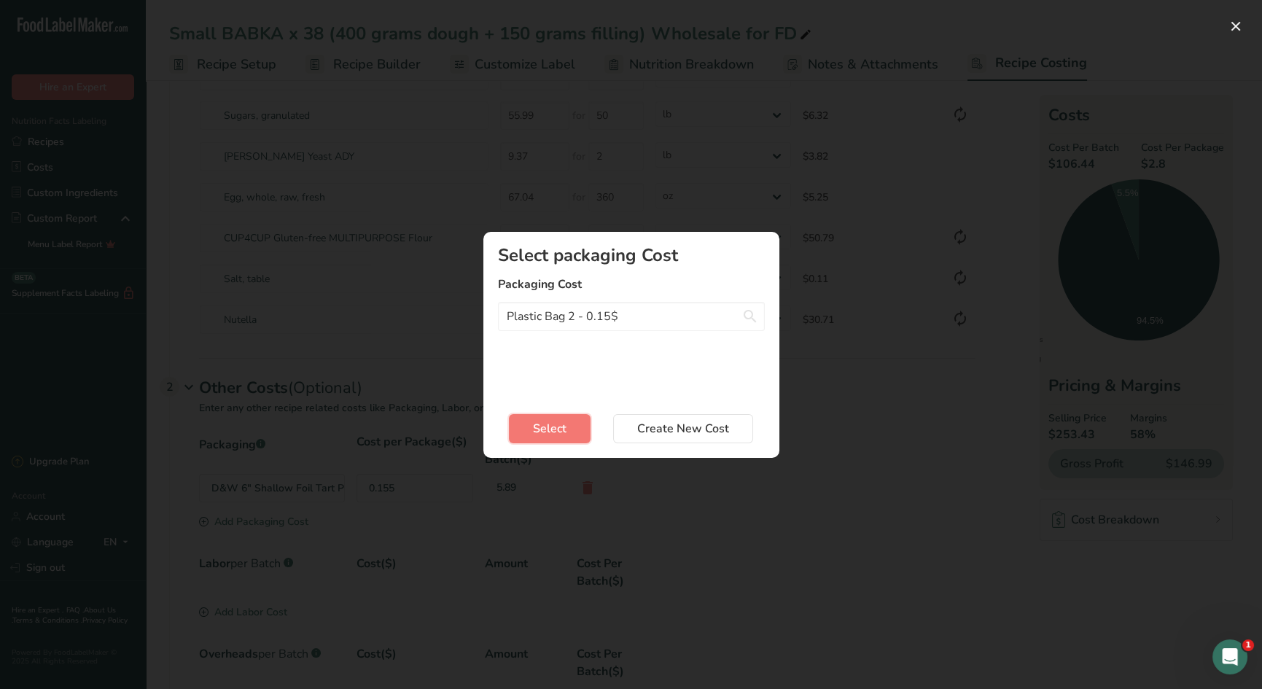
click at [564, 421] on span "Select" at bounding box center [550, 428] width 34 height 17
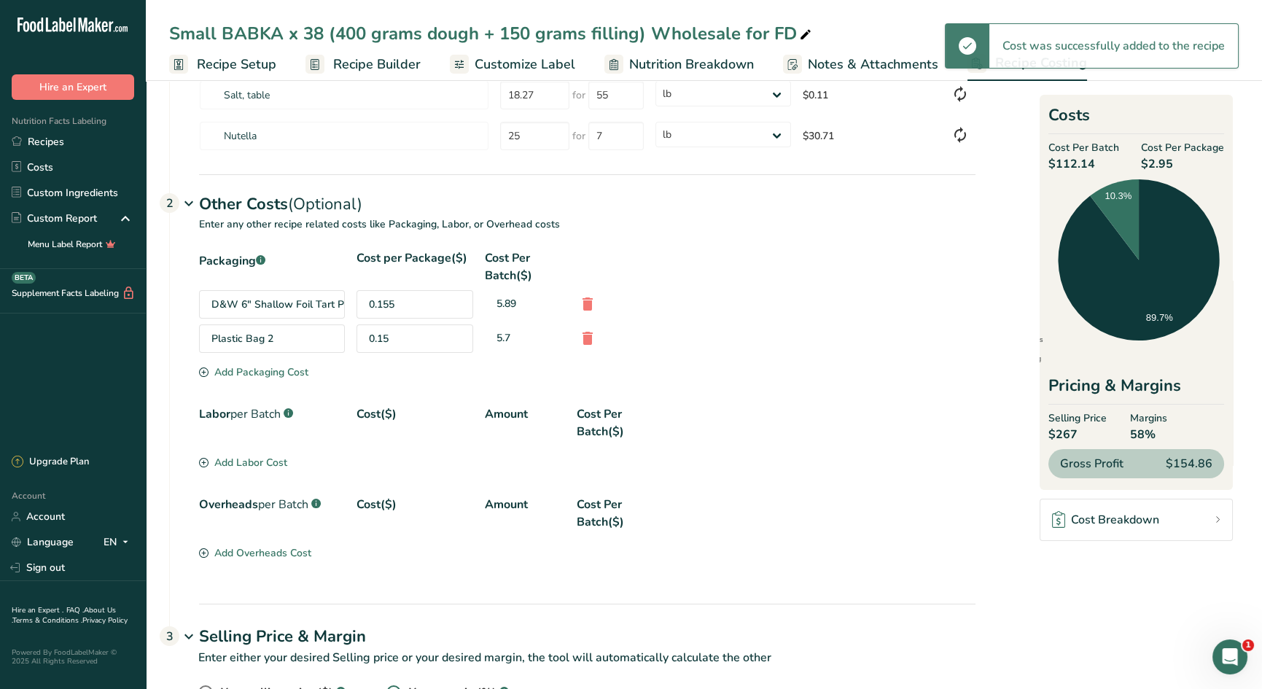
scroll to position [328, 0]
click at [240, 455] on div "Add Labor Cost" at bounding box center [243, 462] width 88 height 15
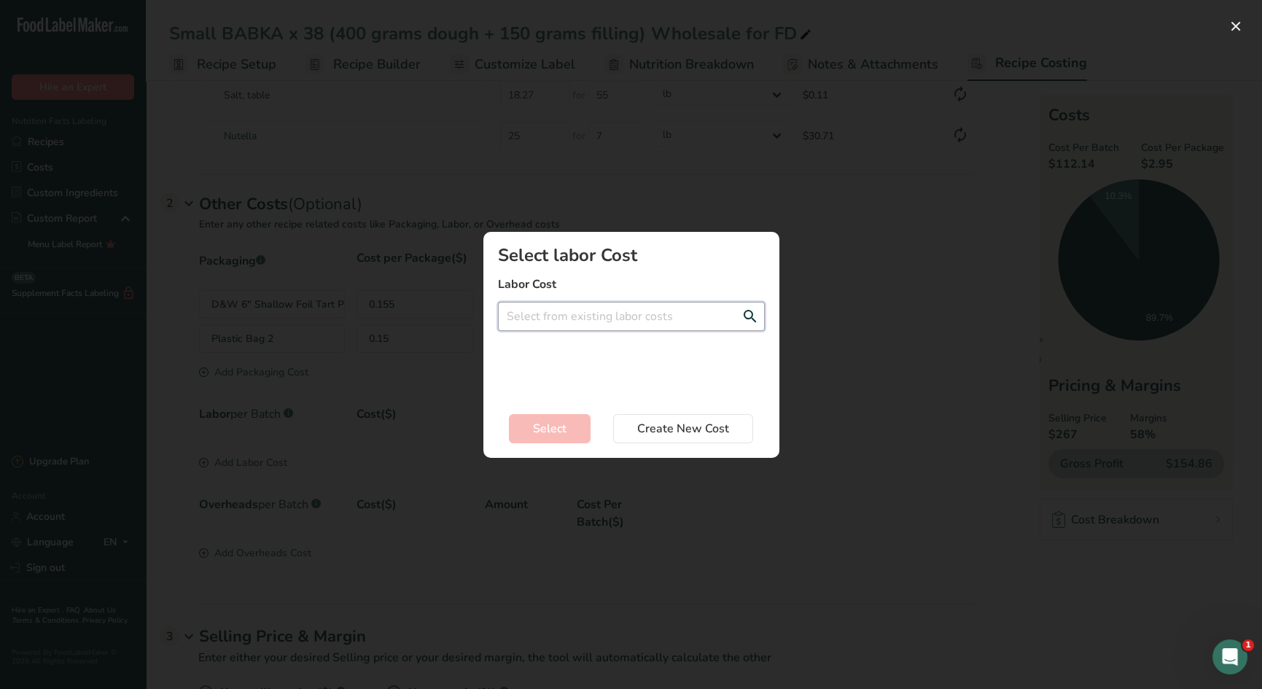
click at [581, 313] on input "Add New Recipe Cost Modal" at bounding box center [631, 316] width 267 height 29
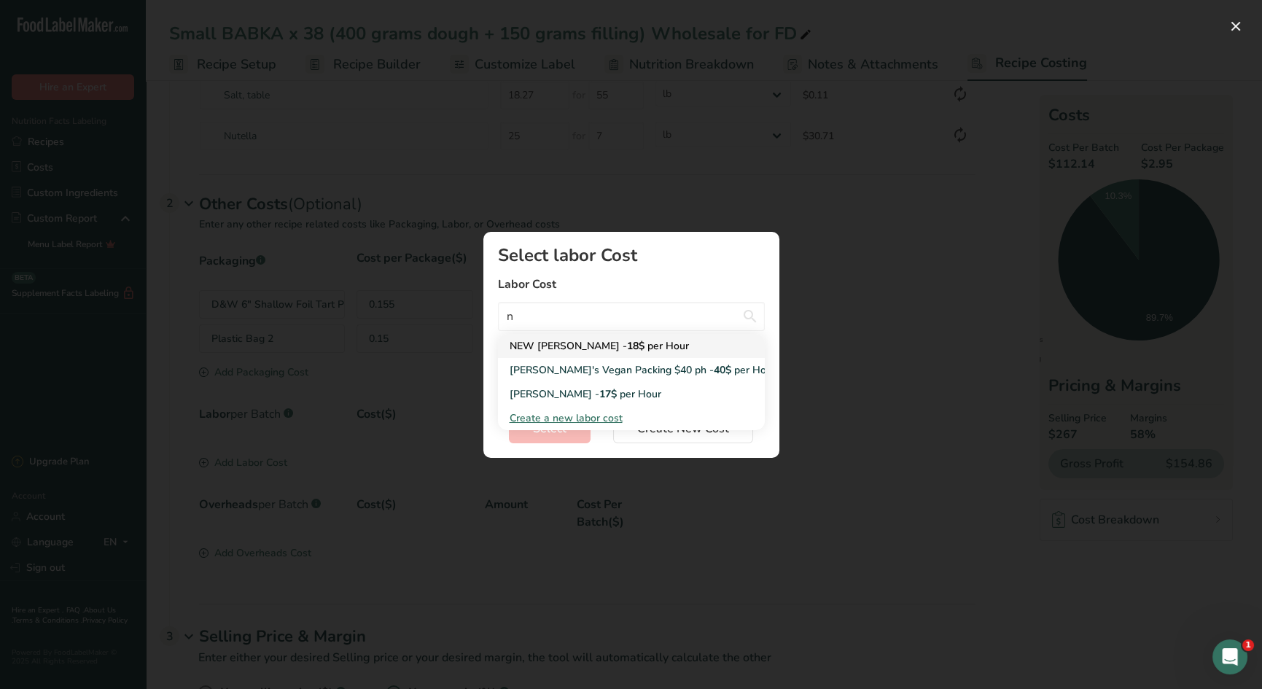
click at [589, 343] on div "NEW NATALIA RATE - 18$ per Hour" at bounding box center [620, 345] width 220 height 15
type input "NEW NATALIA RATE - 18$ per Hour"
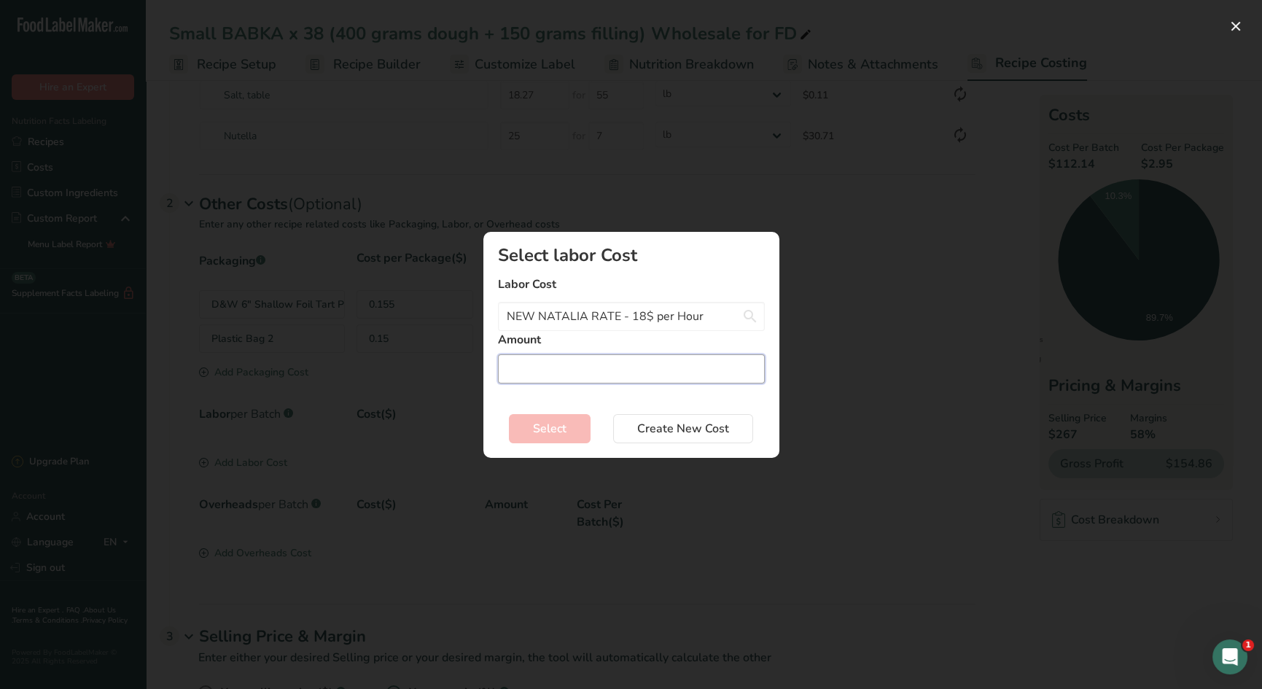
click at [589, 368] on input "Add New Recipe Cost Modal" at bounding box center [631, 368] width 267 height 29
drag, startPoint x: 529, startPoint y: 365, endPoint x: 500, endPoint y: 367, distance: 29.2
click at [500, 367] on input "5" at bounding box center [631, 368] width 267 height 29
type input "4"
click at [561, 427] on span "Select" at bounding box center [550, 428] width 34 height 17
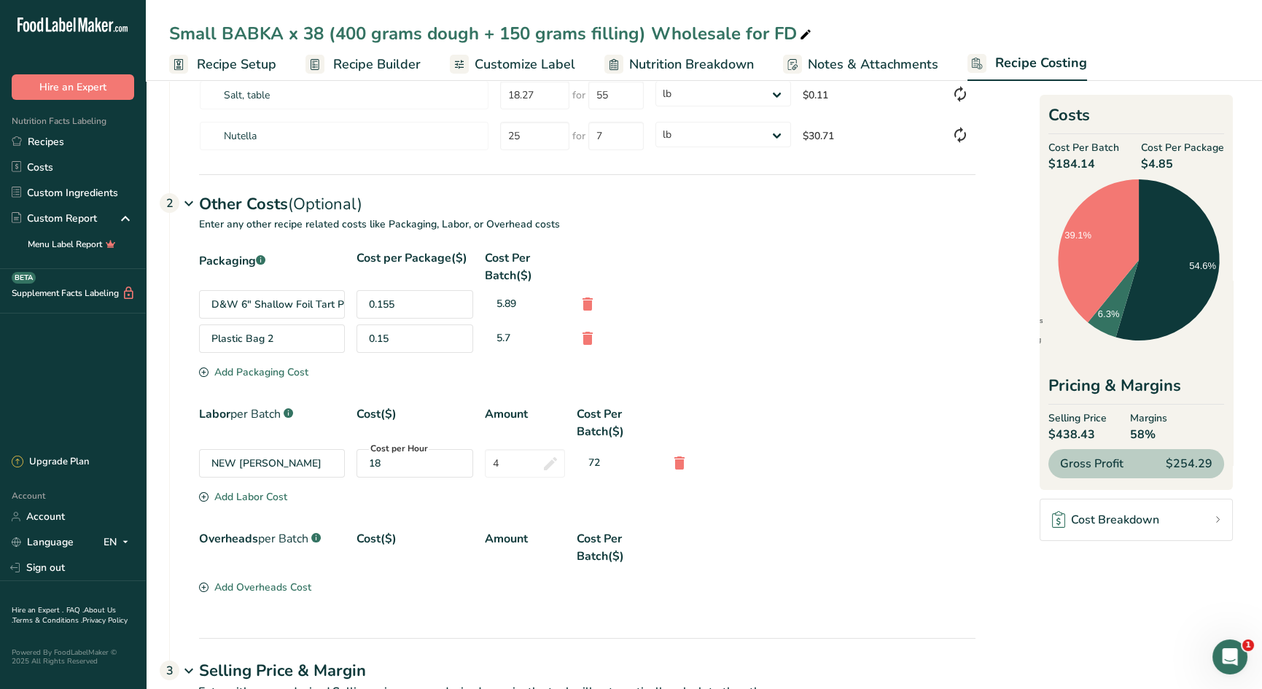
click at [283, 586] on div "Add Overheads Cost" at bounding box center [255, 587] width 112 height 15
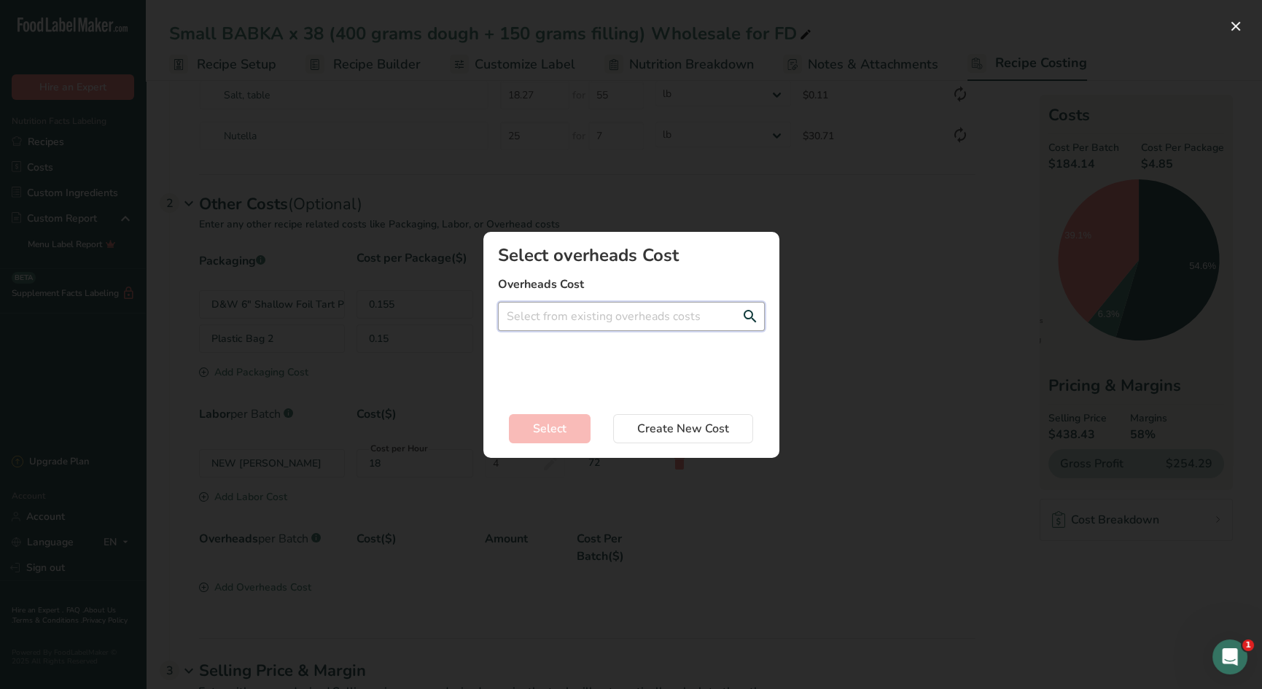
click at [555, 316] on input "Add New Recipe Cost Modal" at bounding box center [631, 316] width 267 height 29
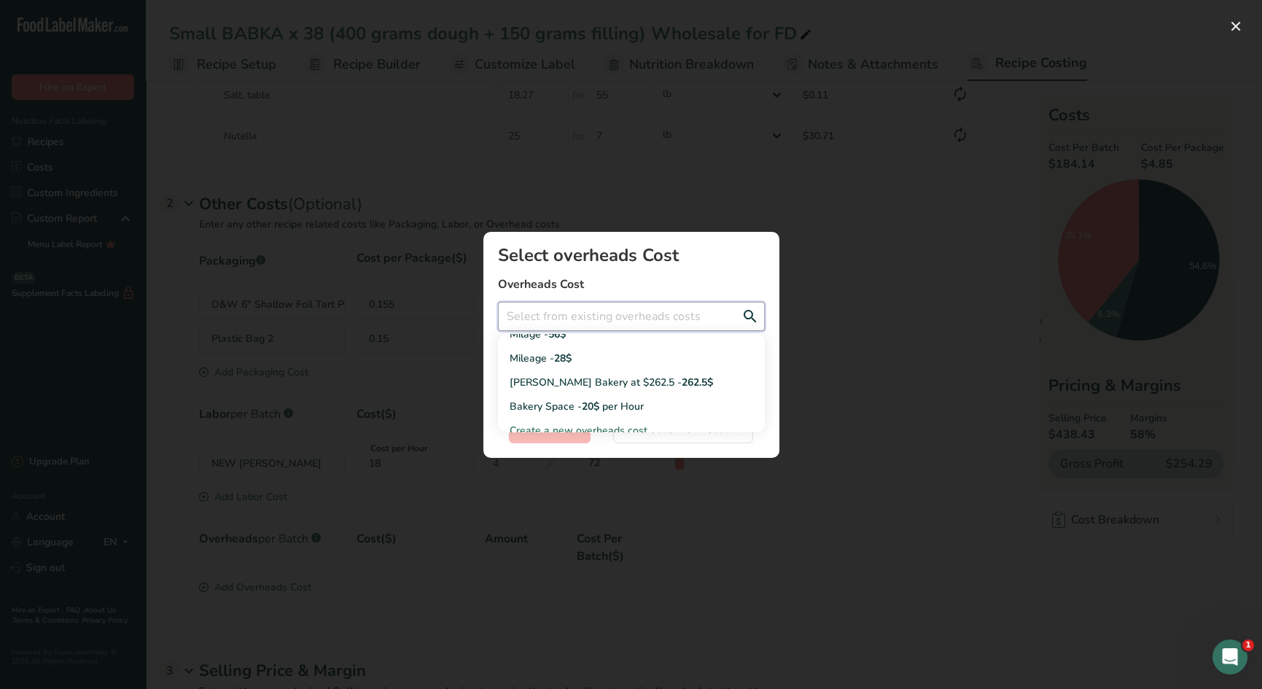
scroll to position [93, 0]
click at [584, 398] on span "20$" at bounding box center [590, 397] width 17 height 14
type input "Bakery Space - 20$ per Hour"
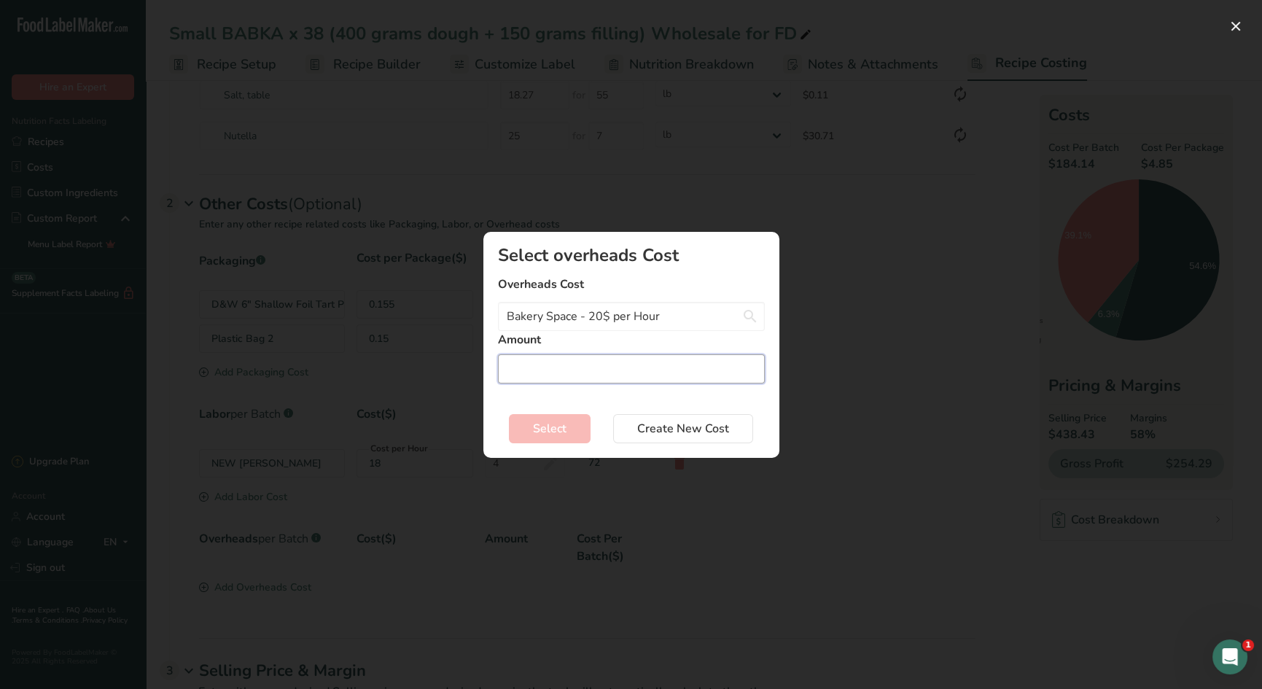
click at [564, 382] on input "Add New Recipe Cost Modal" at bounding box center [631, 368] width 267 height 29
type input "4"
drag, startPoint x: 549, startPoint y: 429, endPoint x: 597, endPoint y: 433, distance: 48.3
click at [550, 429] on span "Select" at bounding box center [550, 428] width 34 height 17
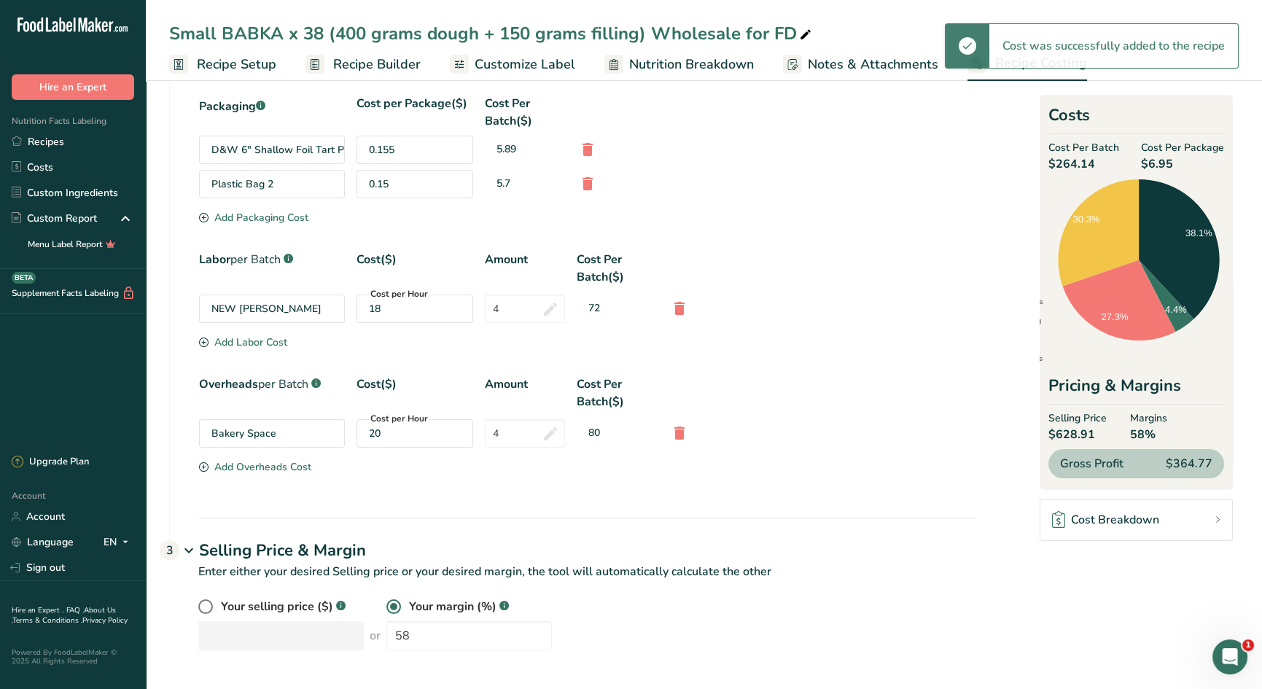
scroll to position [483, 0]
click at [341, 628] on div "Your selling price ($) .a-a{fill:#347362;}.b-a{fill:#fff;} or Your margin (%) .…" at bounding box center [586, 623] width 777 height 52
type input "4"
click at [442, 634] on input "37" at bounding box center [468, 634] width 165 height 29
drag, startPoint x: 434, startPoint y: 636, endPoint x: 364, endPoint y: 634, distance: 70.0
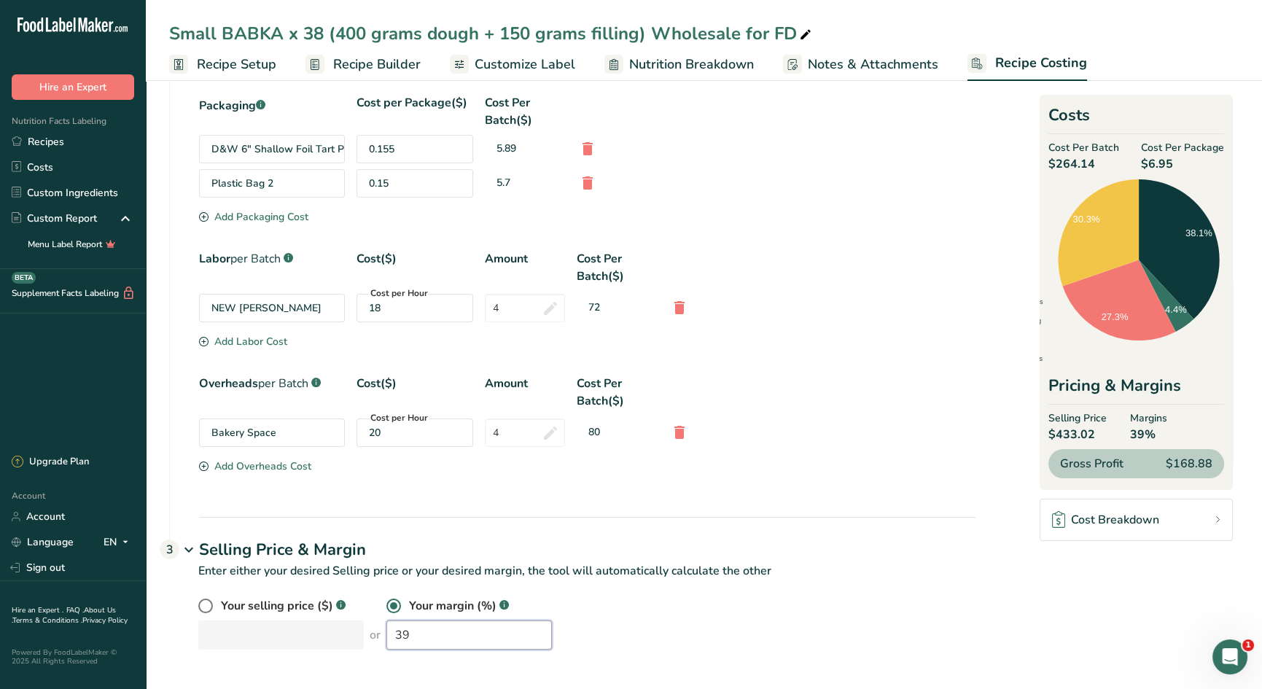
click at [363, 634] on div "Your selling price ($) .a-a{fill:#347362;}.b-a{fill:#fff;} or Your margin (%) .…" at bounding box center [586, 623] width 777 height 52
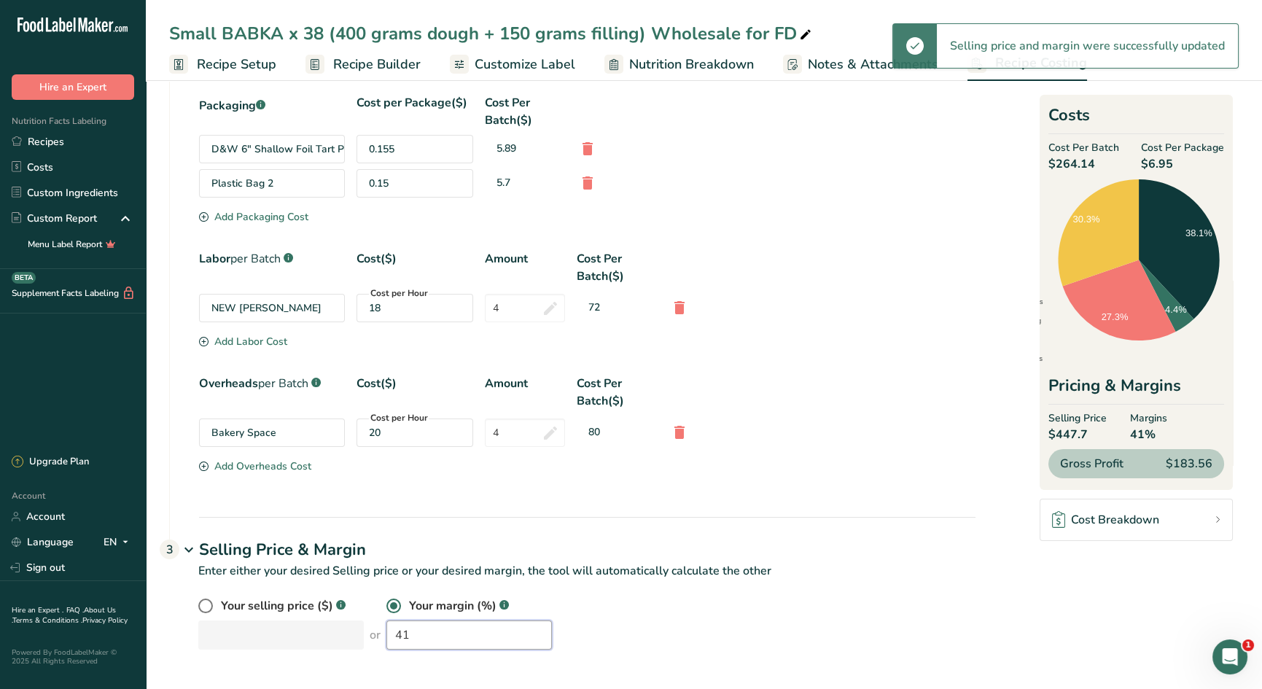
drag, startPoint x: 410, startPoint y: 629, endPoint x: 378, endPoint y: 626, distance: 31.6
click at [386, 626] on input "41" at bounding box center [468, 634] width 165 height 29
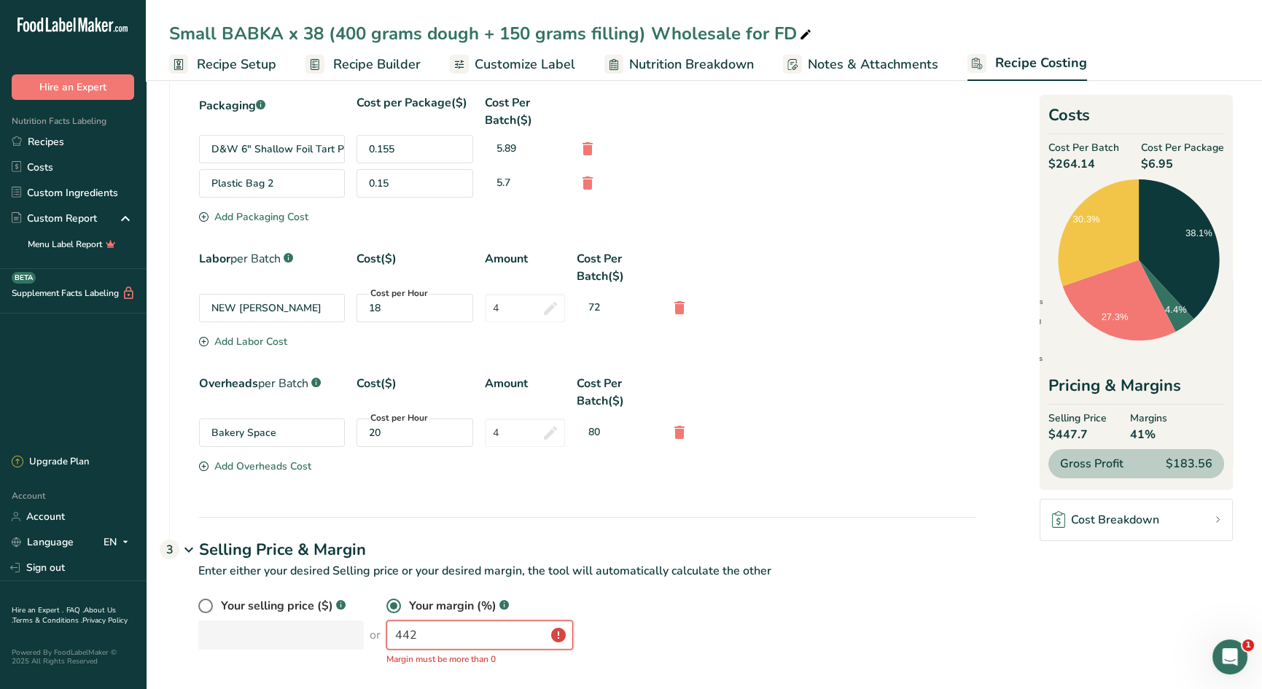
drag, startPoint x: 412, startPoint y: 629, endPoint x: 359, endPoint y: 627, distance: 53.3
click at [359, 627] on div "Your selling price ($) .a-a{fill:#347362;}.b-a{fill:#fff;} or Your margin (%) .…" at bounding box center [586, 631] width 777 height 69
type input "42"
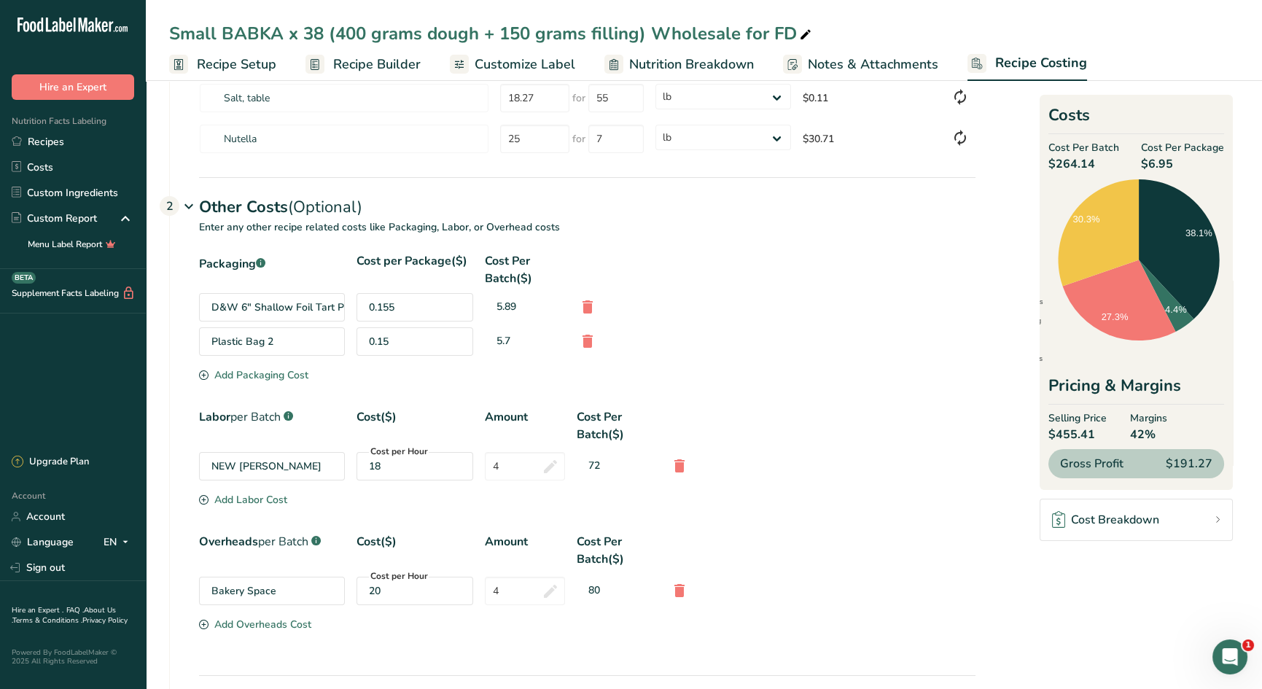
scroll to position [355, 0]
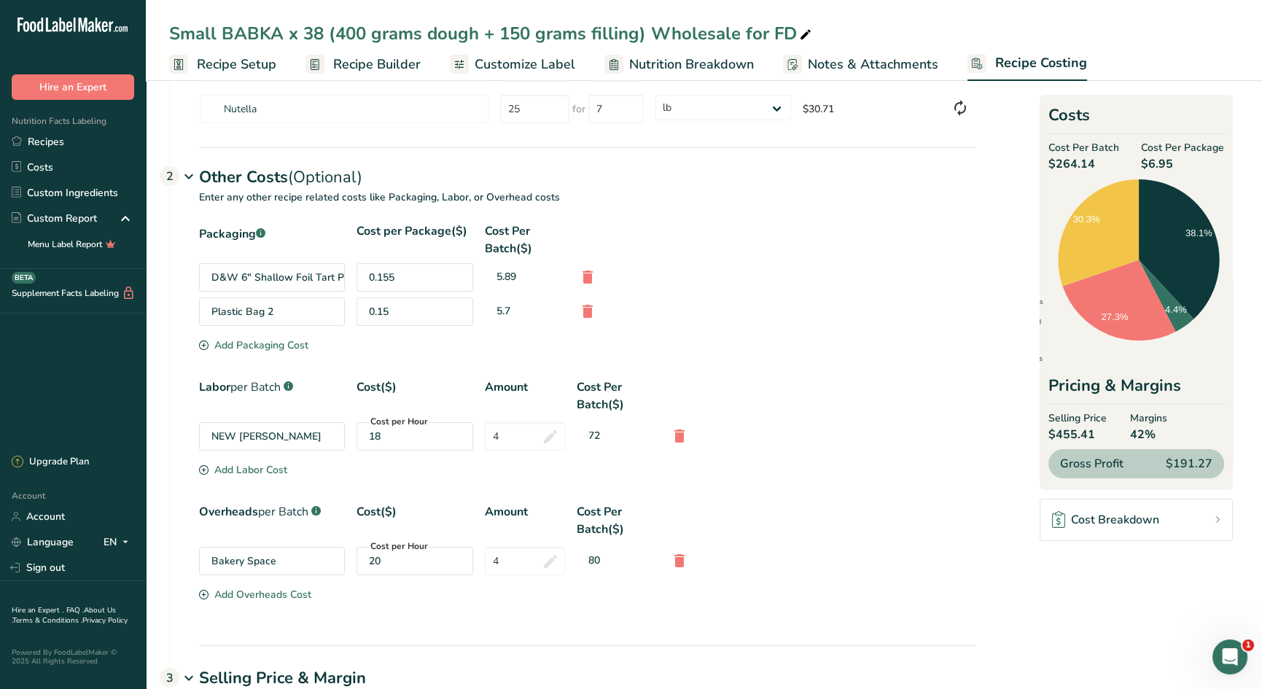
click at [250, 338] on div "Add Packaging Cost" at bounding box center [253, 345] width 109 height 15
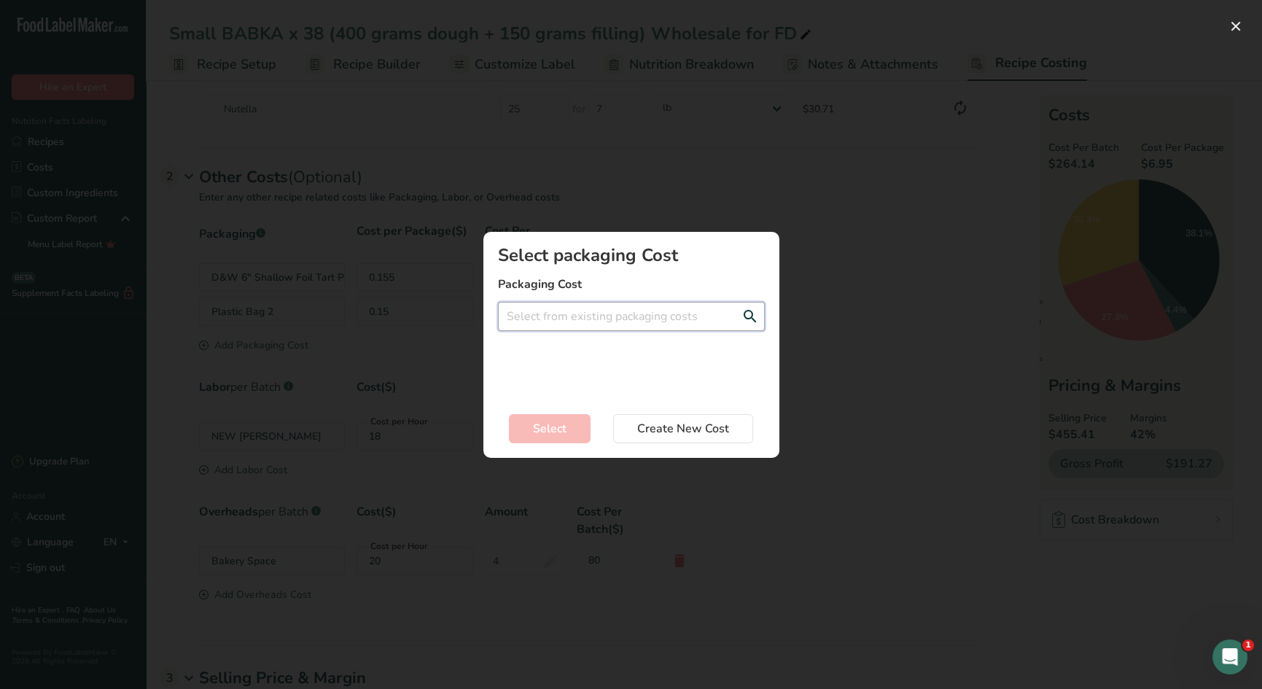
click at [613, 323] on input "Add New Recipe Cost Modal" at bounding box center [631, 316] width 267 height 29
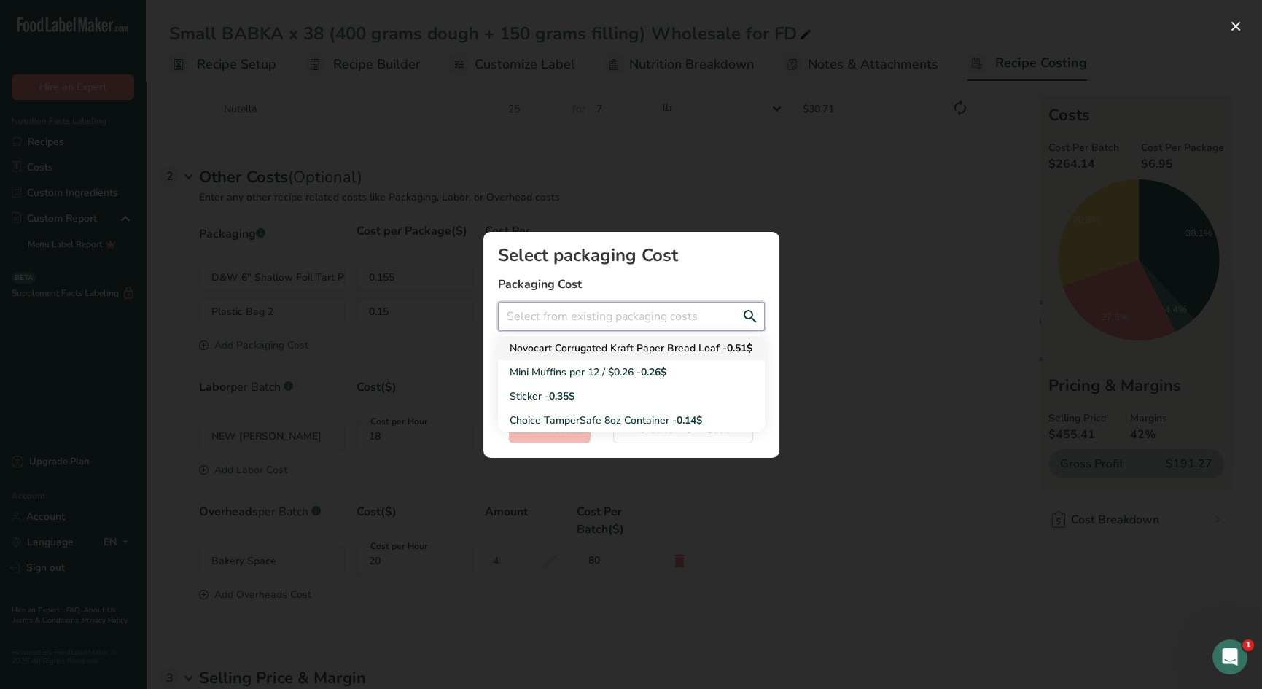
scroll to position [120, 0]
drag, startPoint x: 515, startPoint y: 388, endPoint x: 564, endPoint y: 410, distance: 53.5
click at [515, 389] on div "Sticker - 0.35$" at bounding box center [620, 393] width 220 height 15
type input "Sticker - 0.35$"
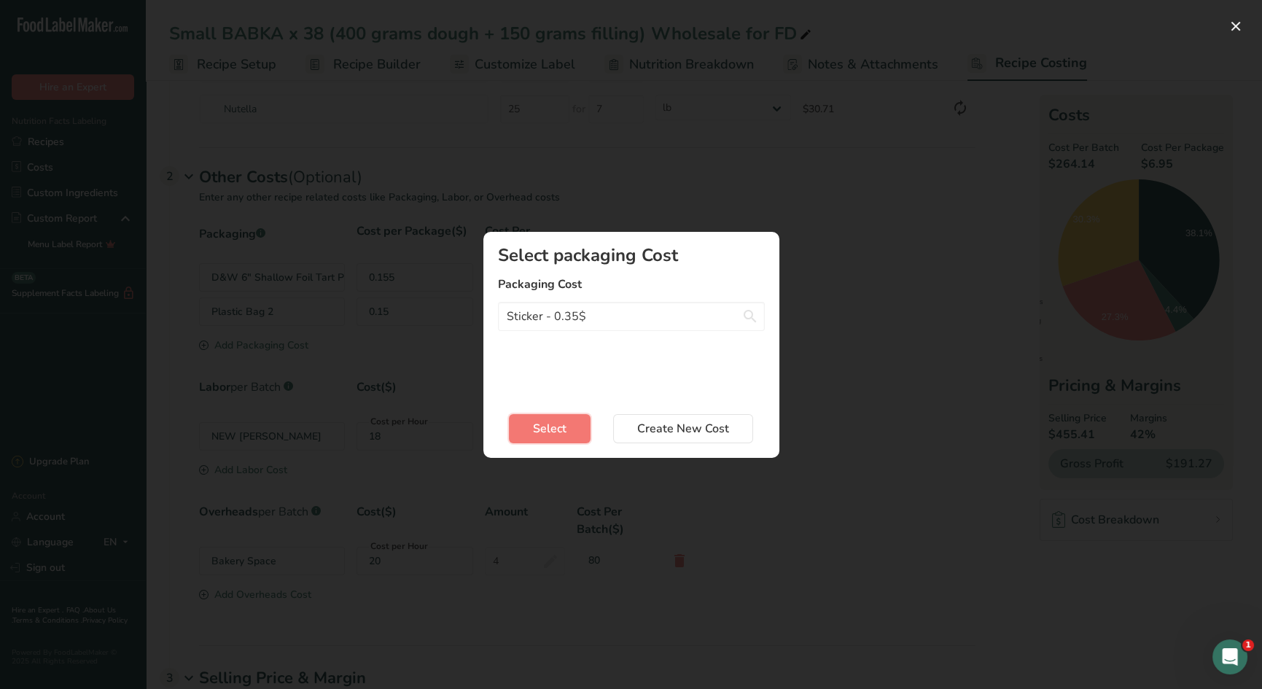
drag, startPoint x: 558, startPoint y: 426, endPoint x: 573, endPoint y: 424, distance: 15.4
click at [557, 426] on span "Select" at bounding box center [550, 428] width 34 height 17
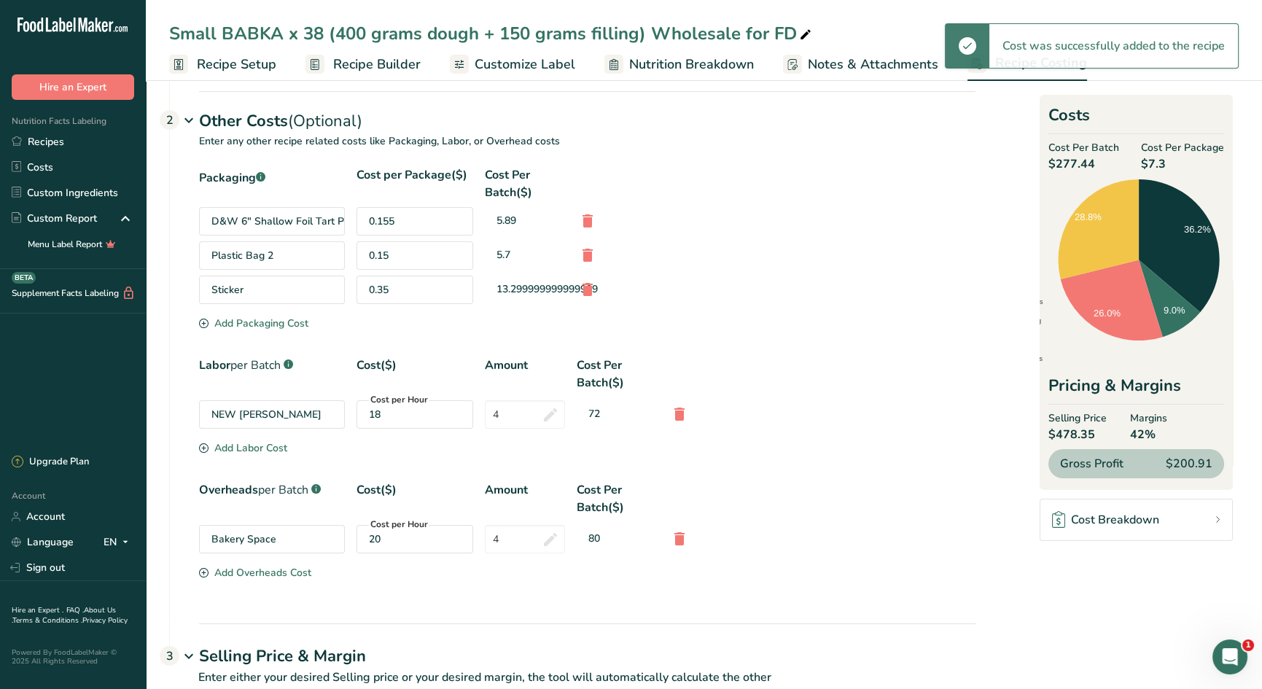
scroll to position [518, 0]
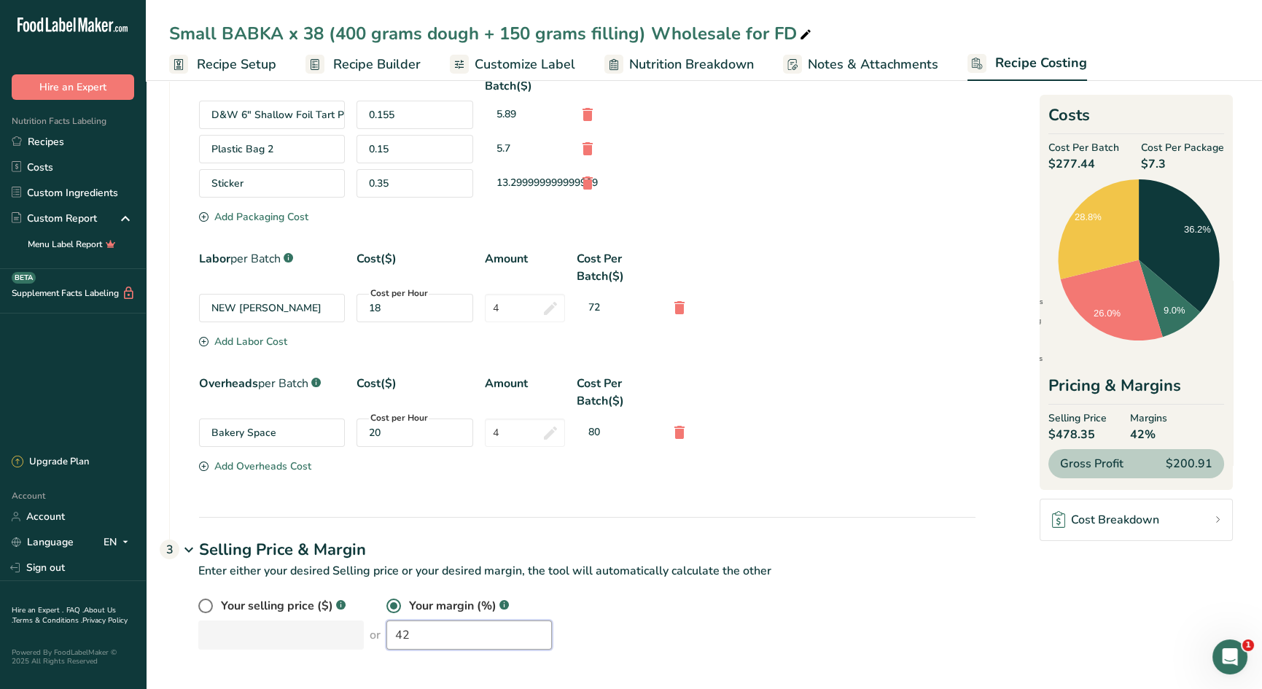
drag, startPoint x: 413, startPoint y: 633, endPoint x: 367, endPoint y: 628, distance: 46.1
click at [360, 627] on div "Your selling price ($) .a-a{fill:#347362;}.b-a{fill:#fff;} or Your margin (%) .…" at bounding box center [586, 623] width 777 height 52
type input "40"
click at [521, 184] on div "13.299999999999999" at bounding box center [525, 182] width 80 height 27
